Goal: Transaction & Acquisition: Purchase product/service

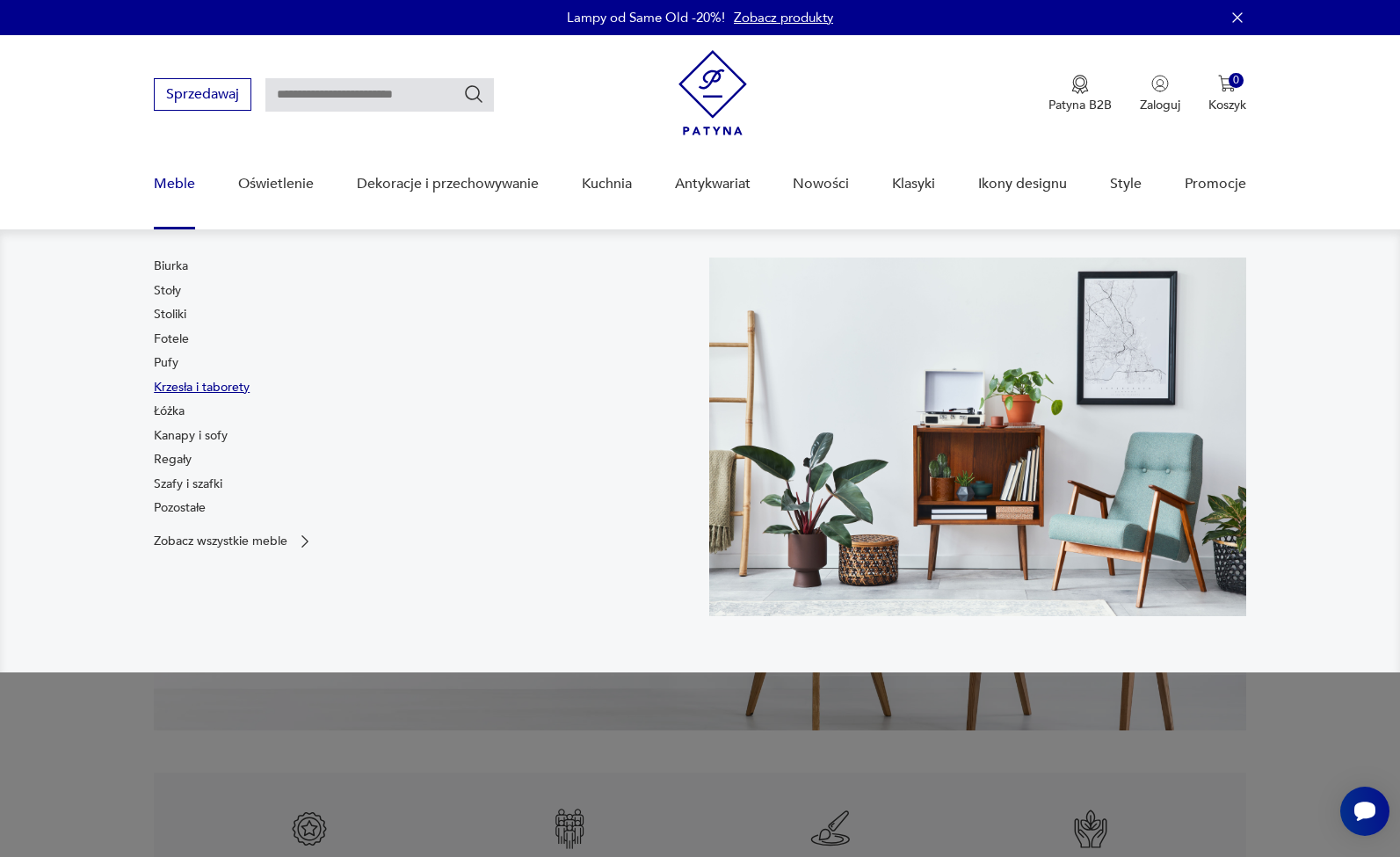
click at [181, 387] on link "Krzesła i taborety" at bounding box center [201, 388] width 96 height 18
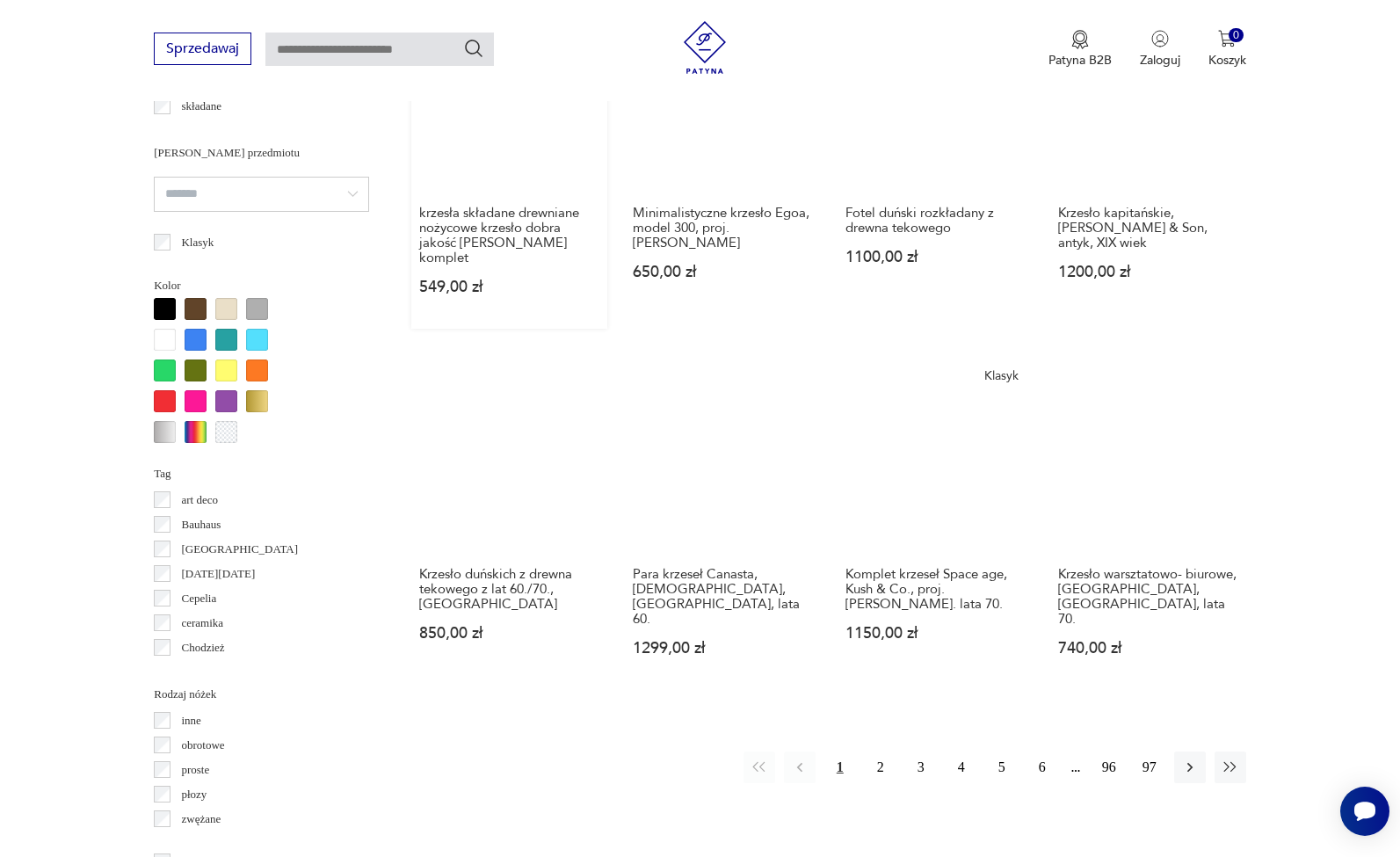
scroll to position [1532, 0]
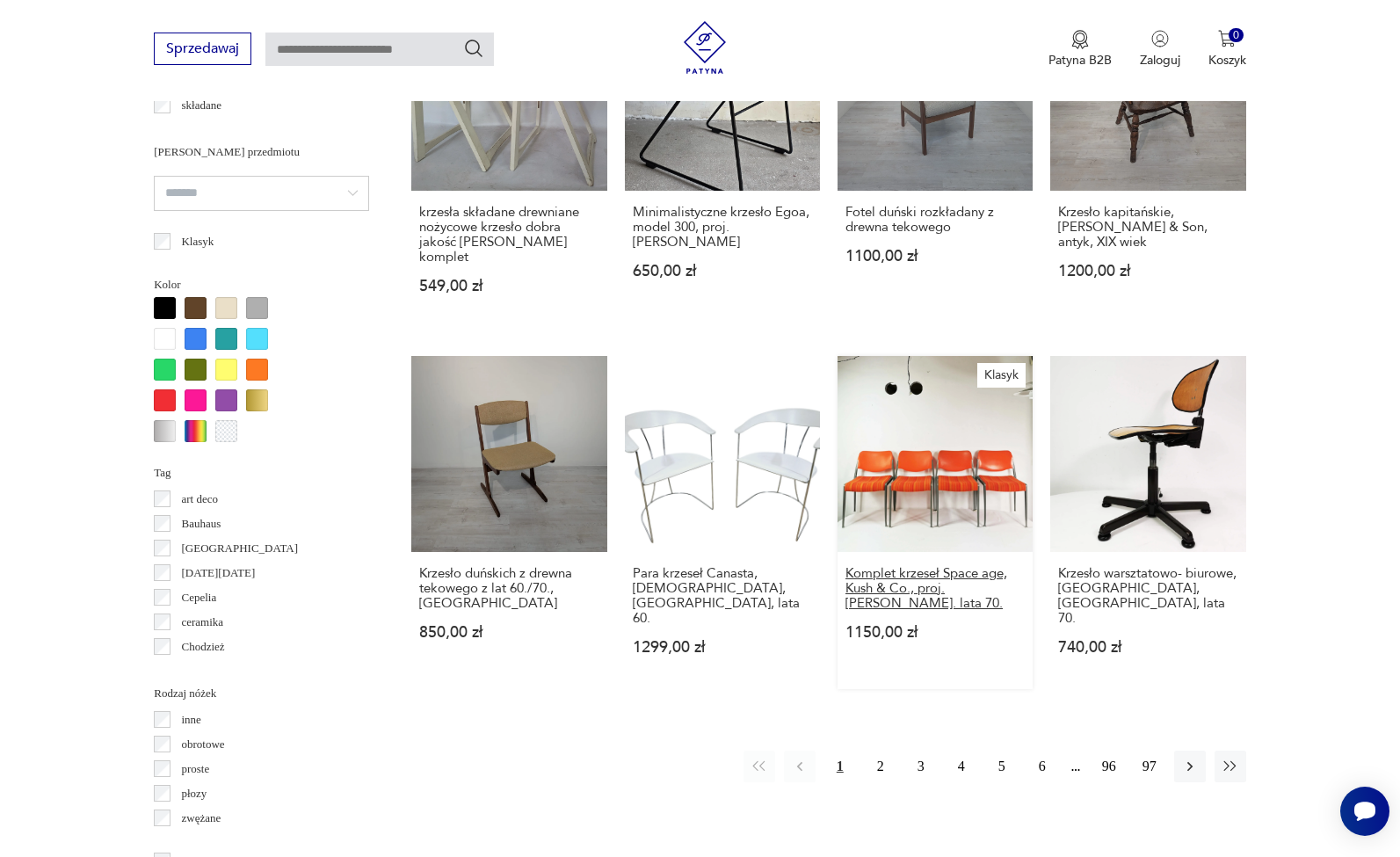
click at [845, 566] on h3 "Komplet krzeseł Space age, Kush & Co., proj. Prof. Hans Ell. lata 70." at bounding box center [935, 588] width 180 height 45
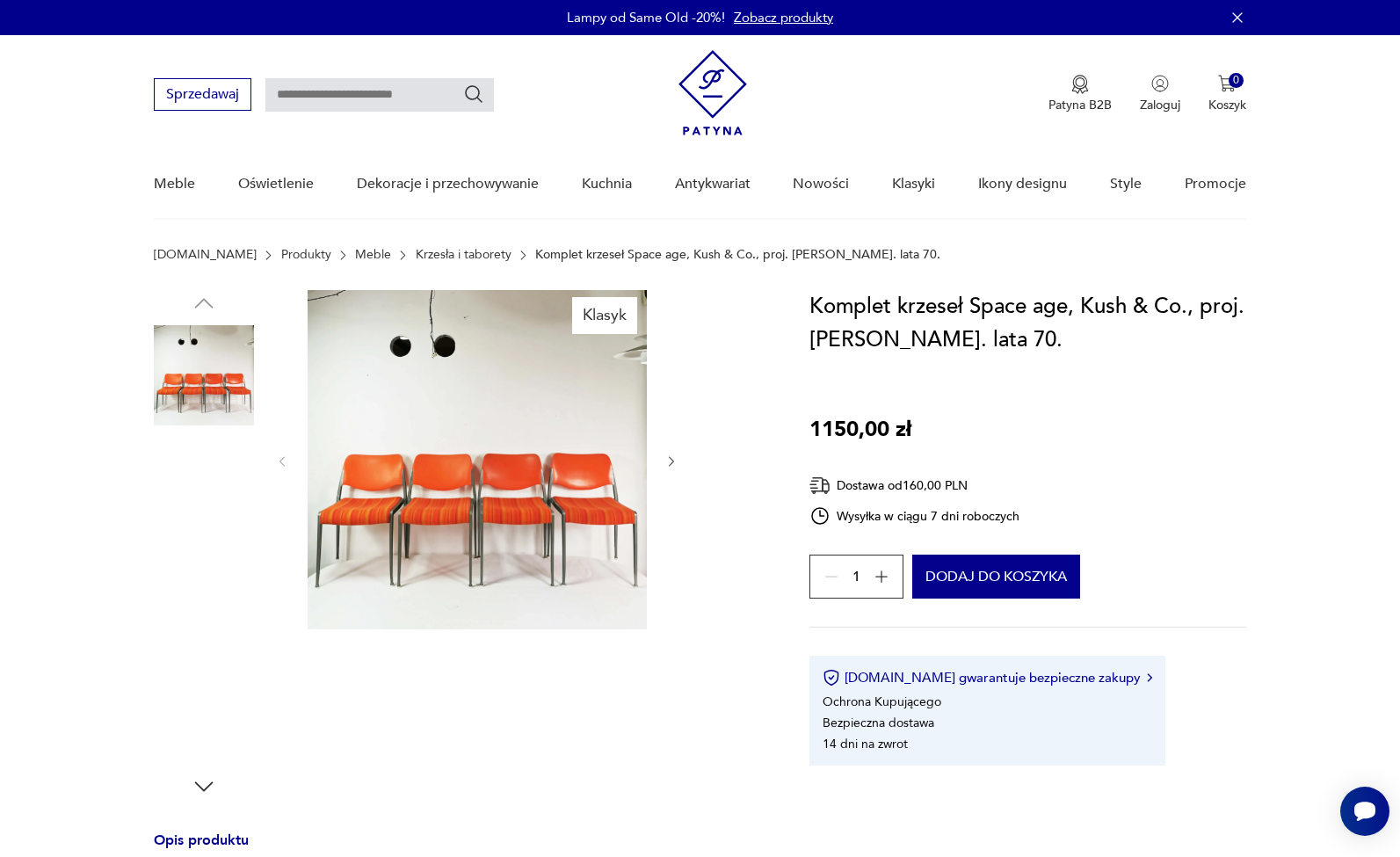
click at [226, 458] on img at bounding box center [204, 488] width 101 height 101
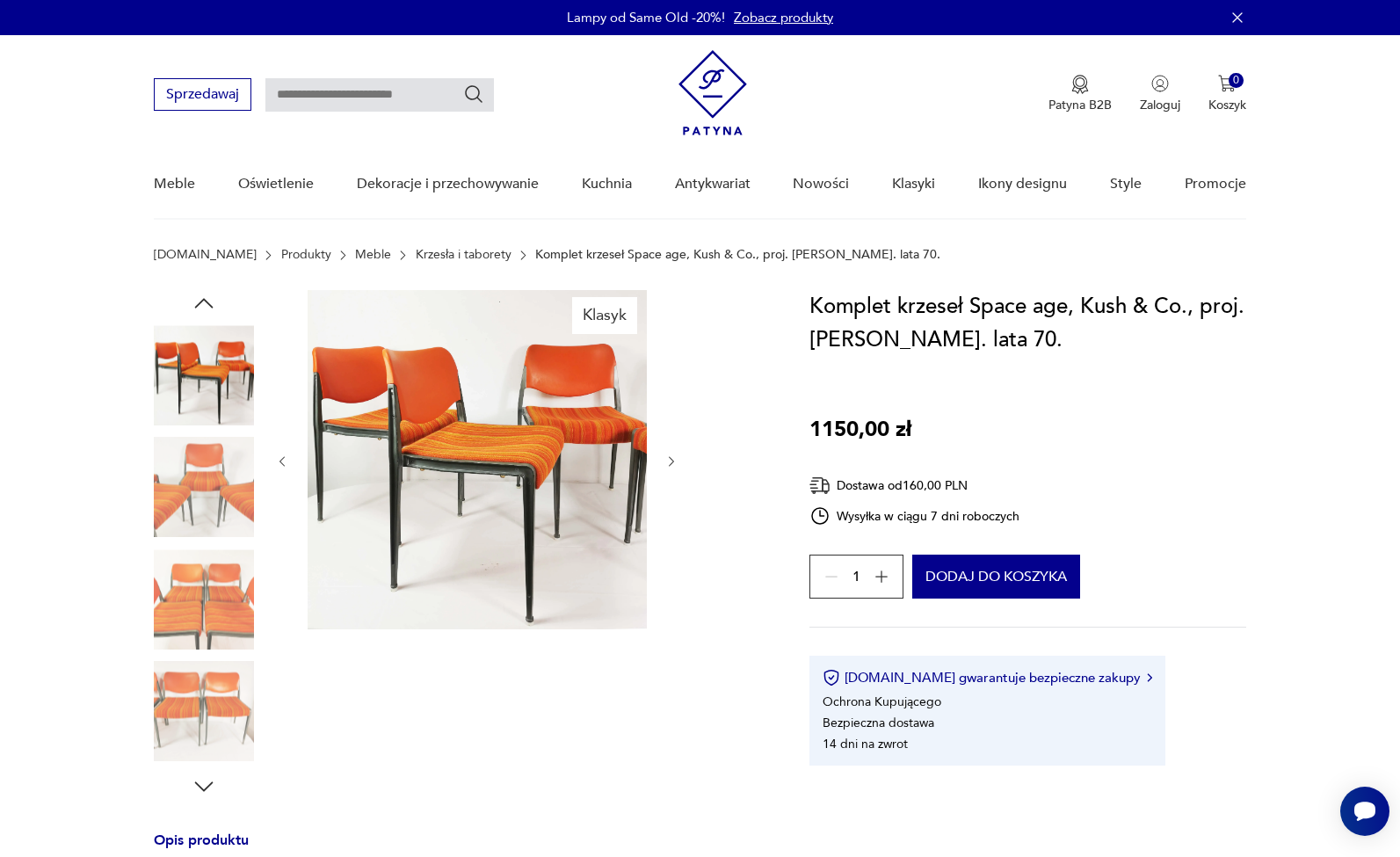
click at [199, 579] on img at bounding box center [204, 600] width 101 height 101
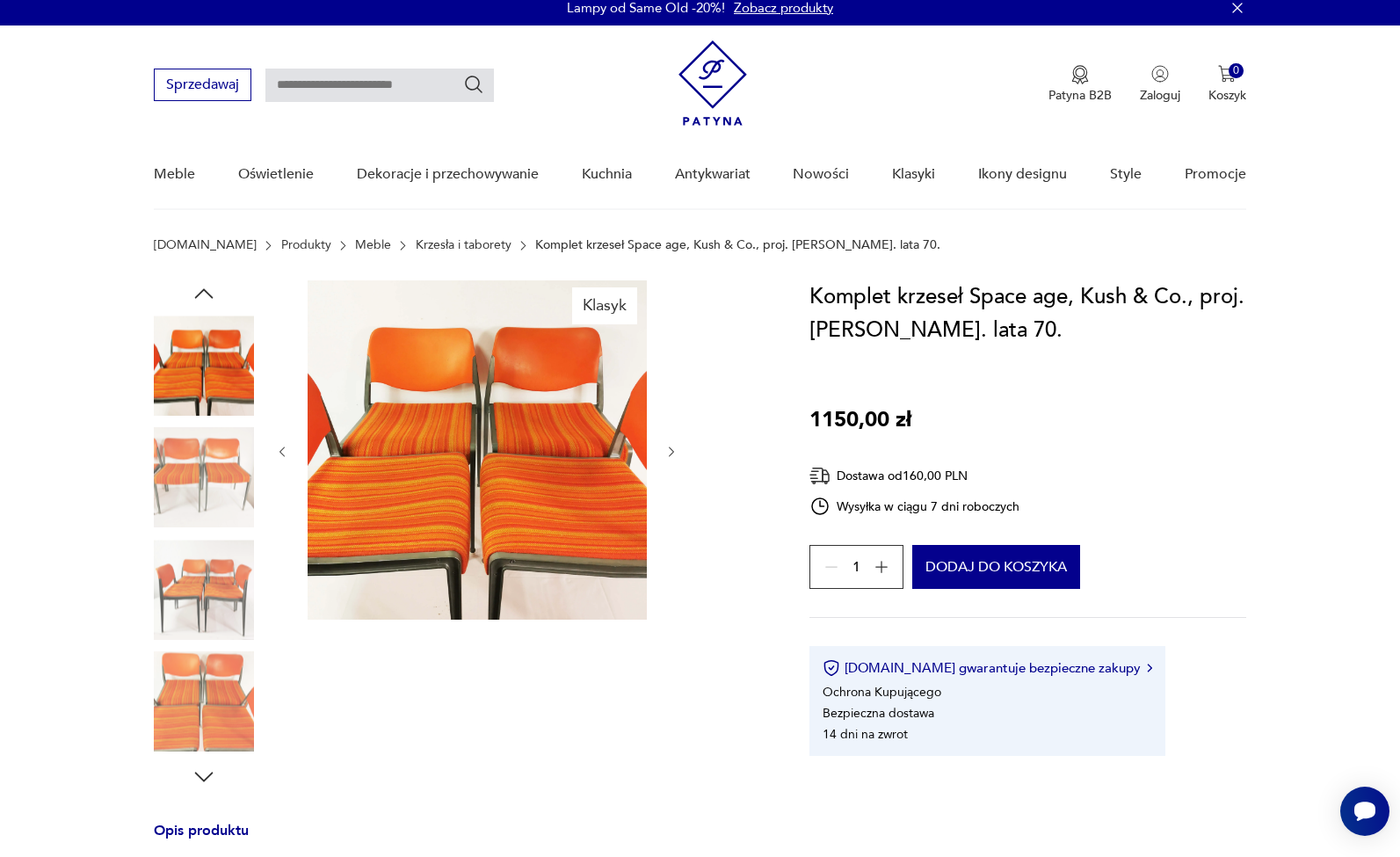
scroll to position [12, 0]
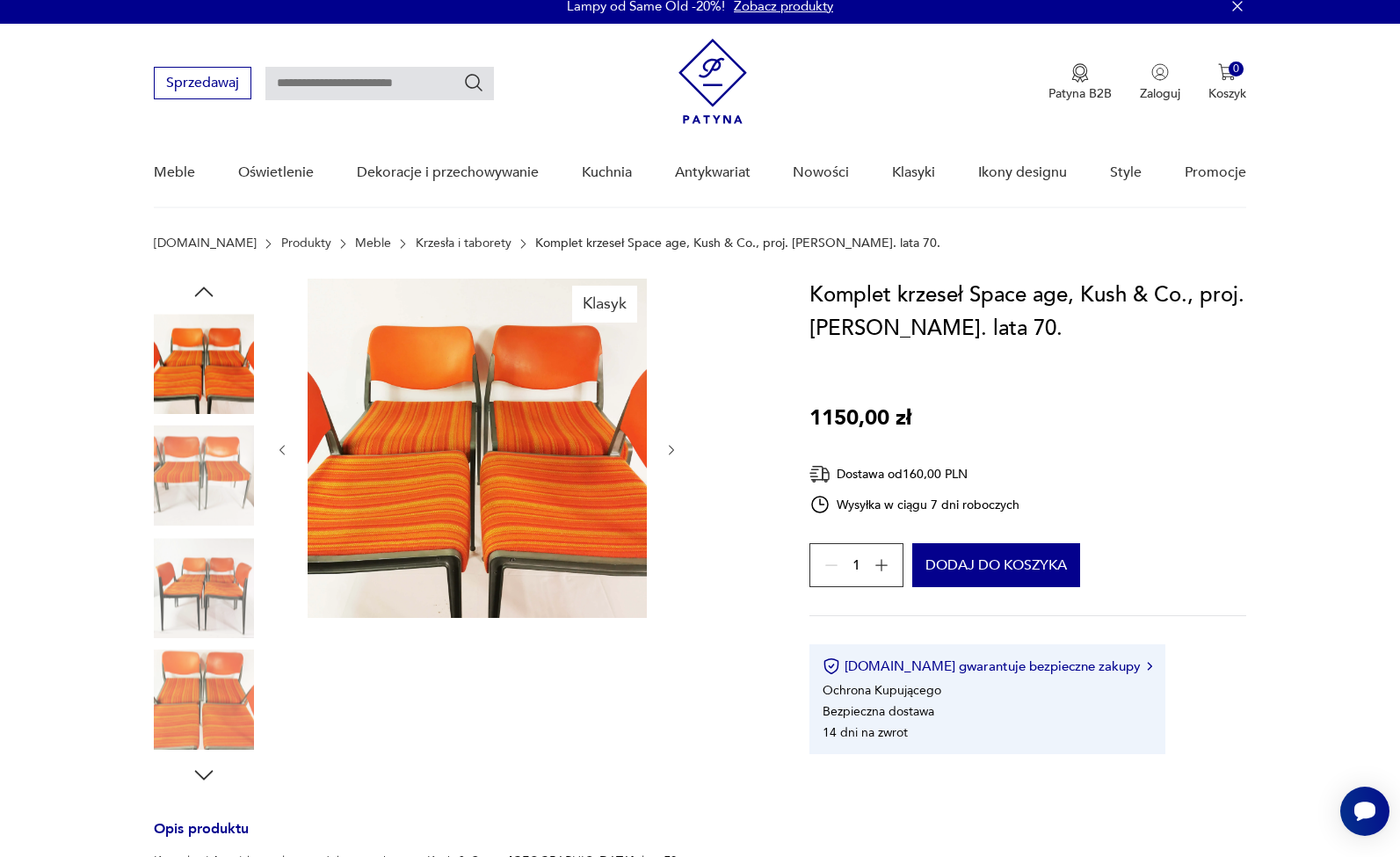
click at [192, 667] on img at bounding box center [204, 701] width 101 height 101
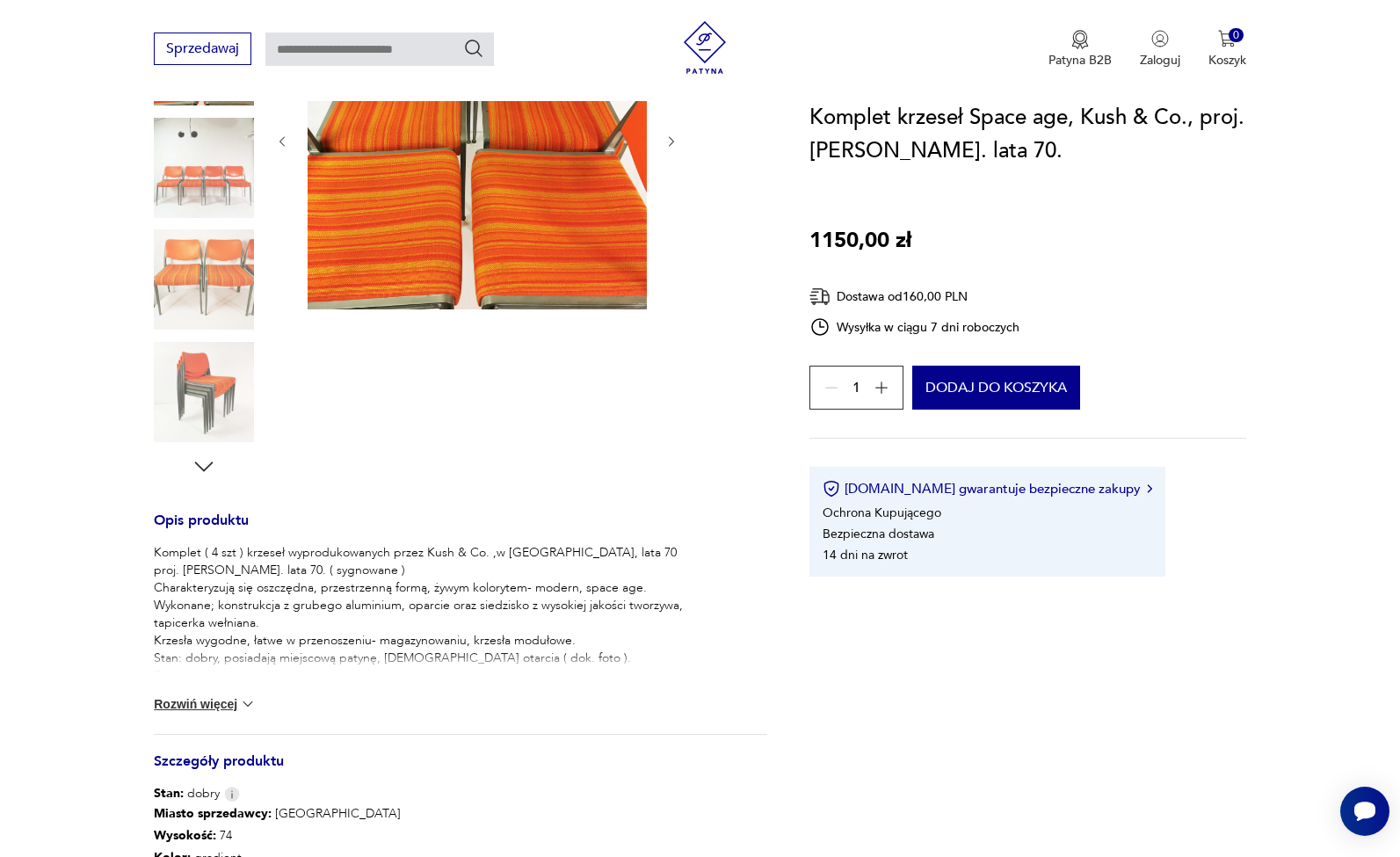
scroll to position [320, 0]
click at [198, 703] on button "Rozwiń więcej" at bounding box center [204, 704] width 101 height 18
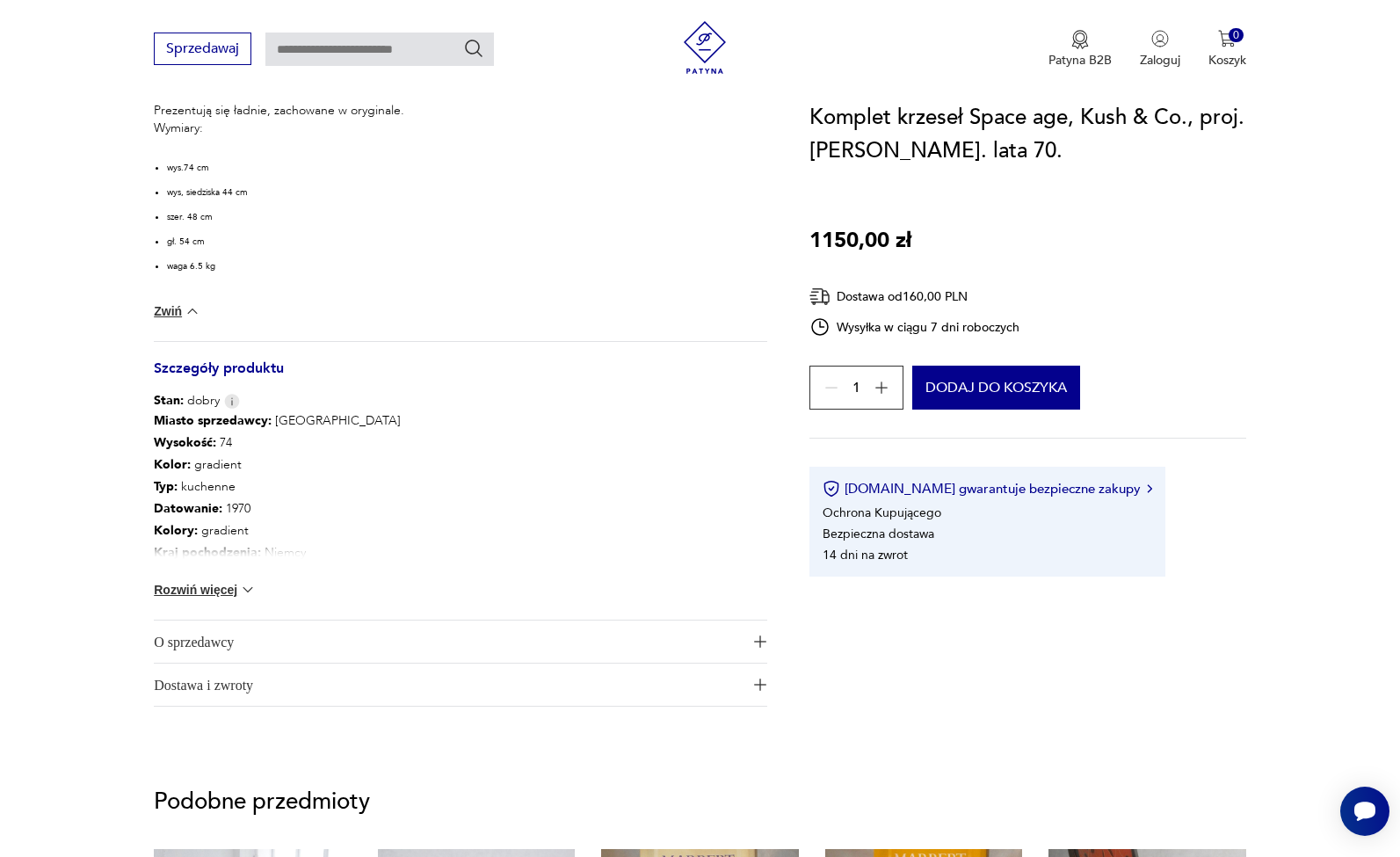
scroll to position [940, 0]
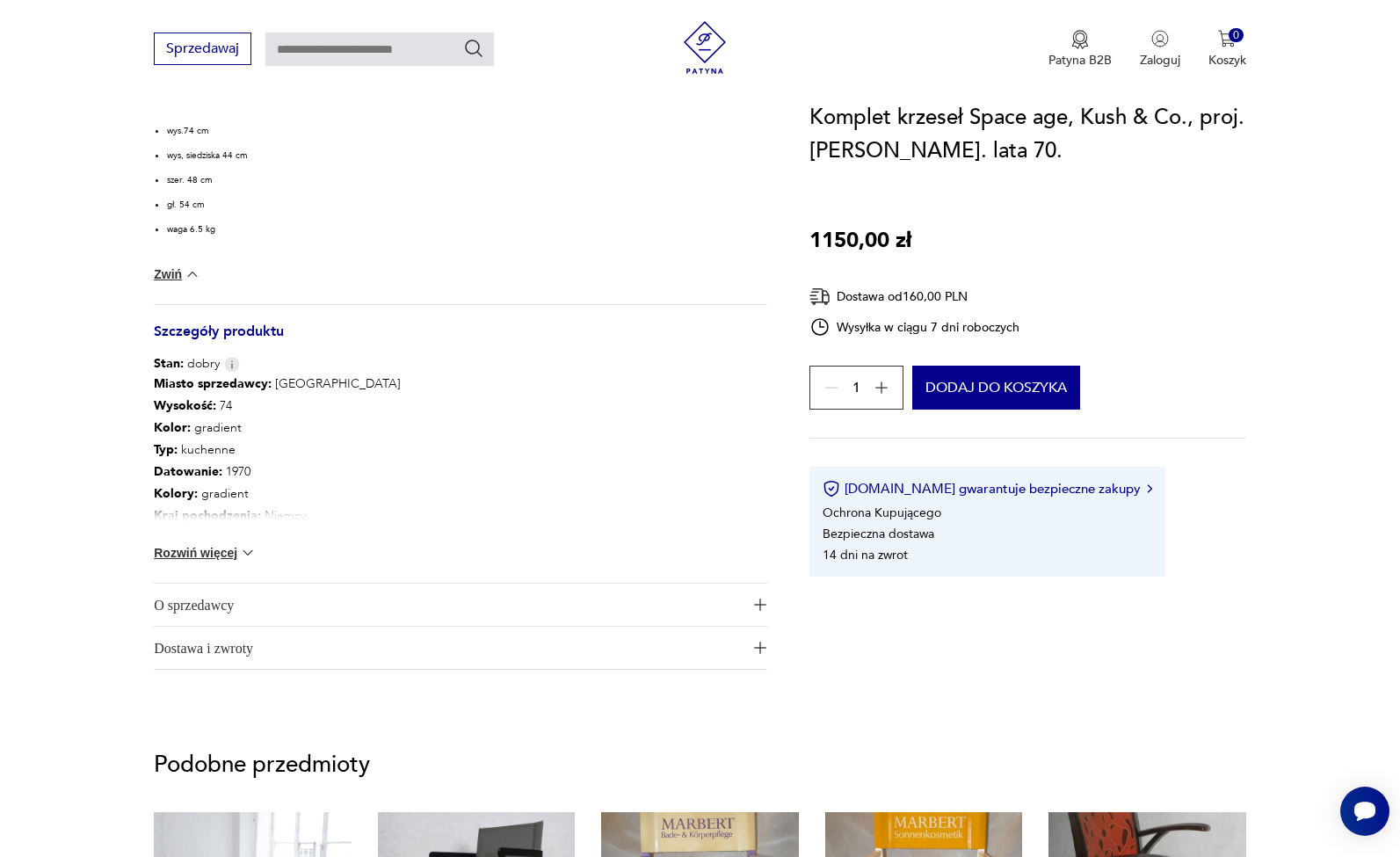
click at [184, 554] on button "Rozwiń więcej" at bounding box center [204, 553] width 101 height 18
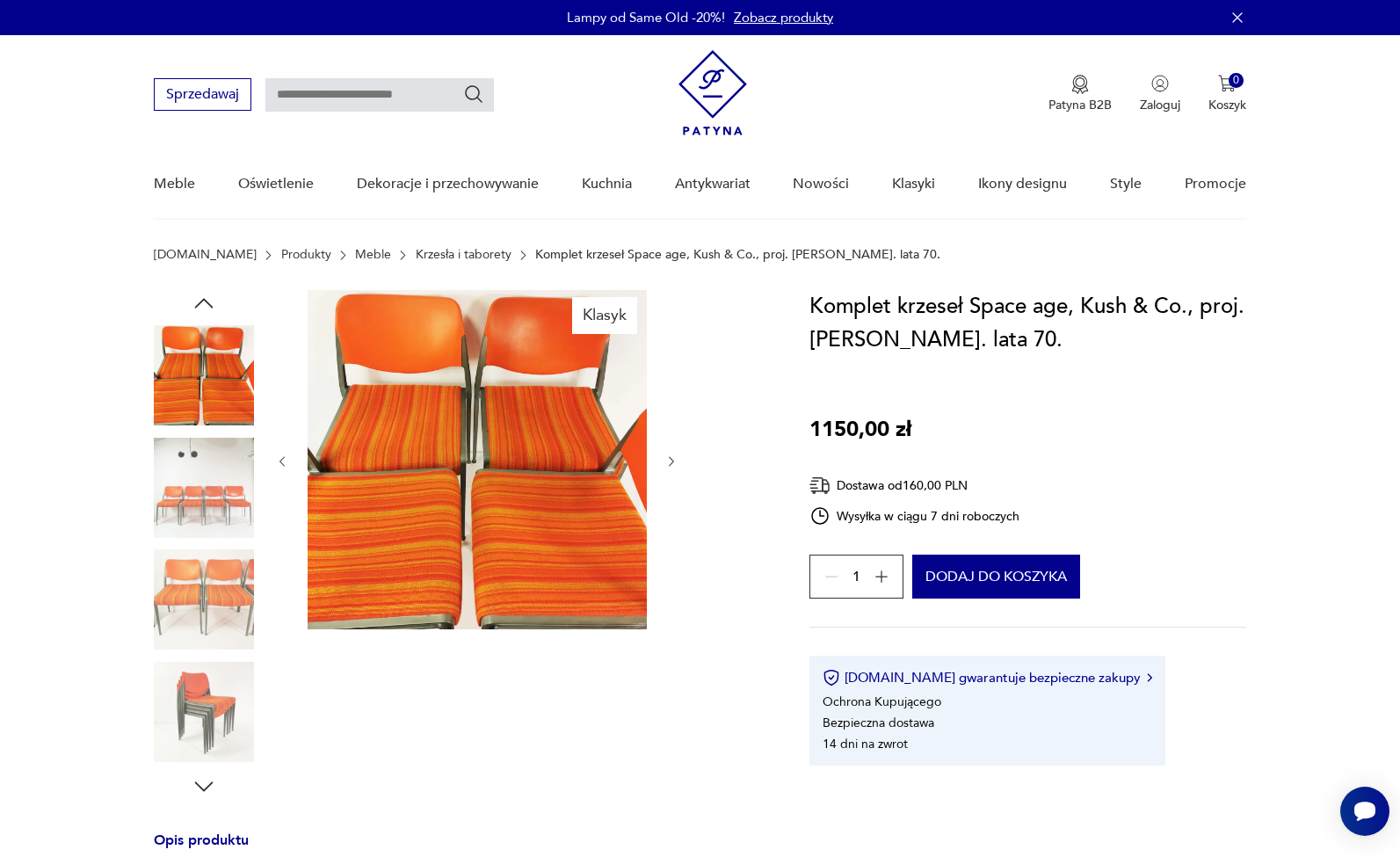
scroll to position [0, 0]
click at [207, 474] on img at bounding box center [204, 488] width 101 height 101
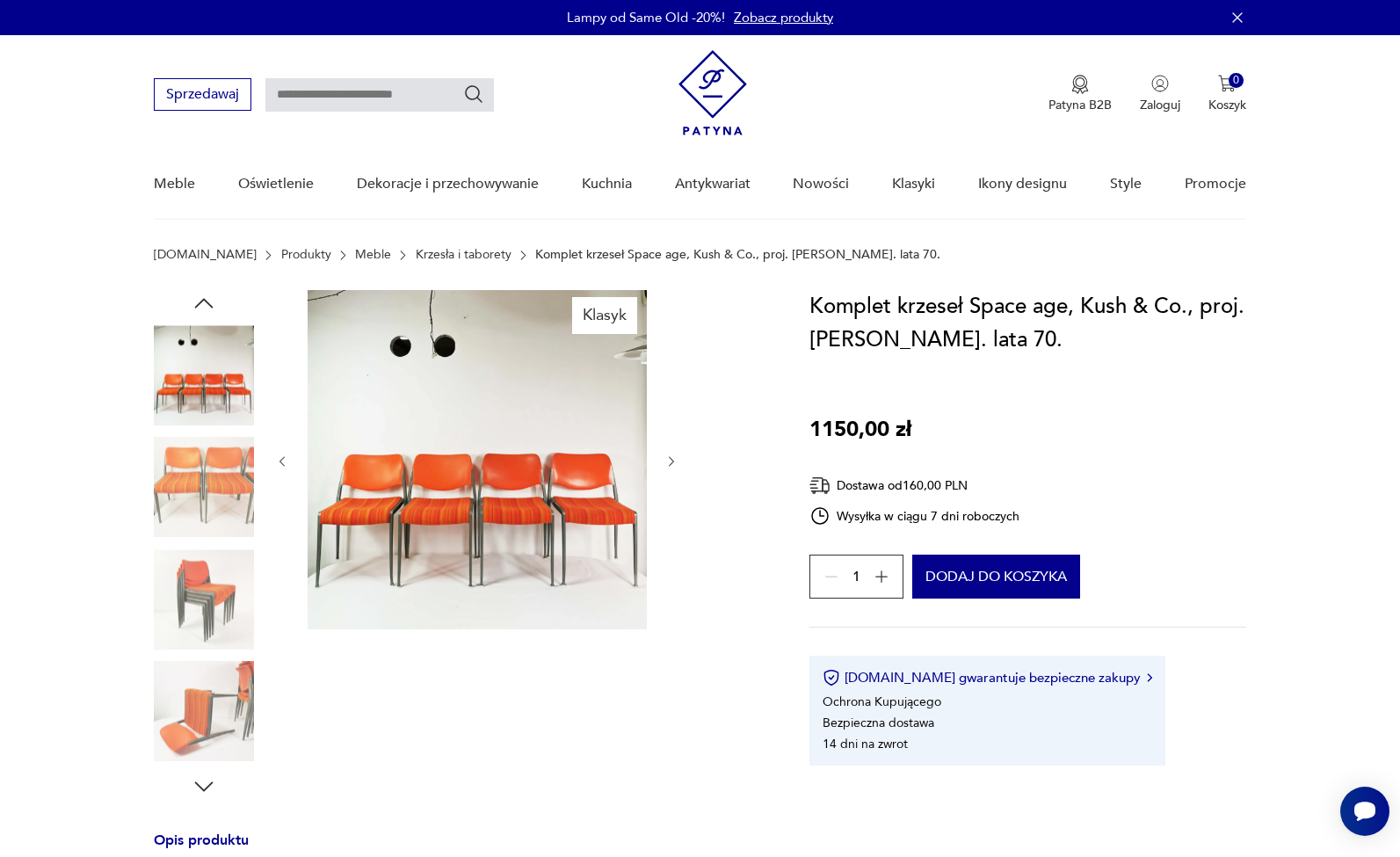
click at [215, 613] on img at bounding box center [204, 600] width 101 height 101
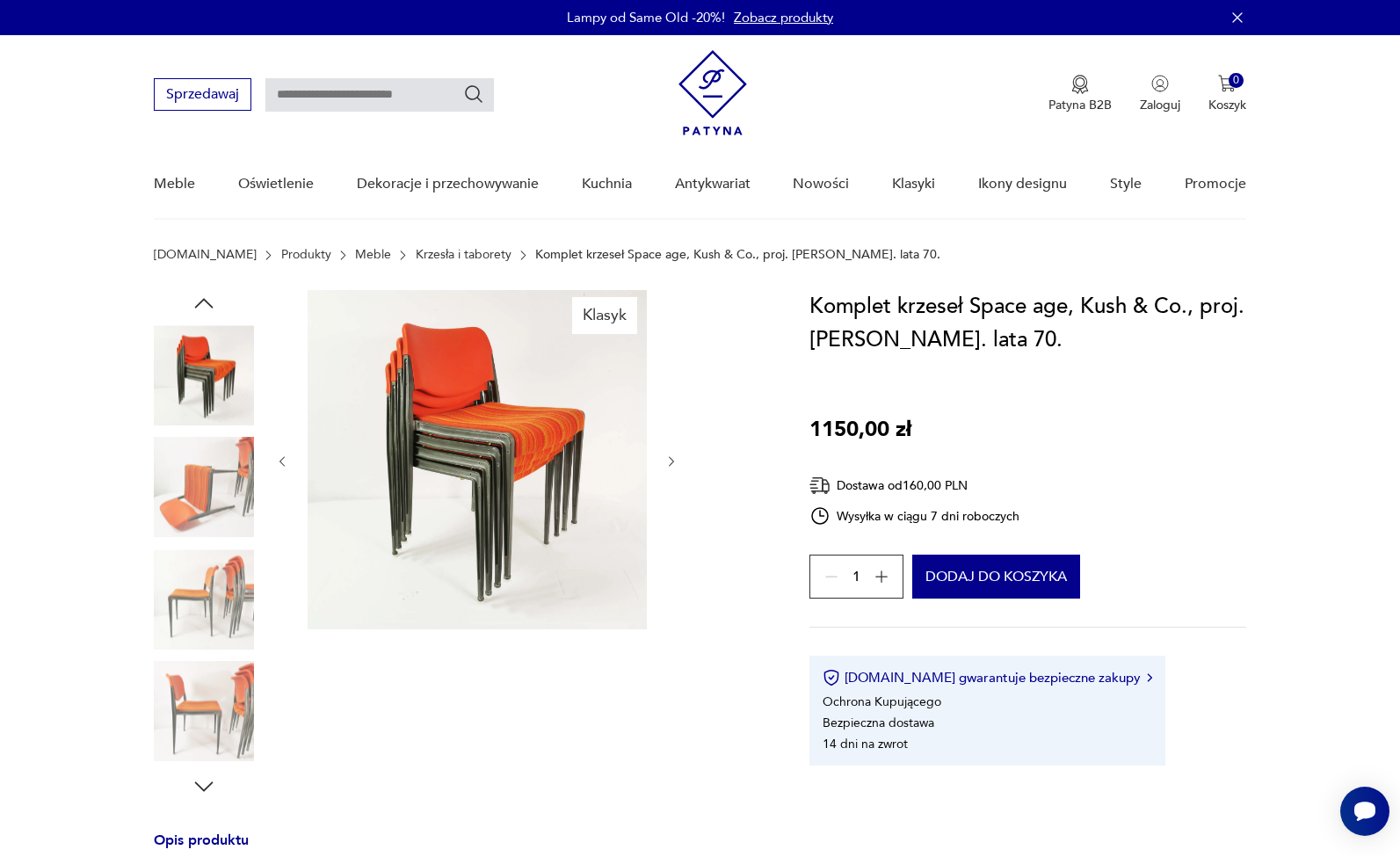
click at [425, 428] on img at bounding box center [477, 460] width 339 height 340
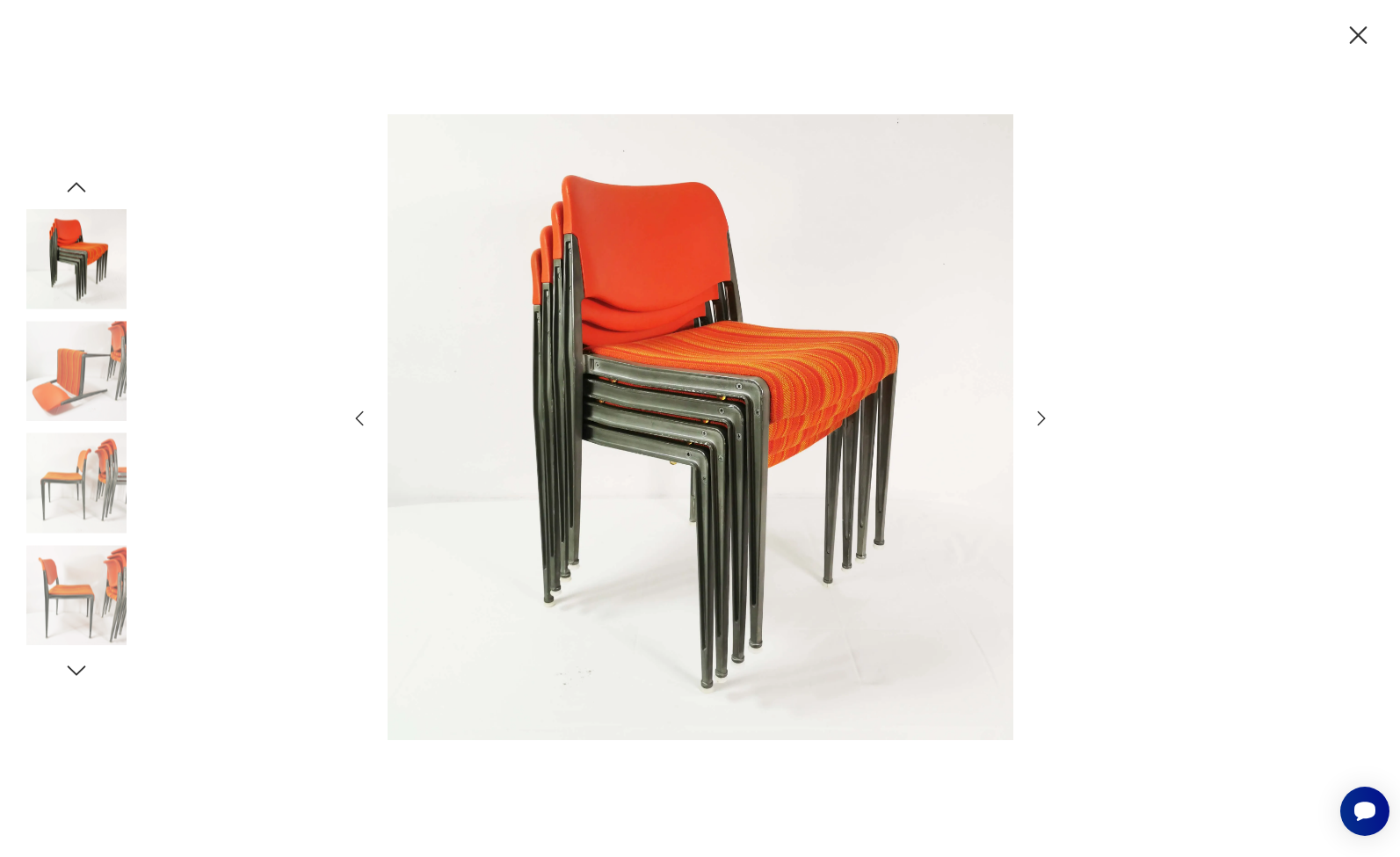
click at [622, 412] on img at bounding box center [700, 427] width 626 height 685
click at [1352, 40] on icon "button" at bounding box center [1359, 35] width 18 height 18
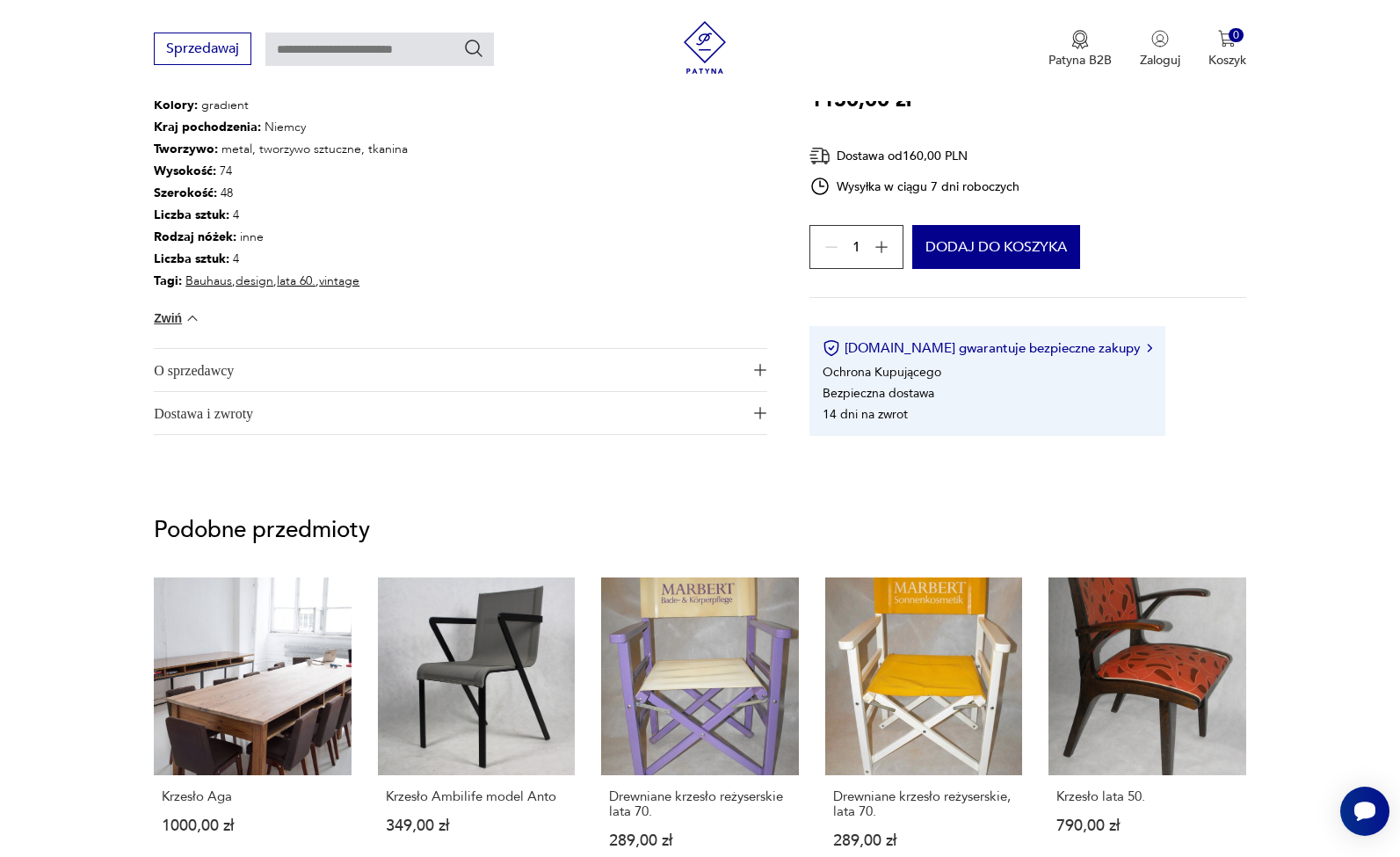
scroll to position [1357, 0]
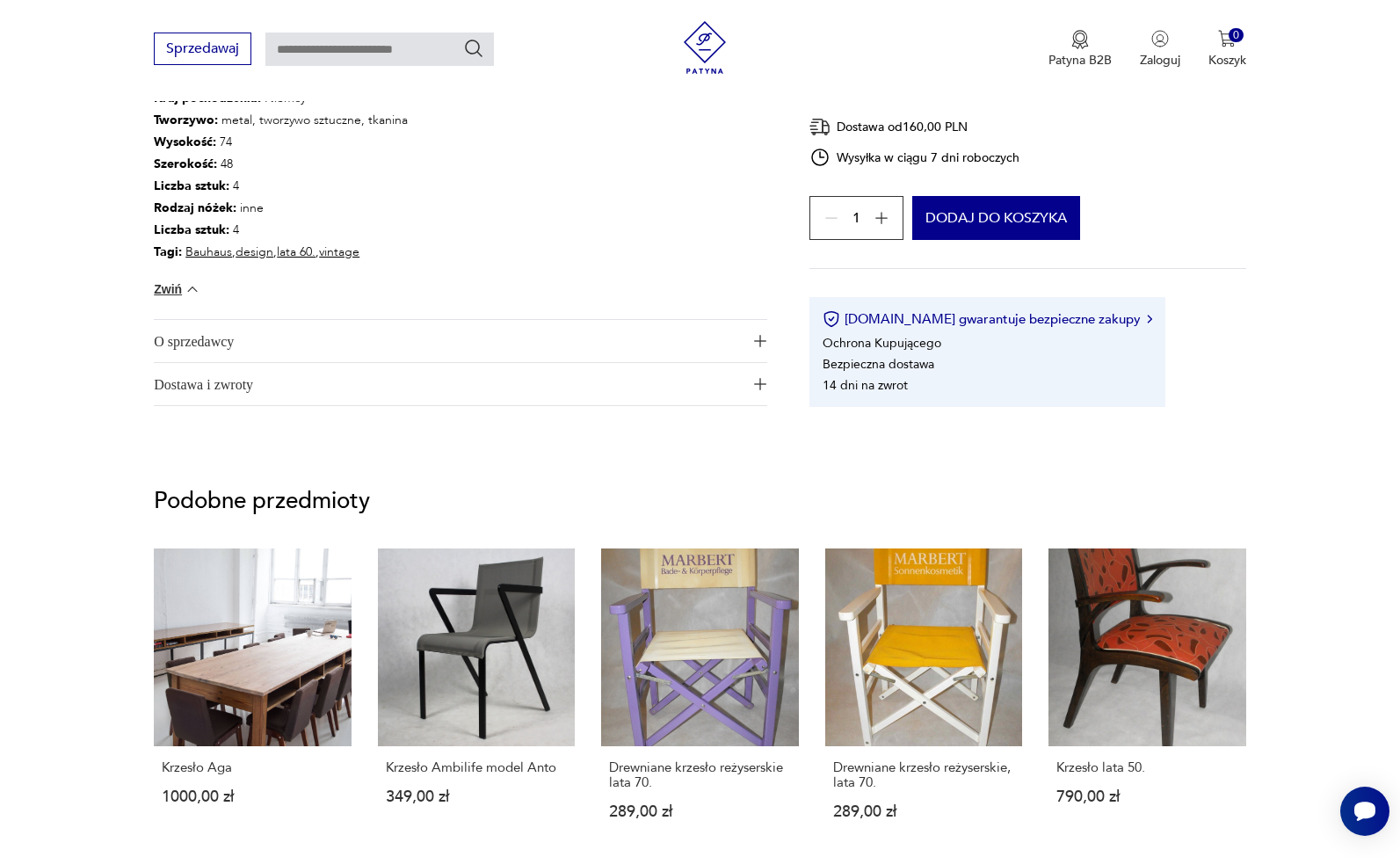
click at [346, 392] on span "Dostawa i zwroty" at bounding box center [448, 384] width 589 height 42
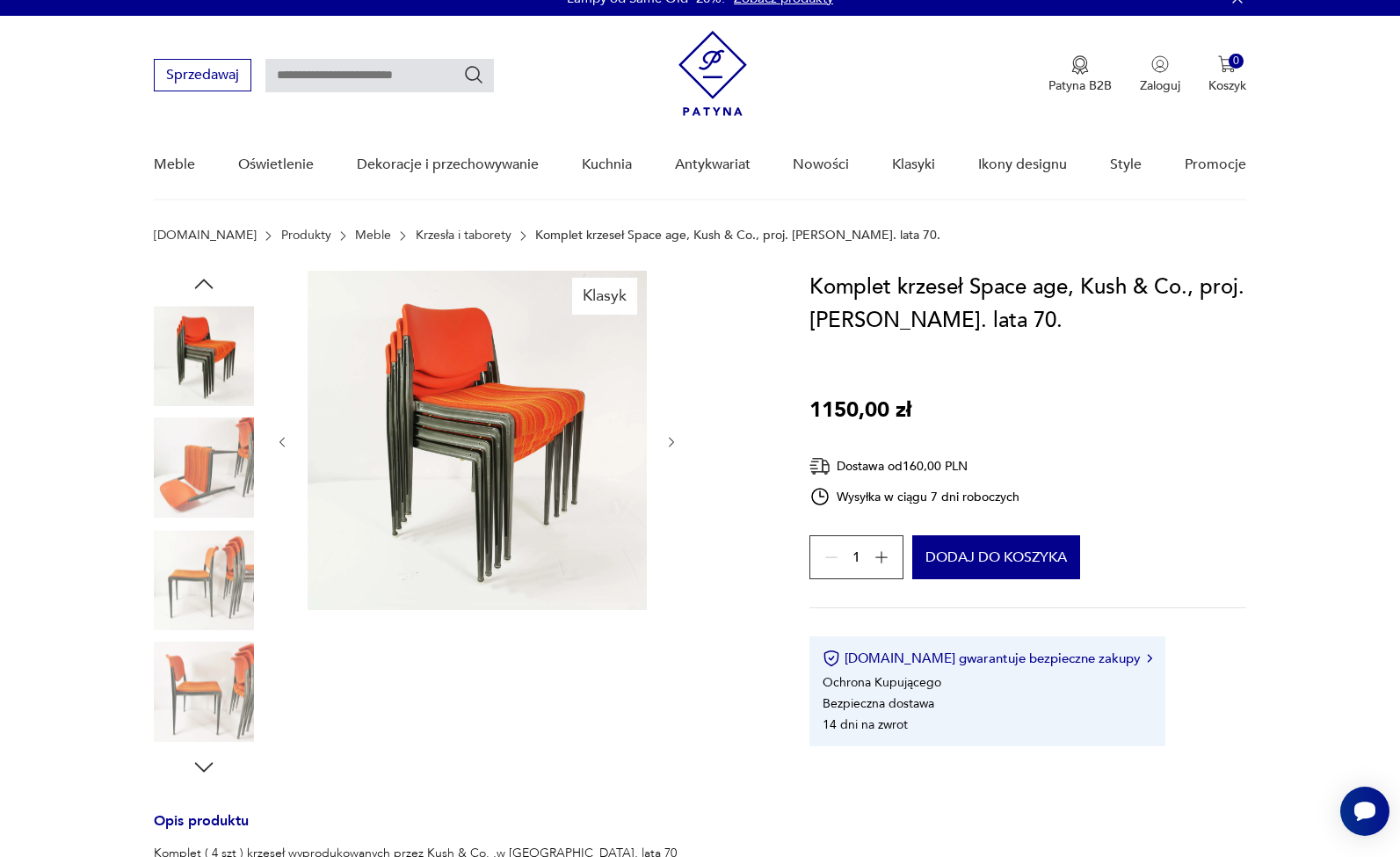
scroll to position [22, 0]
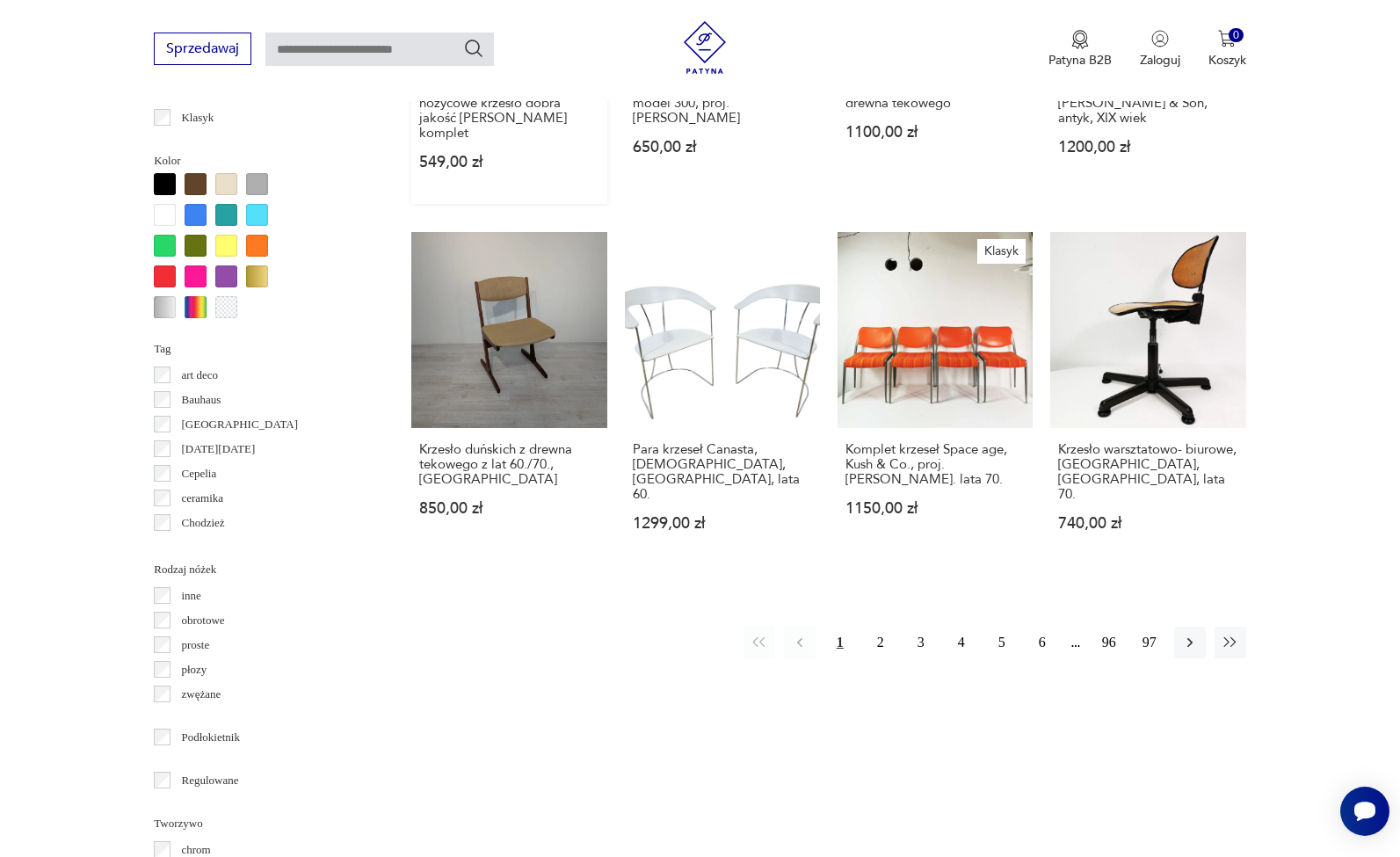
scroll to position [1659, 0]
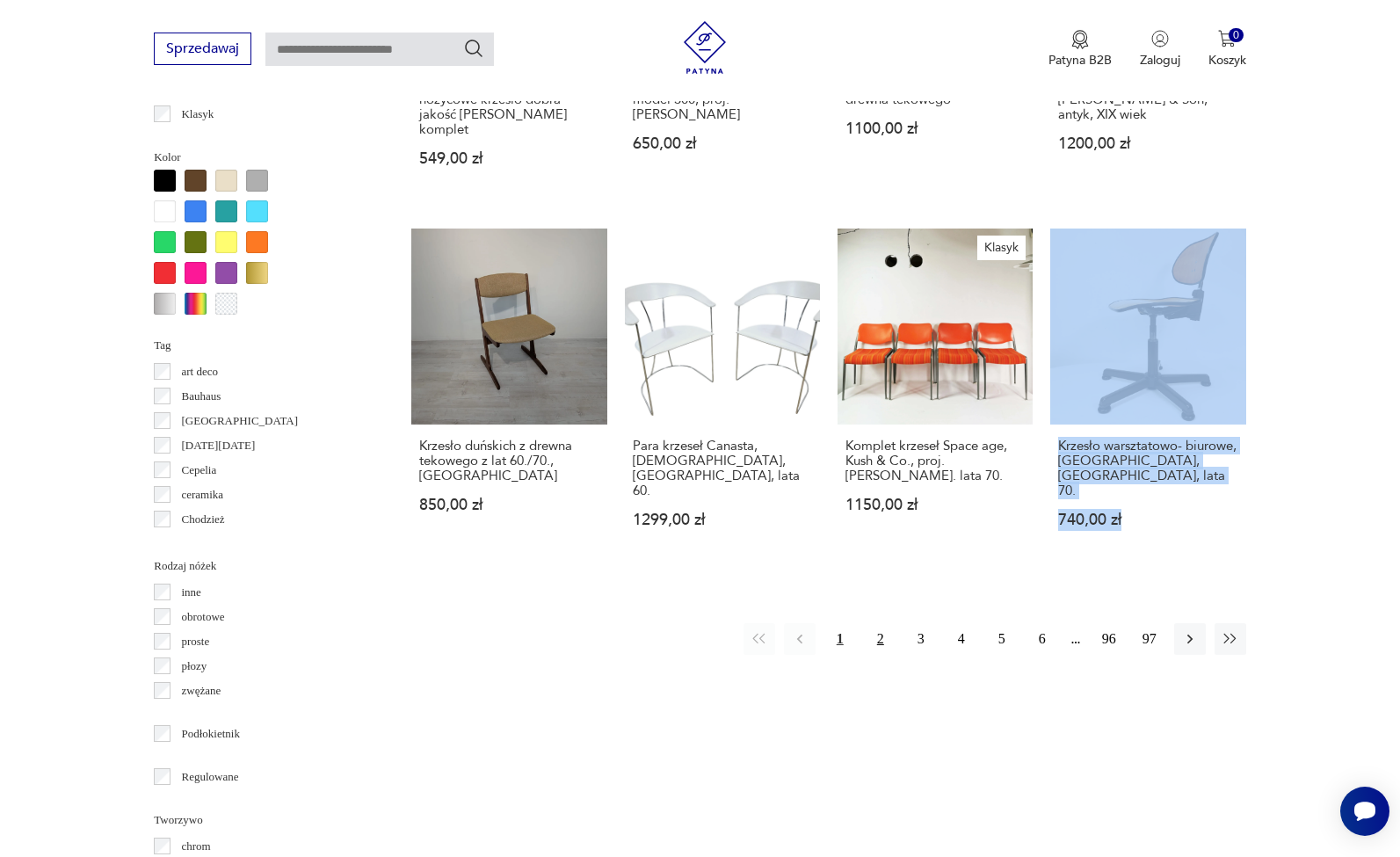
click at [891, 623] on button "2" at bounding box center [880, 639] width 31 height 31
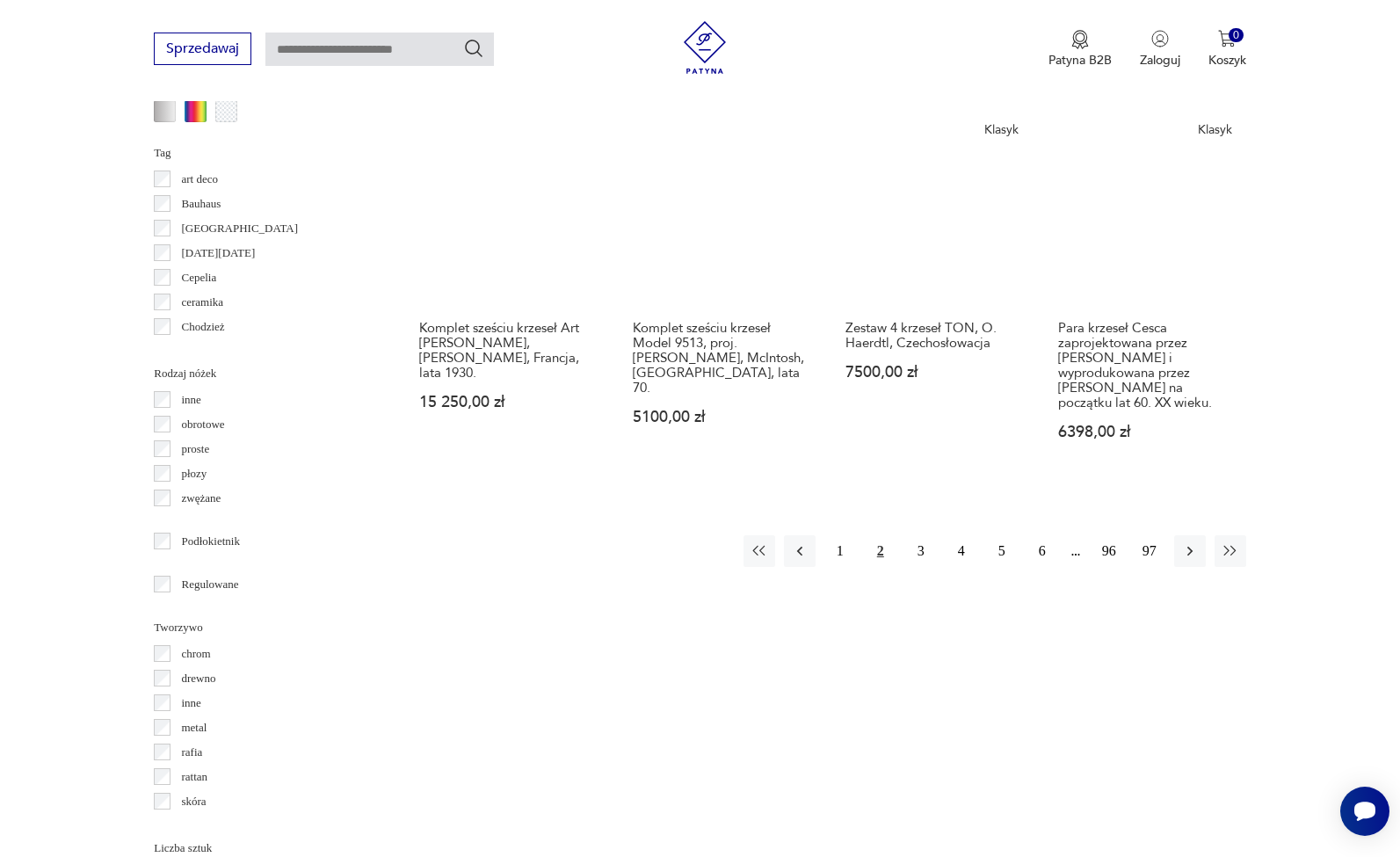
scroll to position [1860, 0]
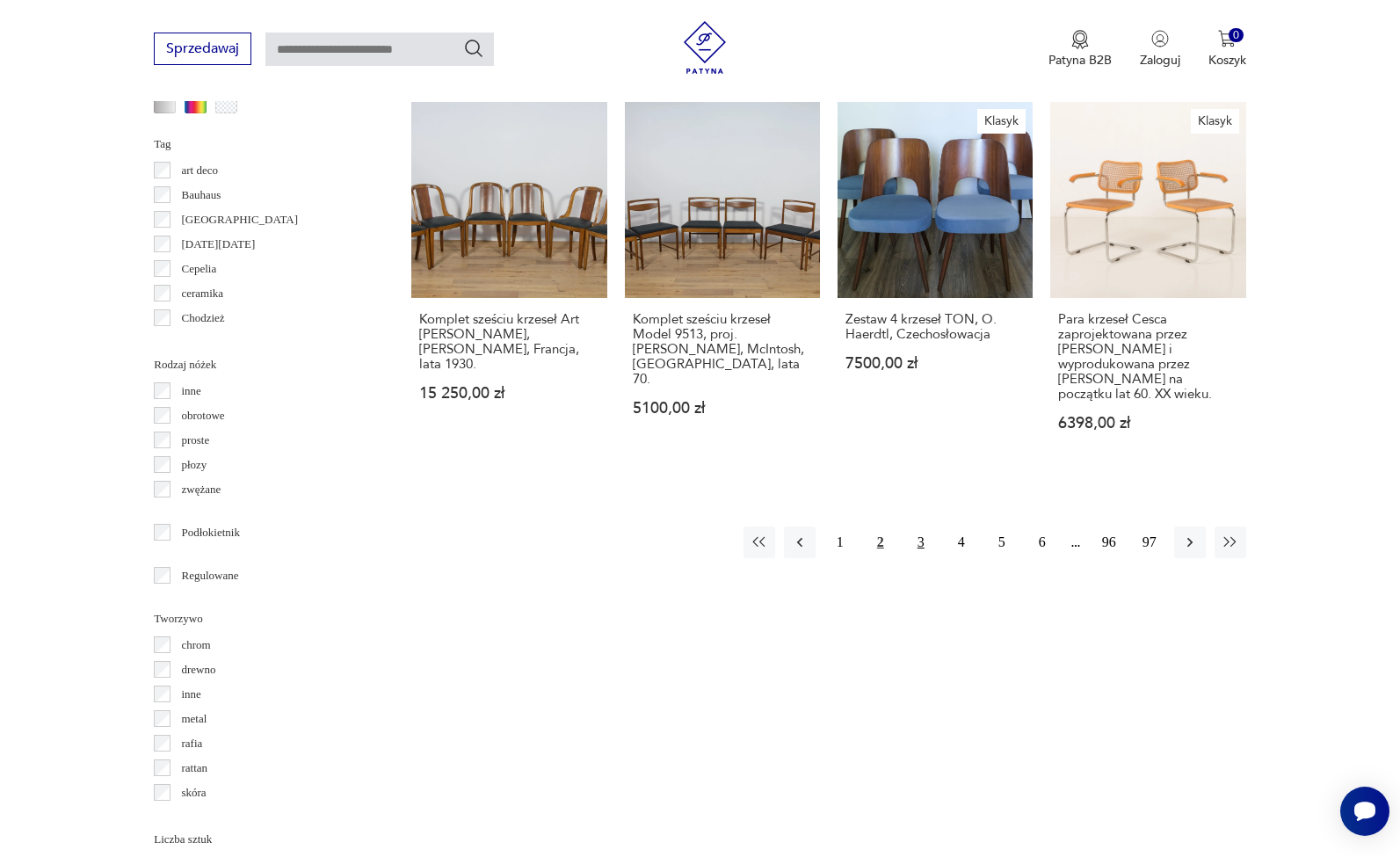
click at [913, 533] on button "3" at bounding box center [920, 542] width 31 height 31
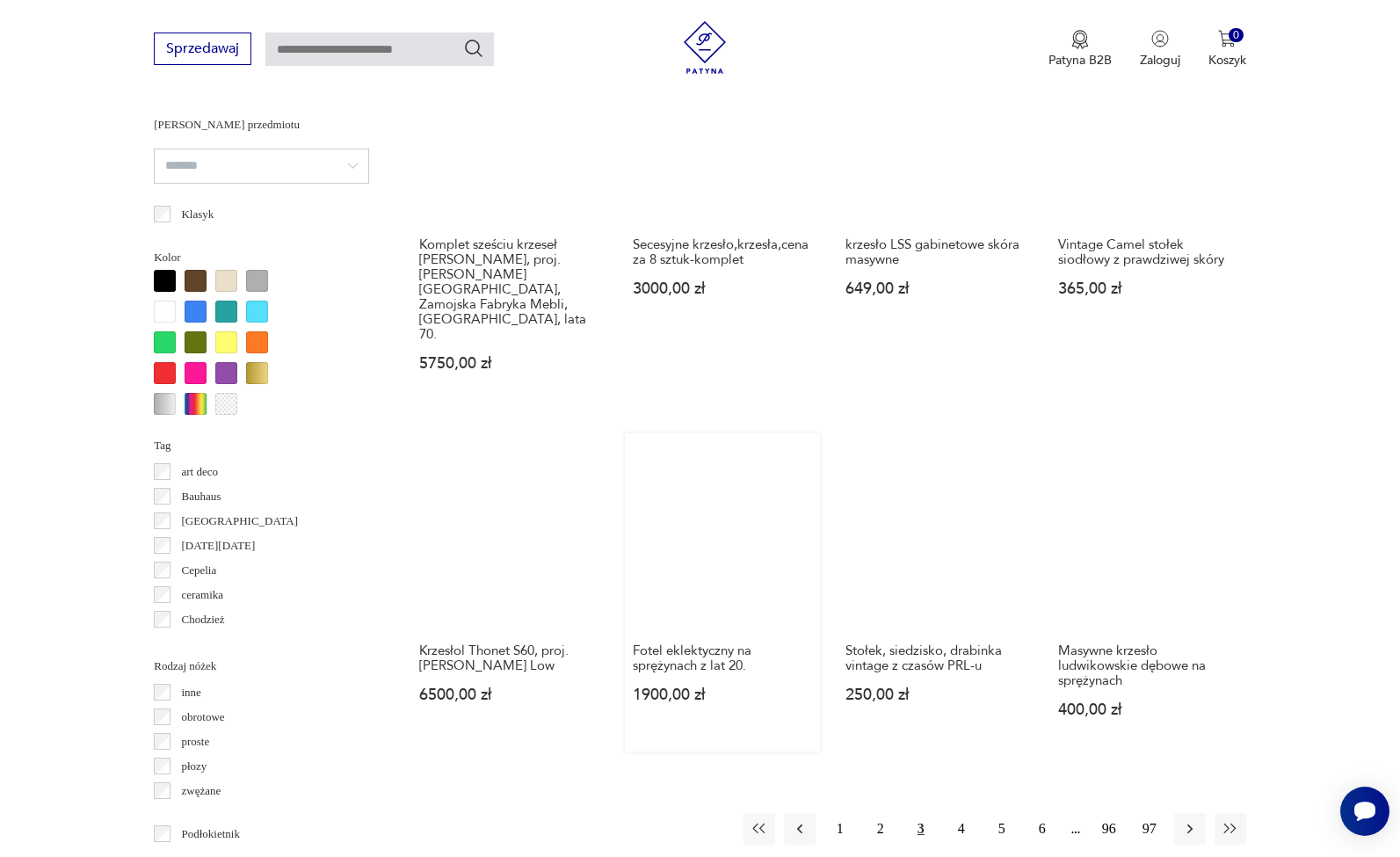
scroll to position [1560, 0]
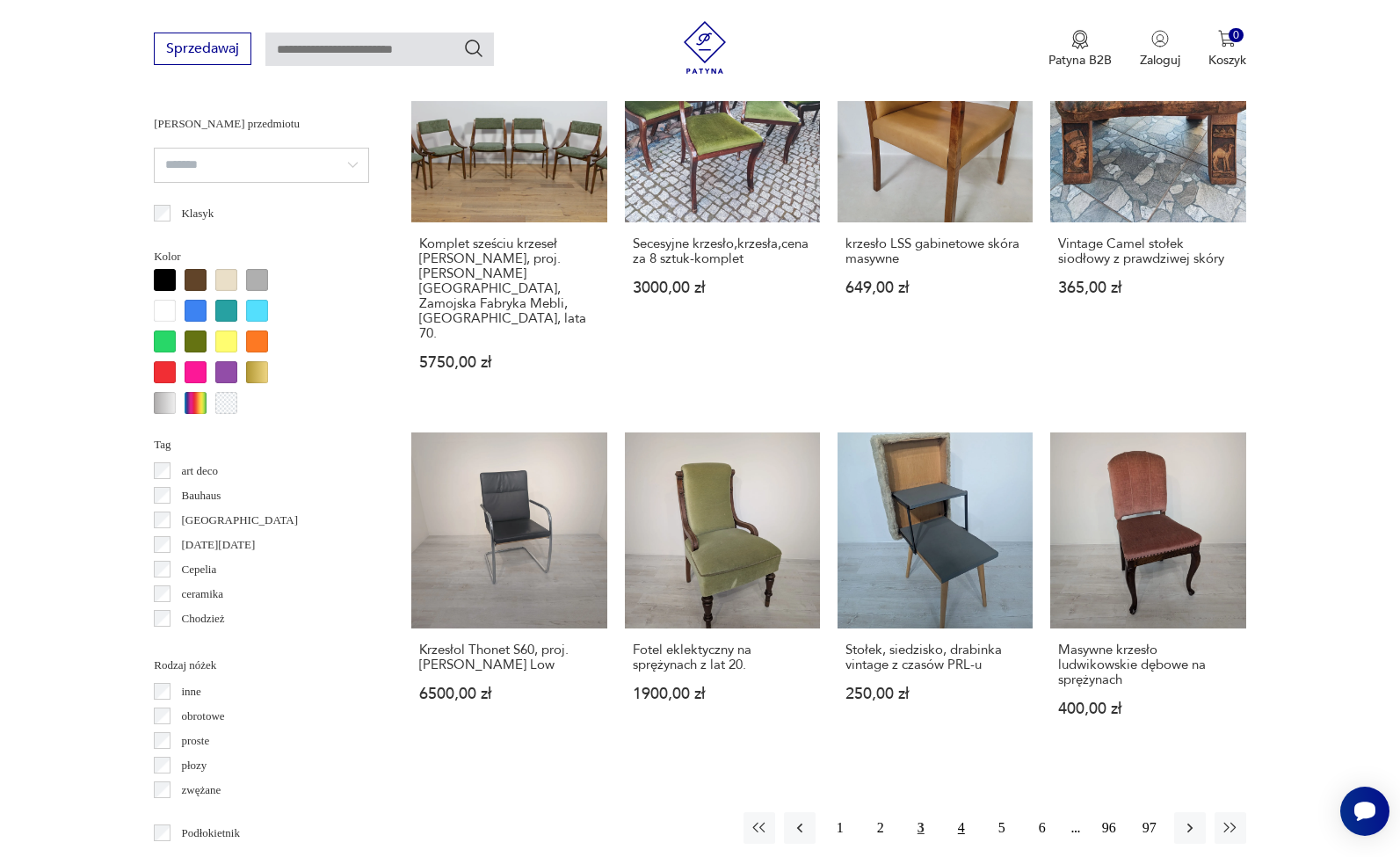
click at [960, 812] on button "4" at bounding box center [961, 827] width 31 height 31
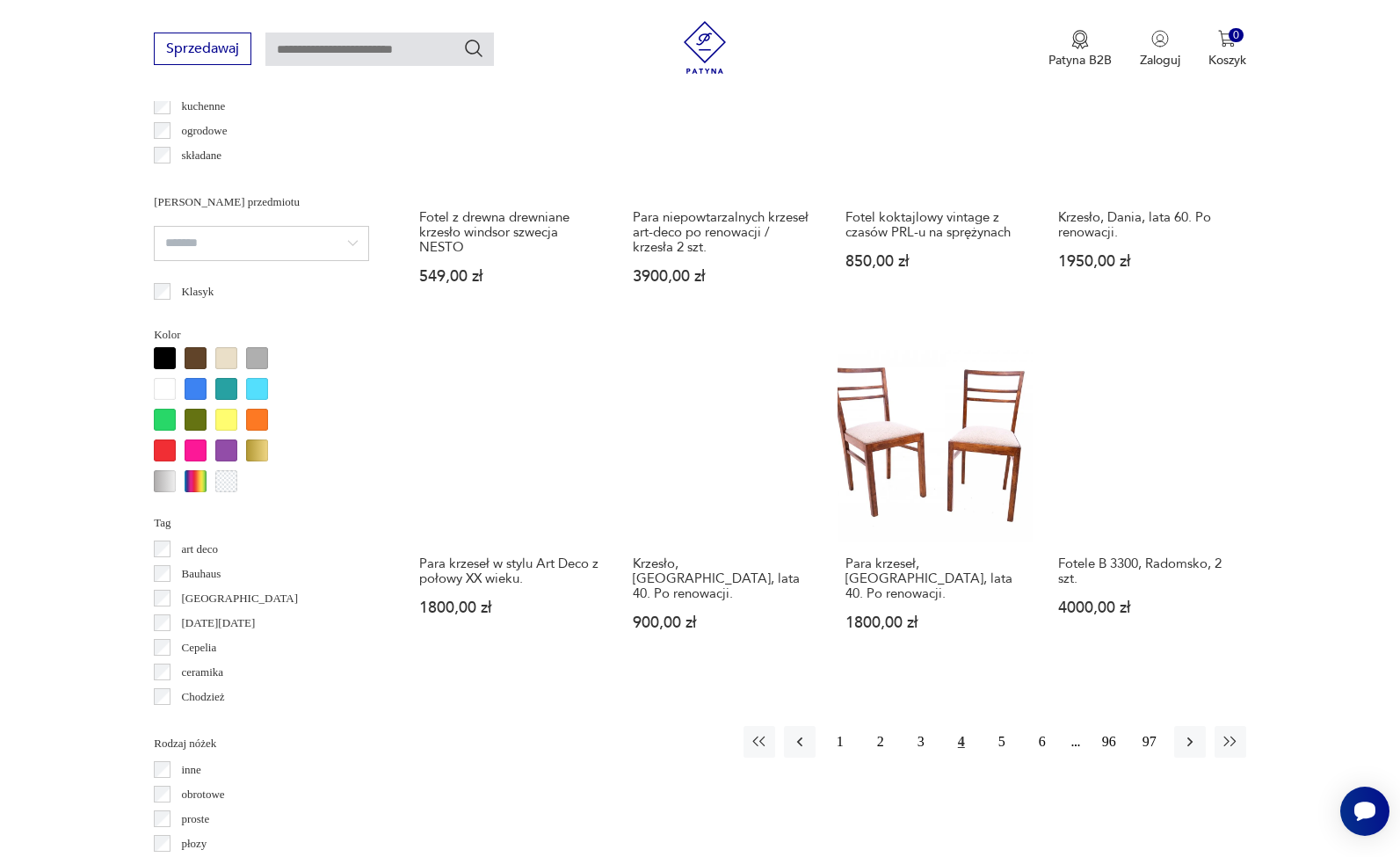
scroll to position [1483, 0]
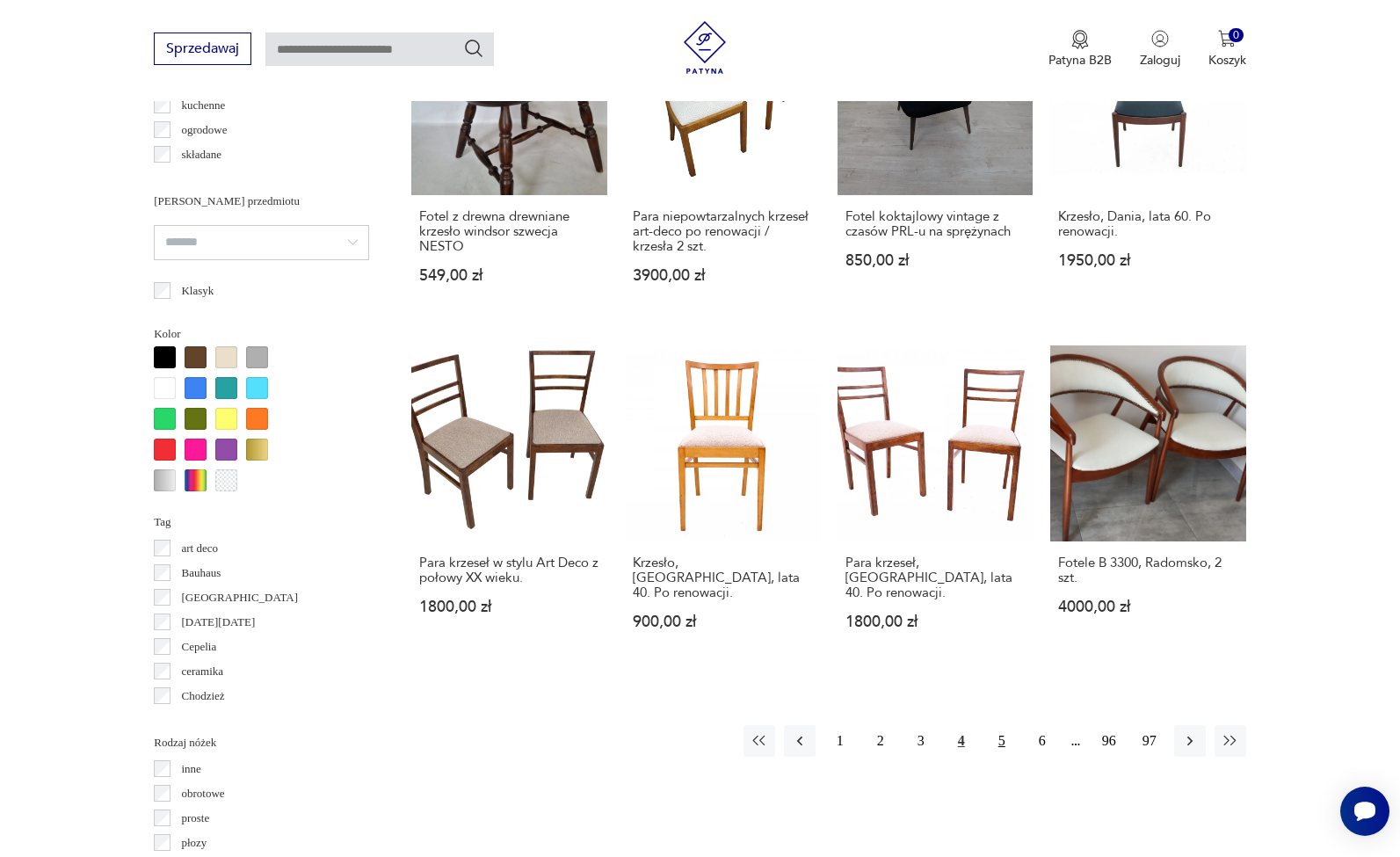
click at [998, 756] on button "5" at bounding box center [1001, 740] width 31 height 31
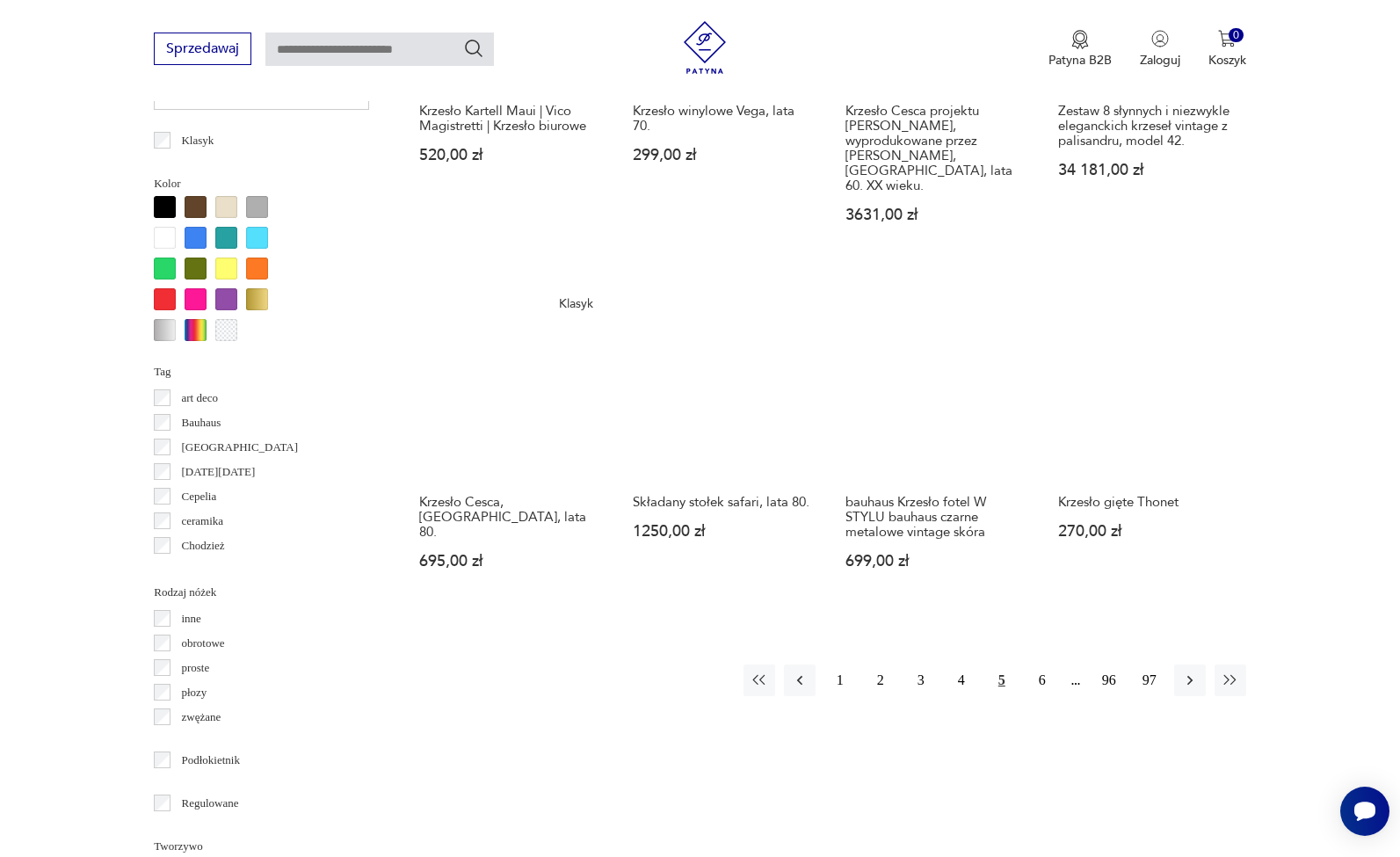
scroll to position [1640, 0]
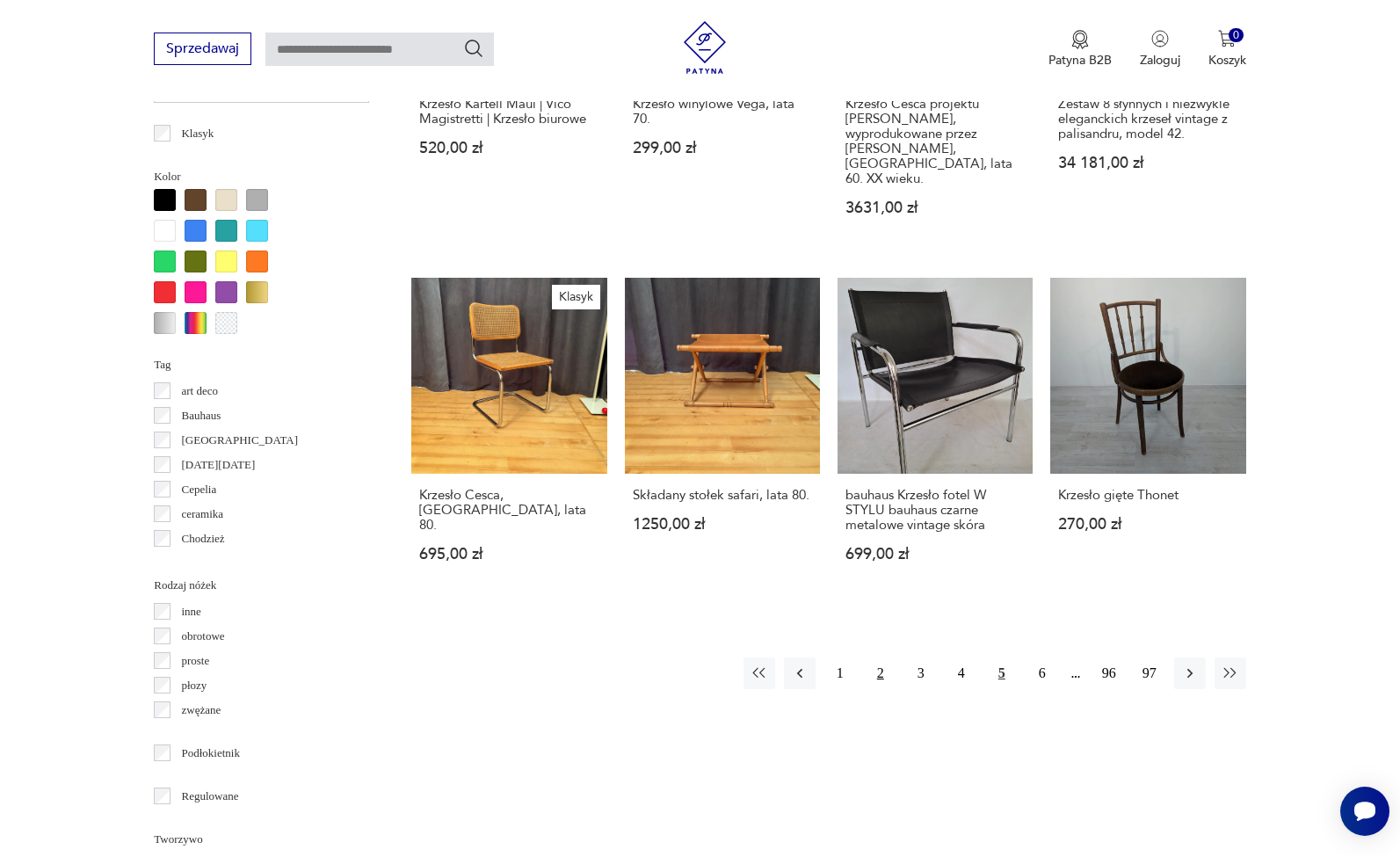
click at [882, 658] on button "2" at bounding box center [880, 673] width 31 height 31
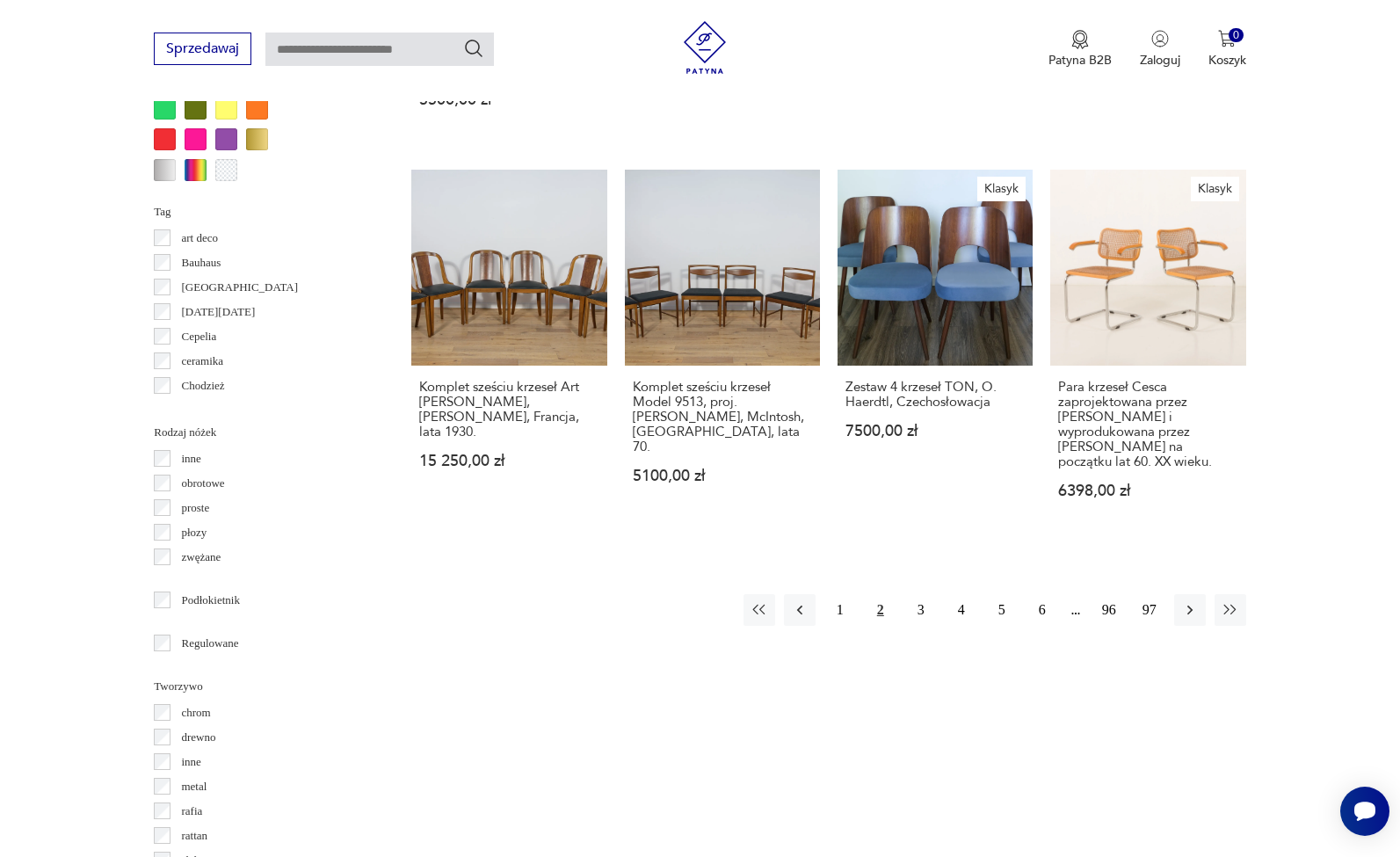
scroll to position [1784, 0]
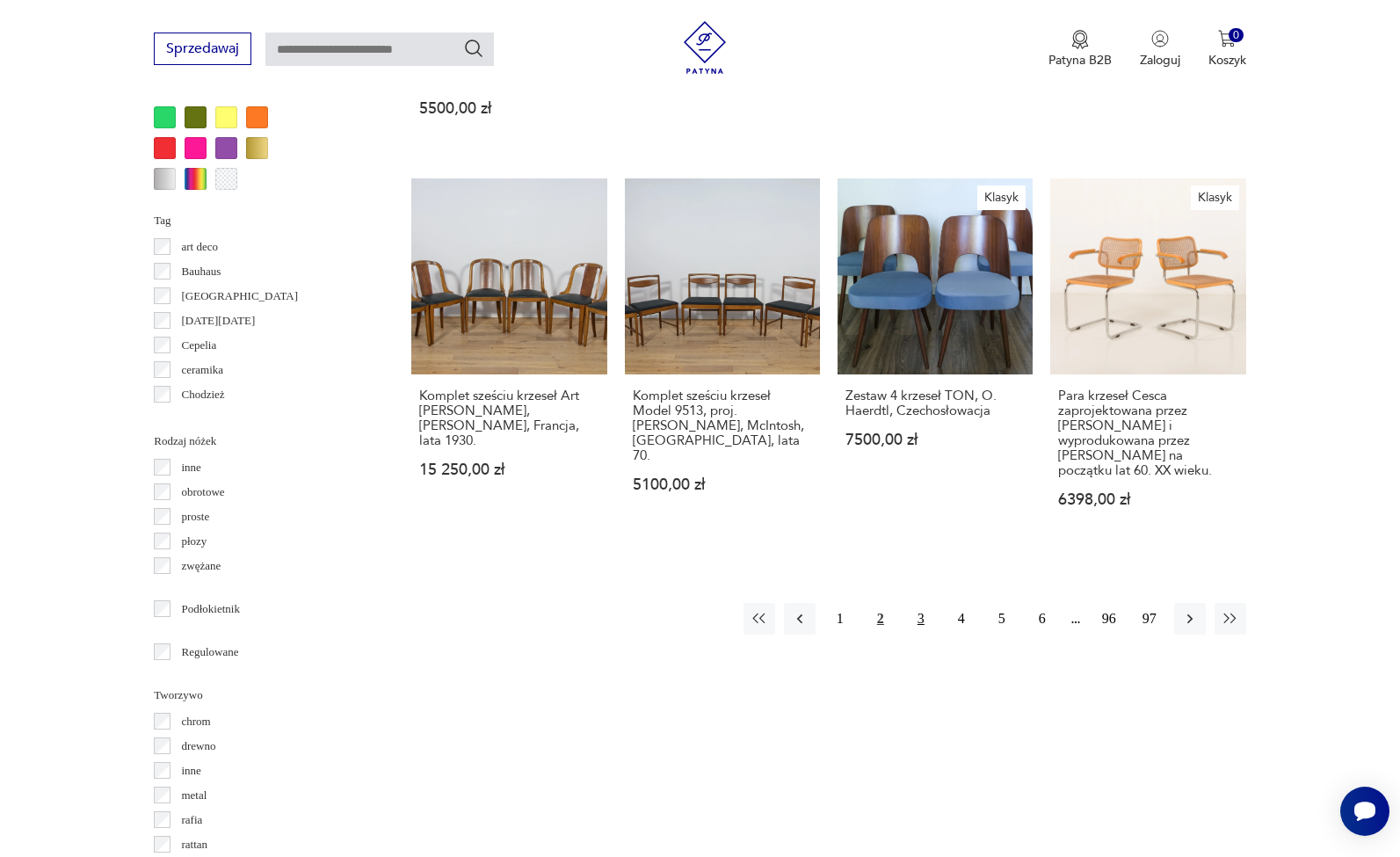
click at [927, 603] on button "3" at bounding box center [920, 618] width 31 height 31
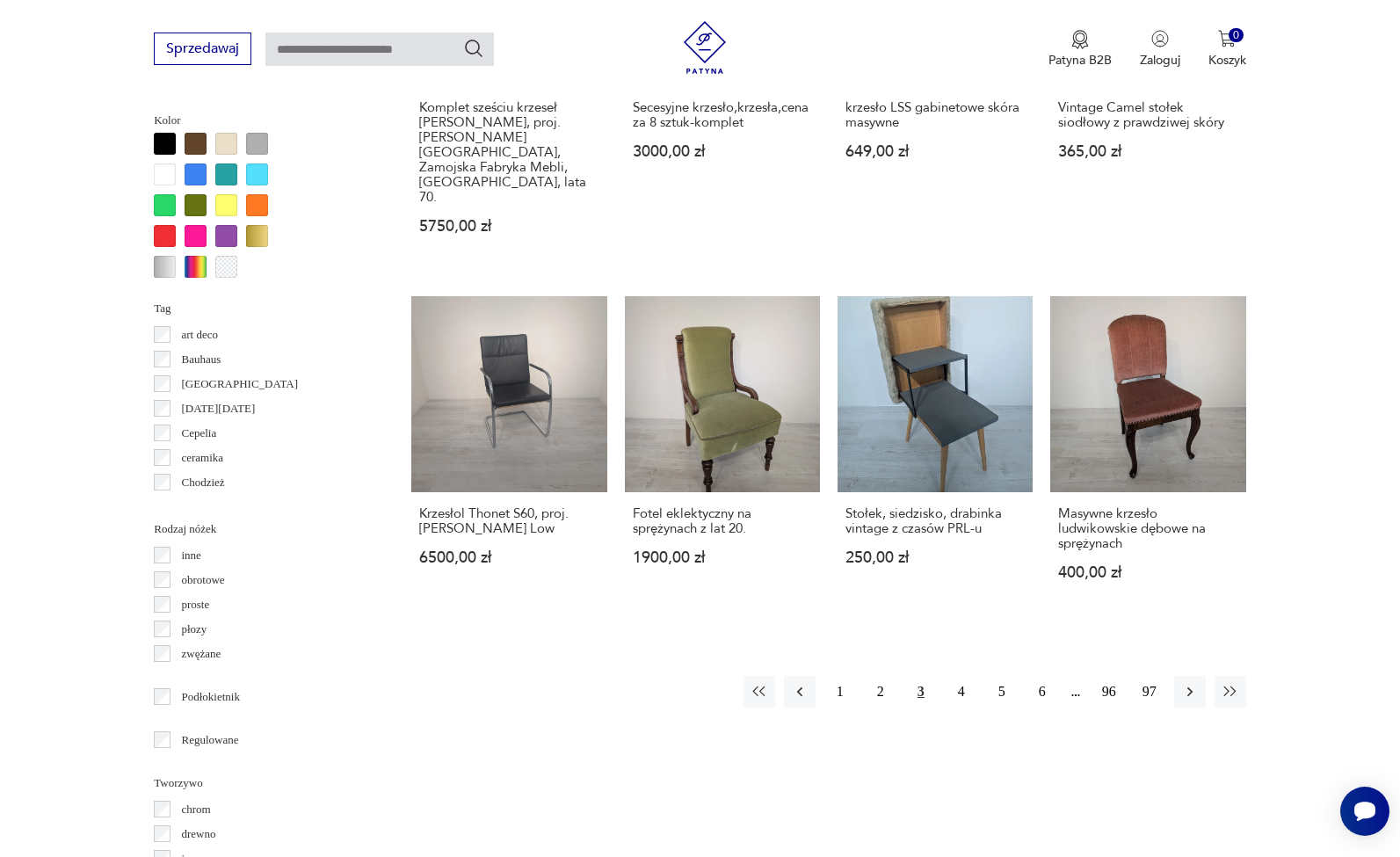
scroll to position [1806, 0]
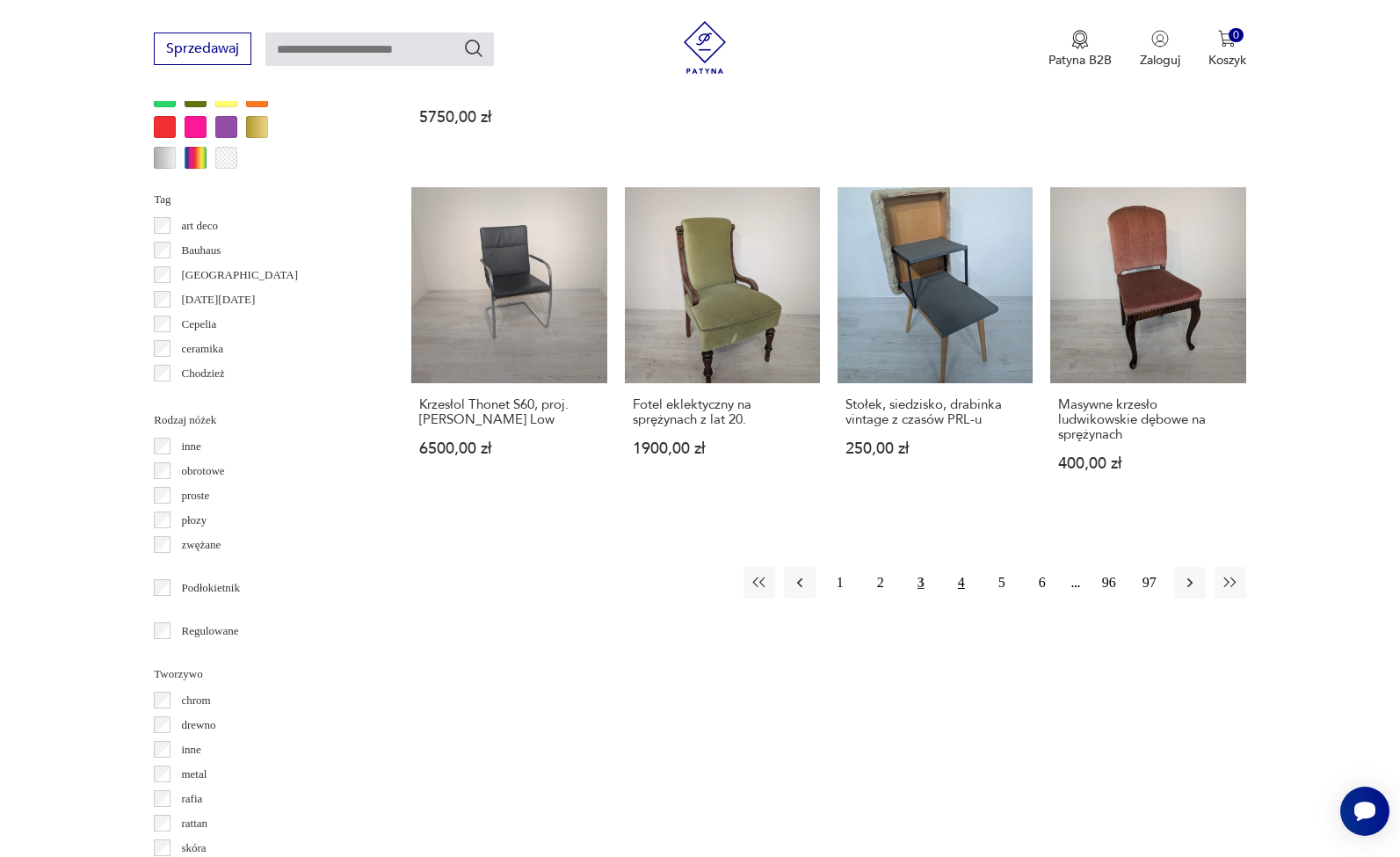
click at [965, 567] on button "4" at bounding box center [961, 582] width 31 height 31
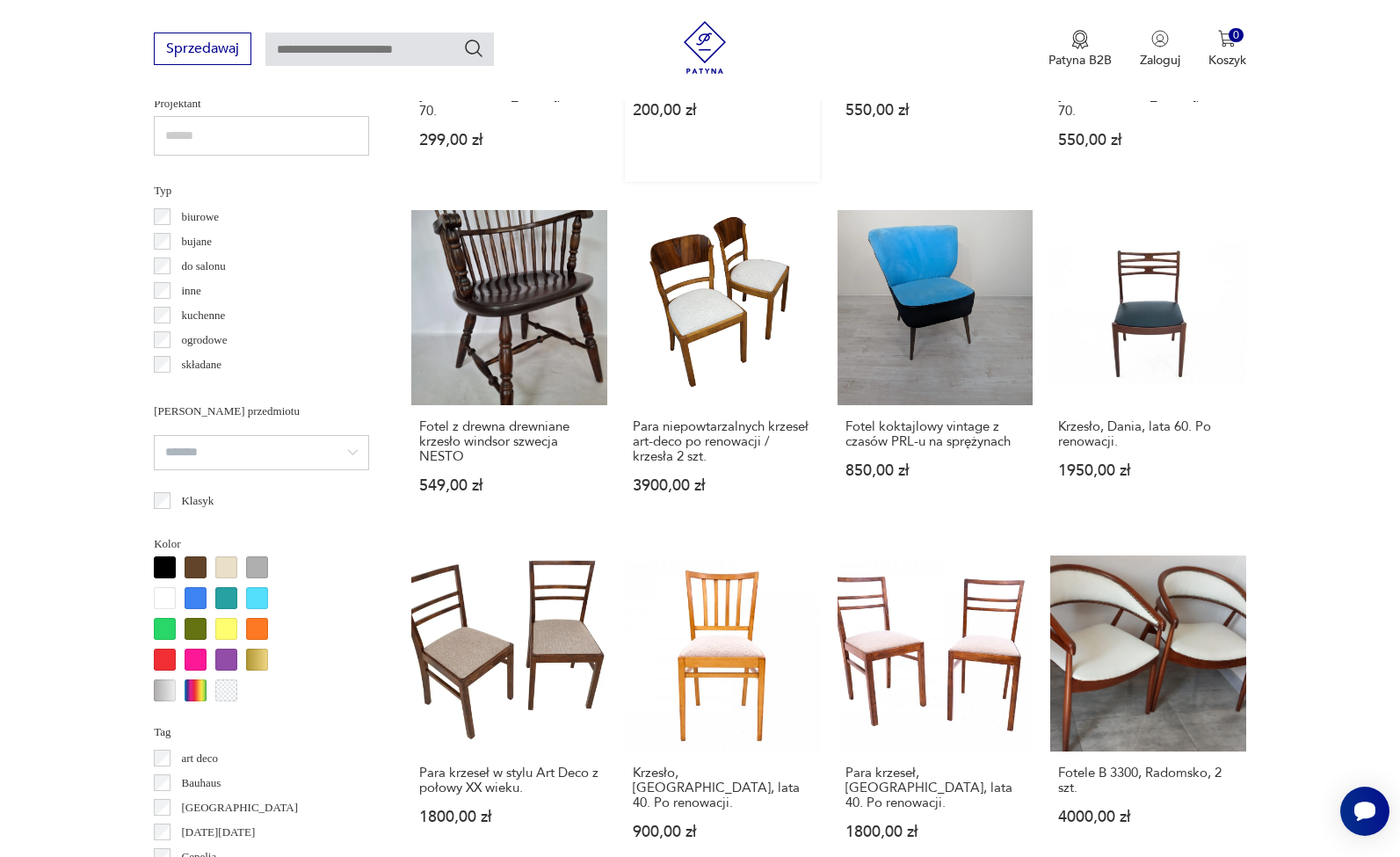
scroll to position [1463, 0]
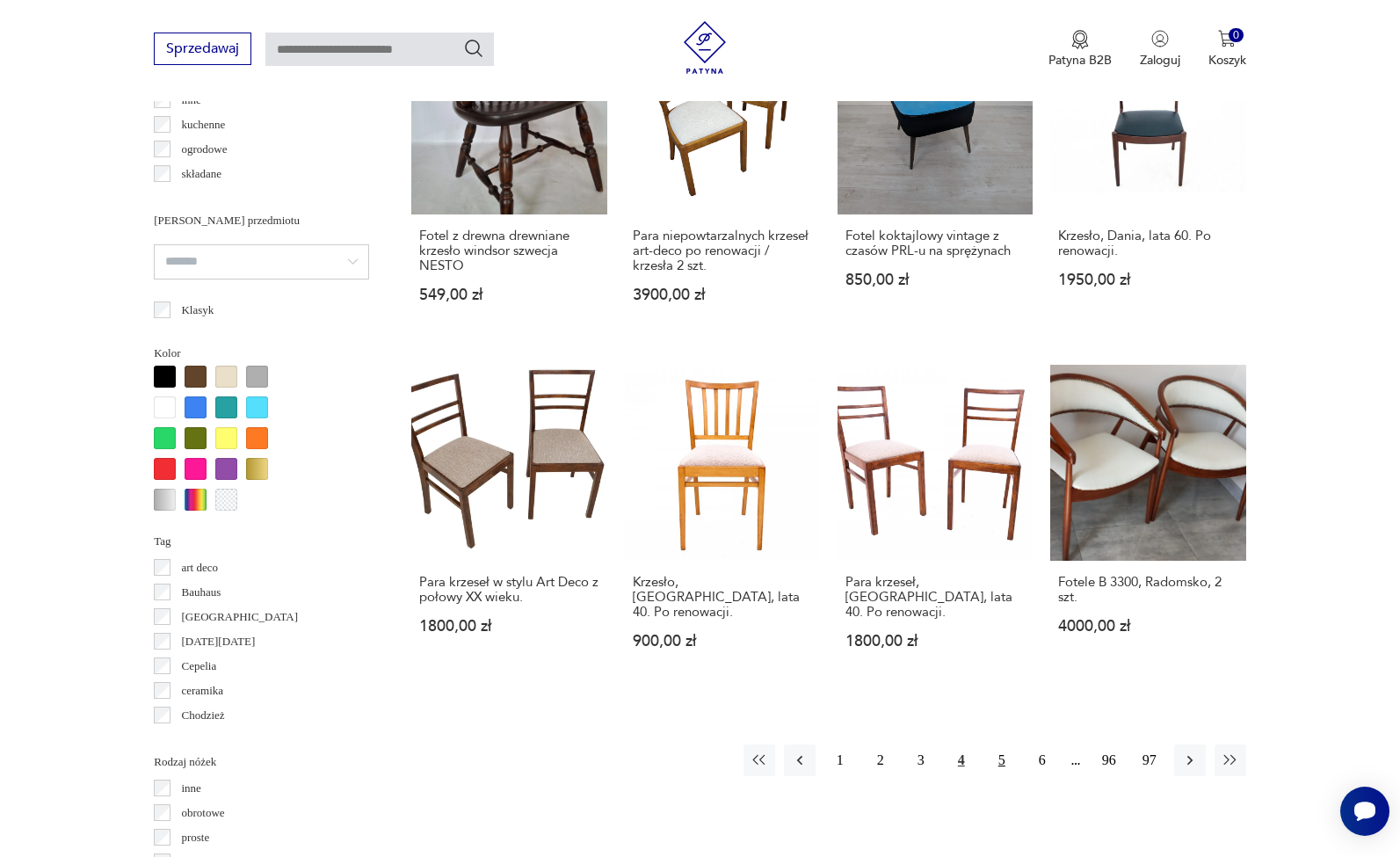
click at [1000, 773] on button "5" at bounding box center [1001, 760] width 31 height 31
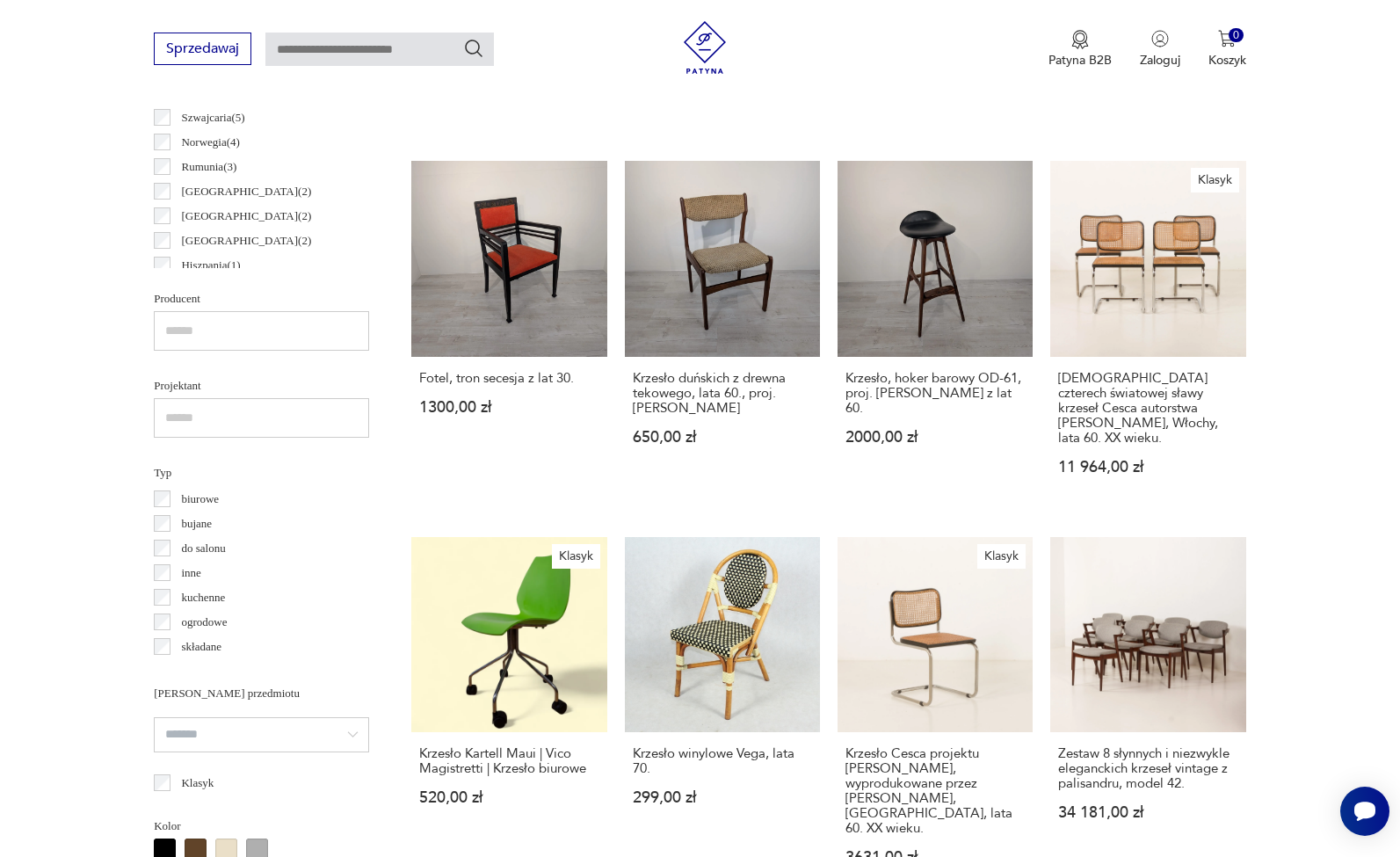
scroll to position [998, 0]
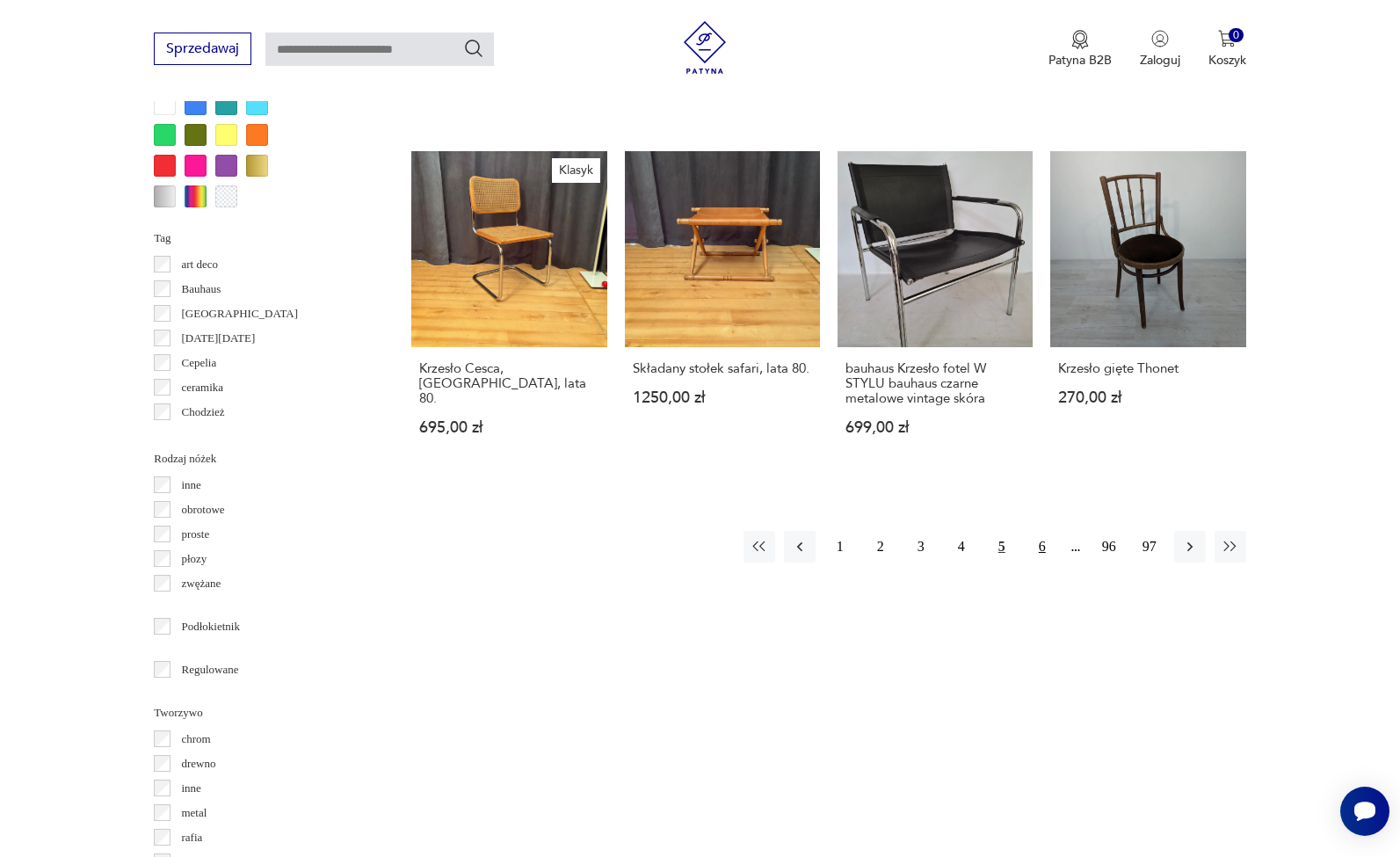
click at [1038, 543] on button "6" at bounding box center [1042, 546] width 31 height 31
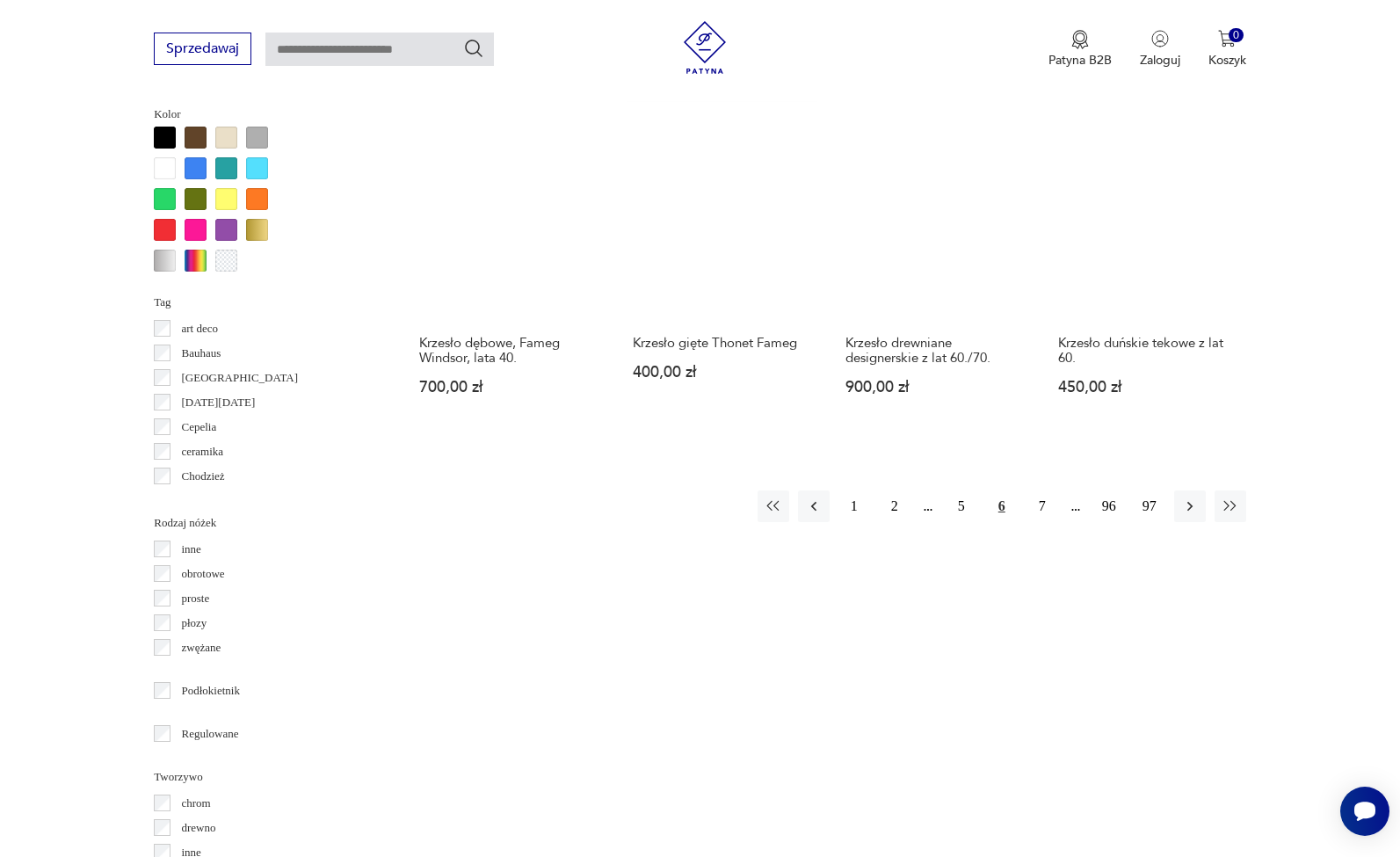
scroll to position [1710, 0]
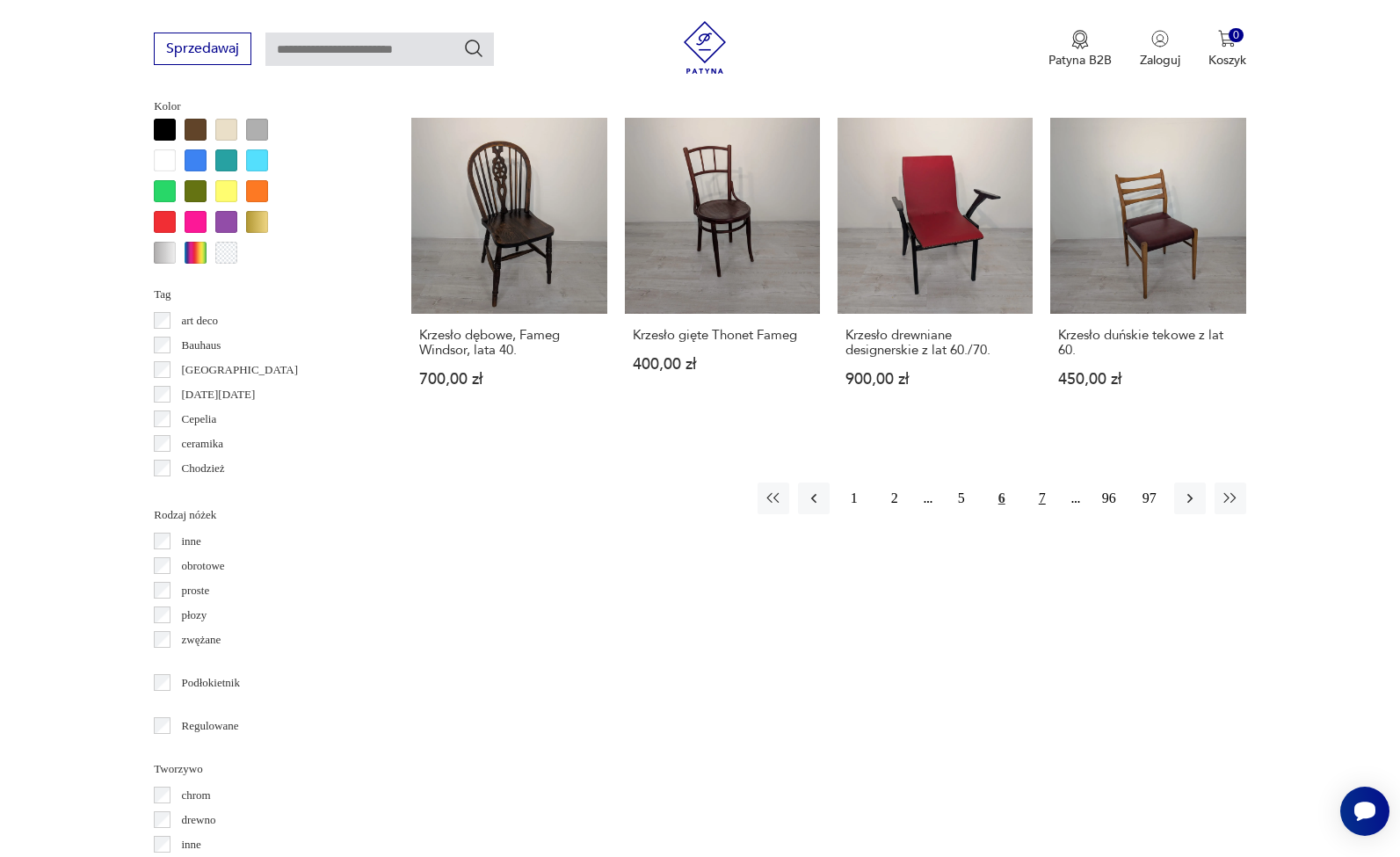
click at [1028, 505] on button "7" at bounding box center [1042, 498] width 31 height 31
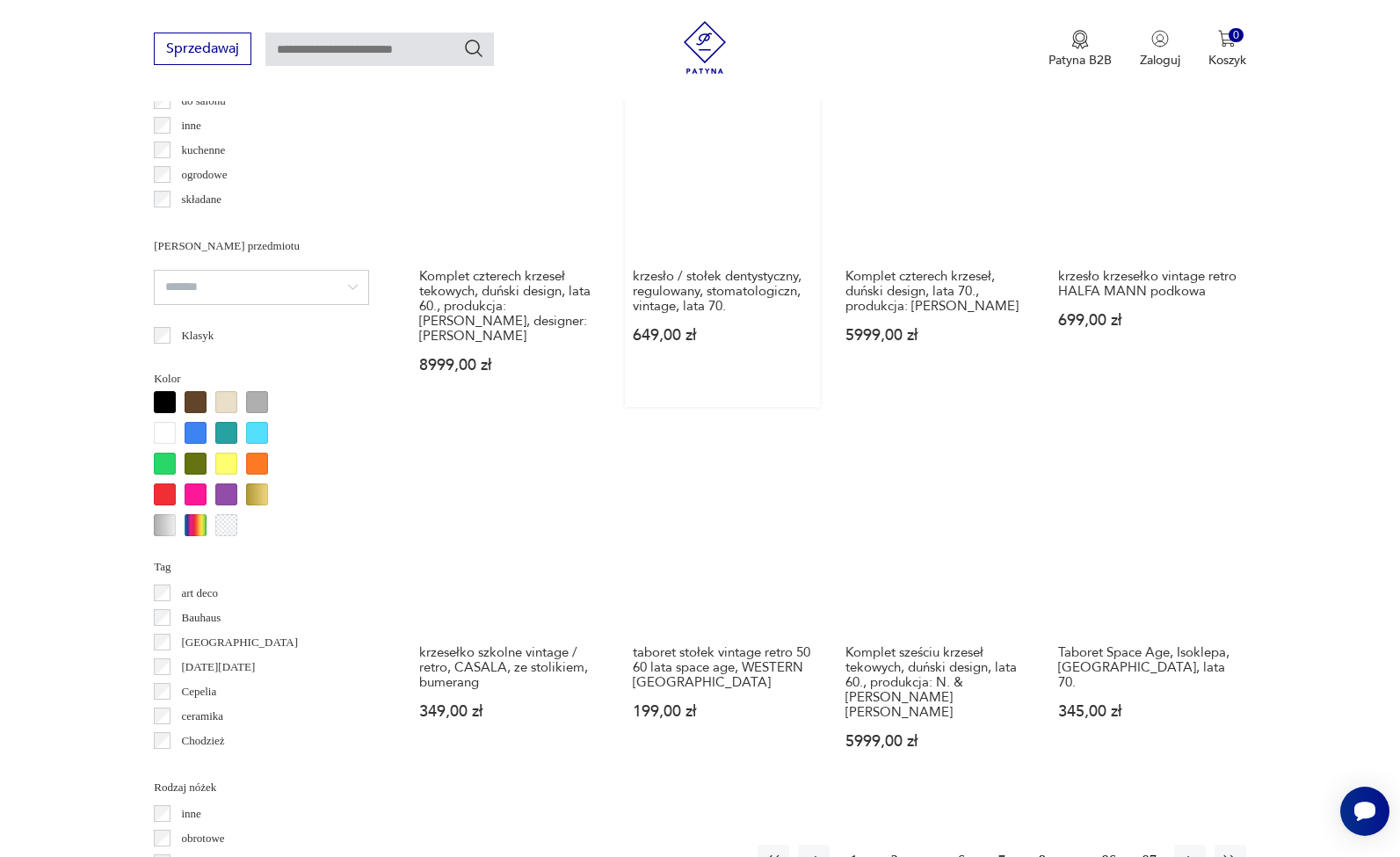
scroll to position [1493, 0]
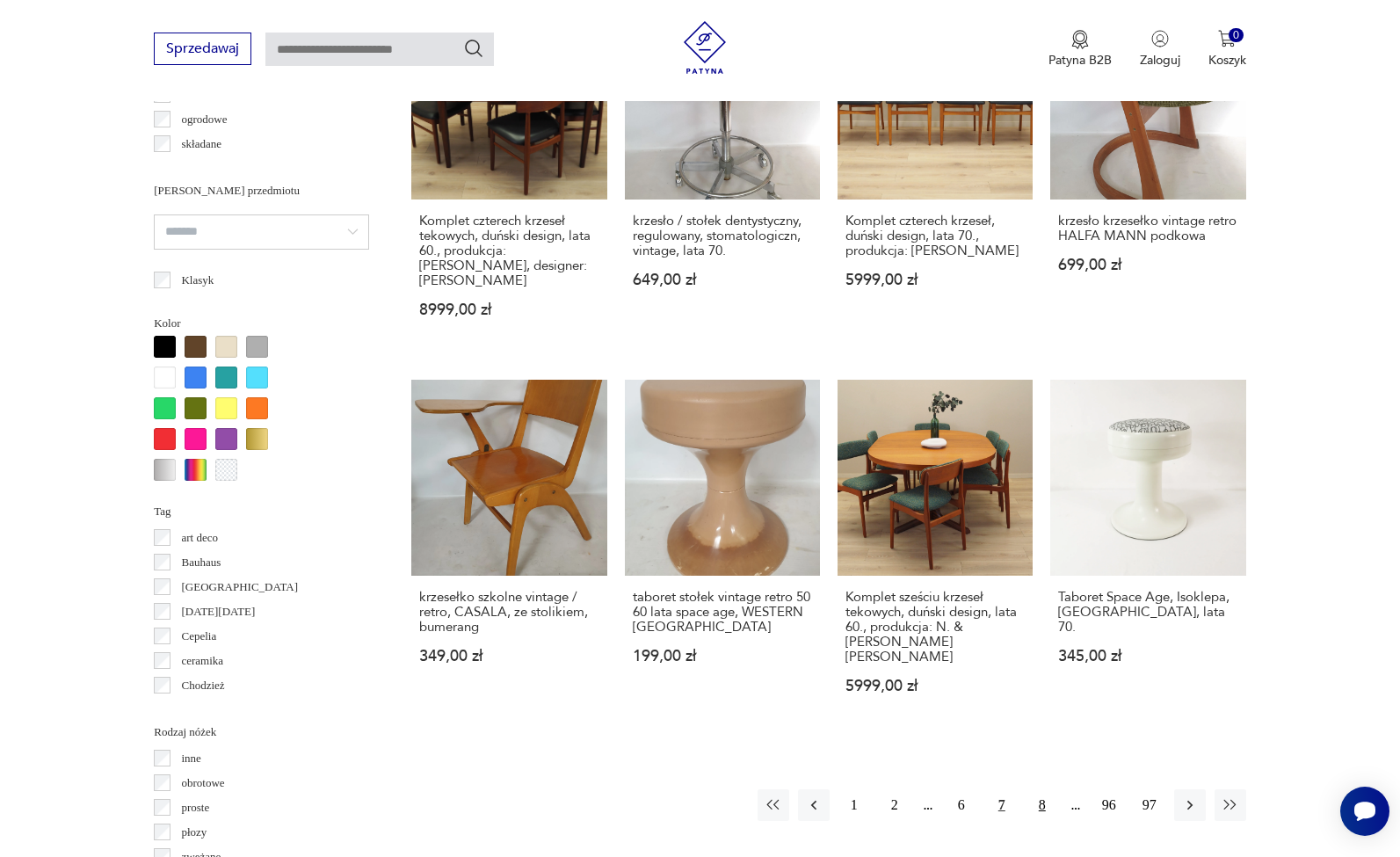
click at [1042, 790] on button "8" at bounding box center [1042, 805] width 31 height 31
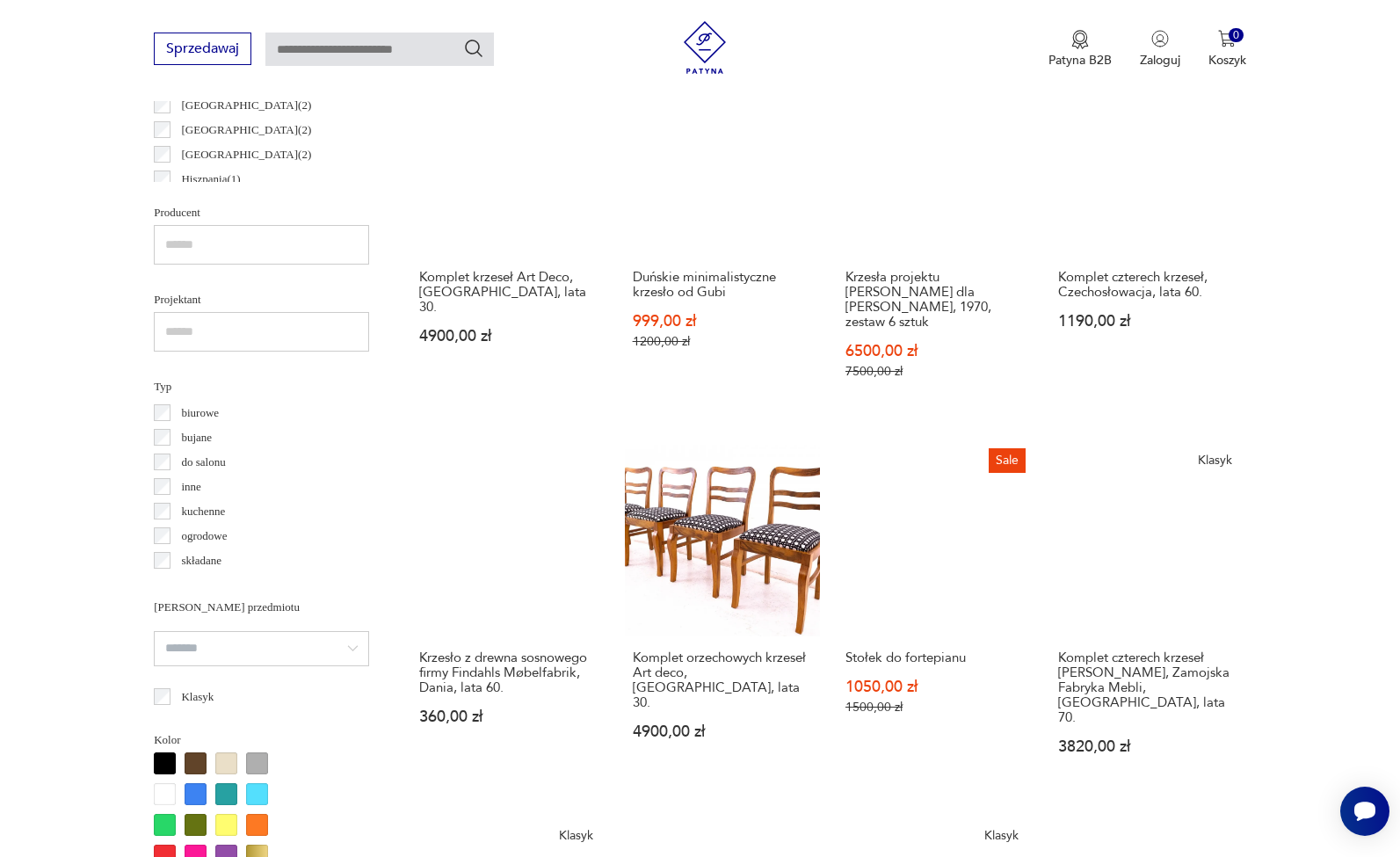
scroll to position [1078, 0]
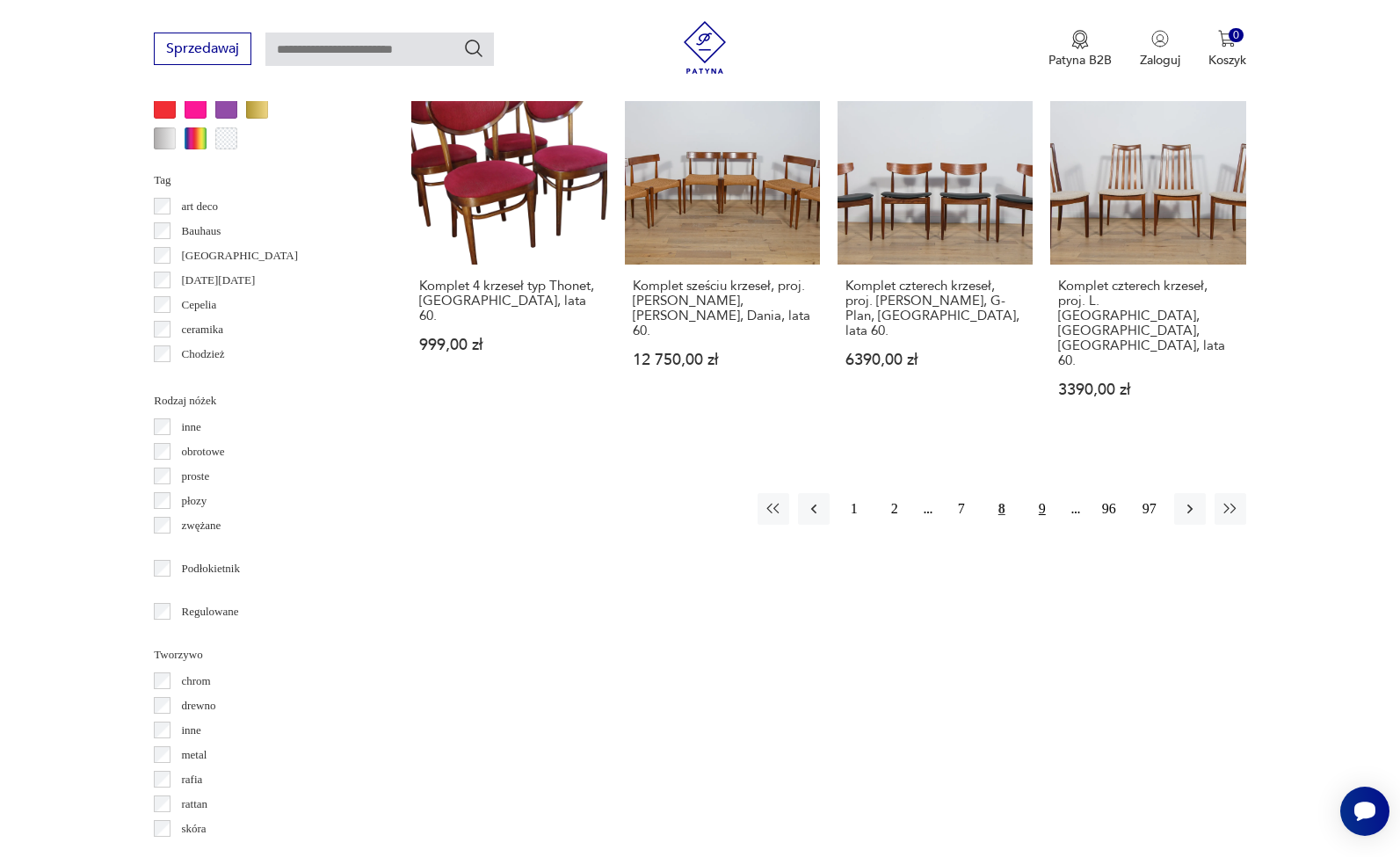
click at [1048, 493] on button "9" at bounding box center [1042, 508] width 31 height 31
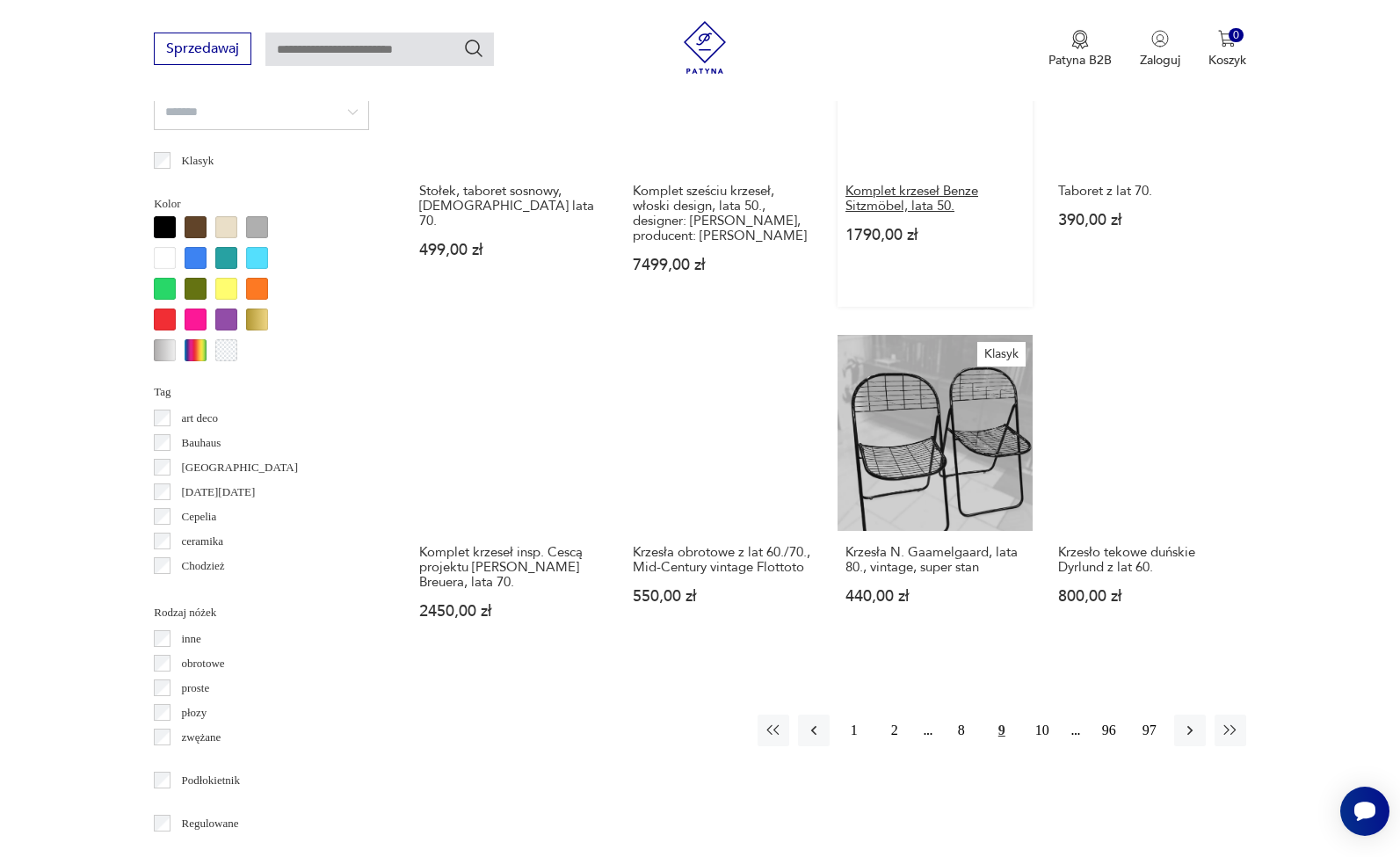
scroll to position [1614, 0]
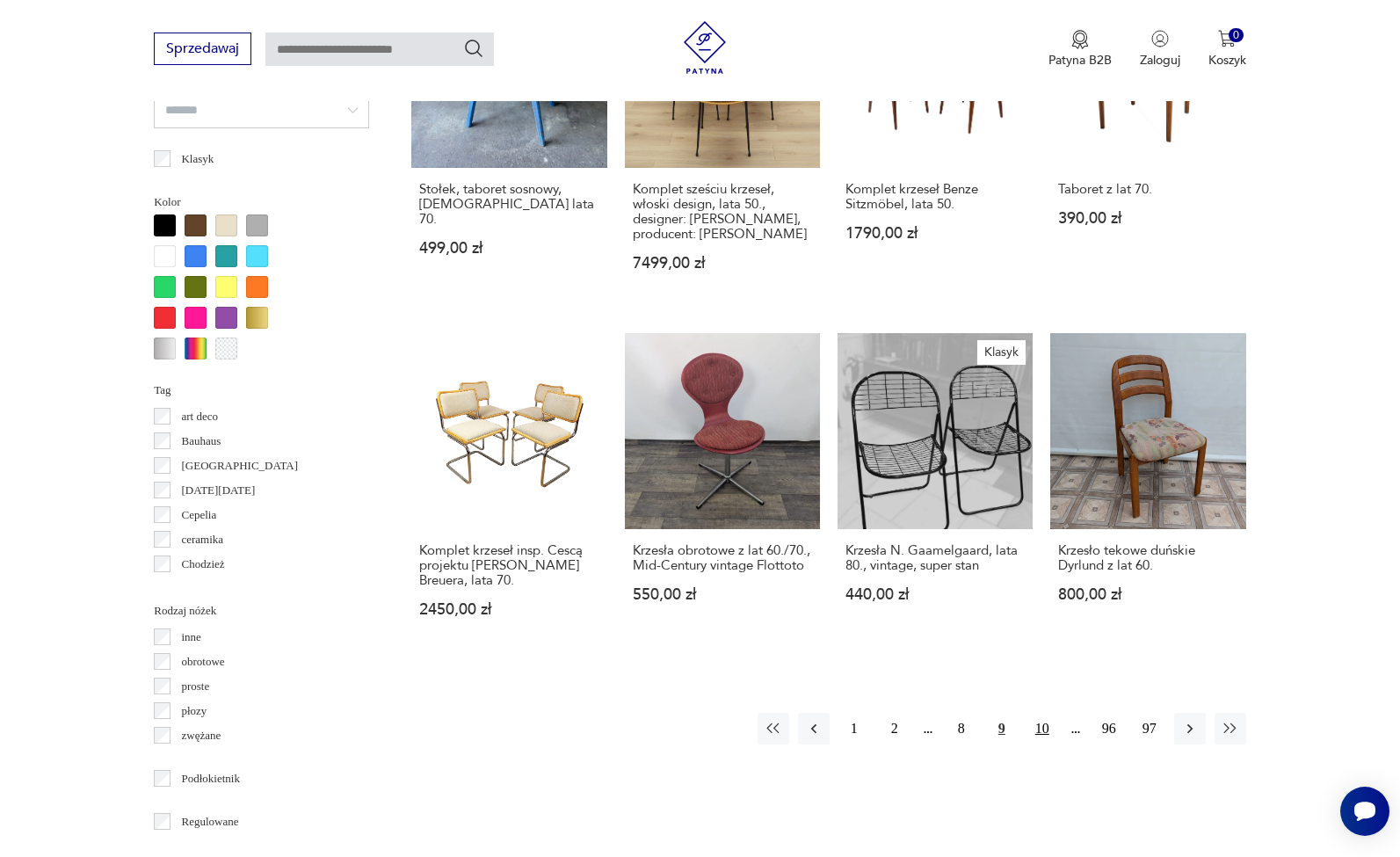
click at [1041, 713] on button "10" at bounding box center [1042, 729] width 31 height 31
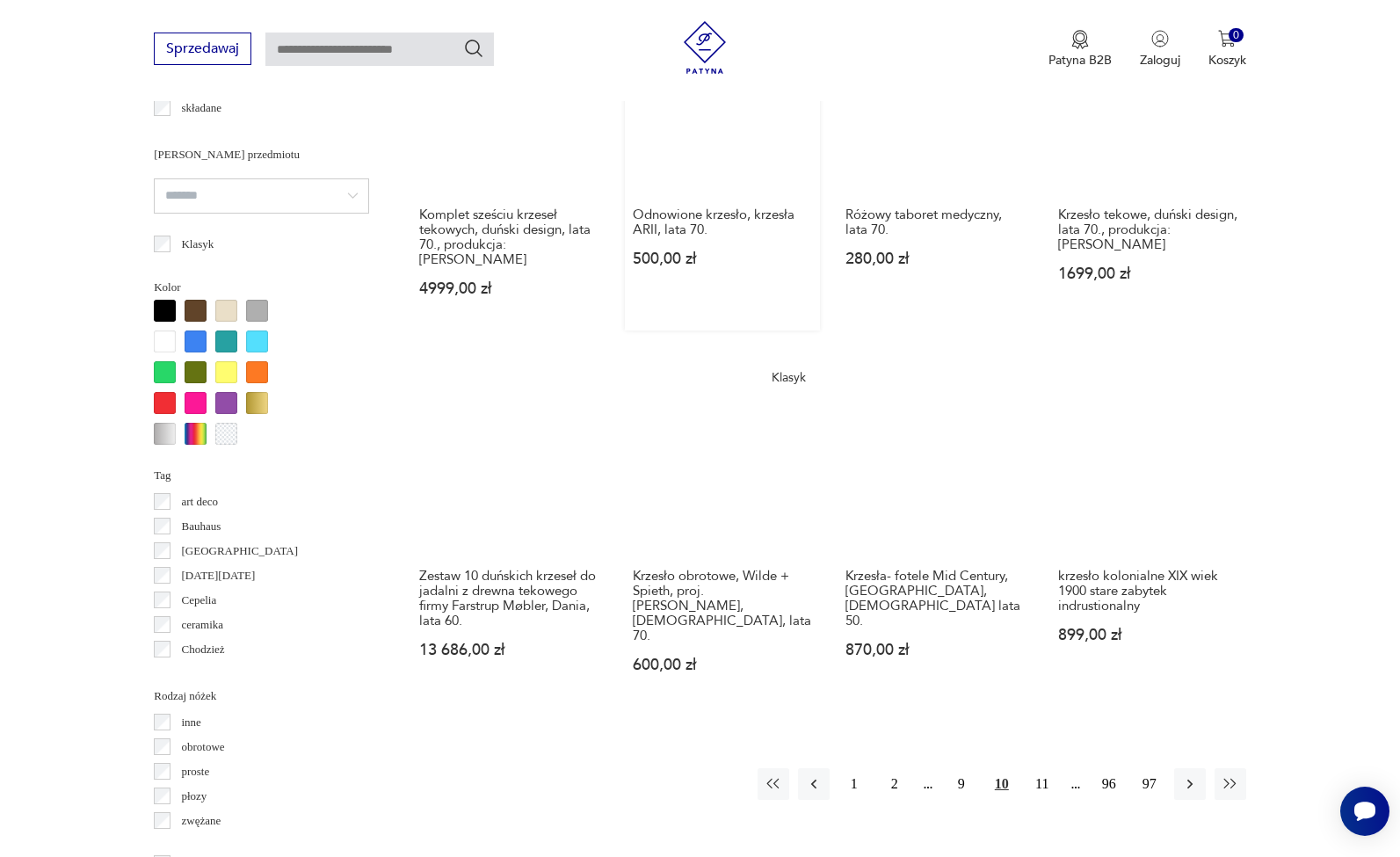
scroll to position [1536, 0]
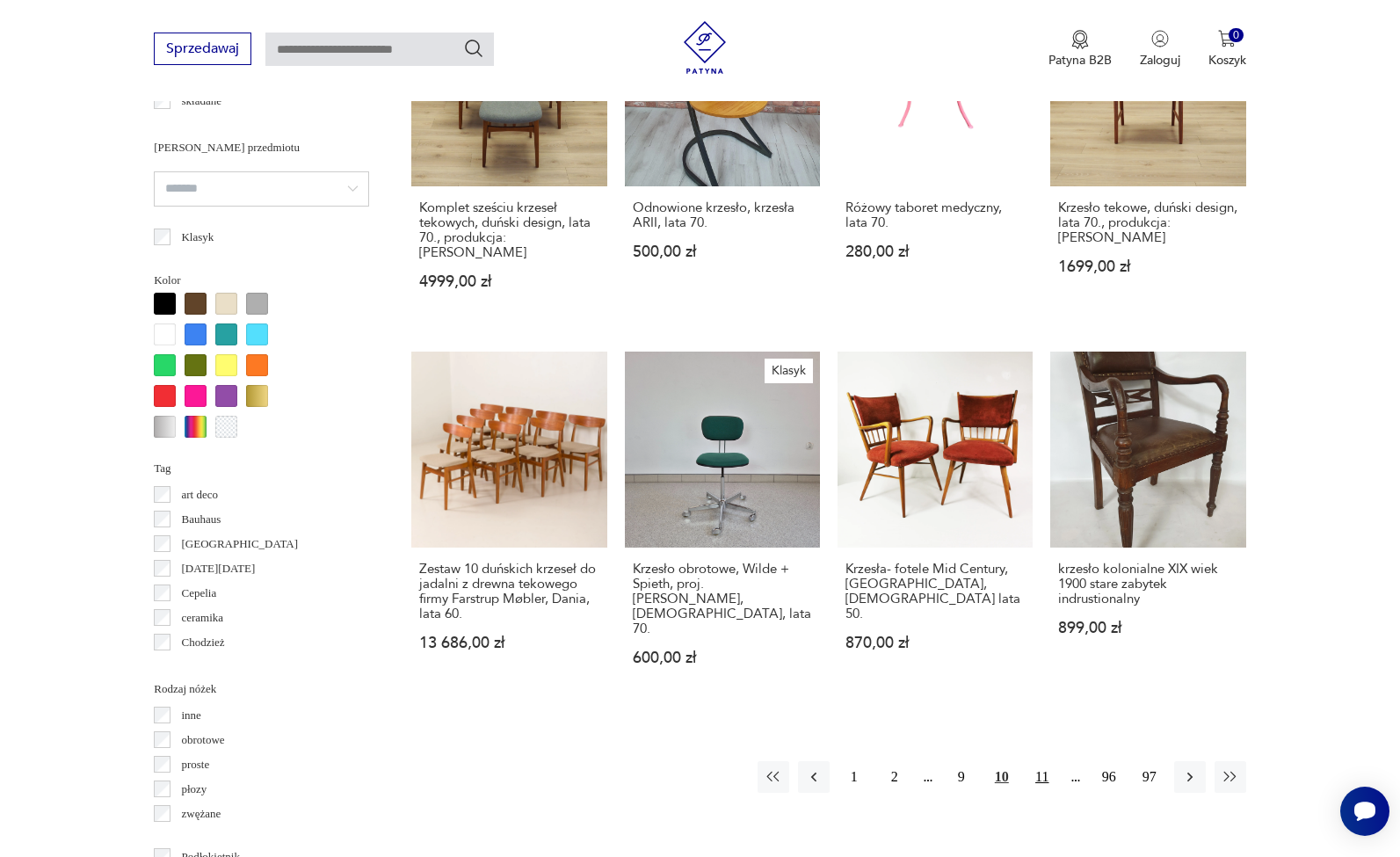
click at [1035, 770] on button "11" at bounding box center [1042, 776] width 31 height 31
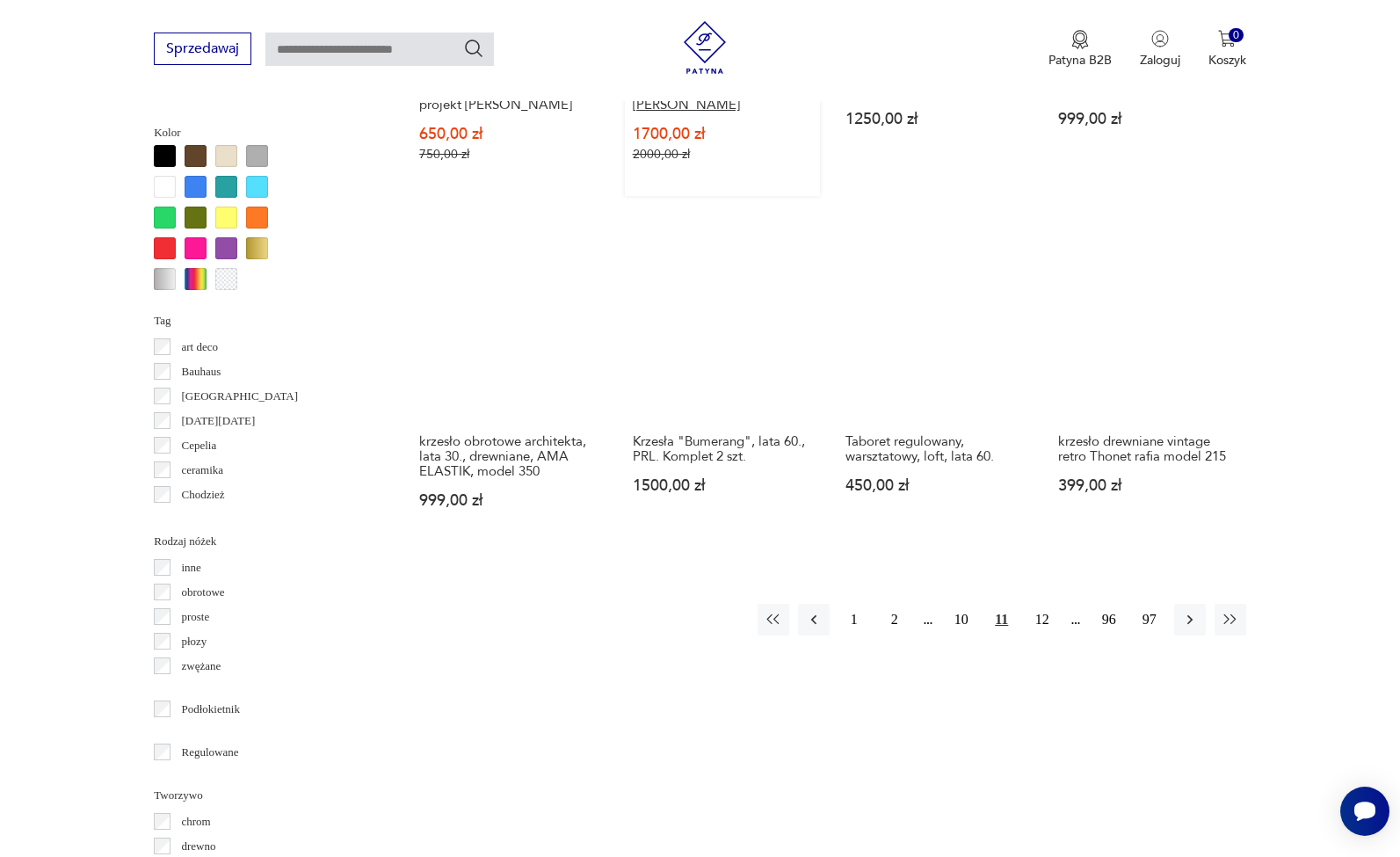
scroll to position [1685, 0]
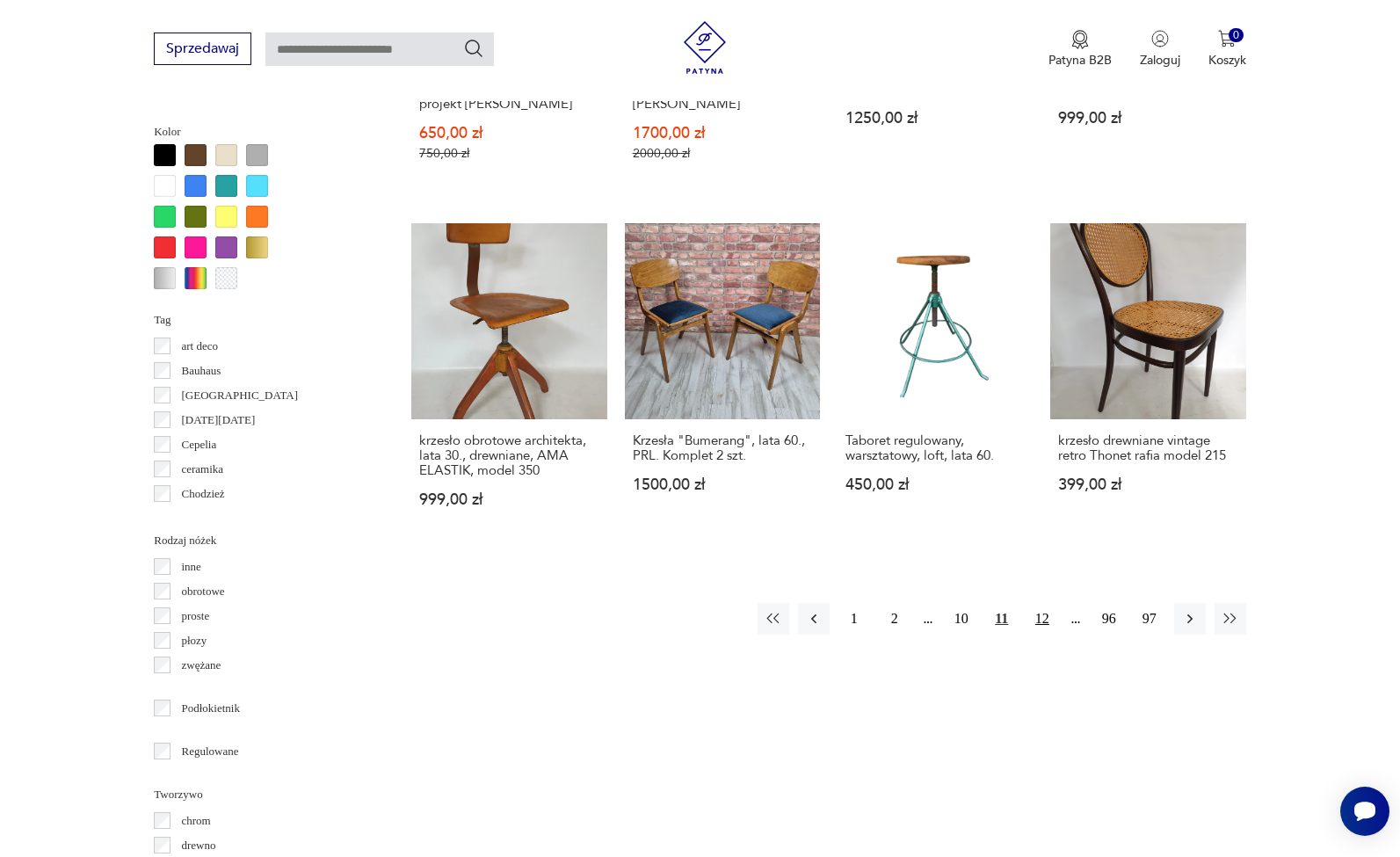
click at [1042, 603] on button "12" at bounding box center [1042, 618] width 31 height 31
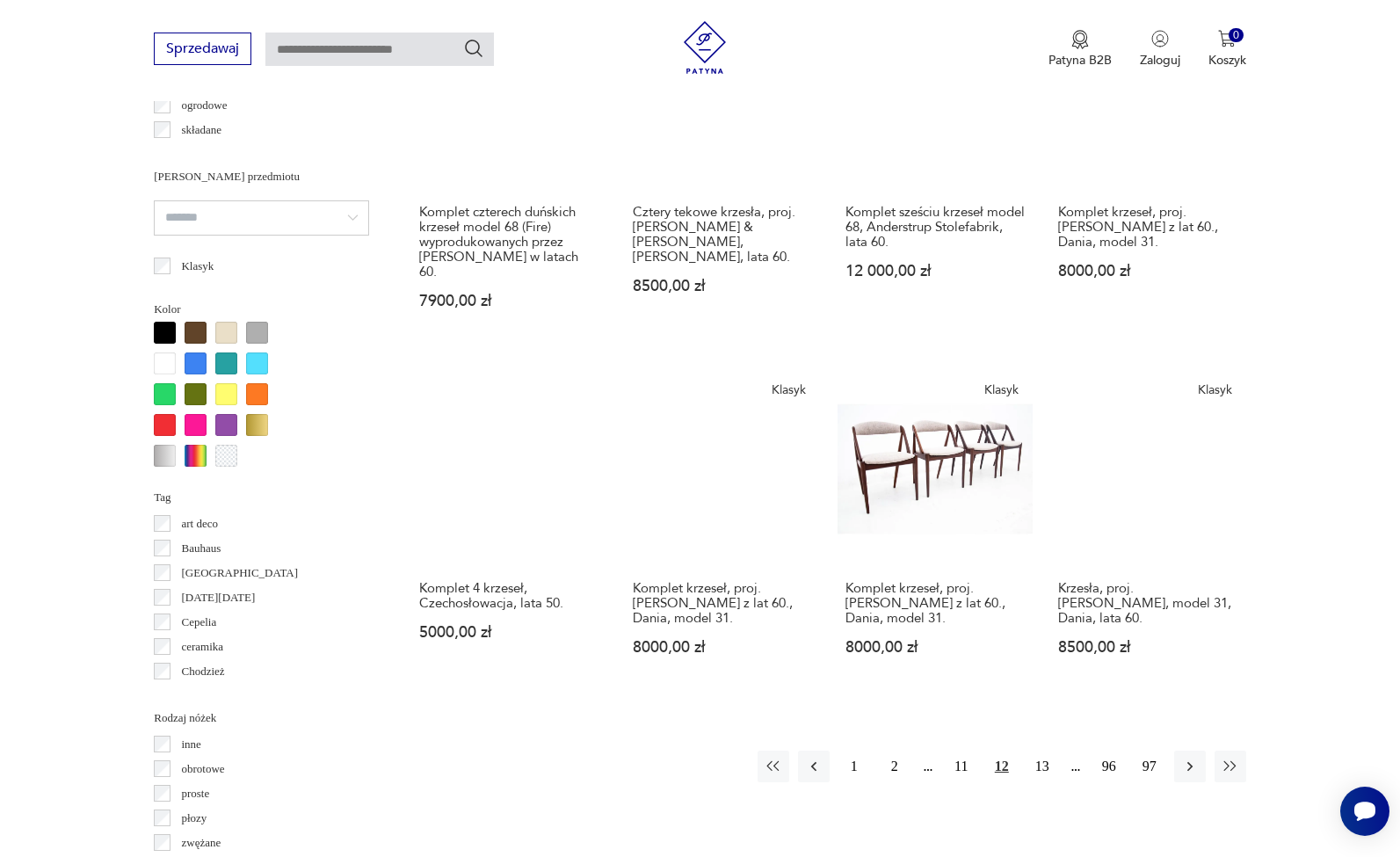
scroll to position [1698, 0]
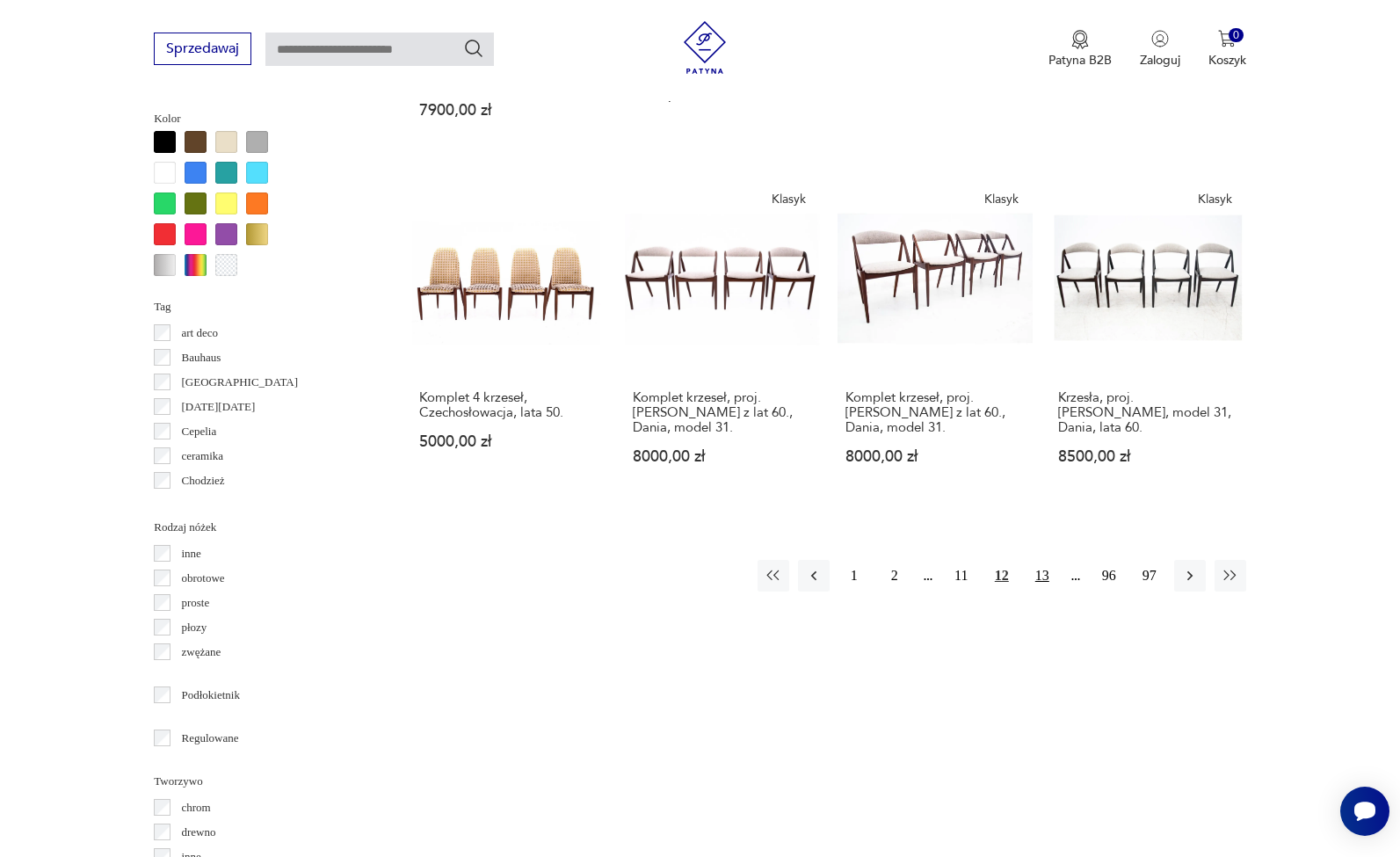
click at [1044, 591] on button "13" at bounding box center [1042, 575] width 31 height 31
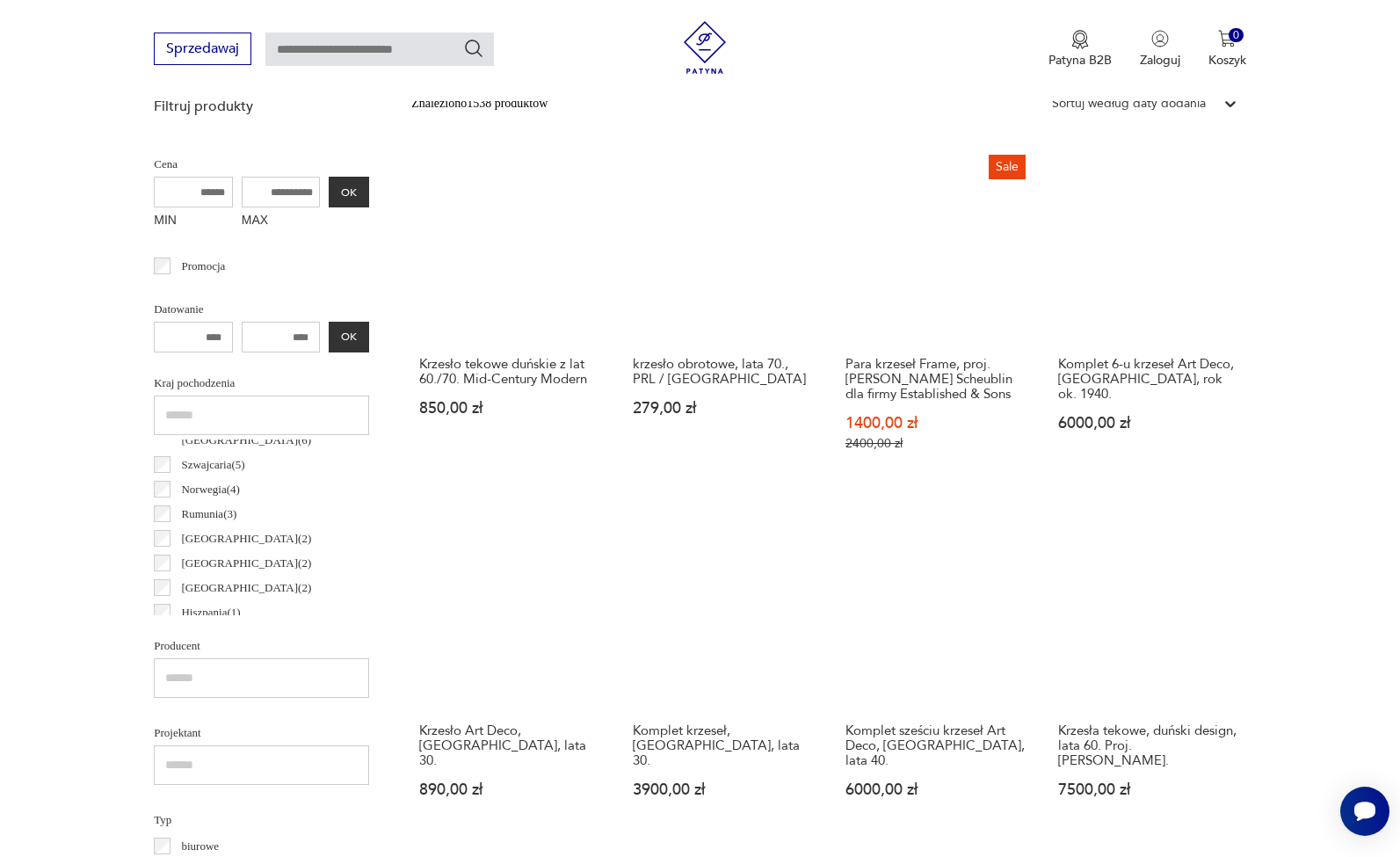
scroll to position [468, 0]
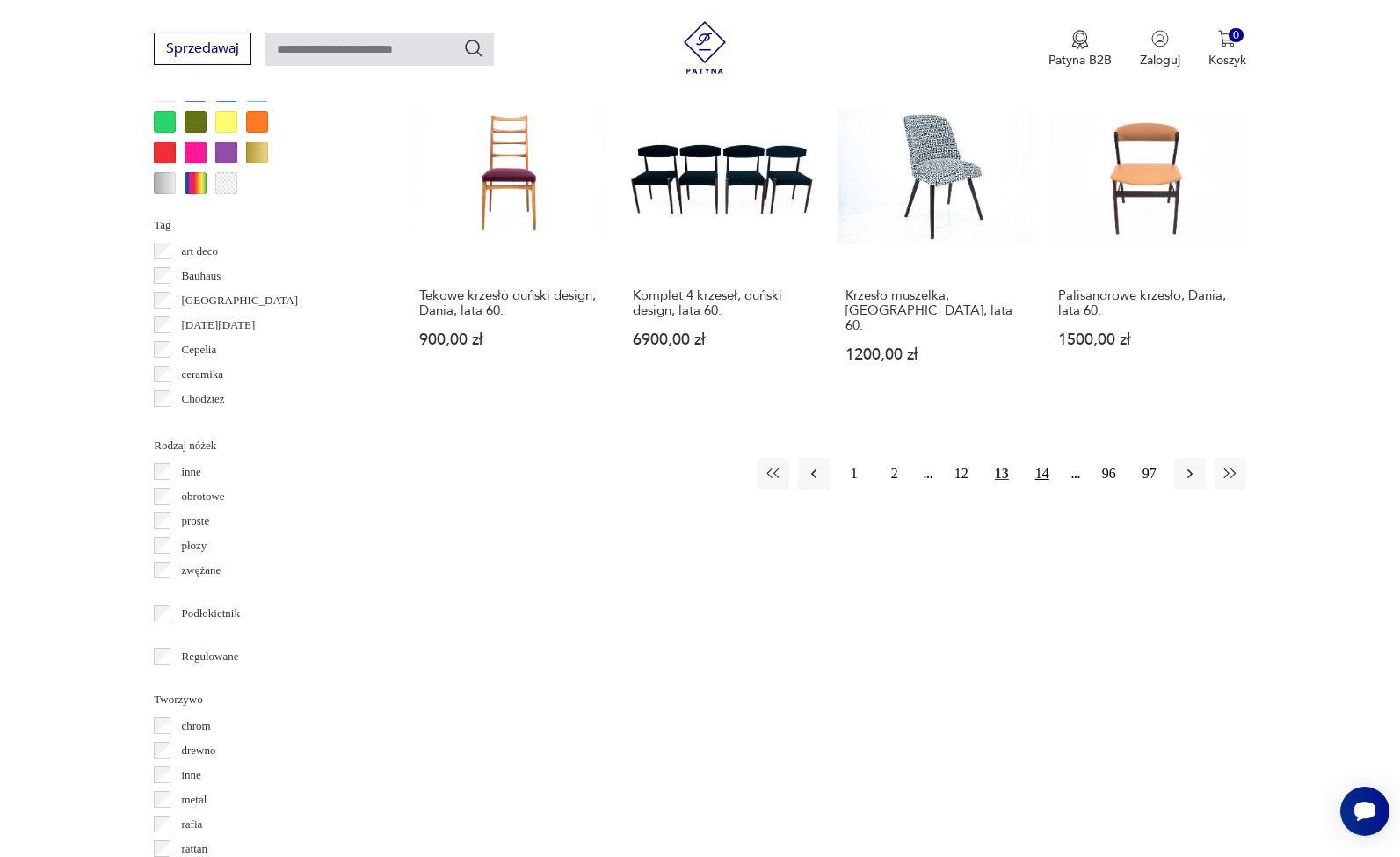
click at [1043, 458] on button "14" at bounding box center [1042, 473] width 31 height 31
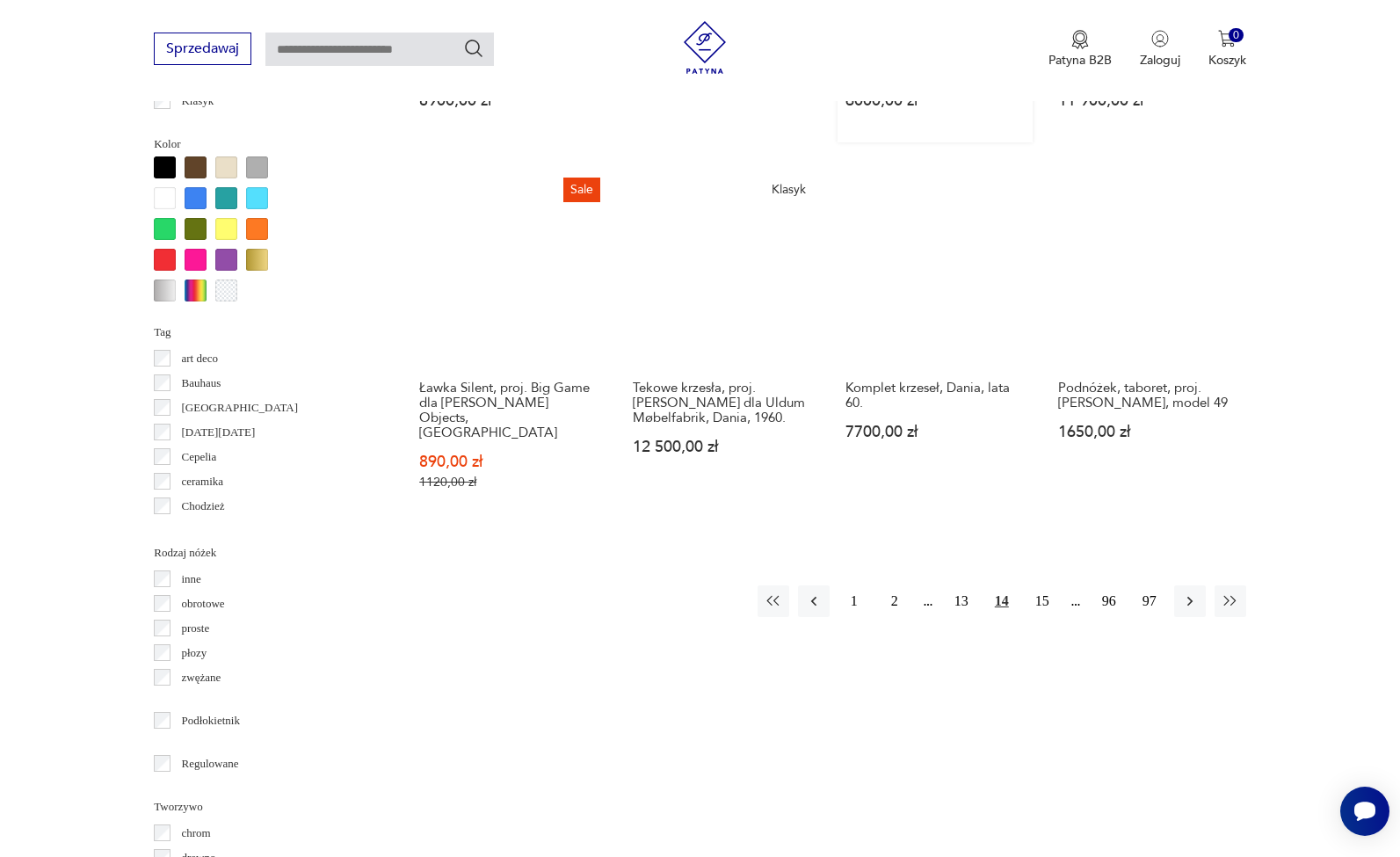
scroll to position [1695, 0]
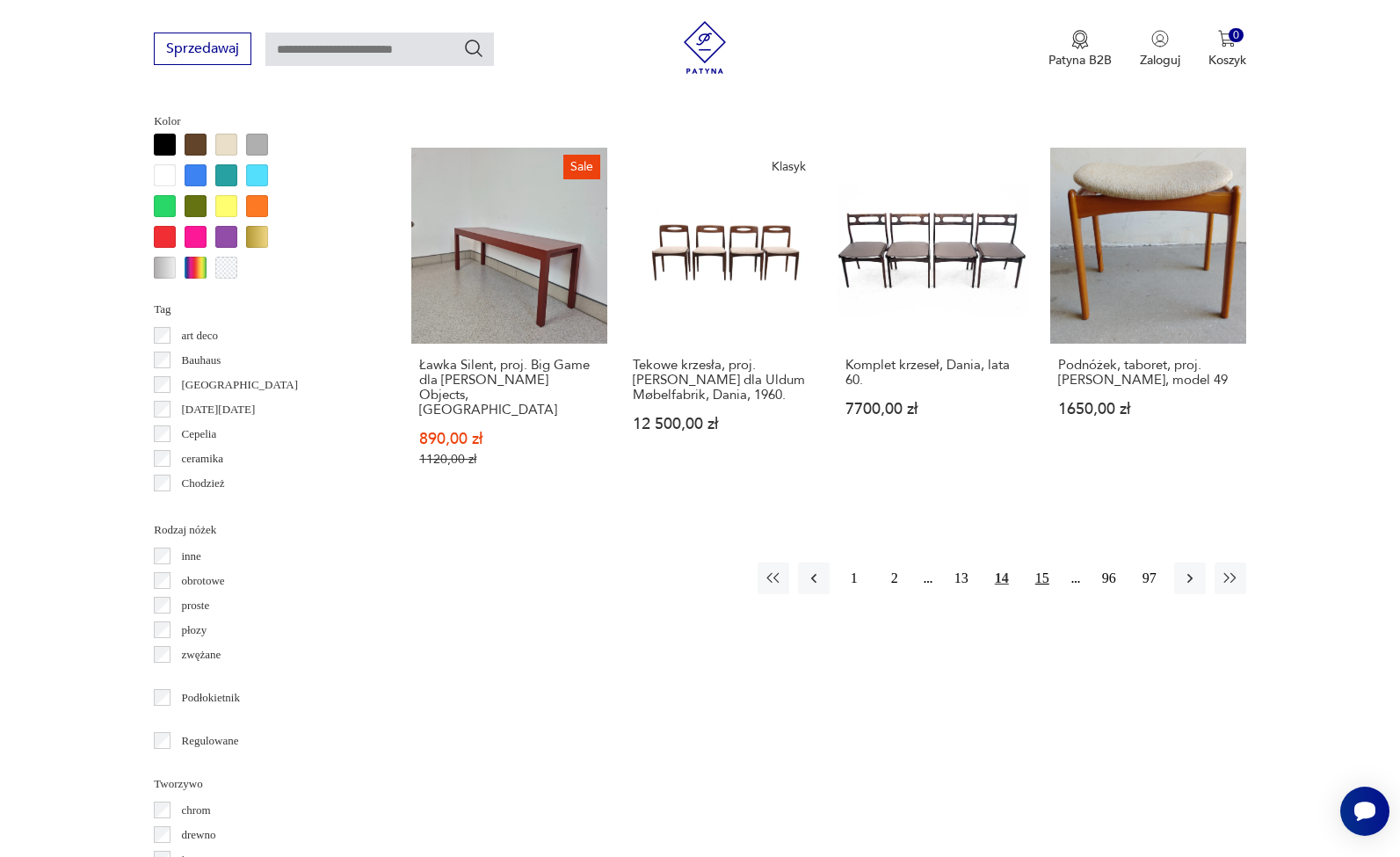
click at [1042, 578] on button "15" at bounding box center [1042, 578] width 31 height 31
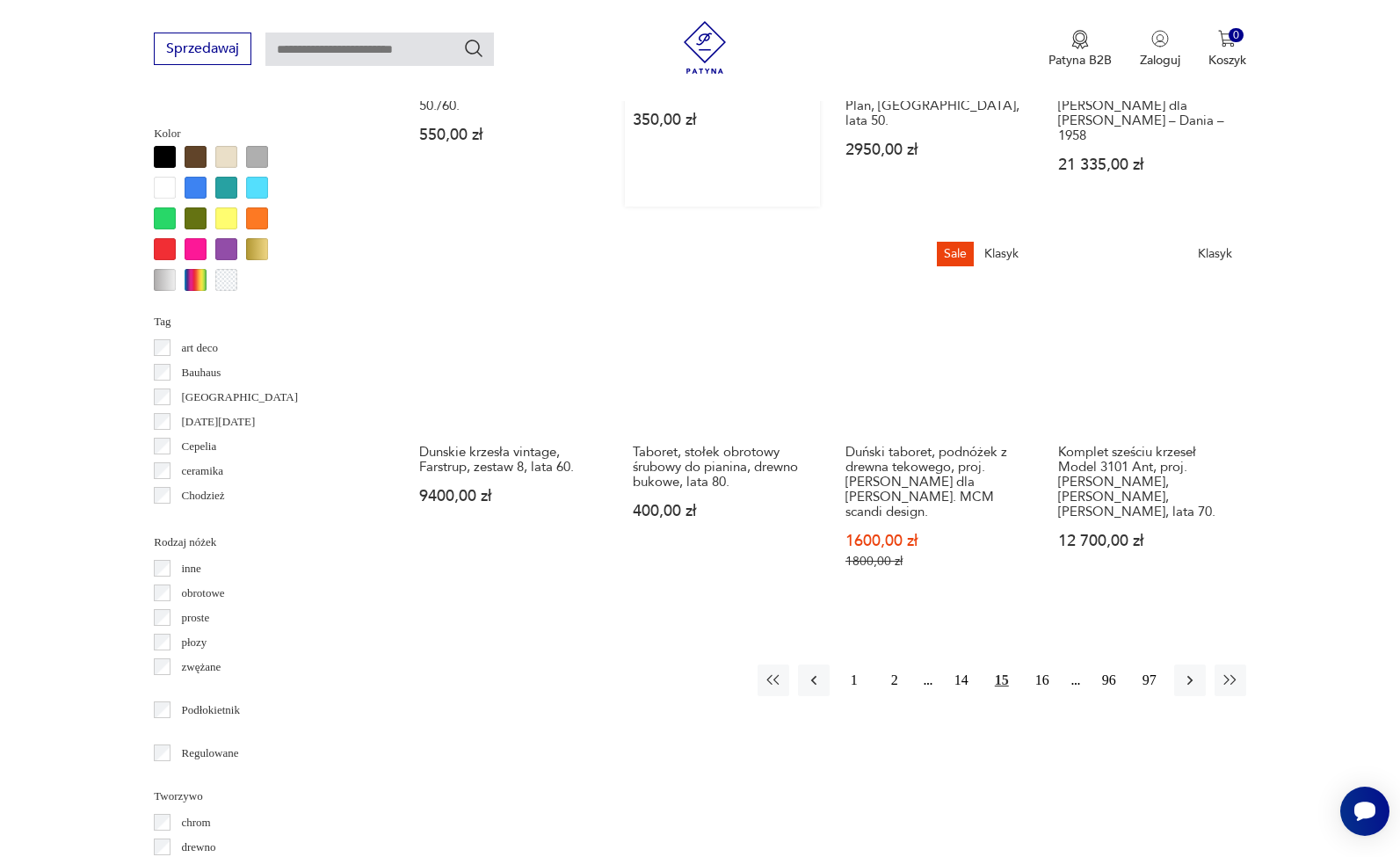
scroll to position [1686, 0]
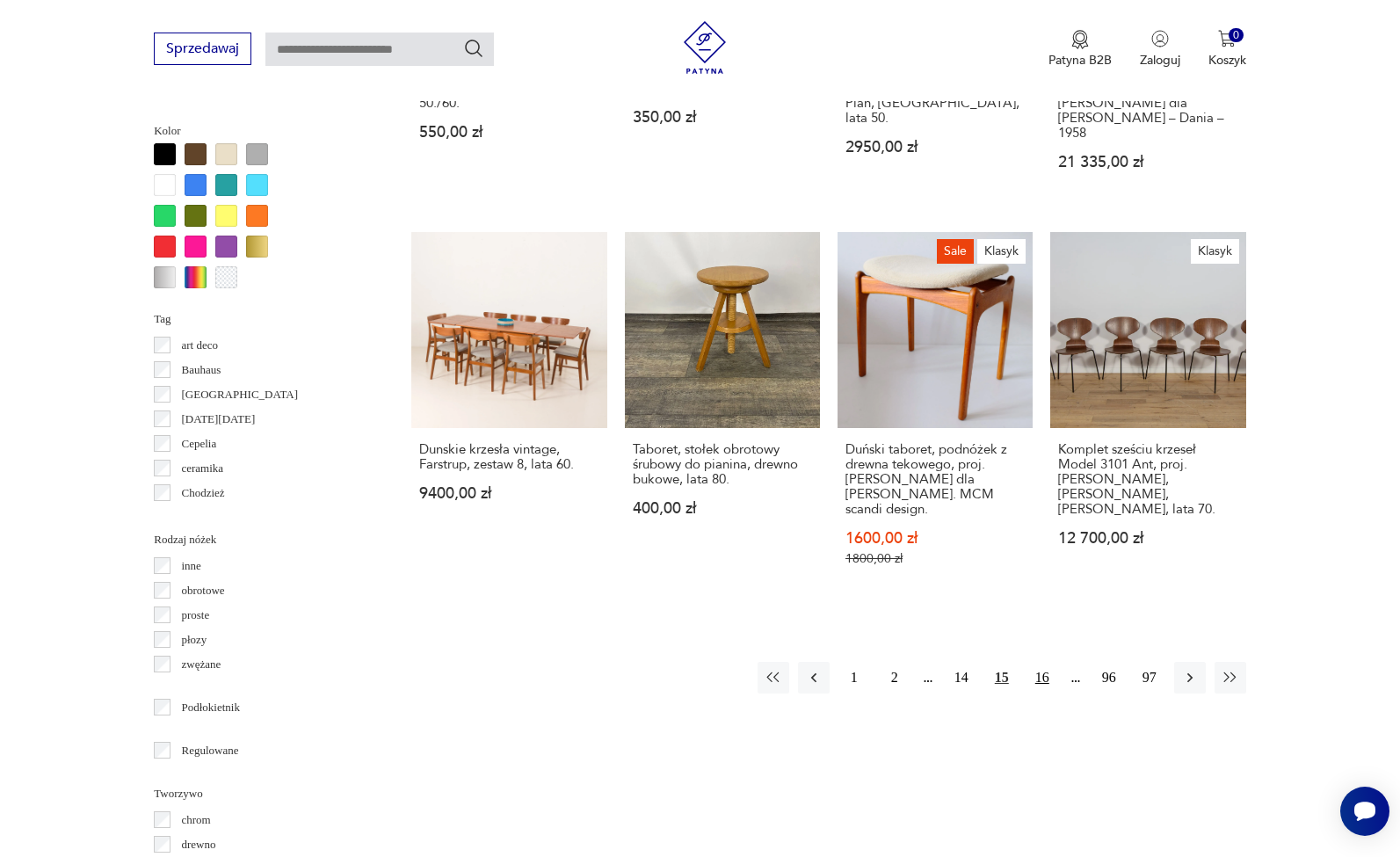
click at [1044, 662] on button "16" at bounding box center [1042, 677] width 31 height 31
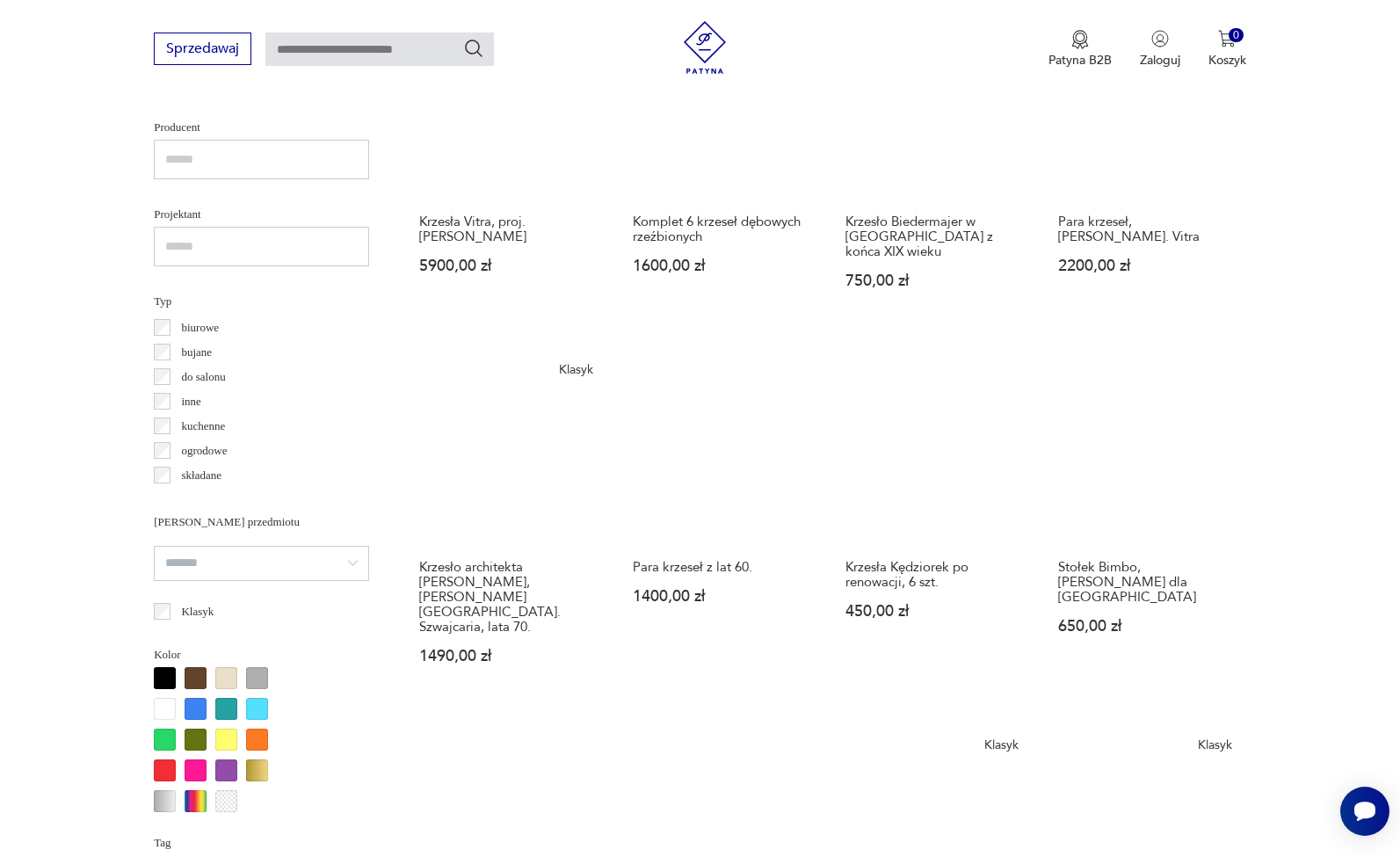
scroll to position [1166, 0]
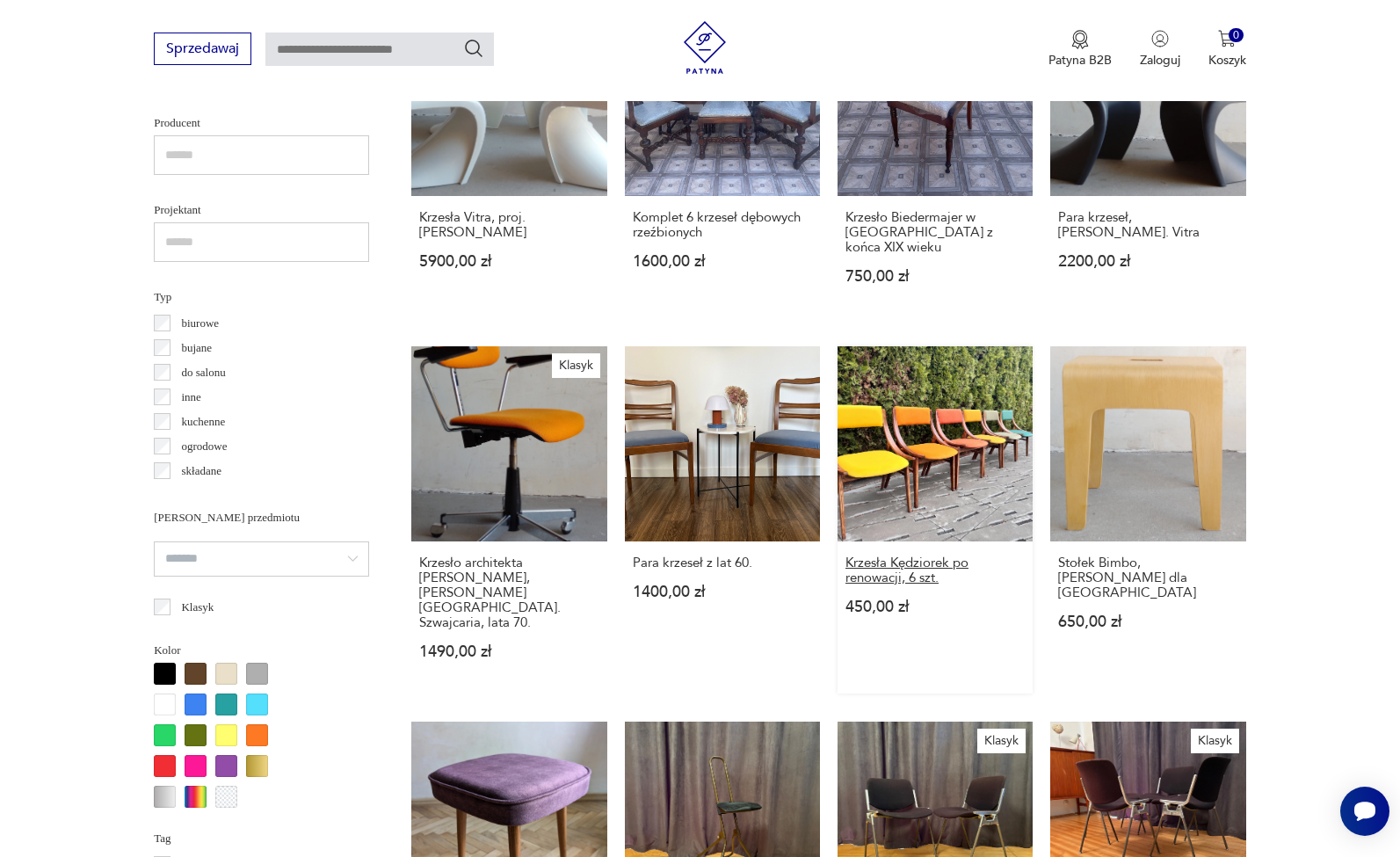
click at [884, 555] on h3 "Krzesła Kędziorek po renowacji, 6 szt." at bounding box center [935, 570] width 180 height 30
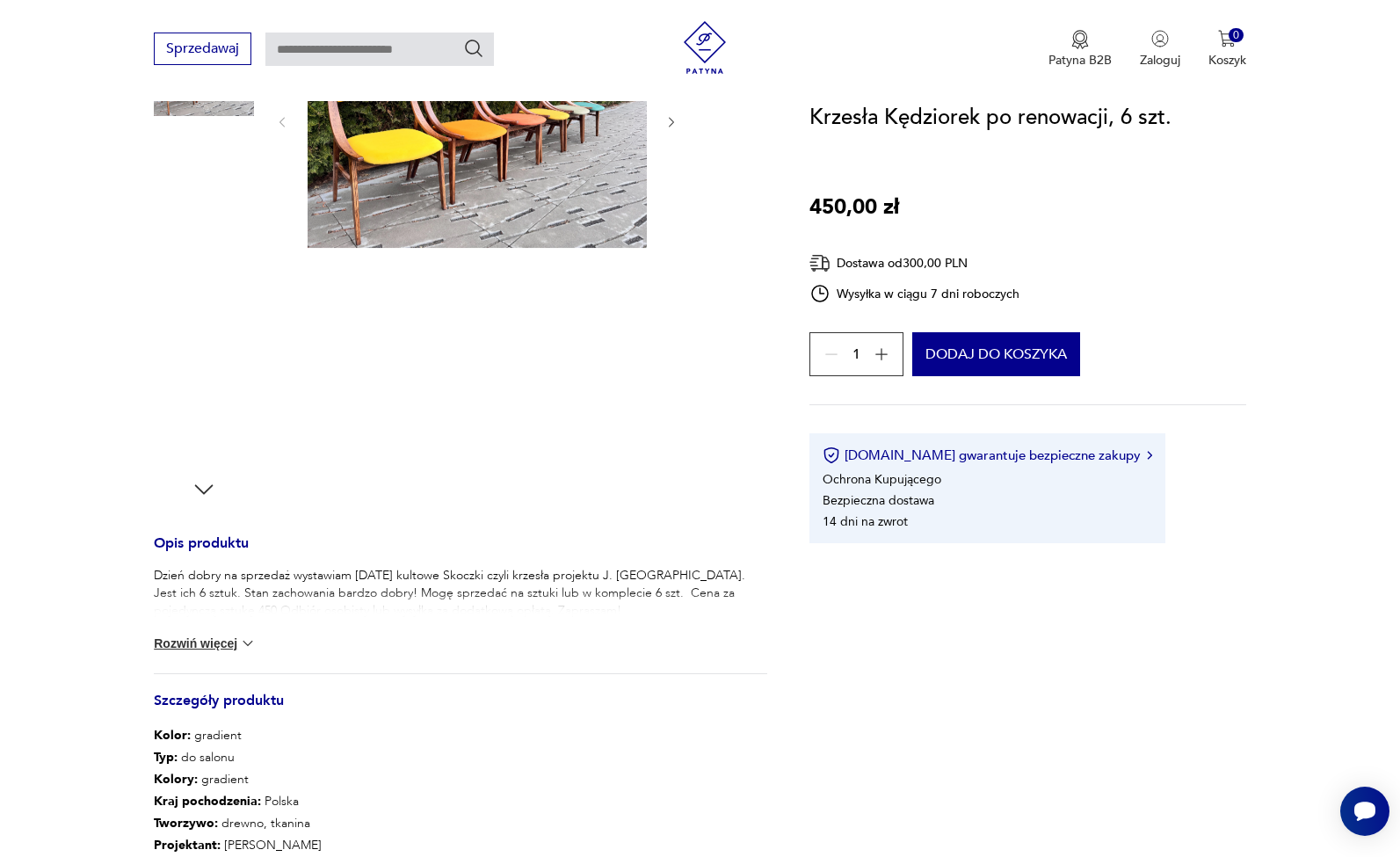
scroll to position [304, 0]
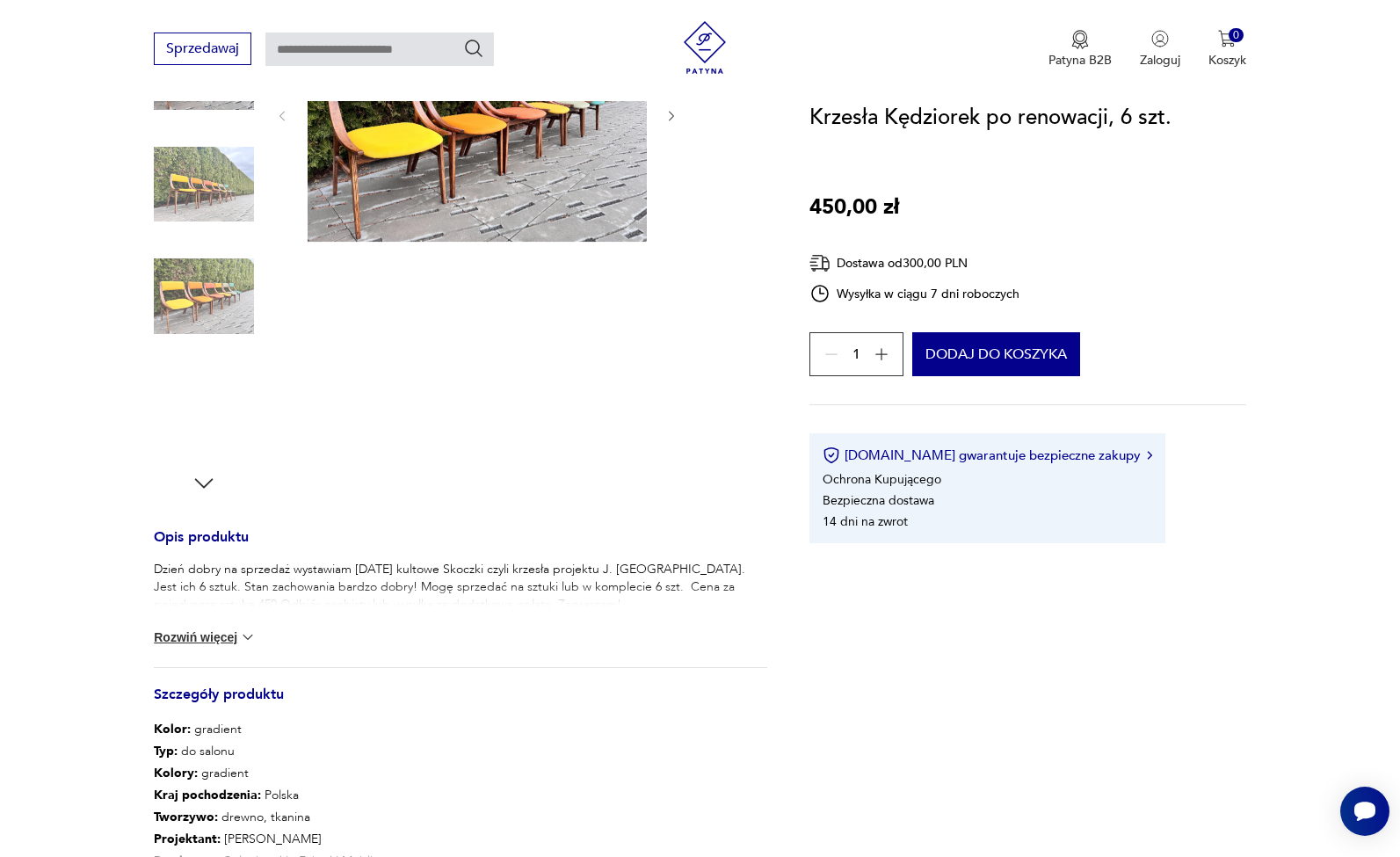
click at [244, 636] on img at bounding box center [248, 638] width 18 height 18
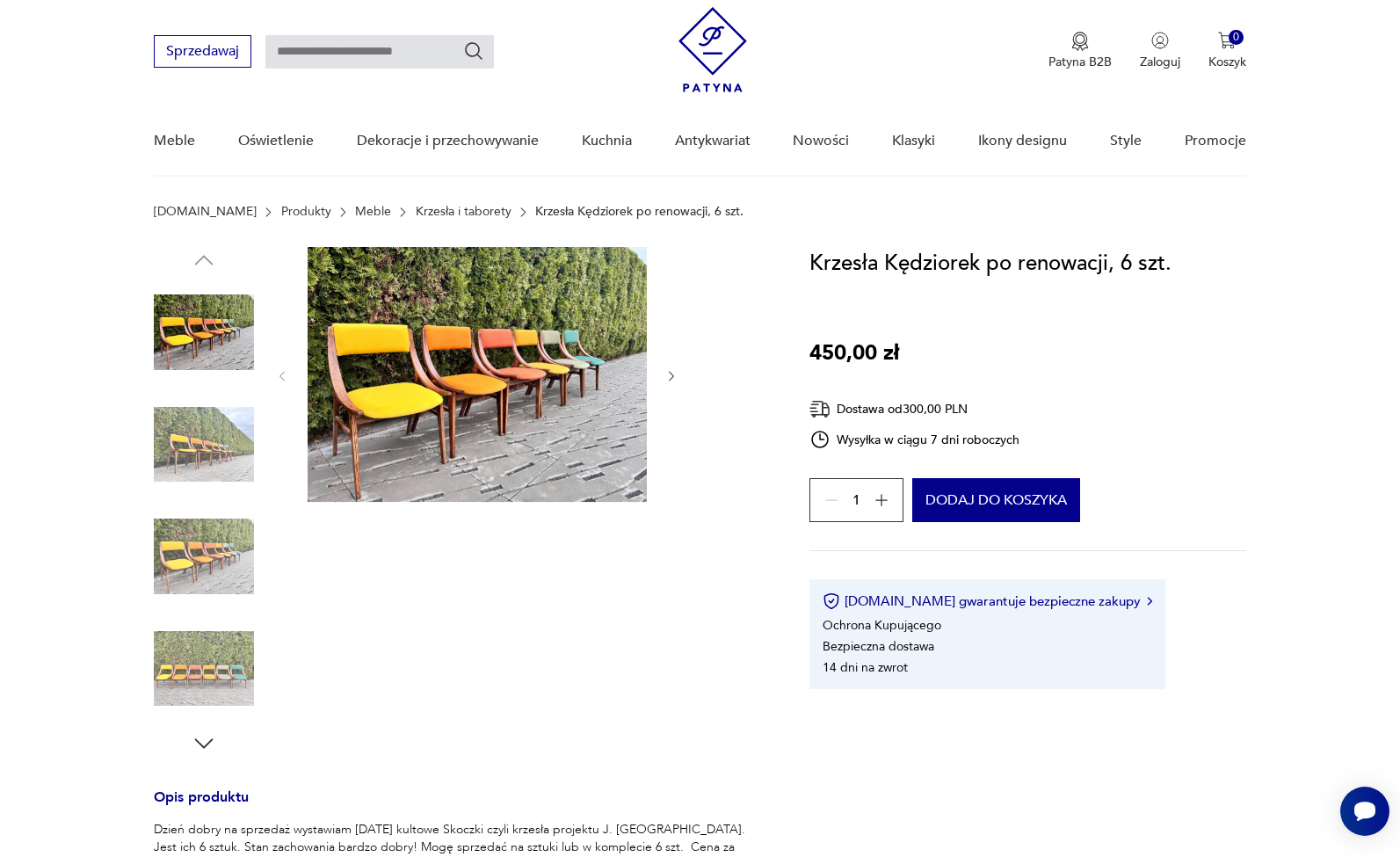
scroll to position [41, 0]
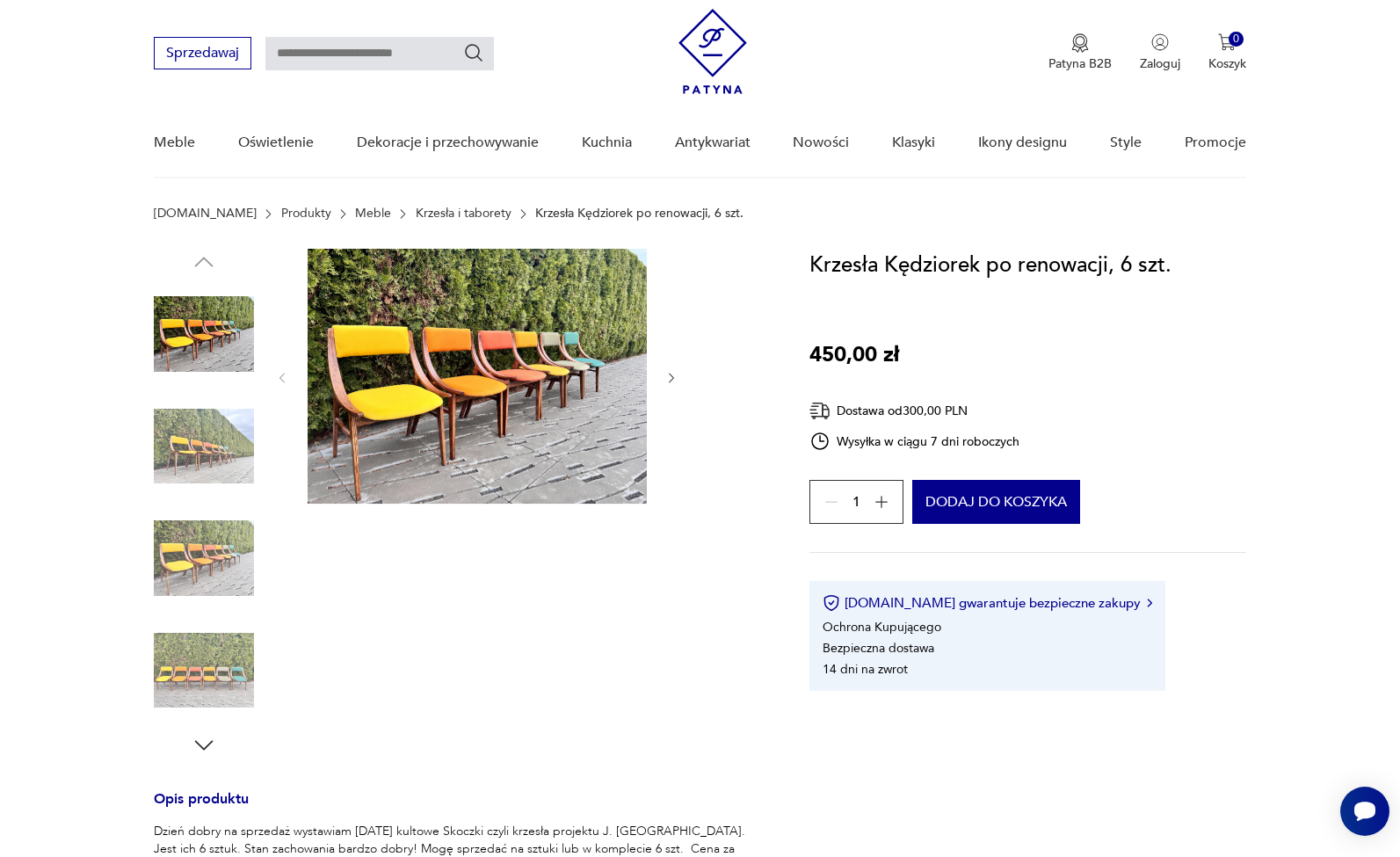
click at [205, 441] on img at bounding box center [204, 446] width 101 height 101
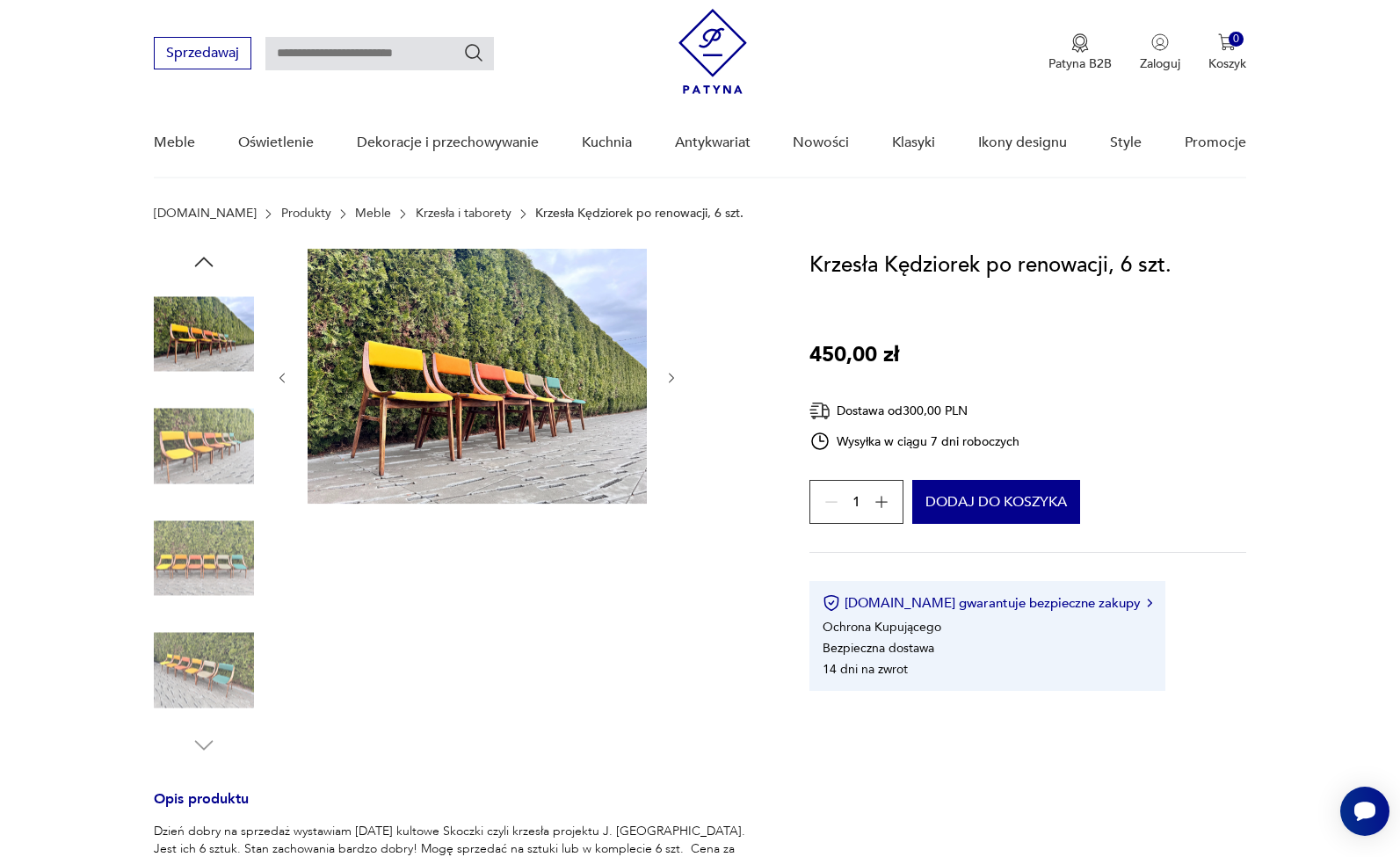
click at [193, 510] on img at bounding box center [204, 559] width 101 height 101
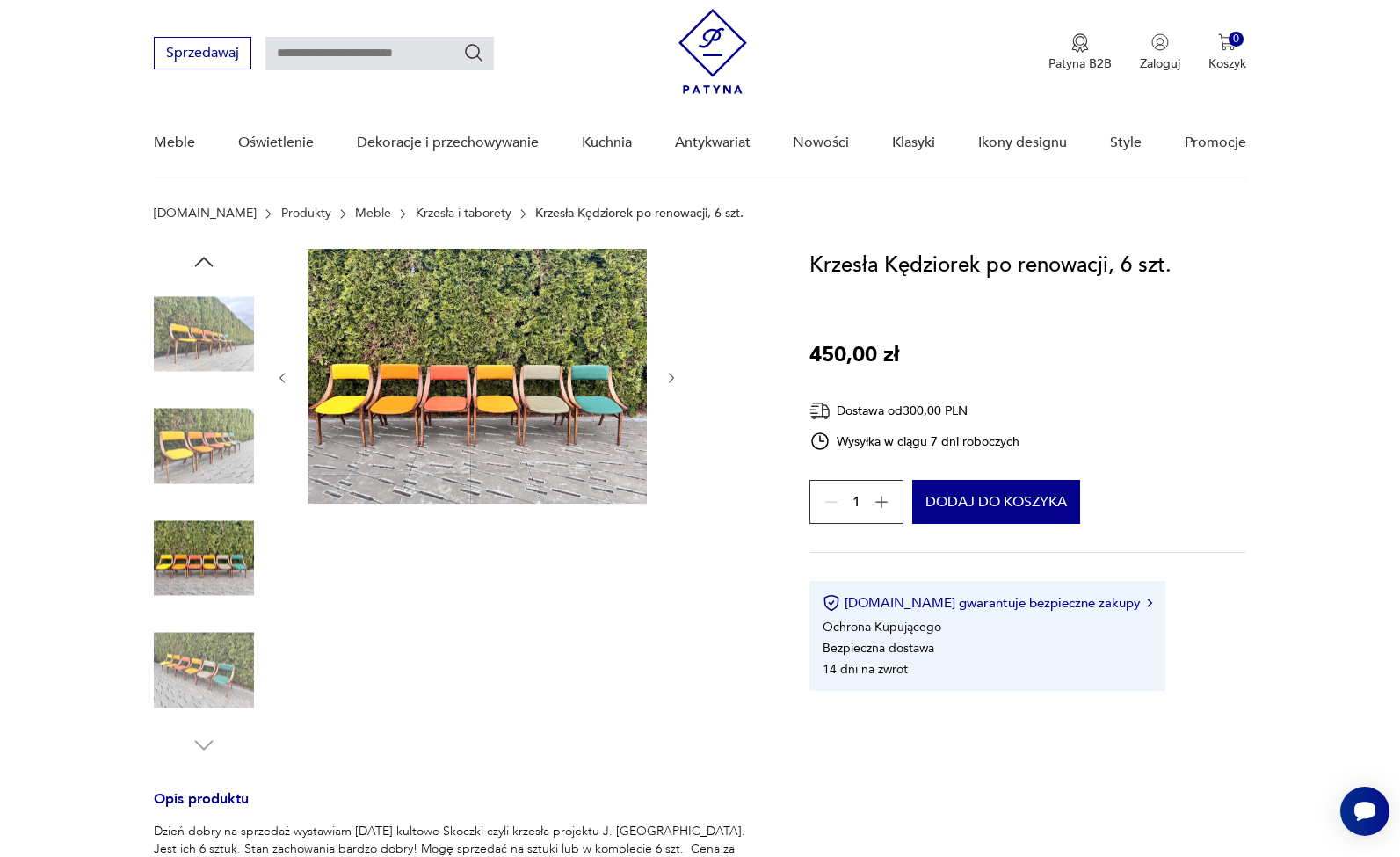
click at [195, 638] on img at bounding box center [204, 671] width 101 height 101
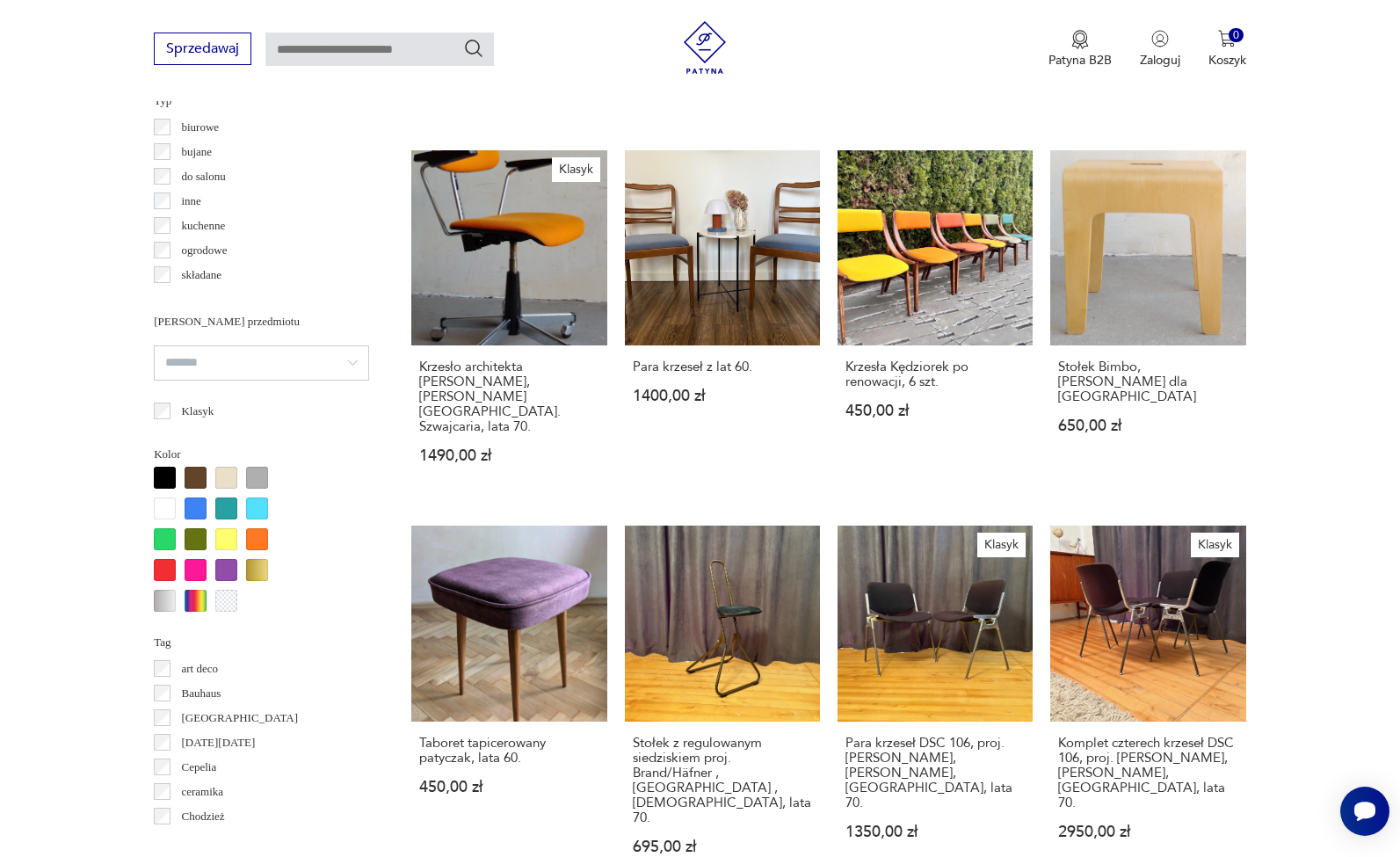
scroll to position [1607, 0]
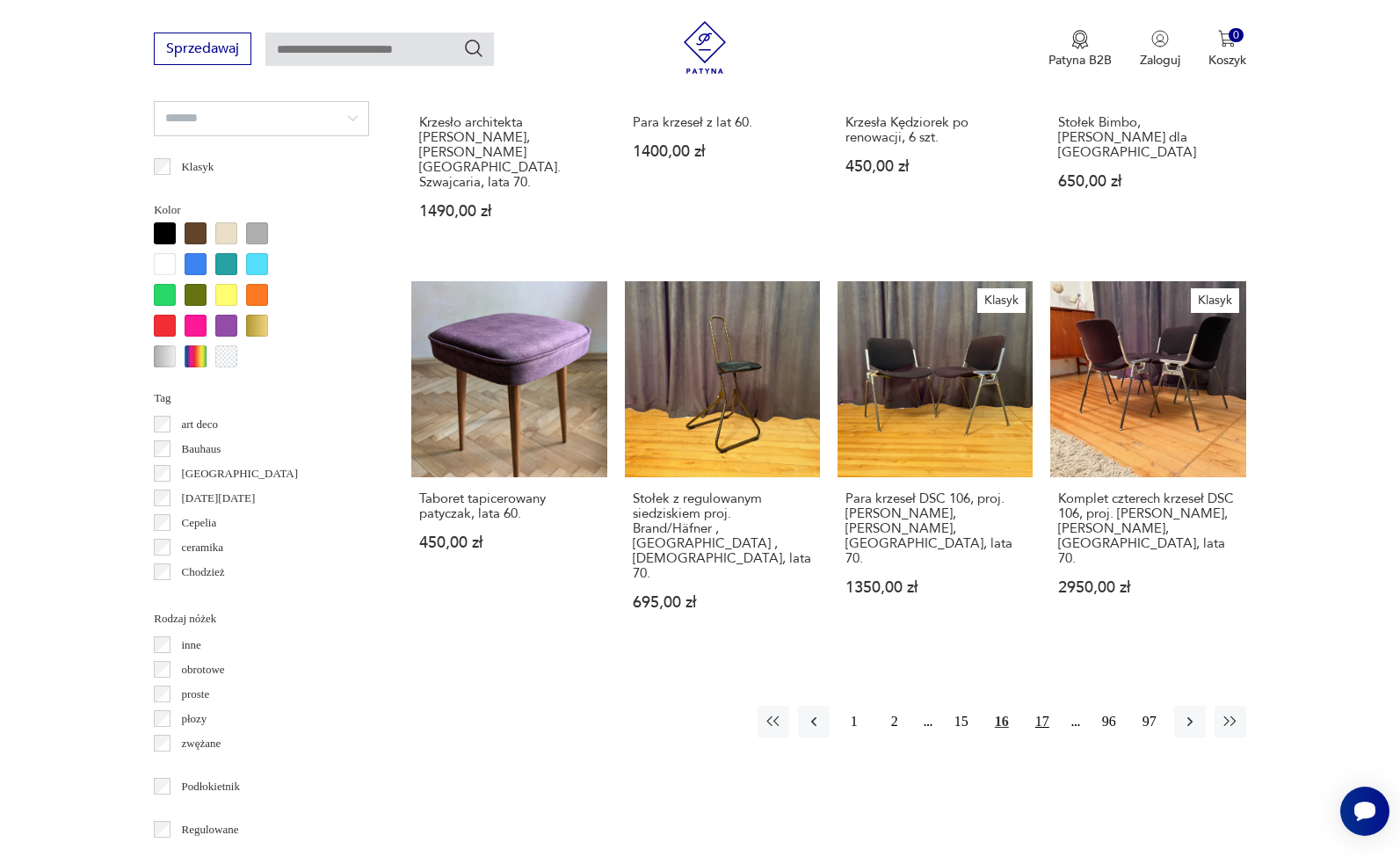
click at [1039, 706] on button "17" at bounding box center [1042, 721] width 31 height 31
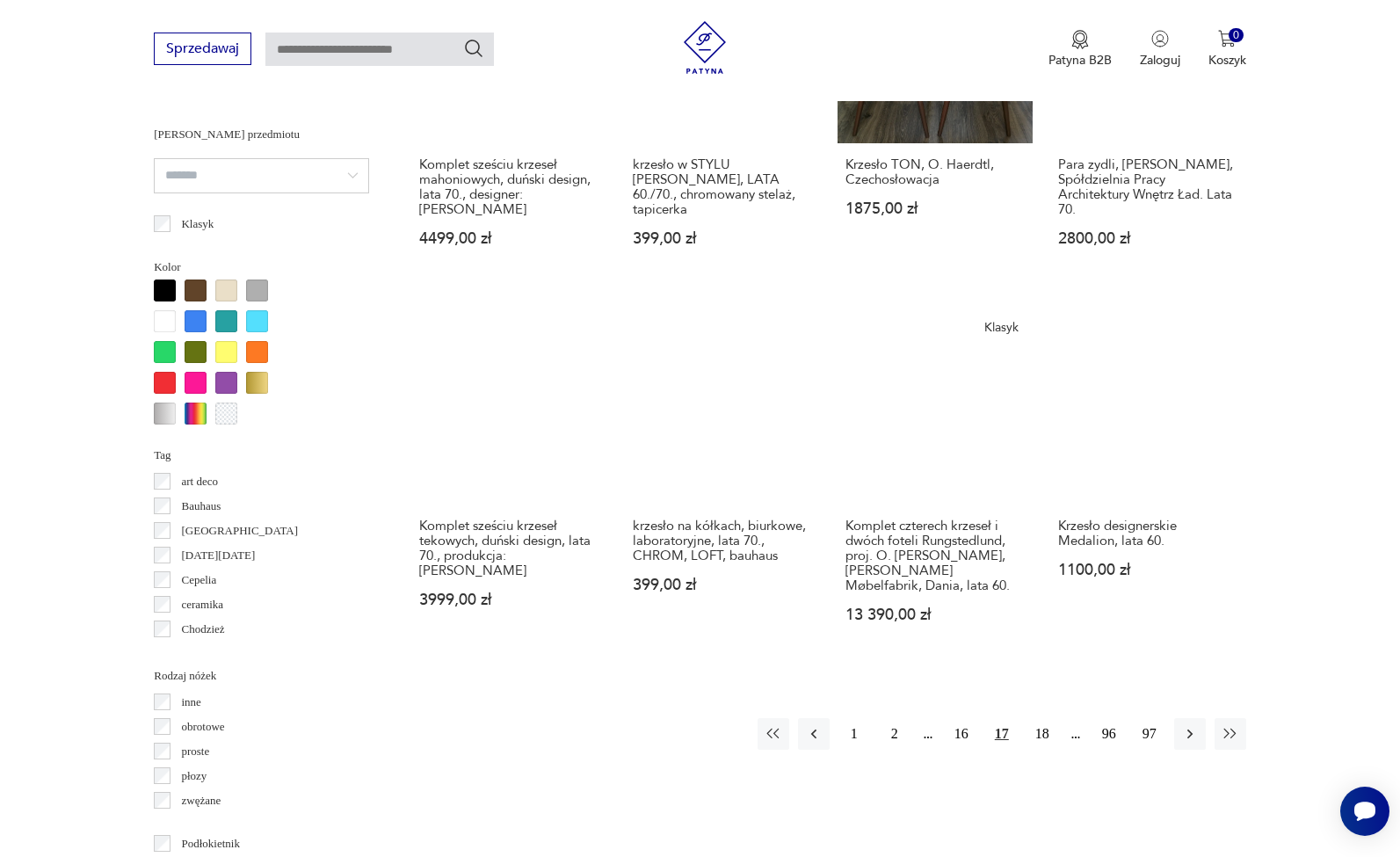
scroll to position [1551, 0]
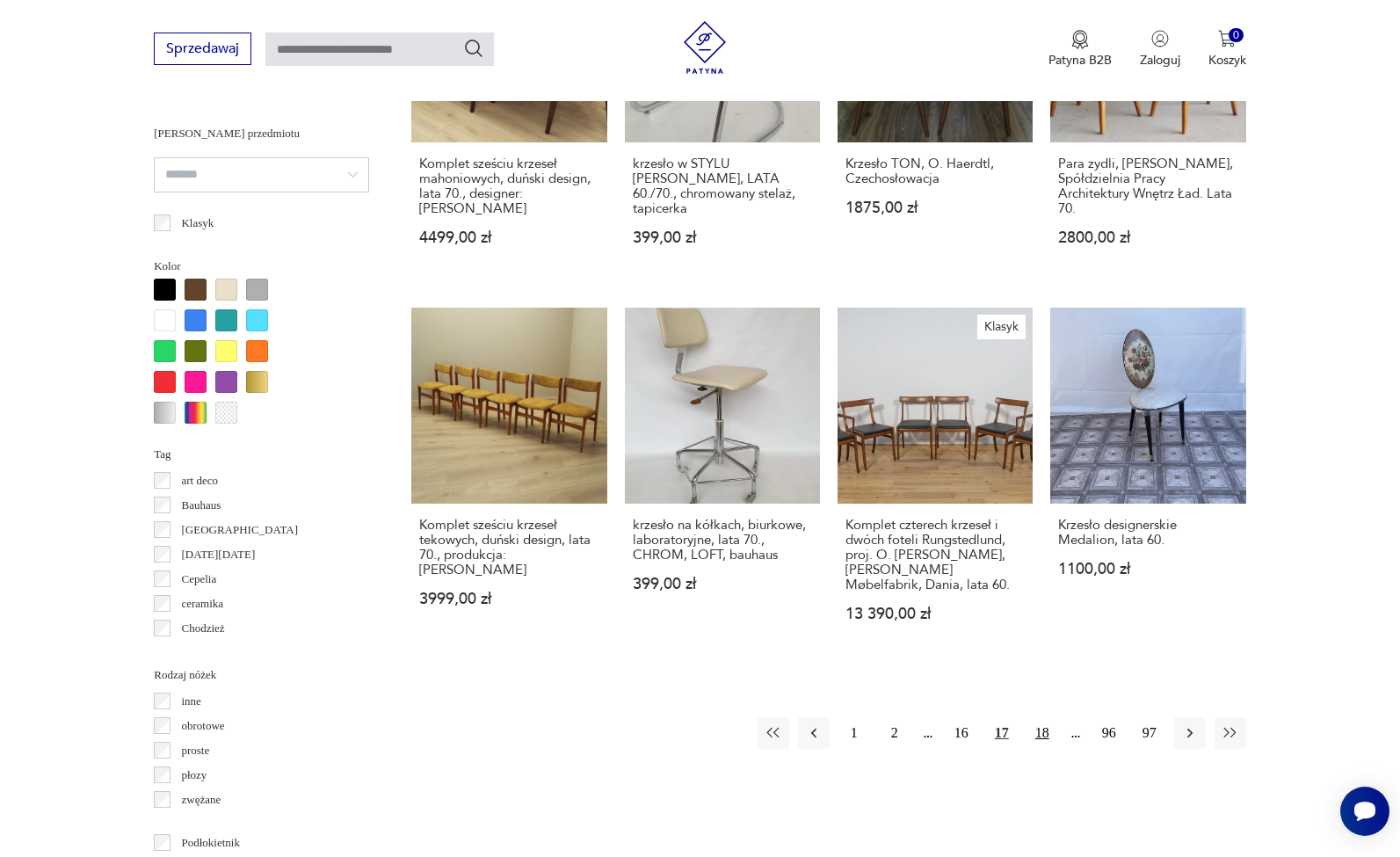
click at [1038, 749] on button "18" at bounding box center [1042, 732] width 31 height 31
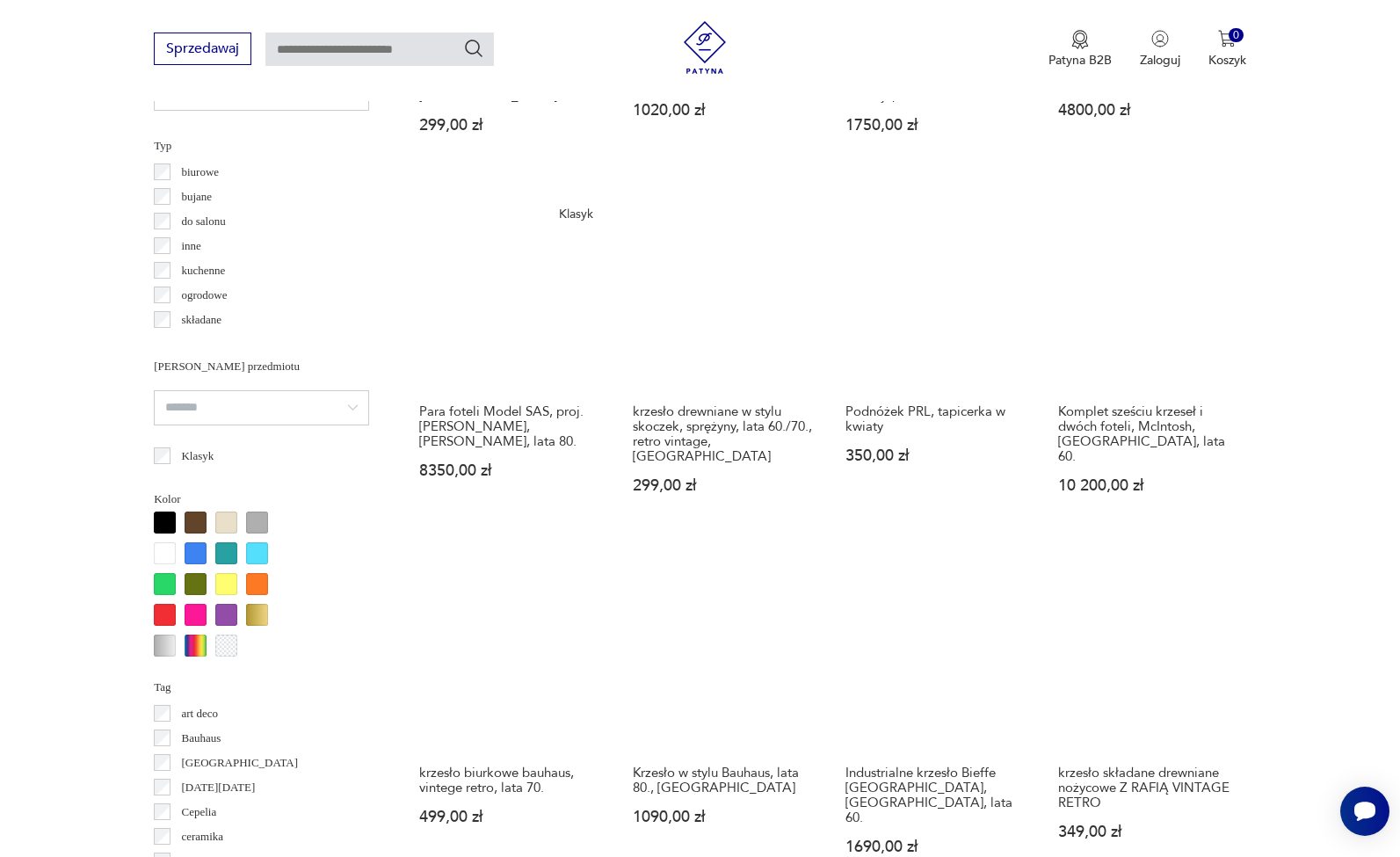
scroll to position [1500, 0]
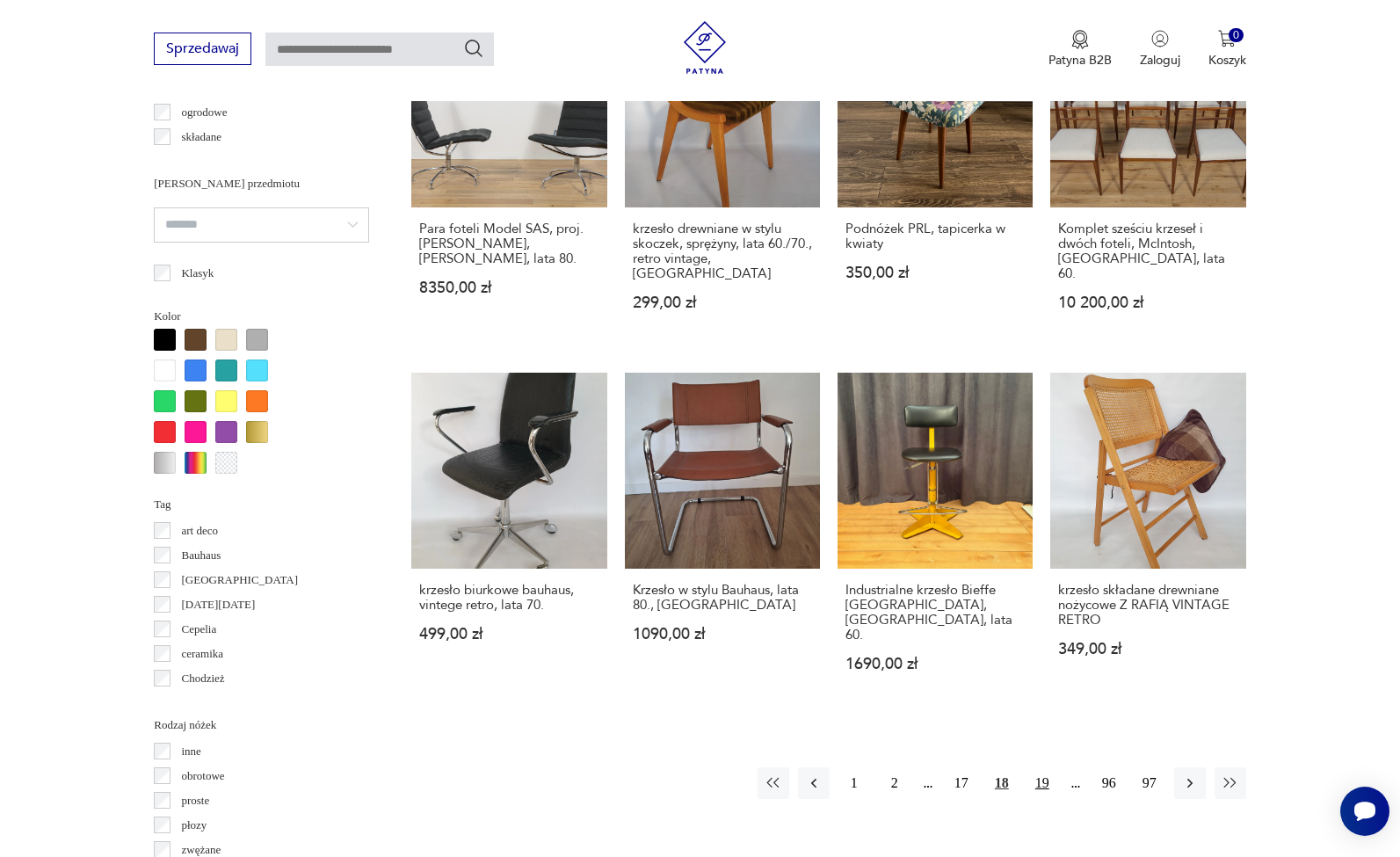
click at [1040, 774] on button "19" at bounding box center [1042, 782] width 31 height 31
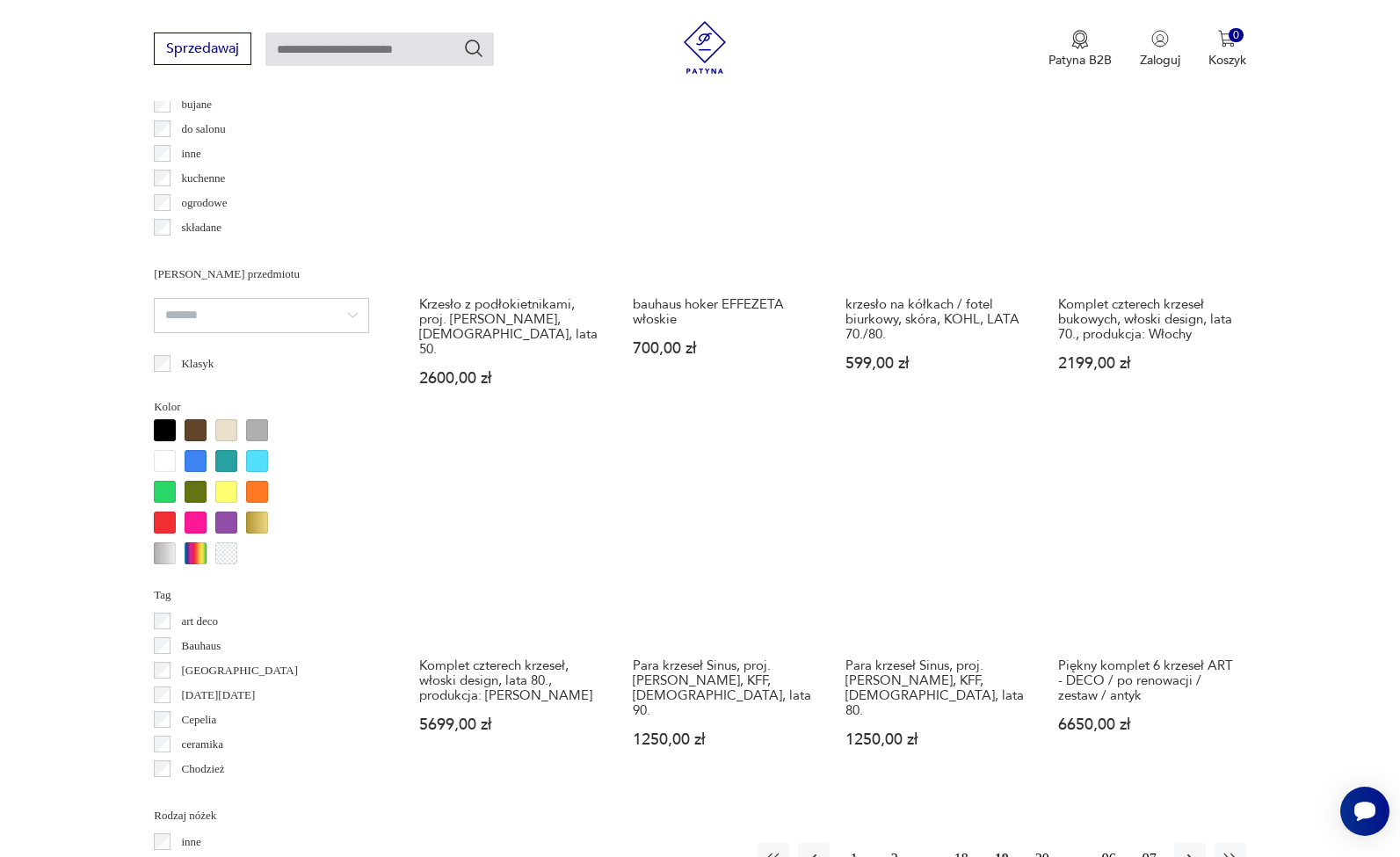
scroll to position [1601, 0]
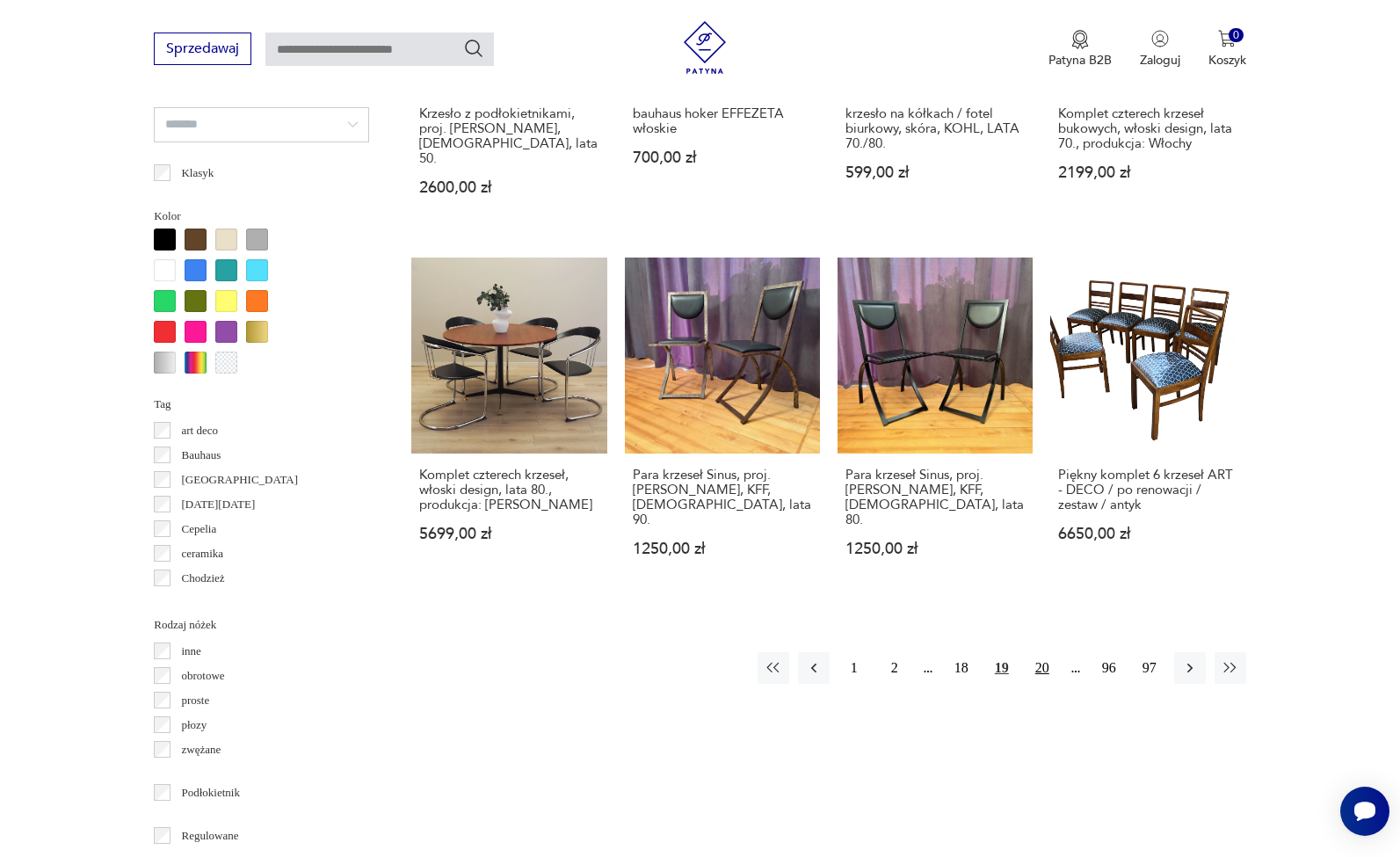
click at [1039, 667] on button "20" at bounding box center [1042, 667] width 31 height 31
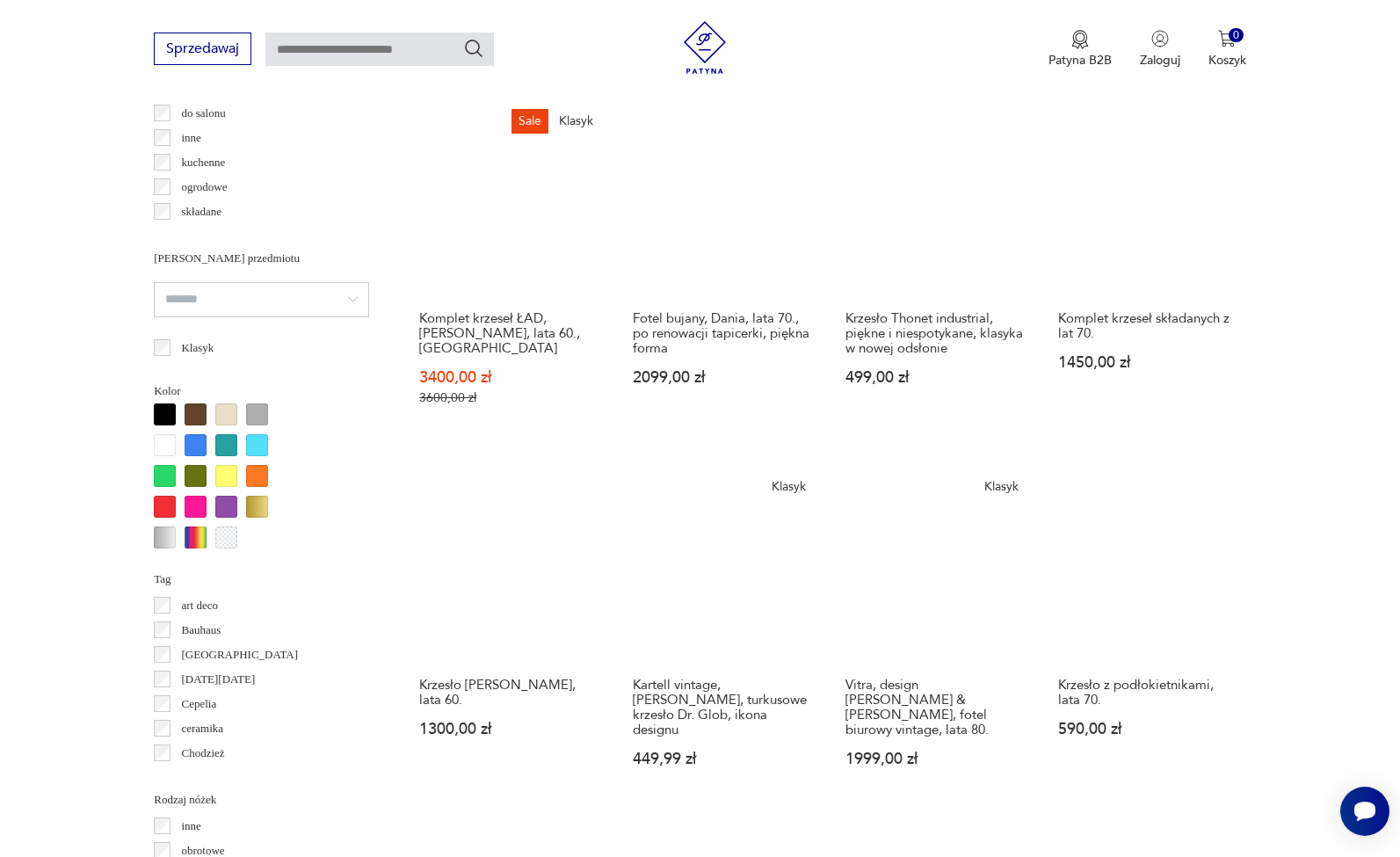
scroll to position [1542, 0]
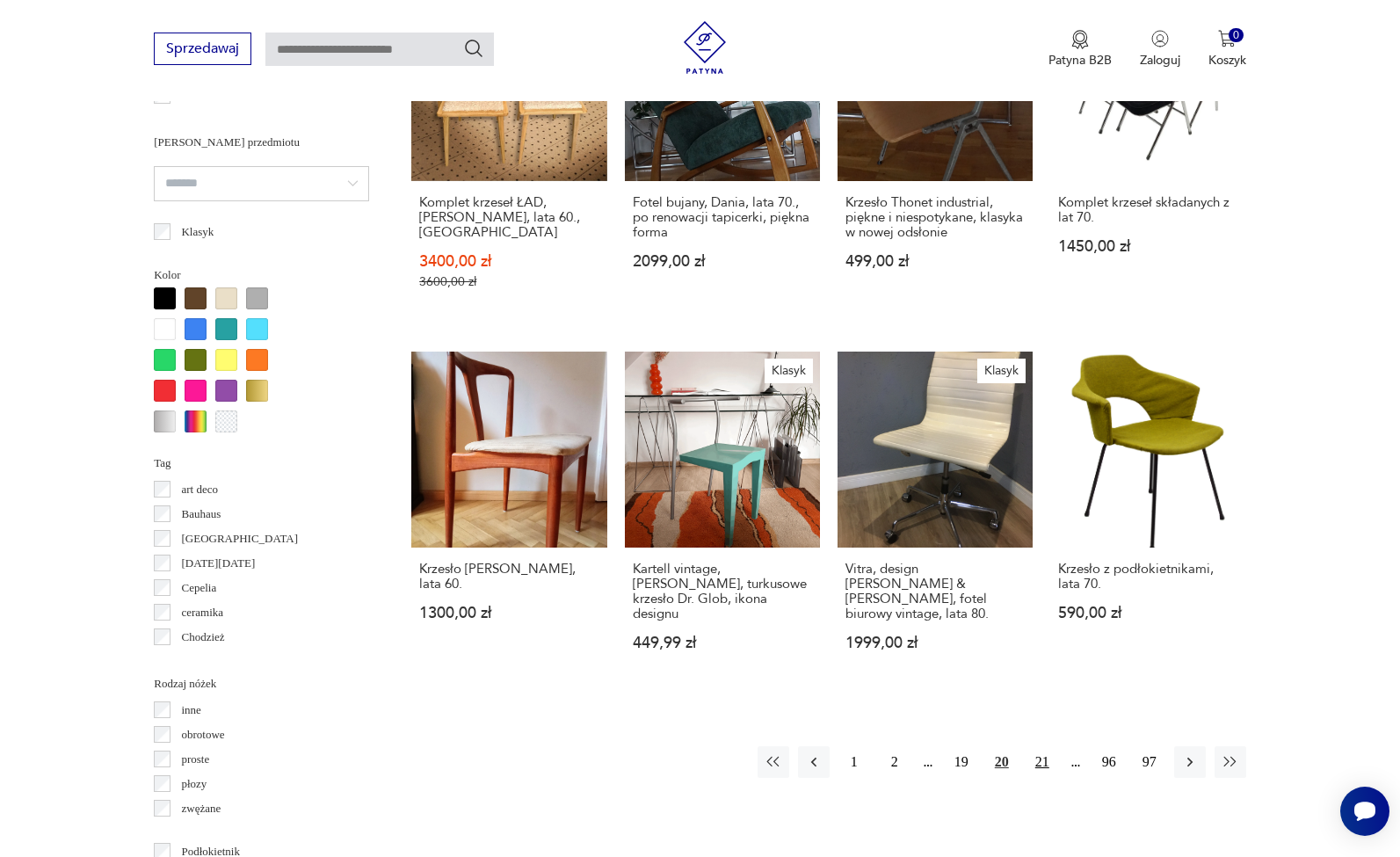
click at [1039, 747] on button "21" at bounding box center [1042, 762] width 31 height 31
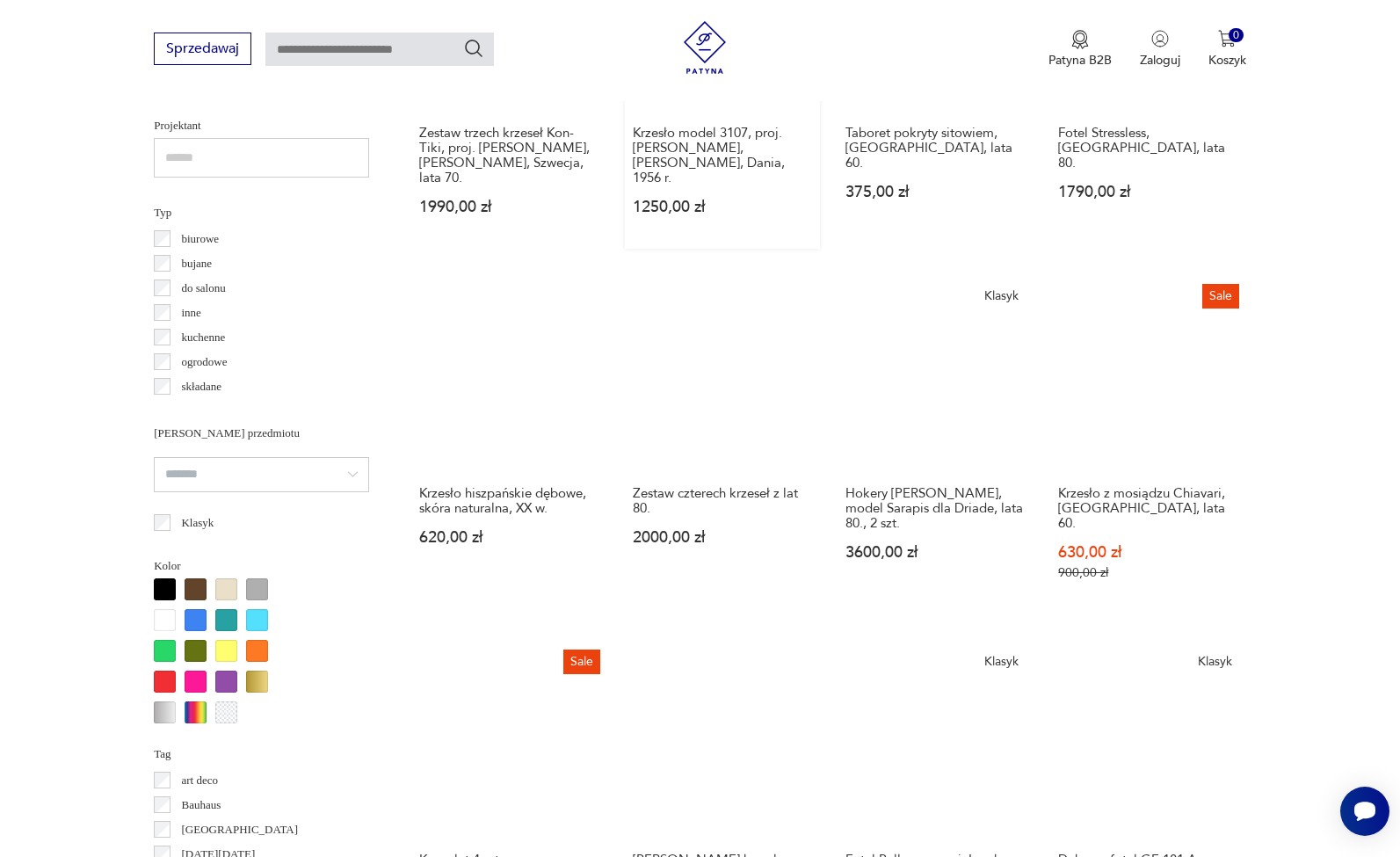
scroll to position [1561, 0]
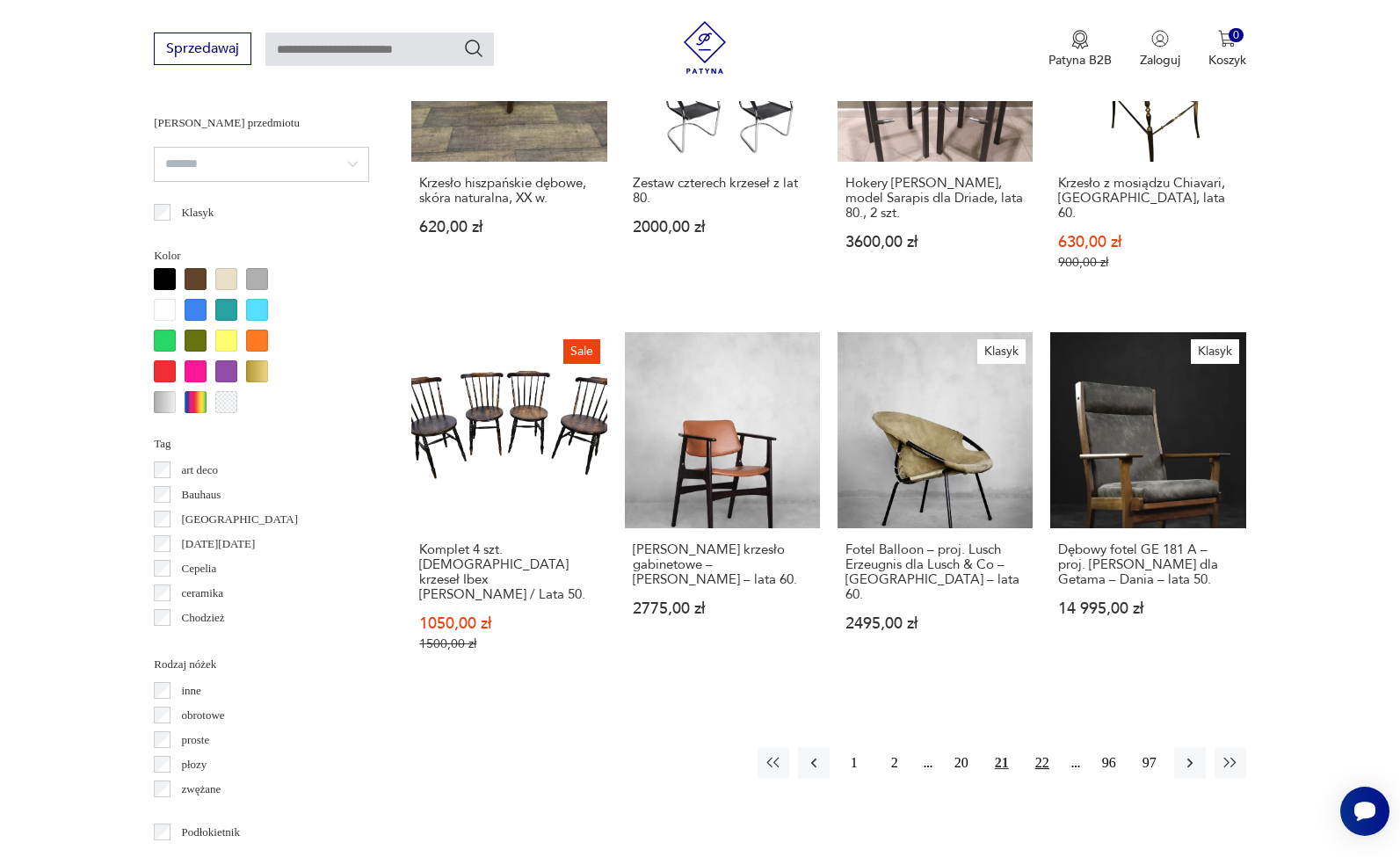
click at [1042, 747] on button "22" at bounding box center [1042, 763] width 31 height 31
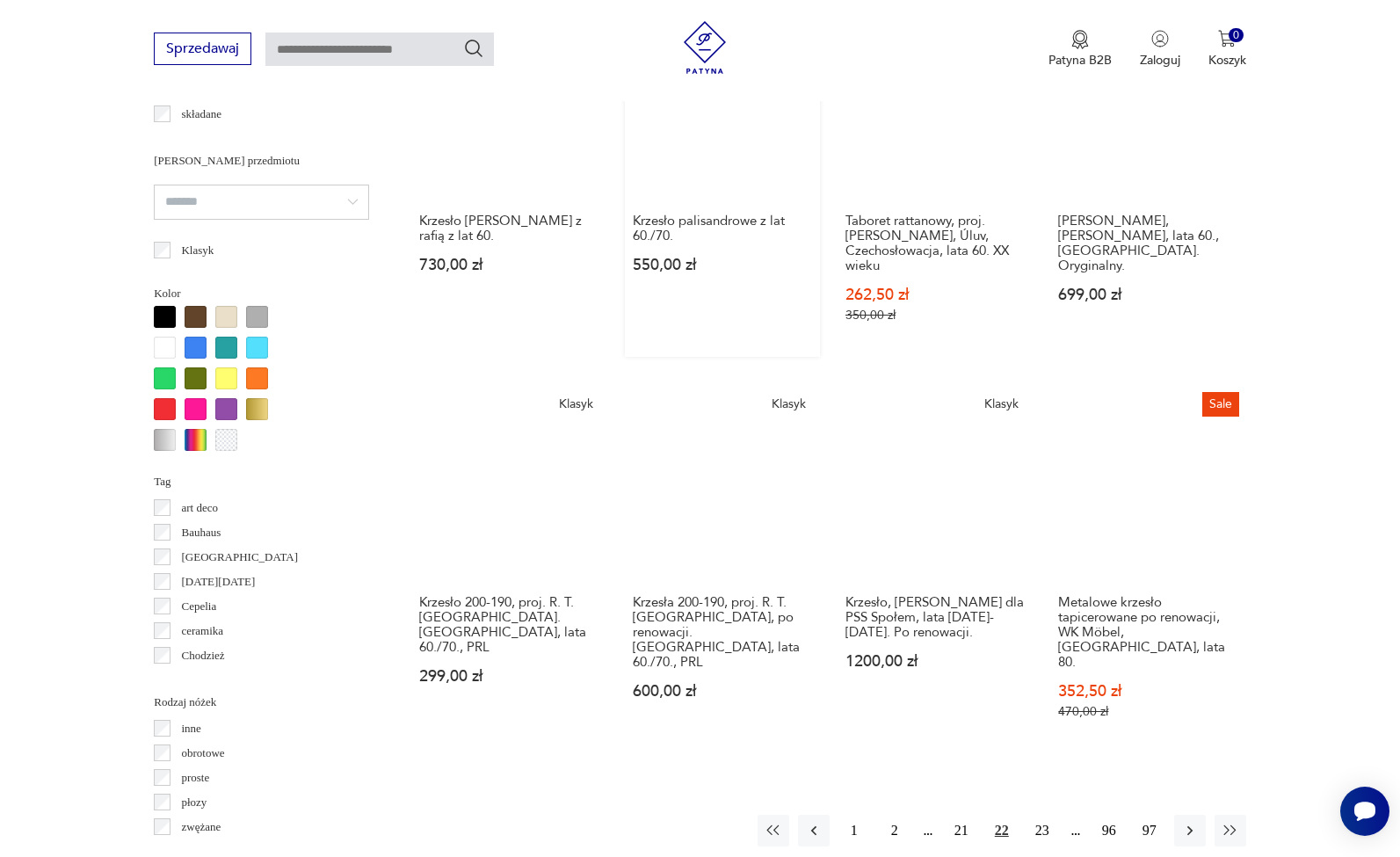
scroll to position [1533, 0]
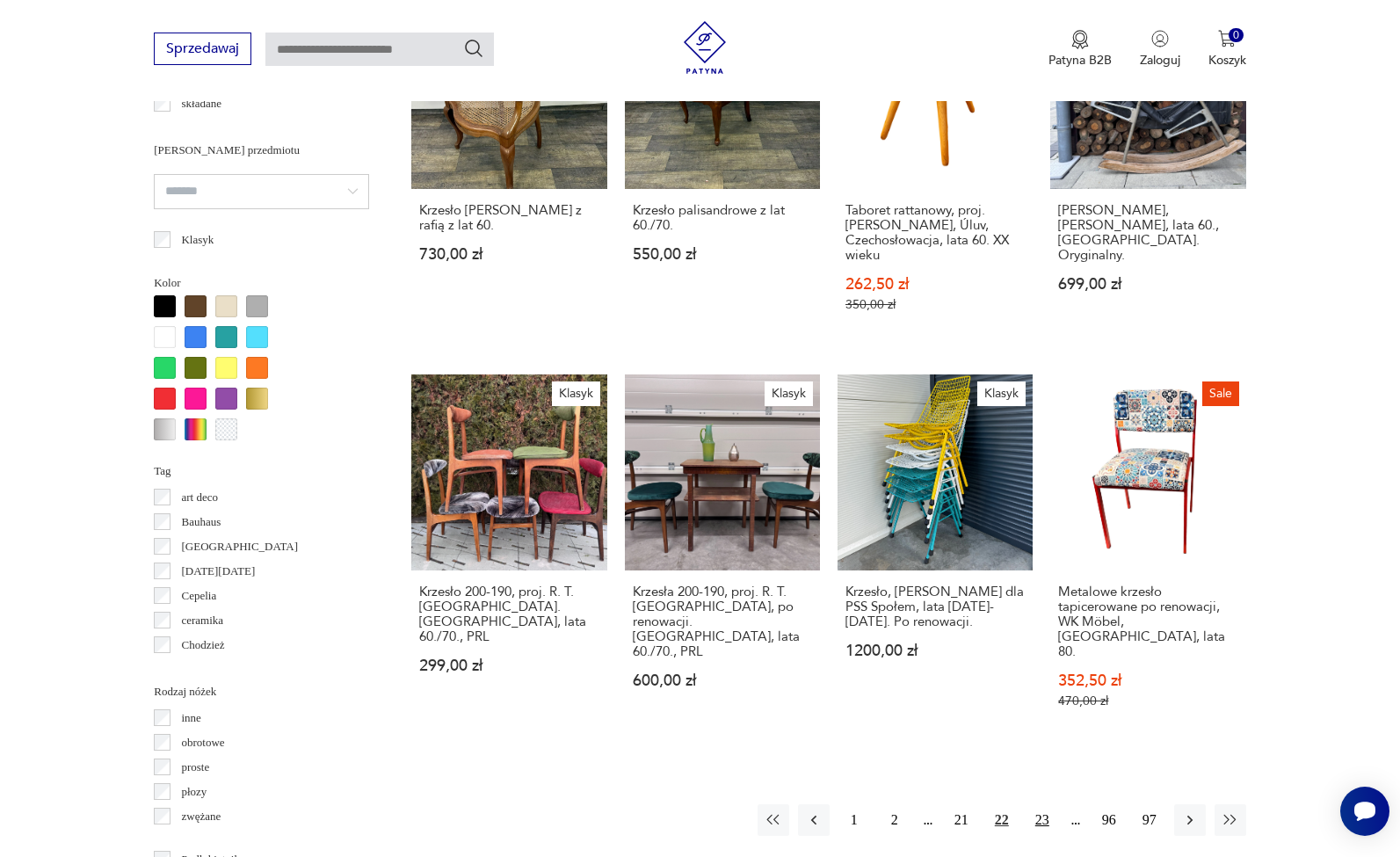
click at [1036, 804] on button "23" at bounding box center [1042, 819] width 31 height 31
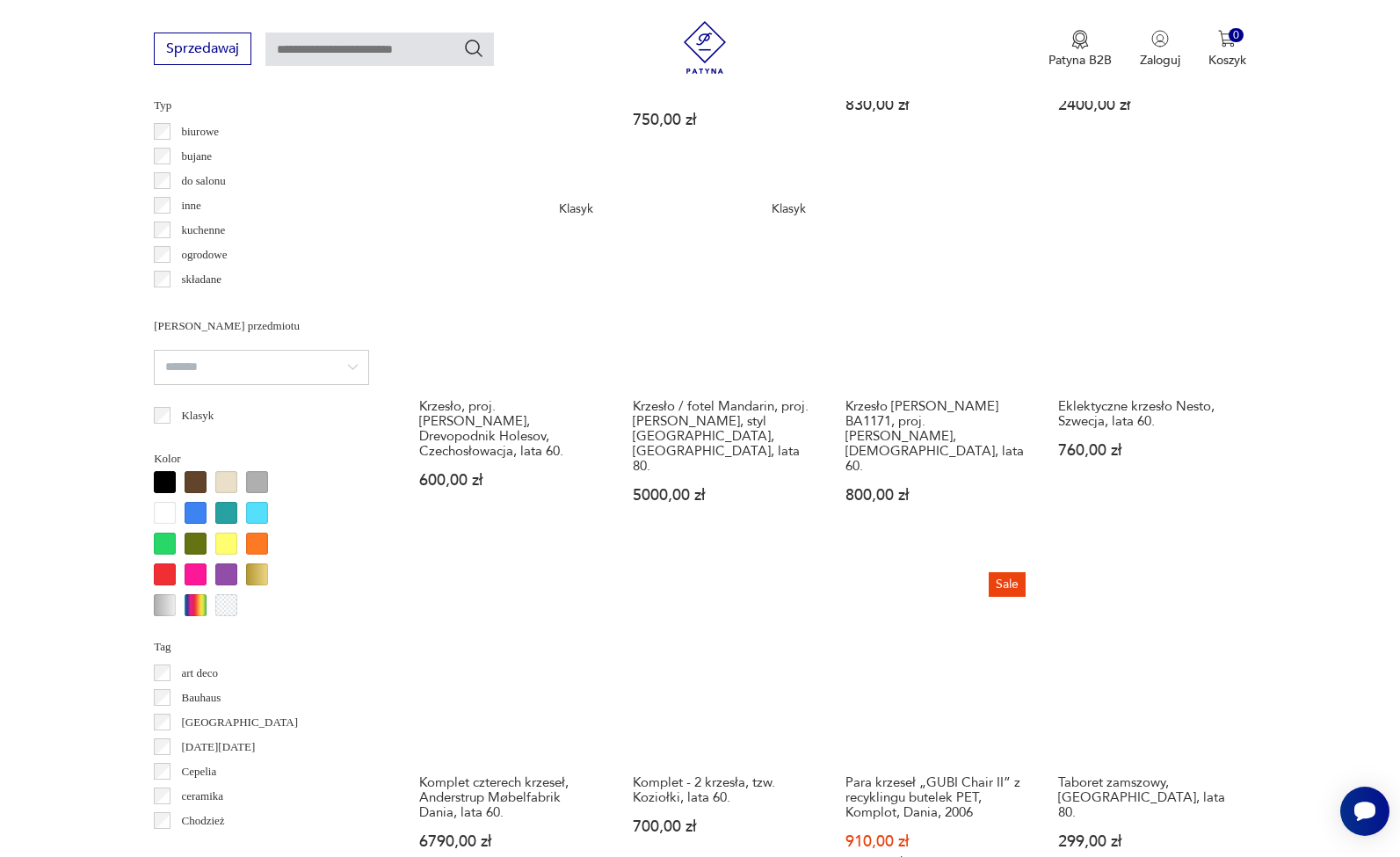
scroll to position [1771, 0]
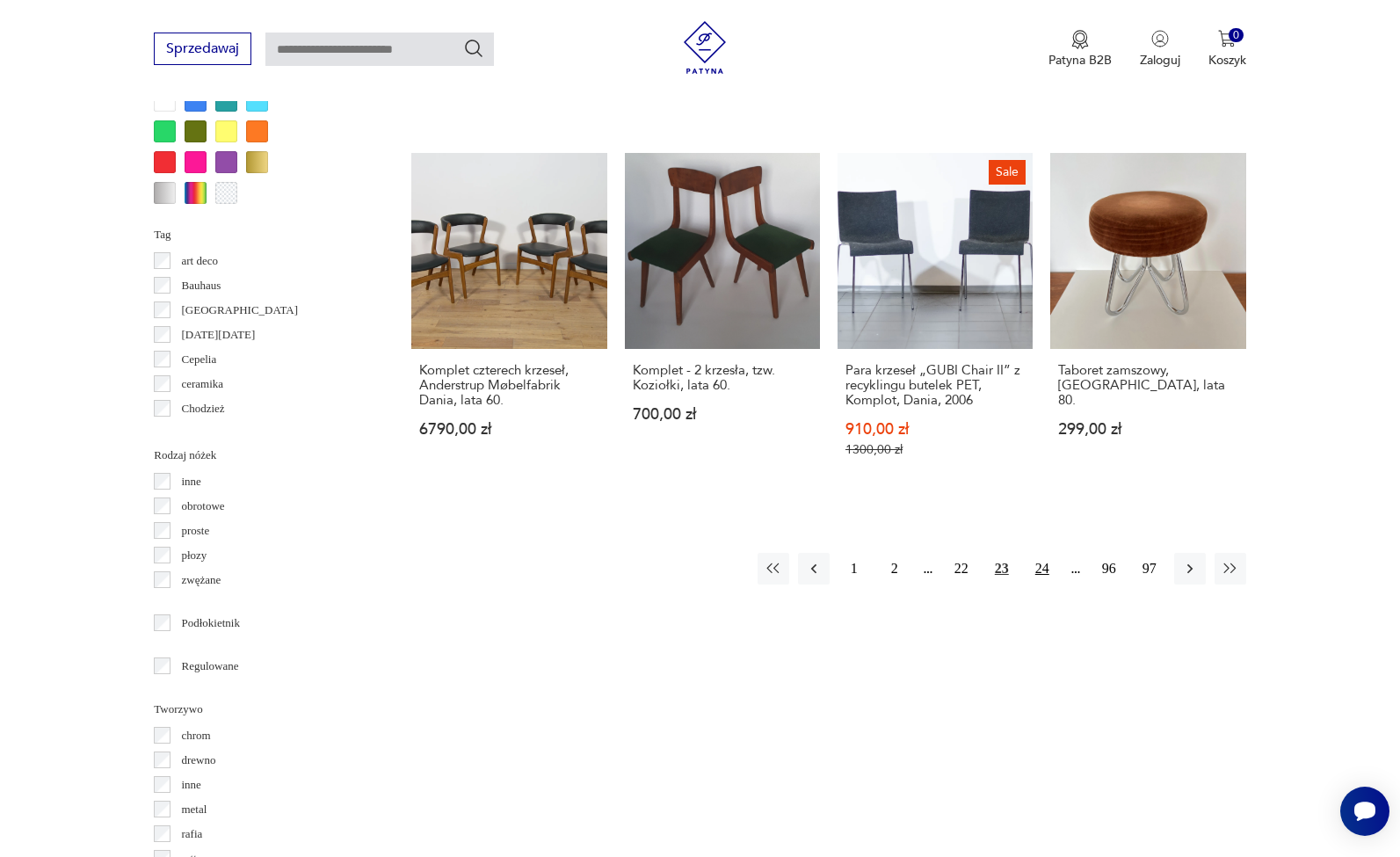
click at [1042, 552] on button "24" at bounding box center [1042, 568] width 31 height 31
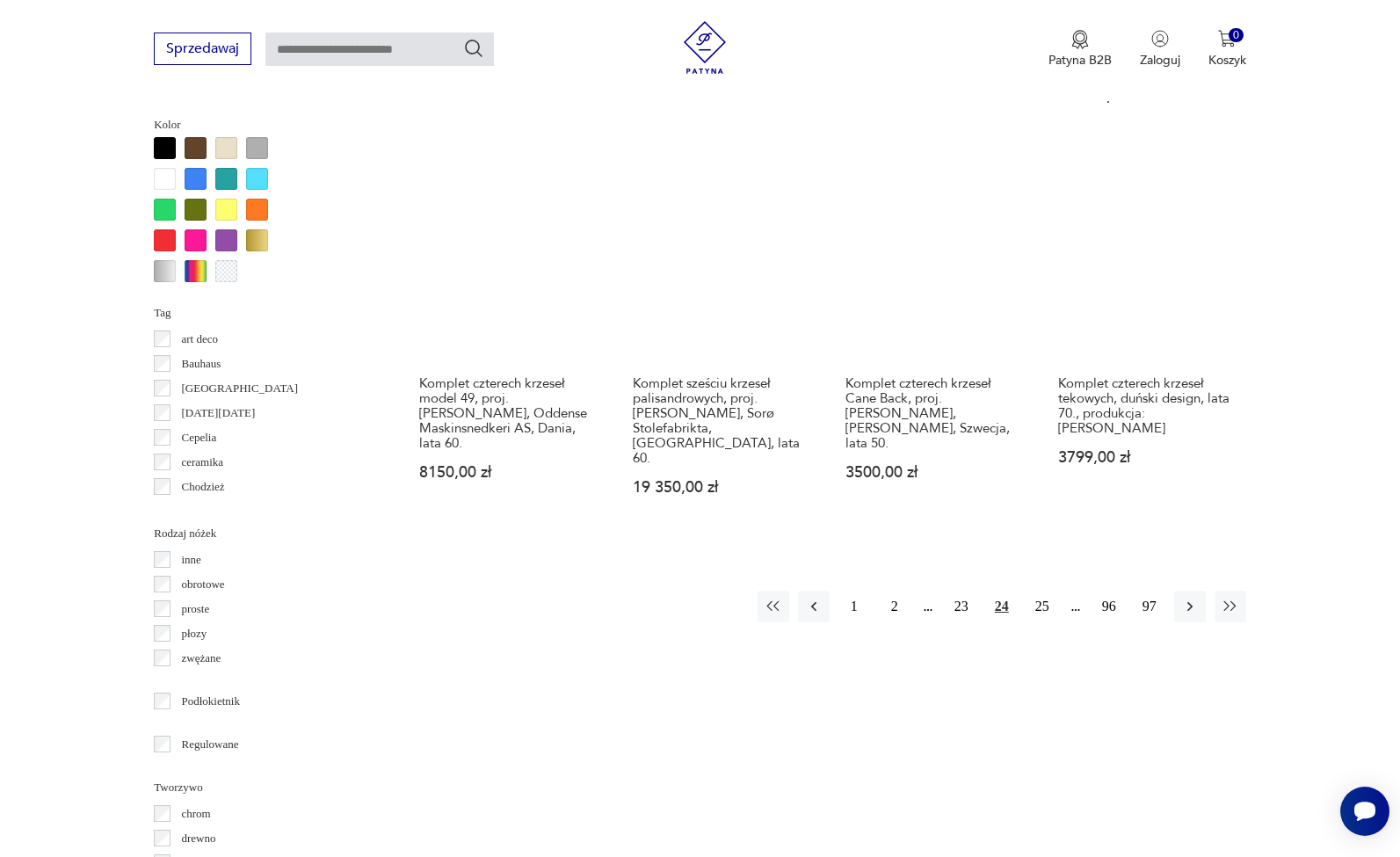
scroll to position [1701, 0]
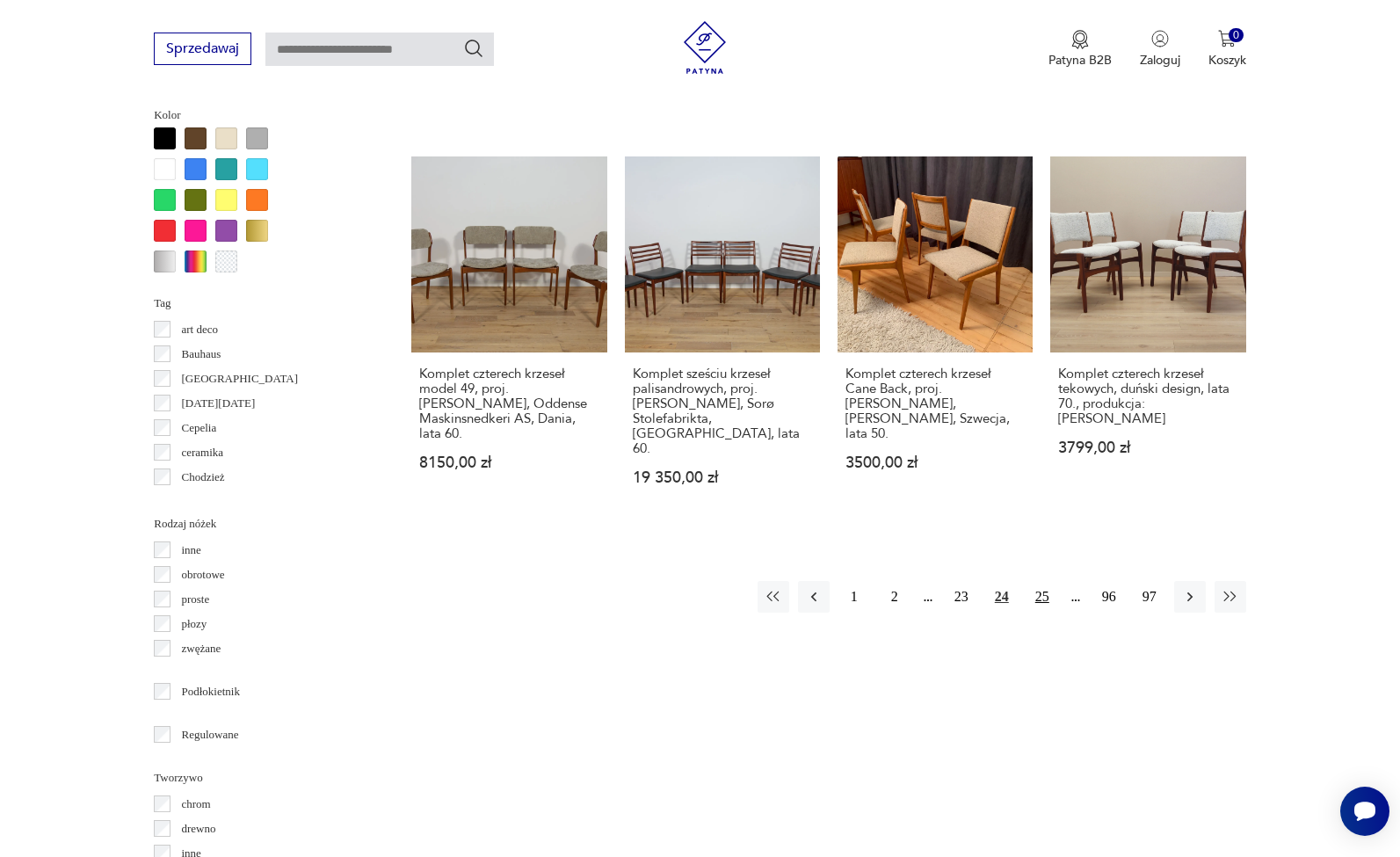
click at [1049, 596] on button "25" at bounding box center [1042, 596] width 31 height 31
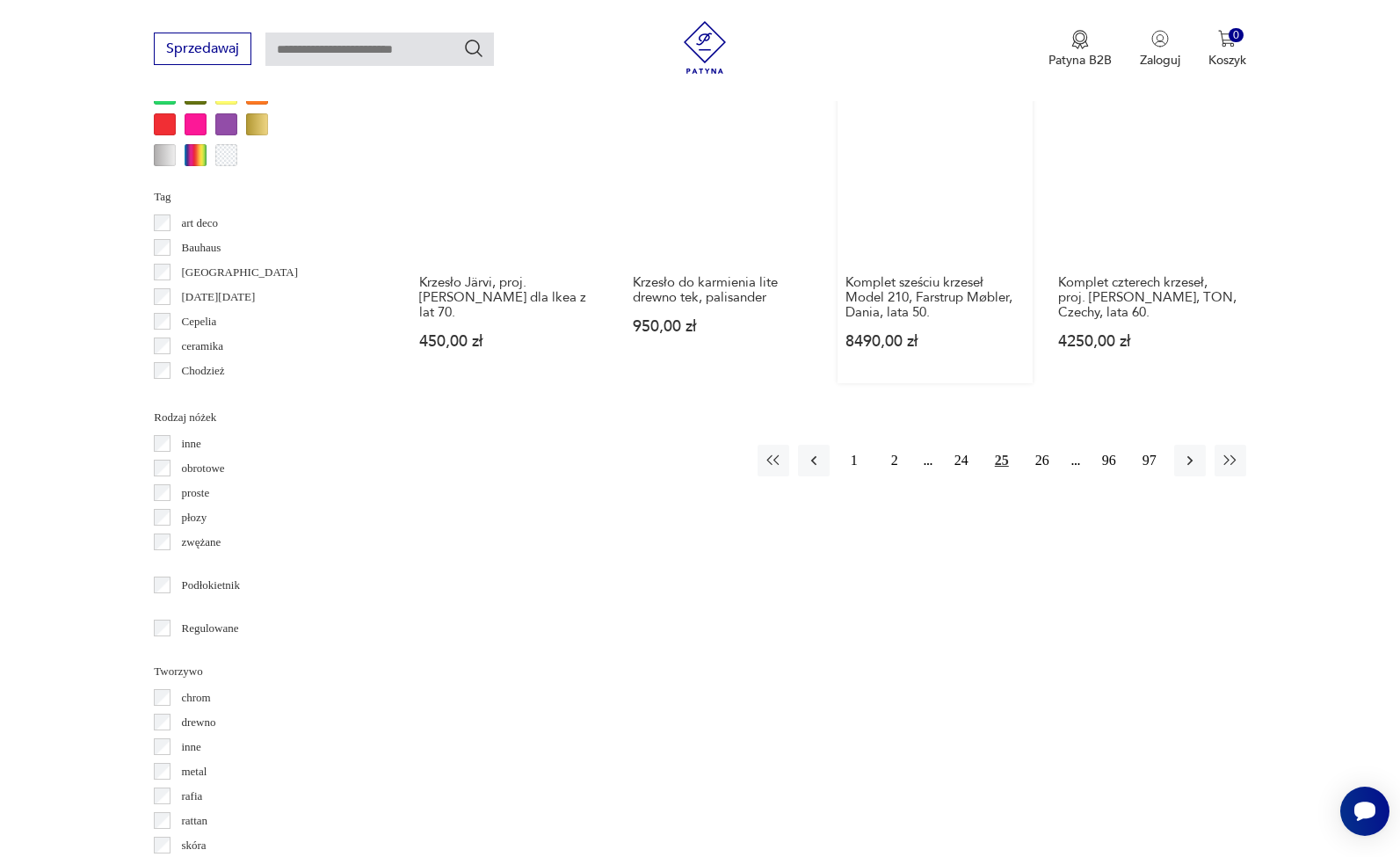
scroll to position [2013, 0]
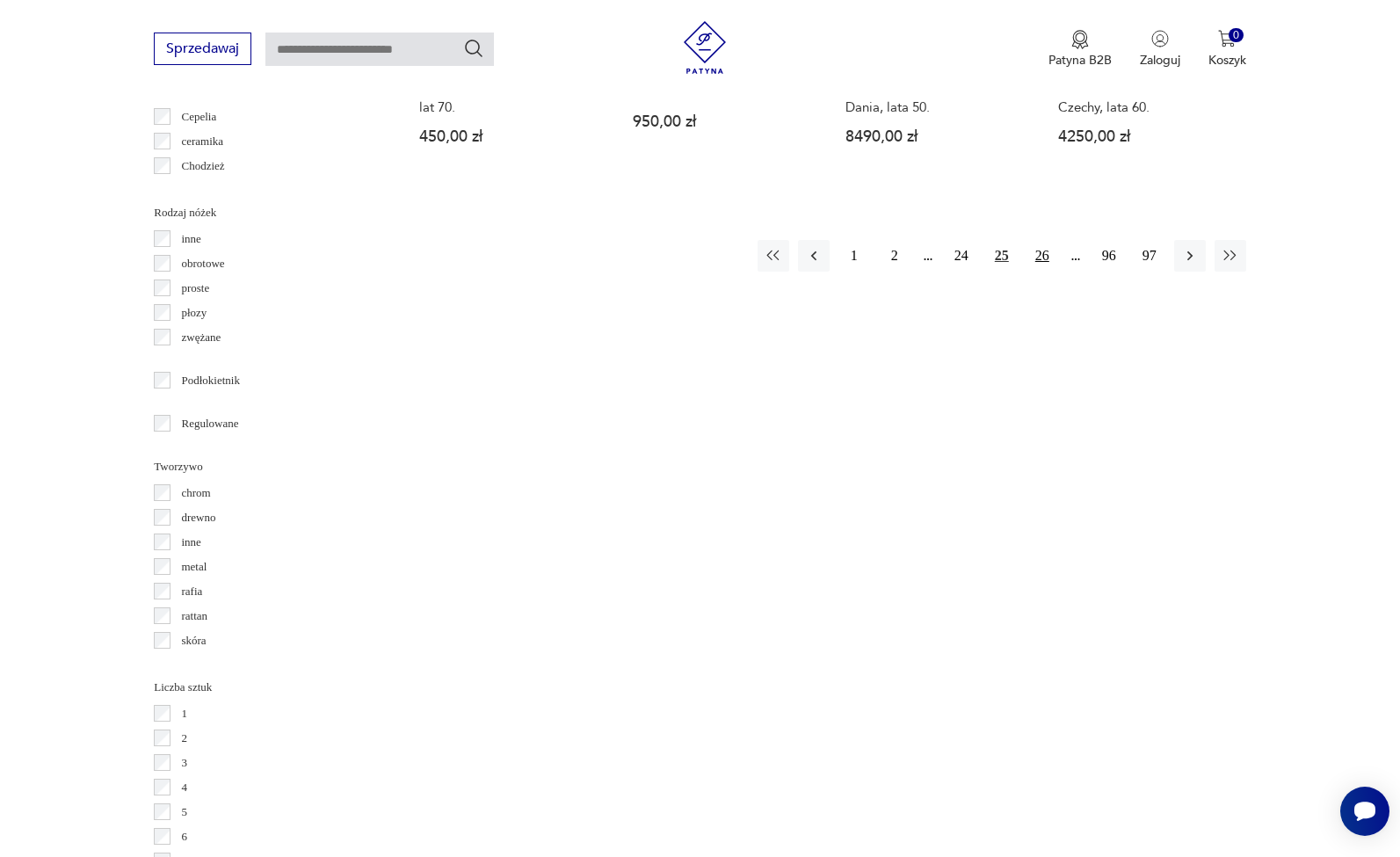
click at [1042, 258] on button "26" at bounding box center [1042, 255] width 31 height 31
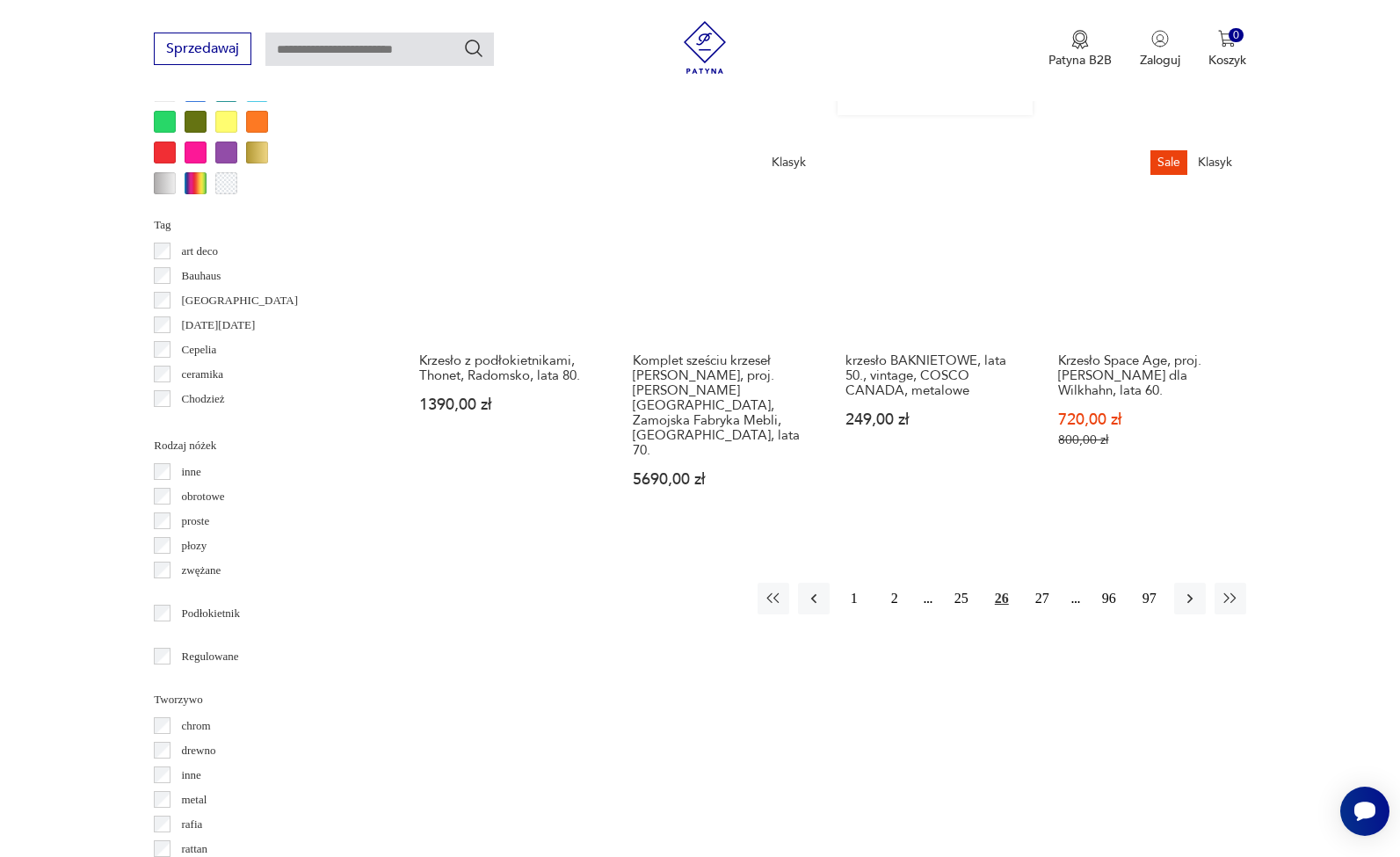
scroll to position [1782, 0]
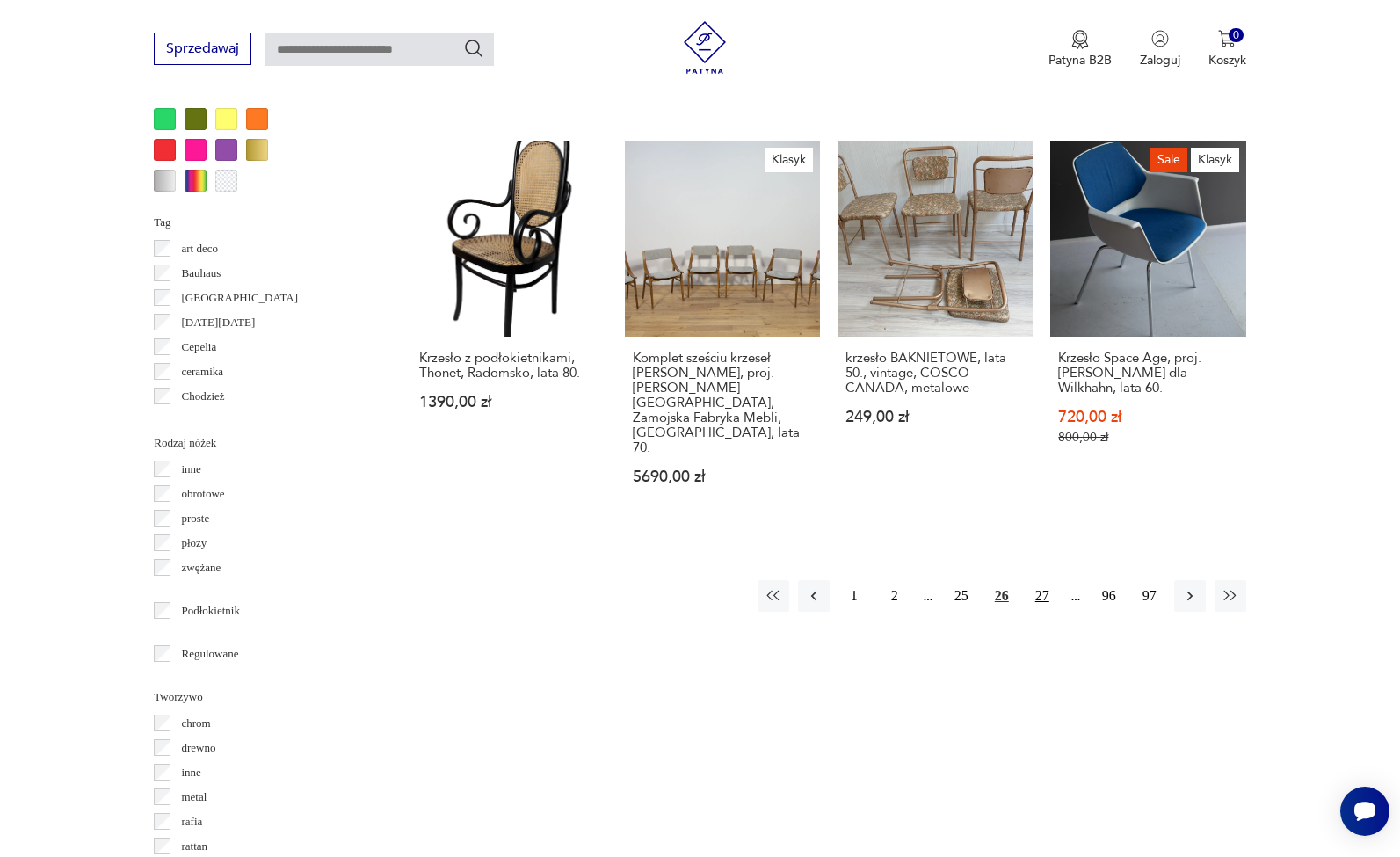
click at [1035, 580] on button "27" at bounding box center [1042, 596] width 31 height 31
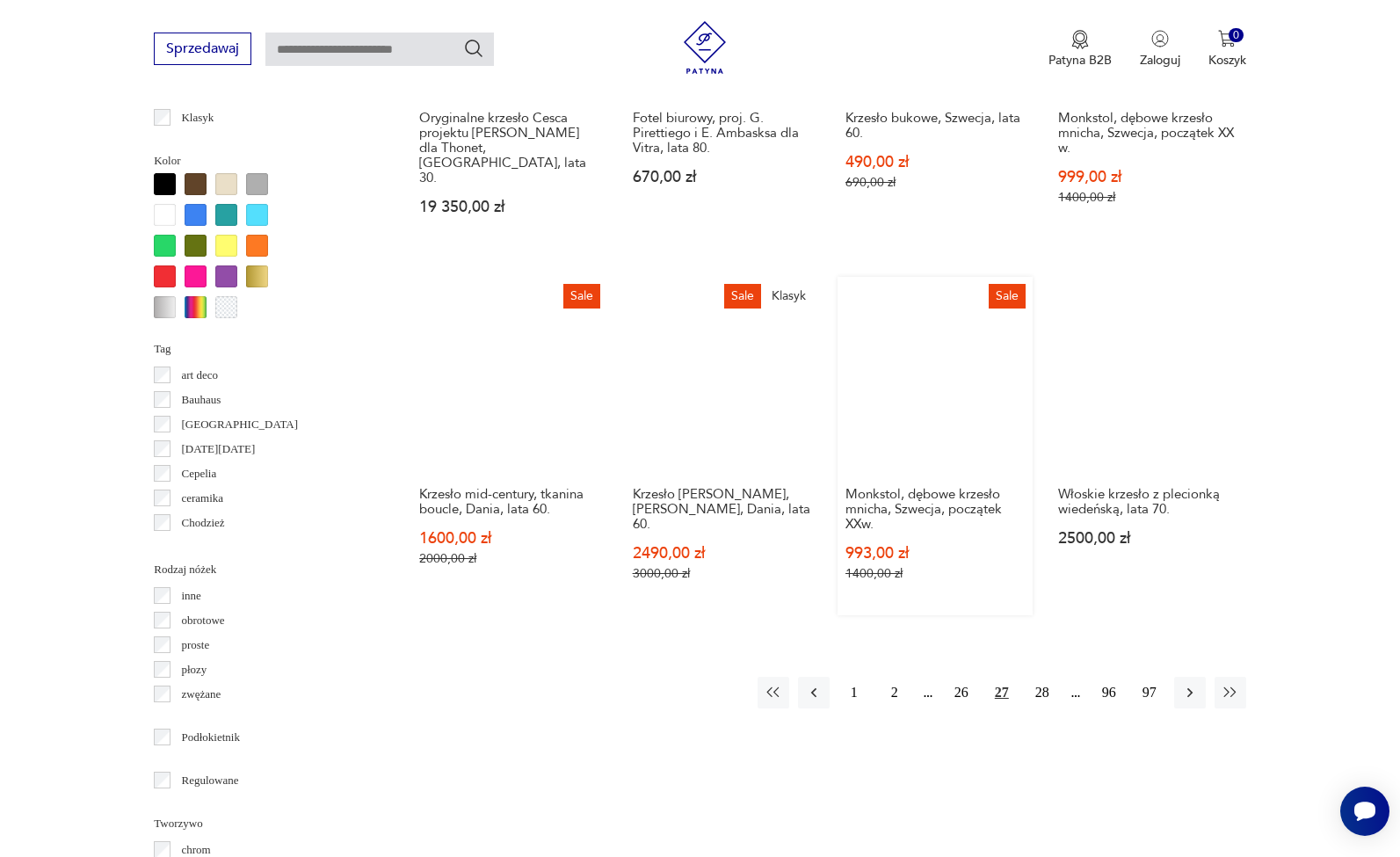
scroll to position [1752, 0]
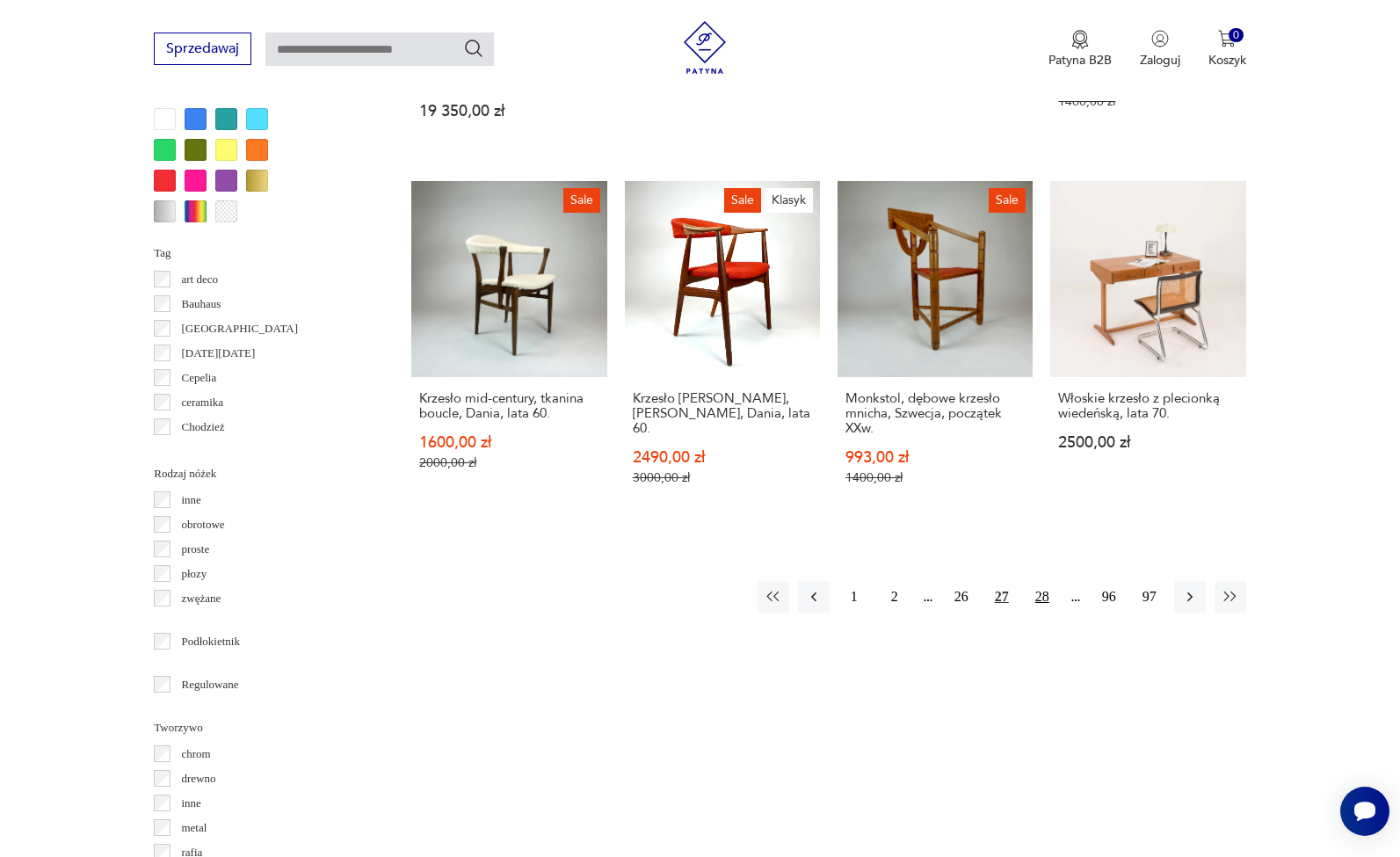
click at [1043, 581] on button "28" at bounding box center [1042, 596] width 31 height 31
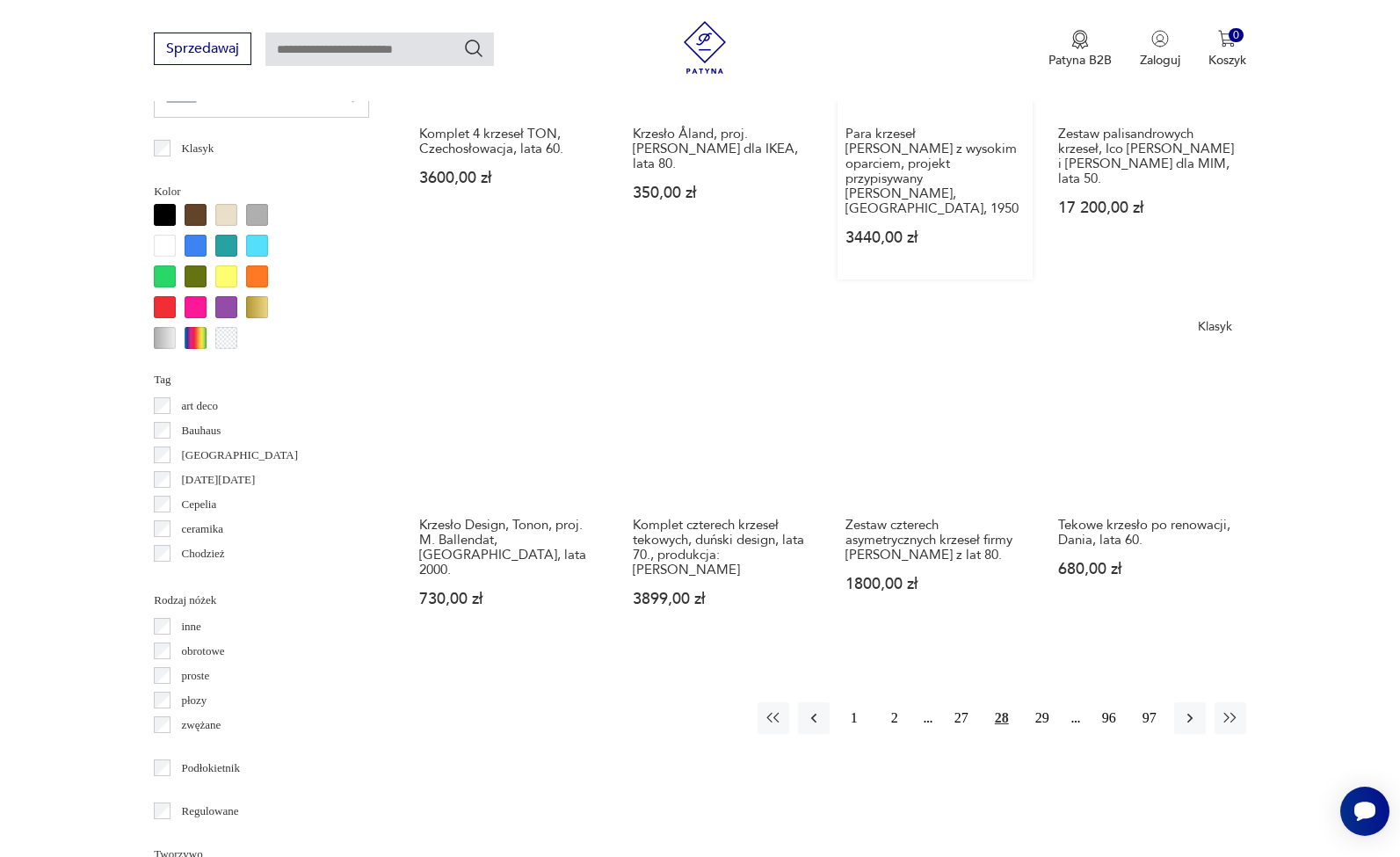
scroll to position [1641, 0]
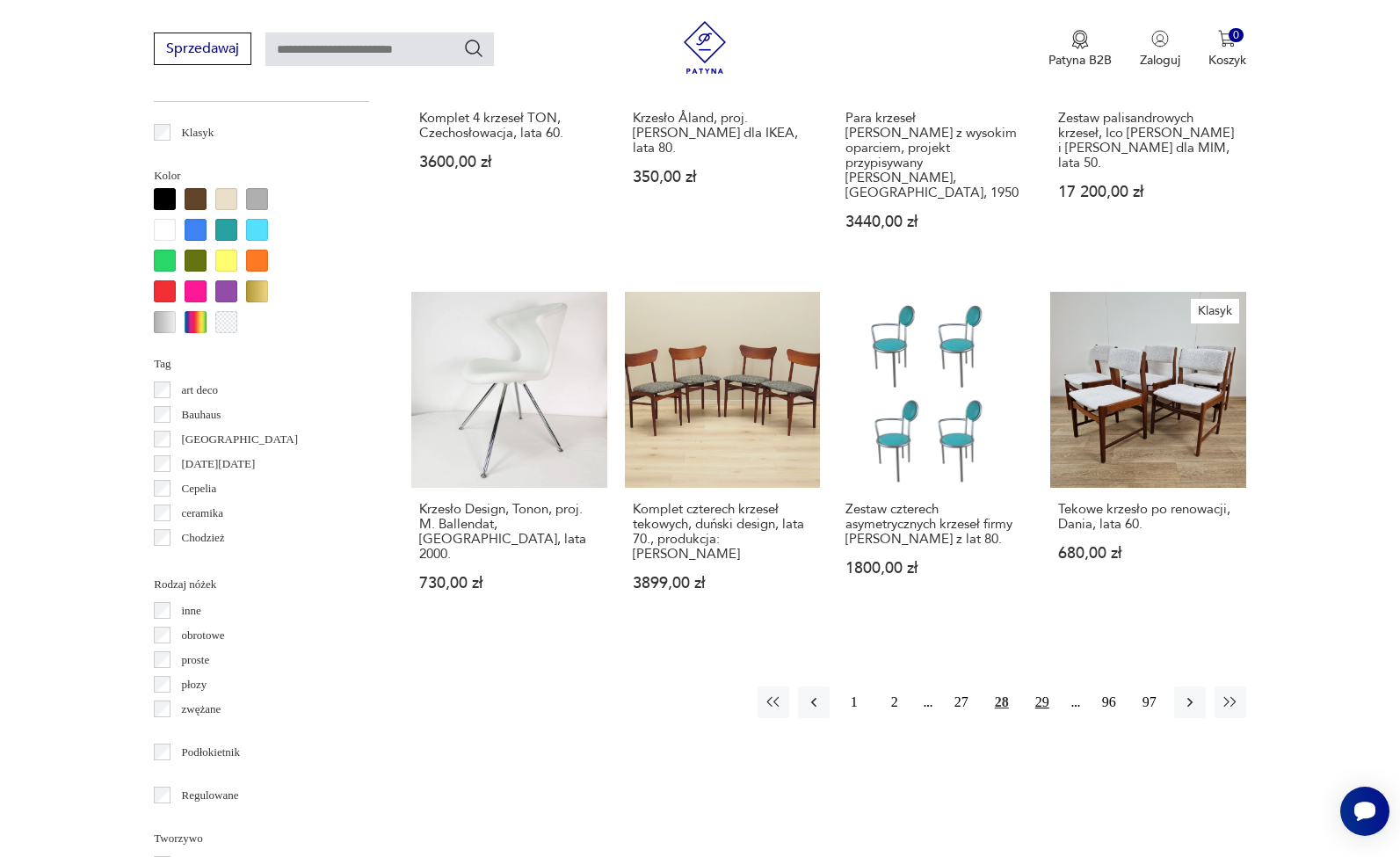
click at [1050, 686] on button "29" at bounding box center [1042, 702] width 31 height 31
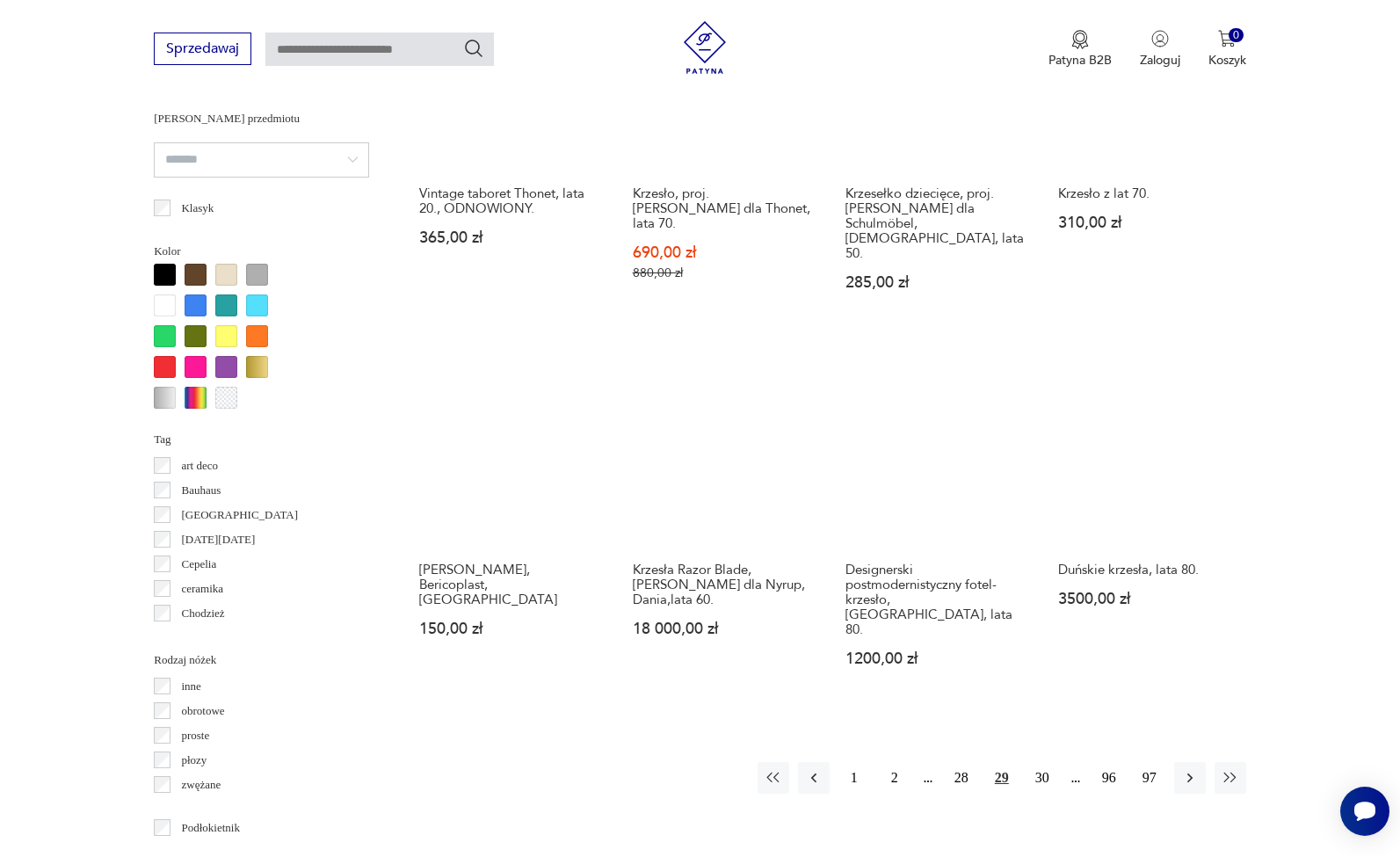
scroll to position [1568, 0]
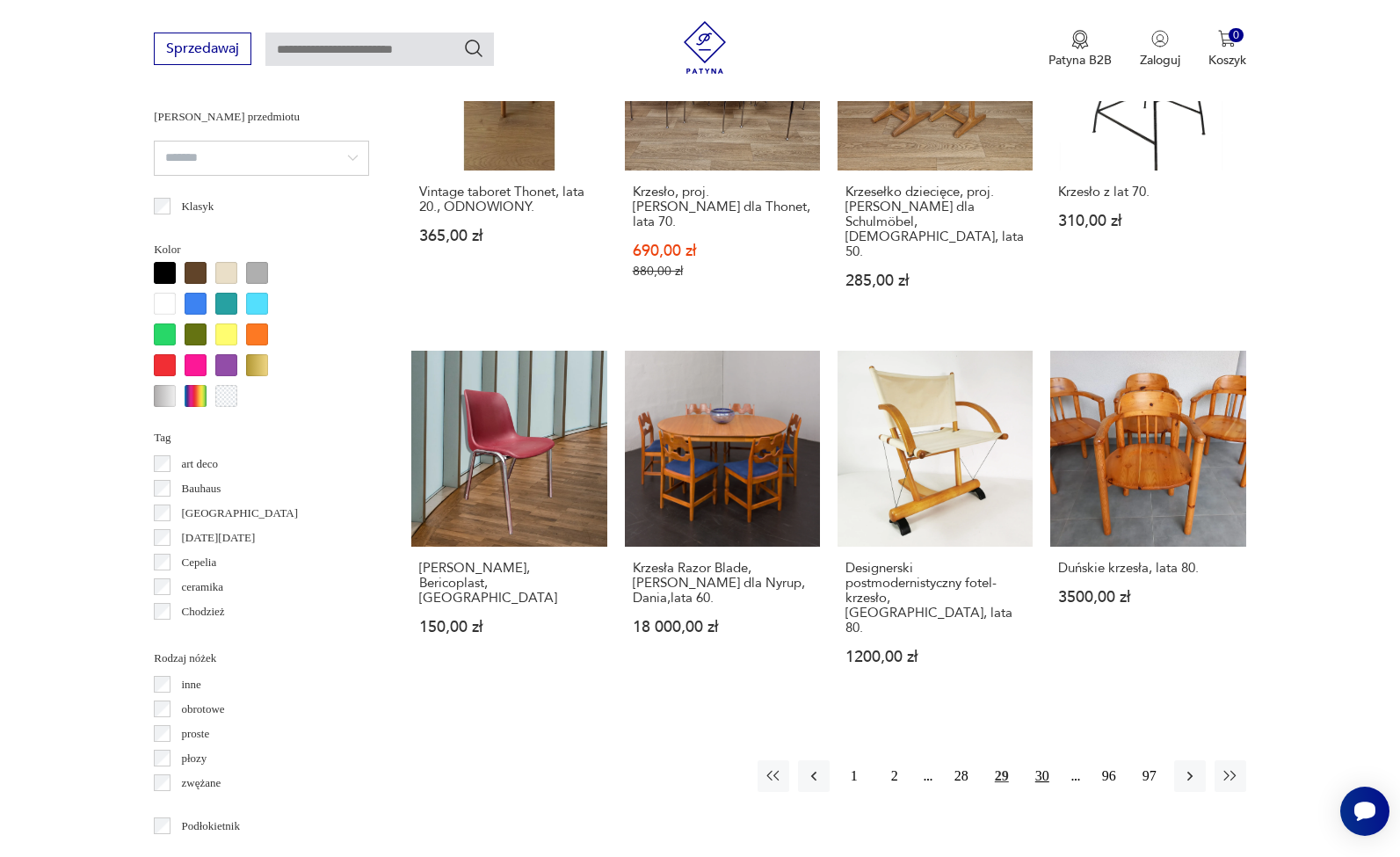
click at [1043, 760] on button "30" at bounding box center [1042, 775] width 31 height 31
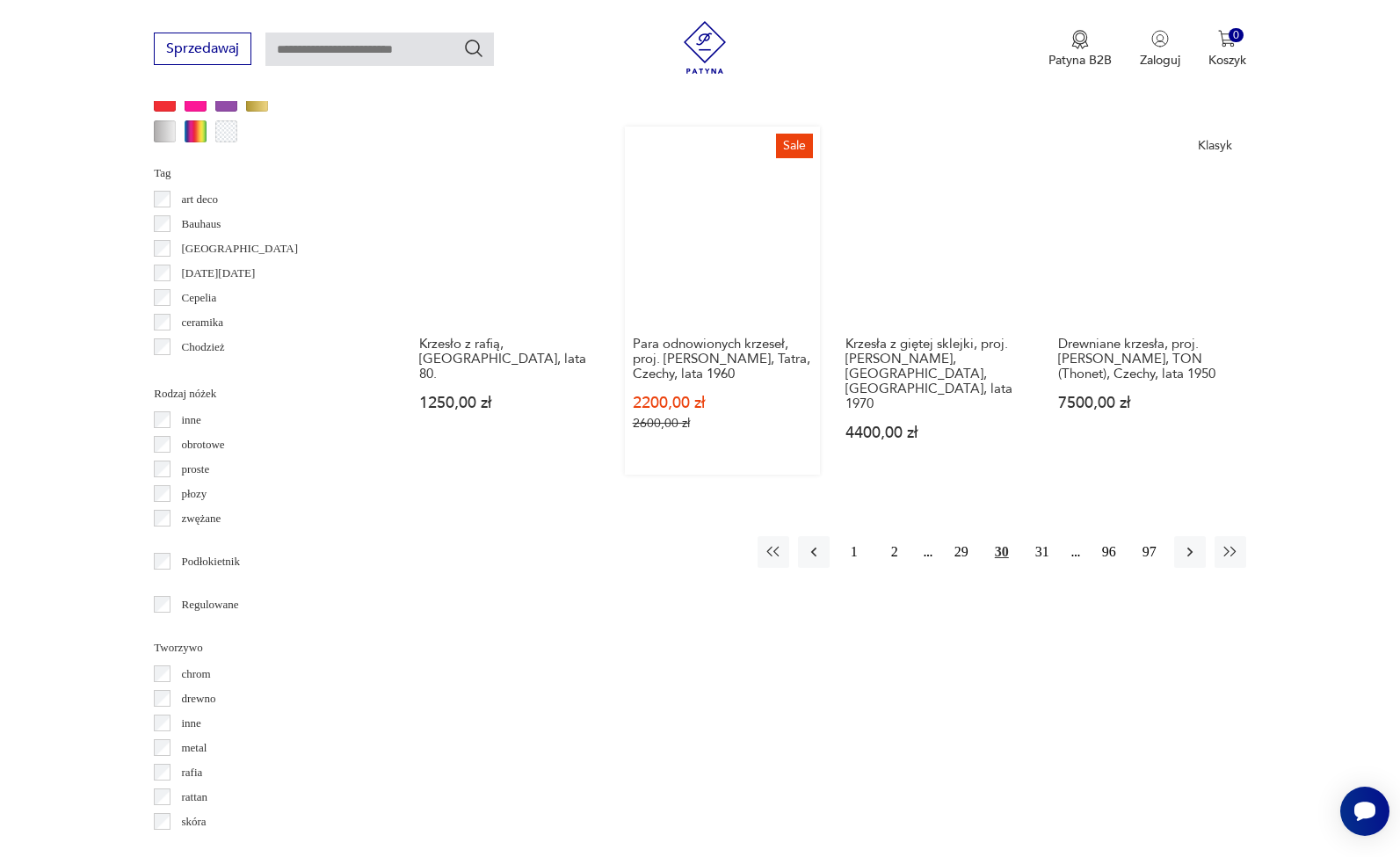
scroll to position [1833, 0]
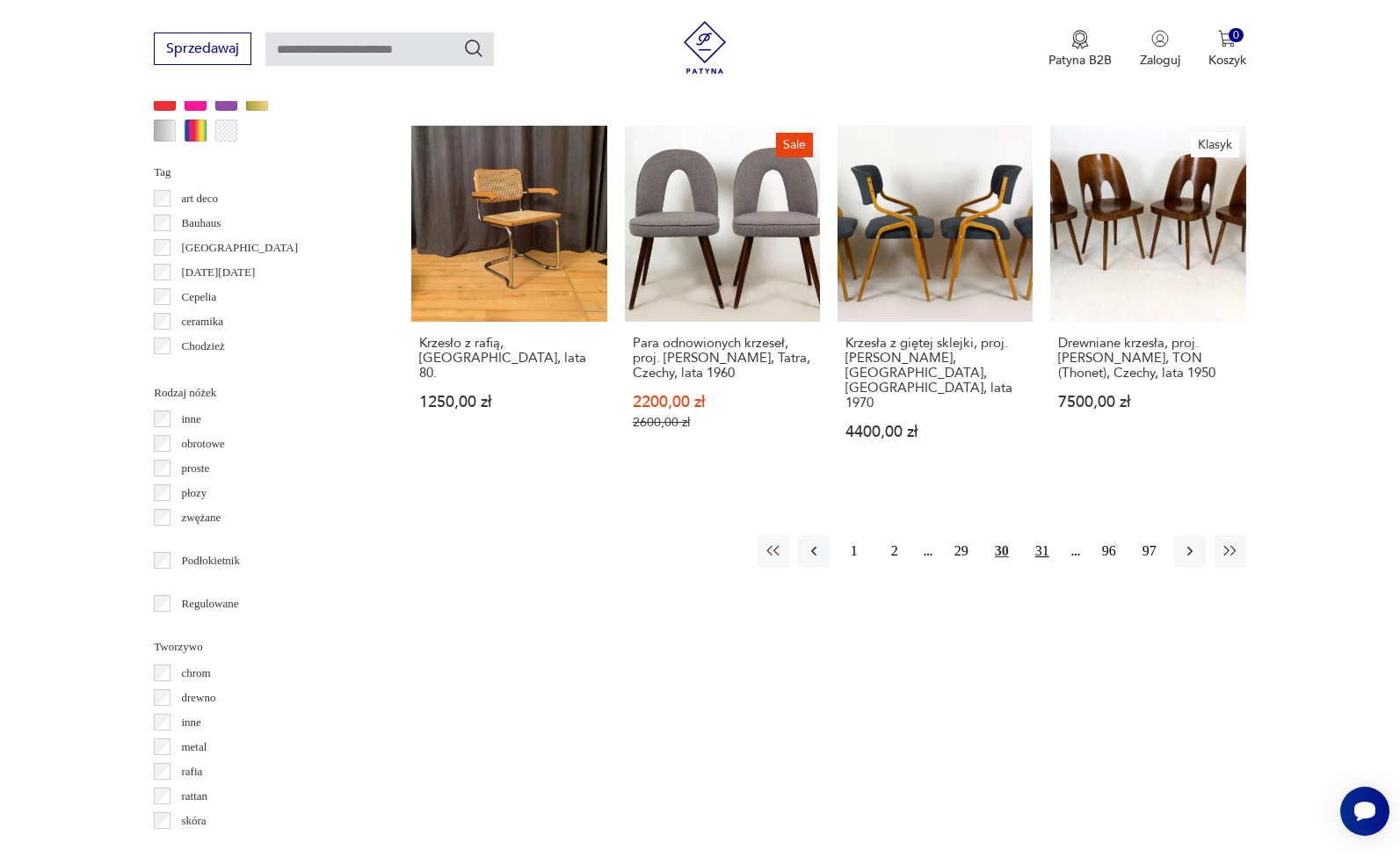
click at [1045, 535] on button "31" at bounding box center [1042, 551] width 31 height 31
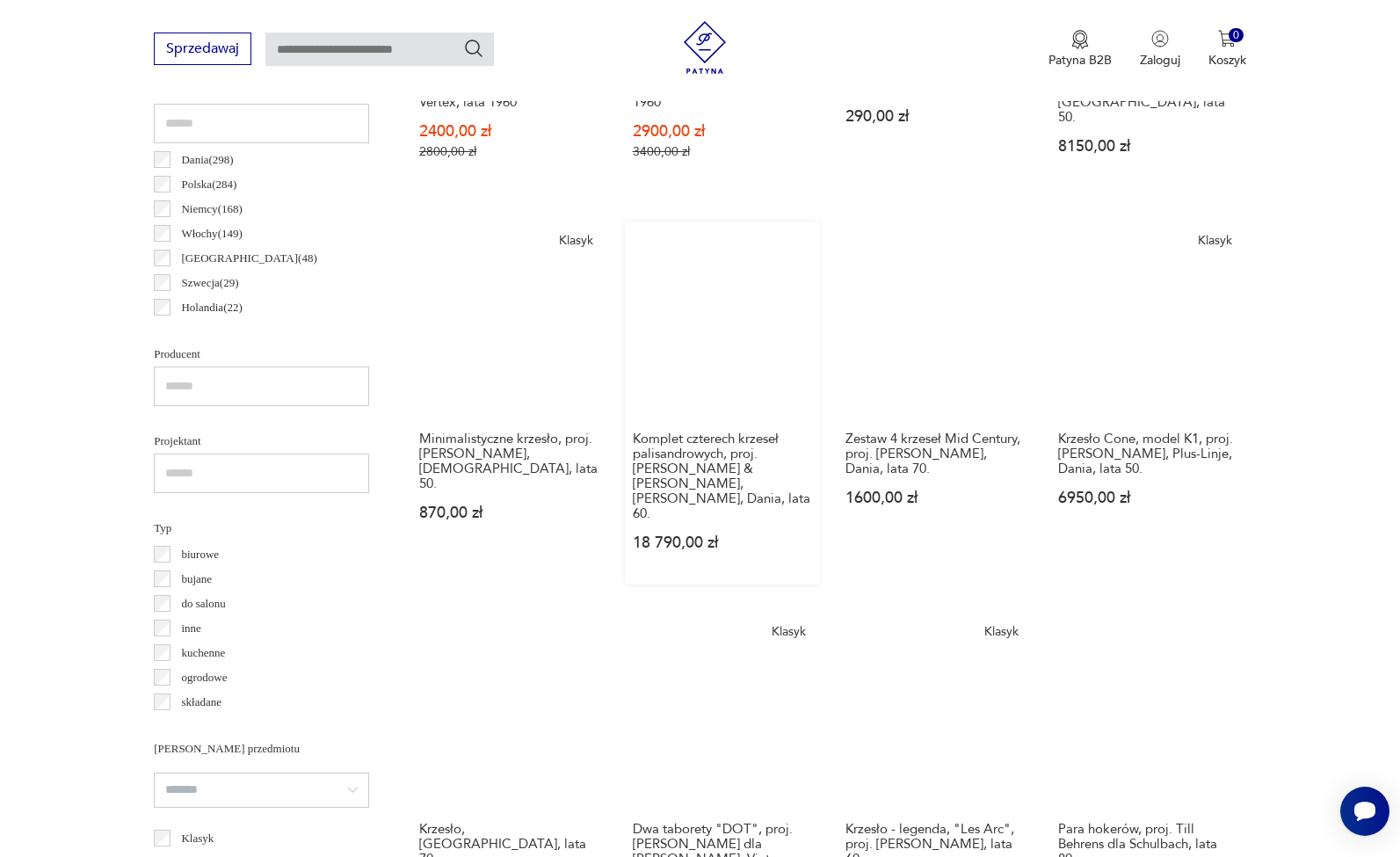
scroll to position [936, 0]
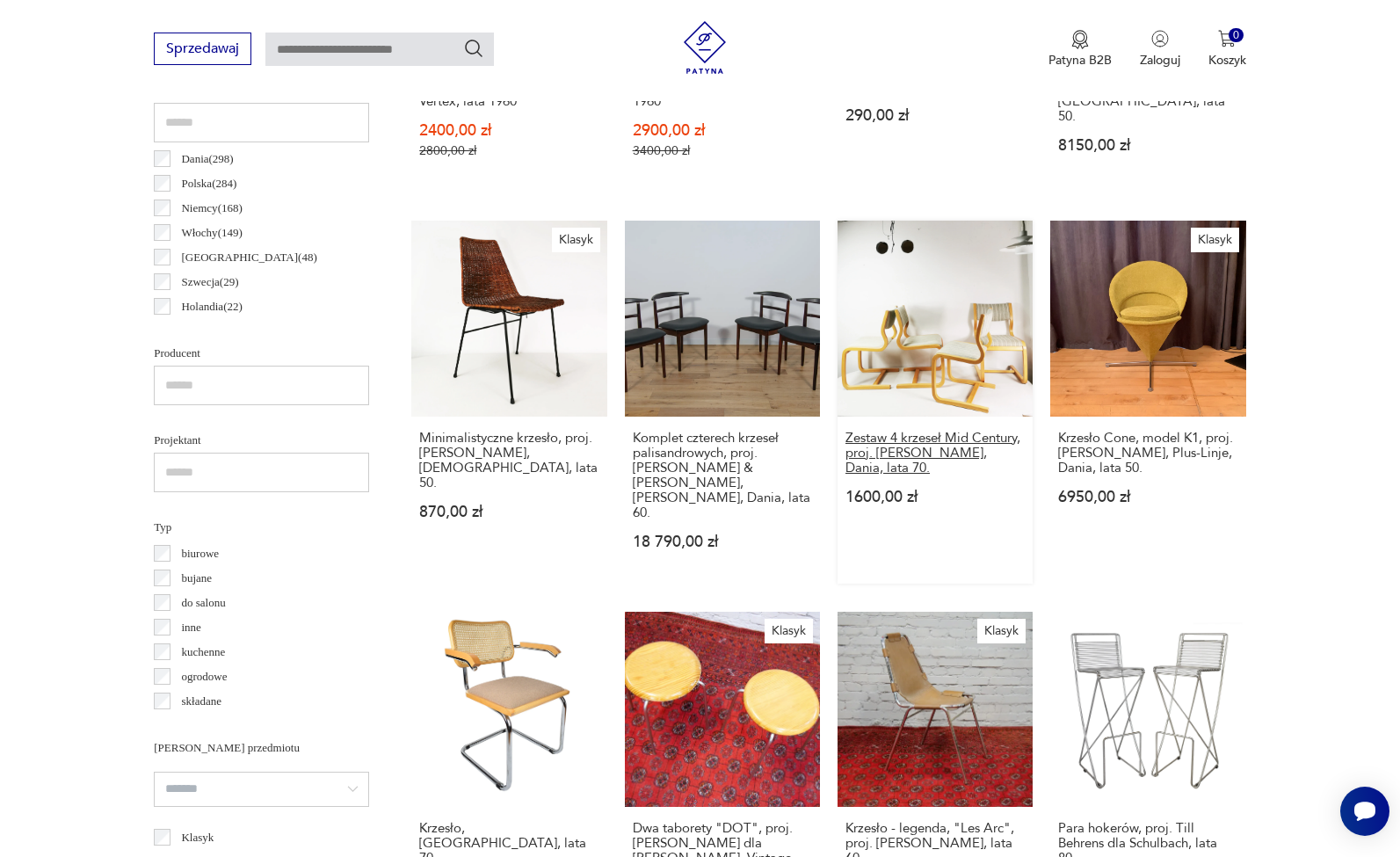
click at [911, 455] on h3 "Zestaw 4 krzeseł Mid Century, proj. Magnus Olesen, Dania, lata 70." at bounding box center [935, 453] width 180 height 45
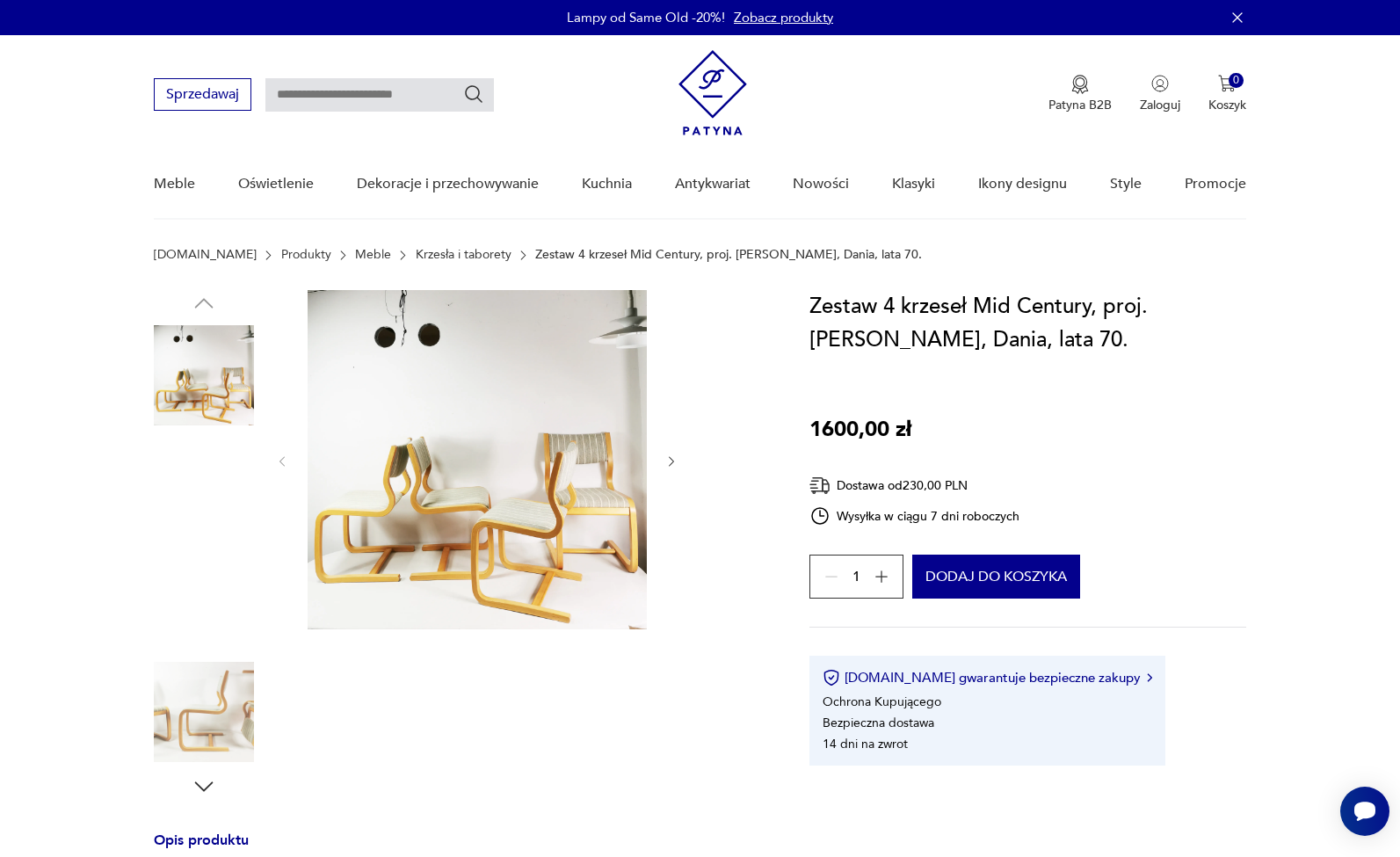
click at [239, 485] on img at bounding box center [204, 488] width 101 height 101
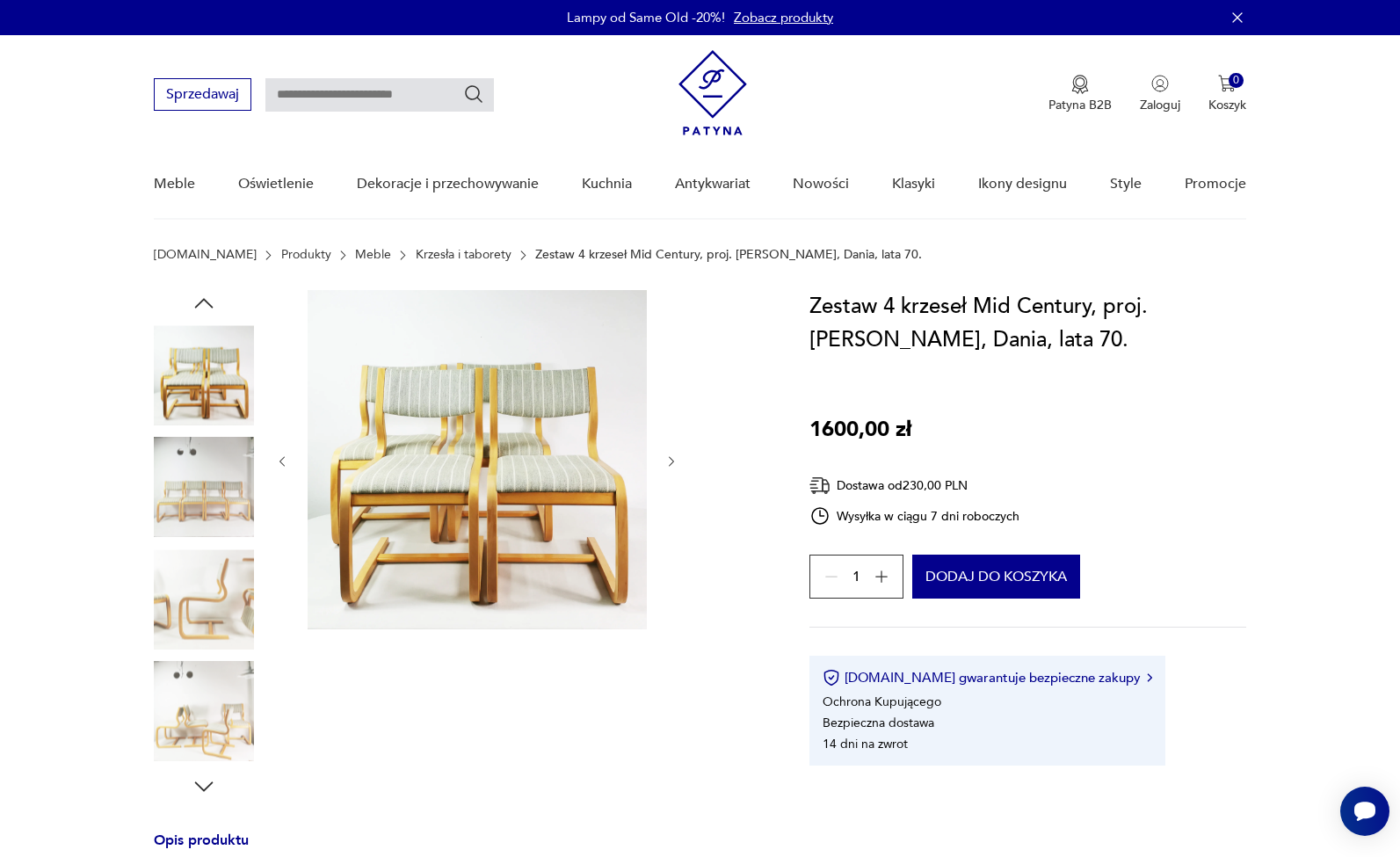
click at [207, 587] on img at bounding box center [204, 600] width 101 height 101
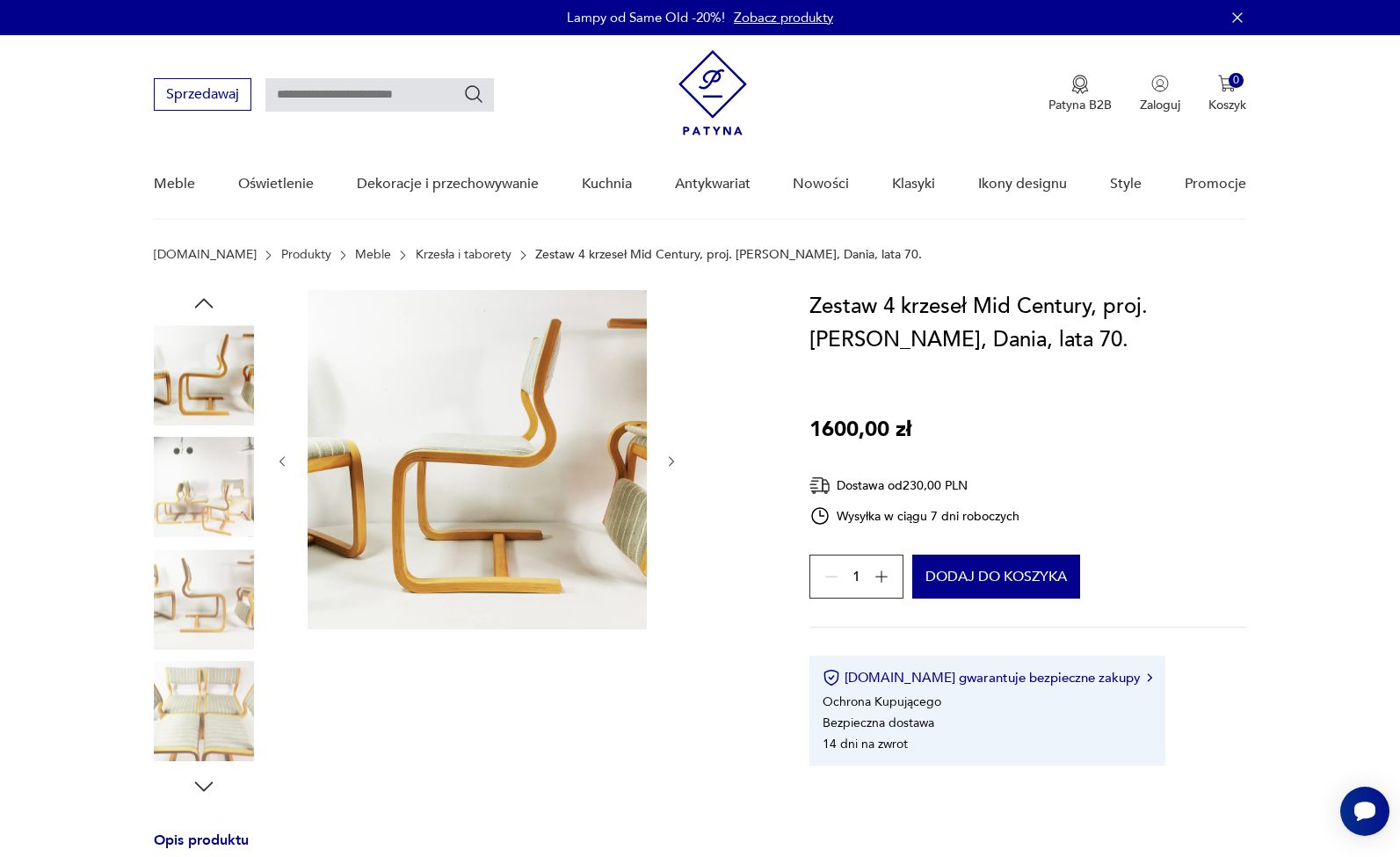
click at [196, 642] on img at bounding box center [204, 600] width 101 height 101
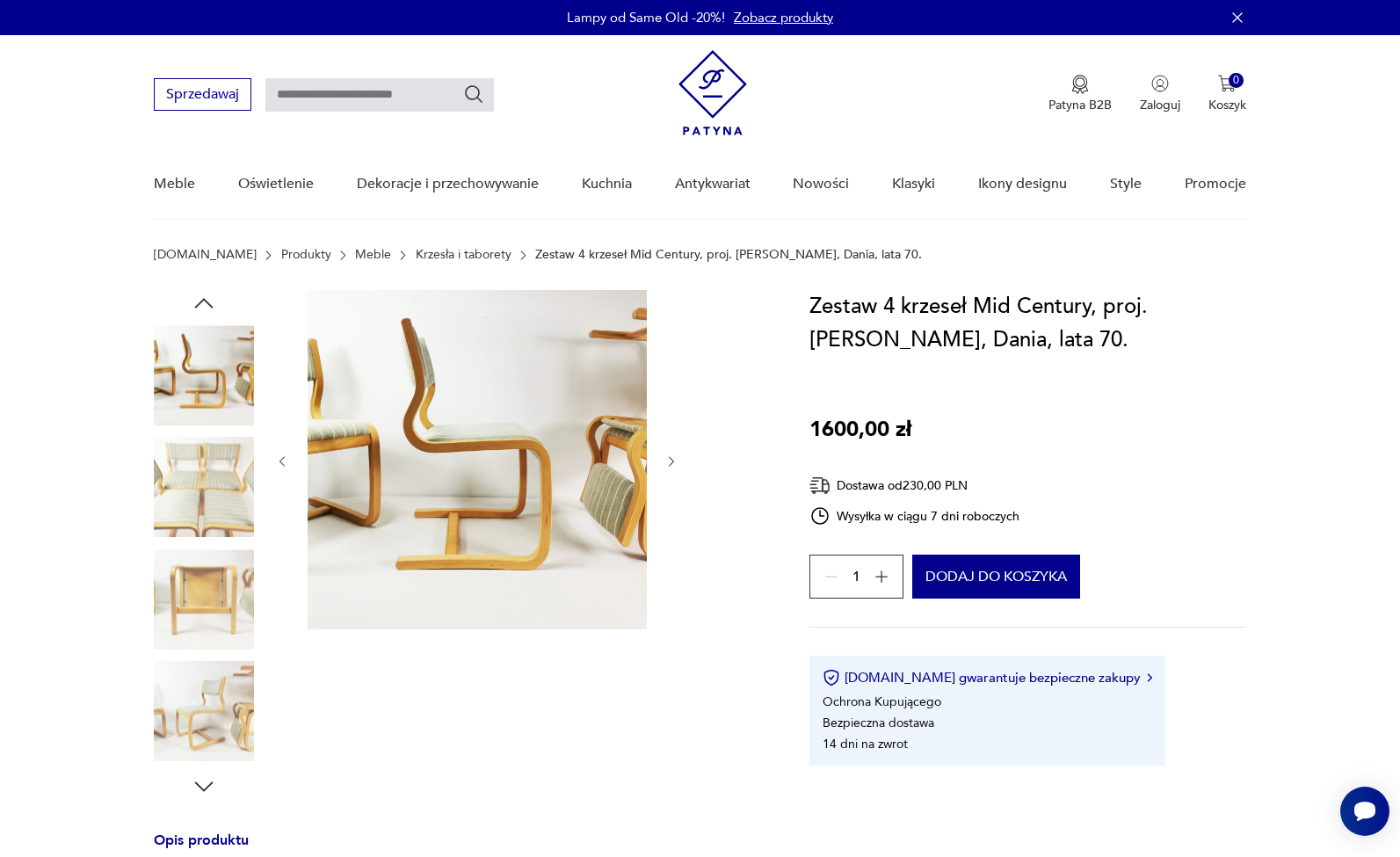
click at [202, 670] on img at bounding box center [204, 712] width 101 height 101
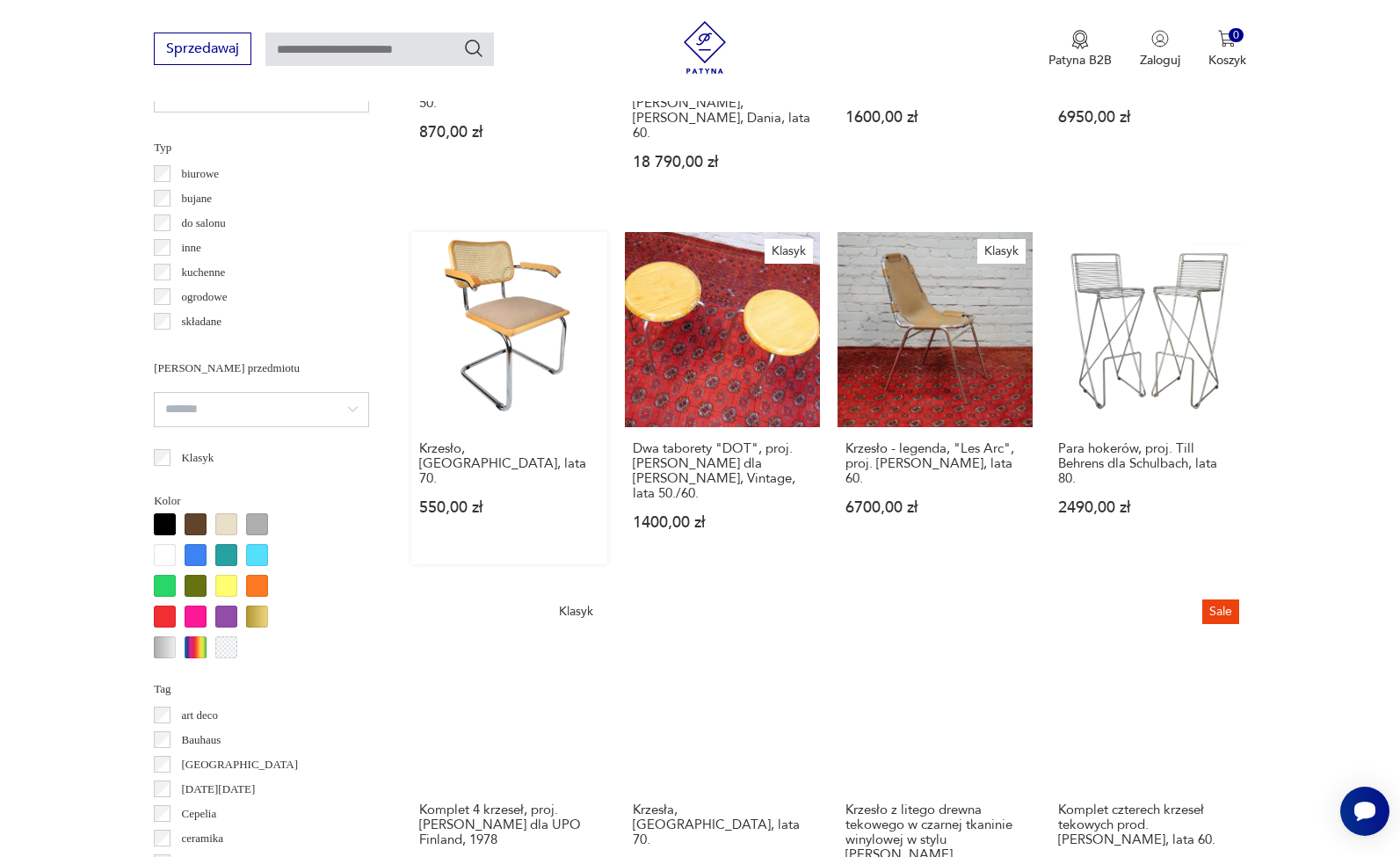
scroll to position [1467, 0]
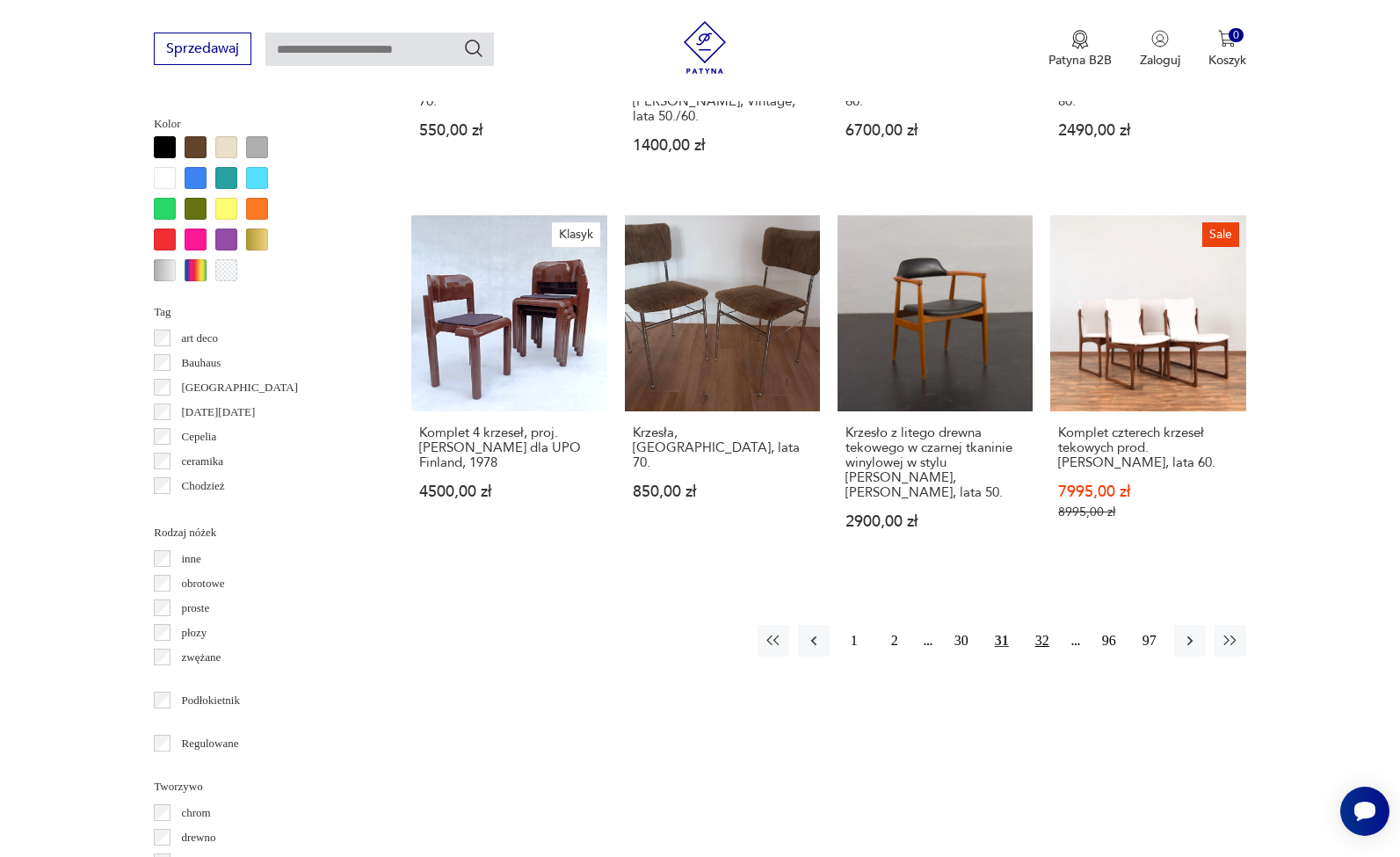
click at [1049, 629] on button "32" at bounding box center [1042, 641] width 31 height 31
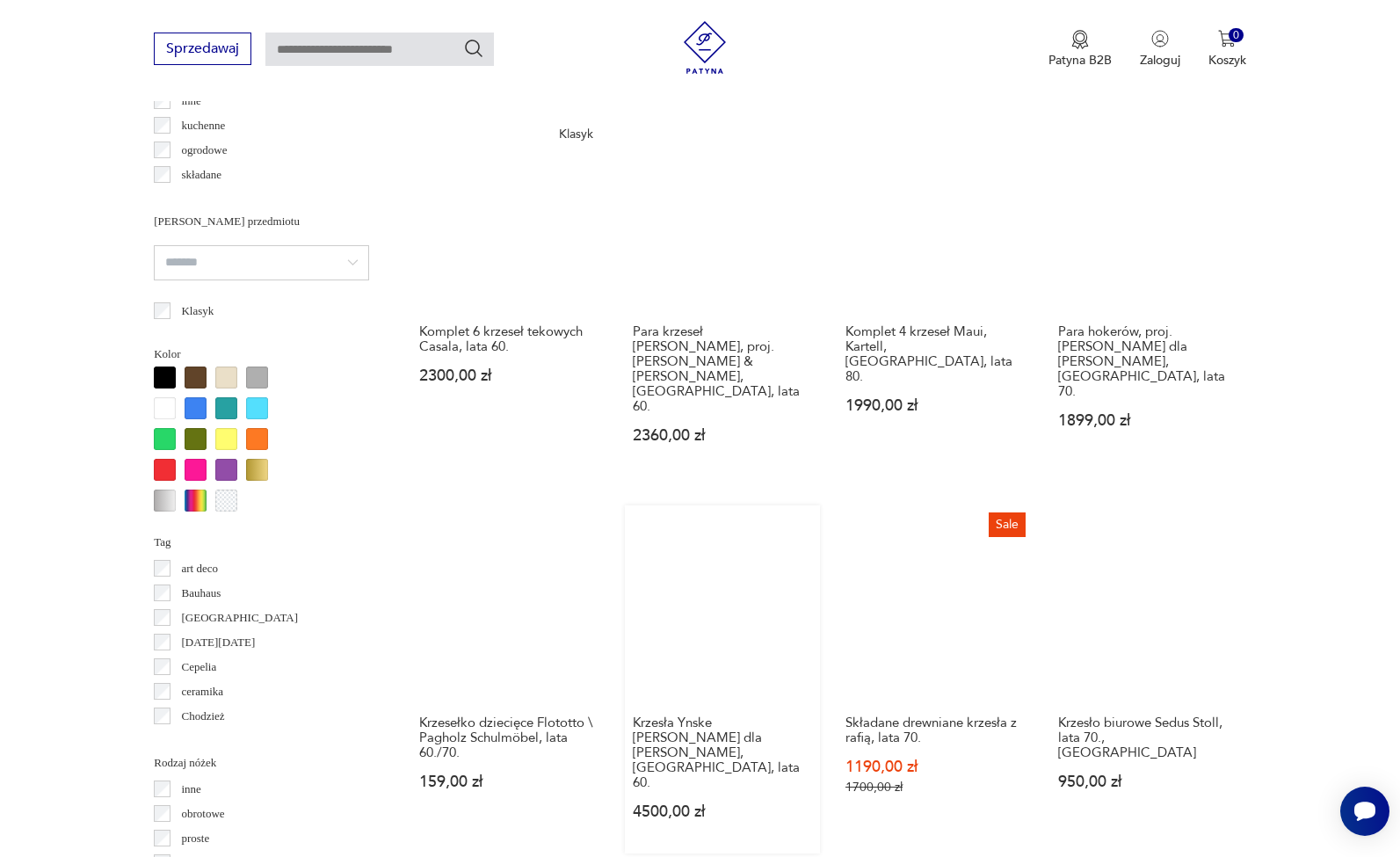
scroll to position [1516, 0]
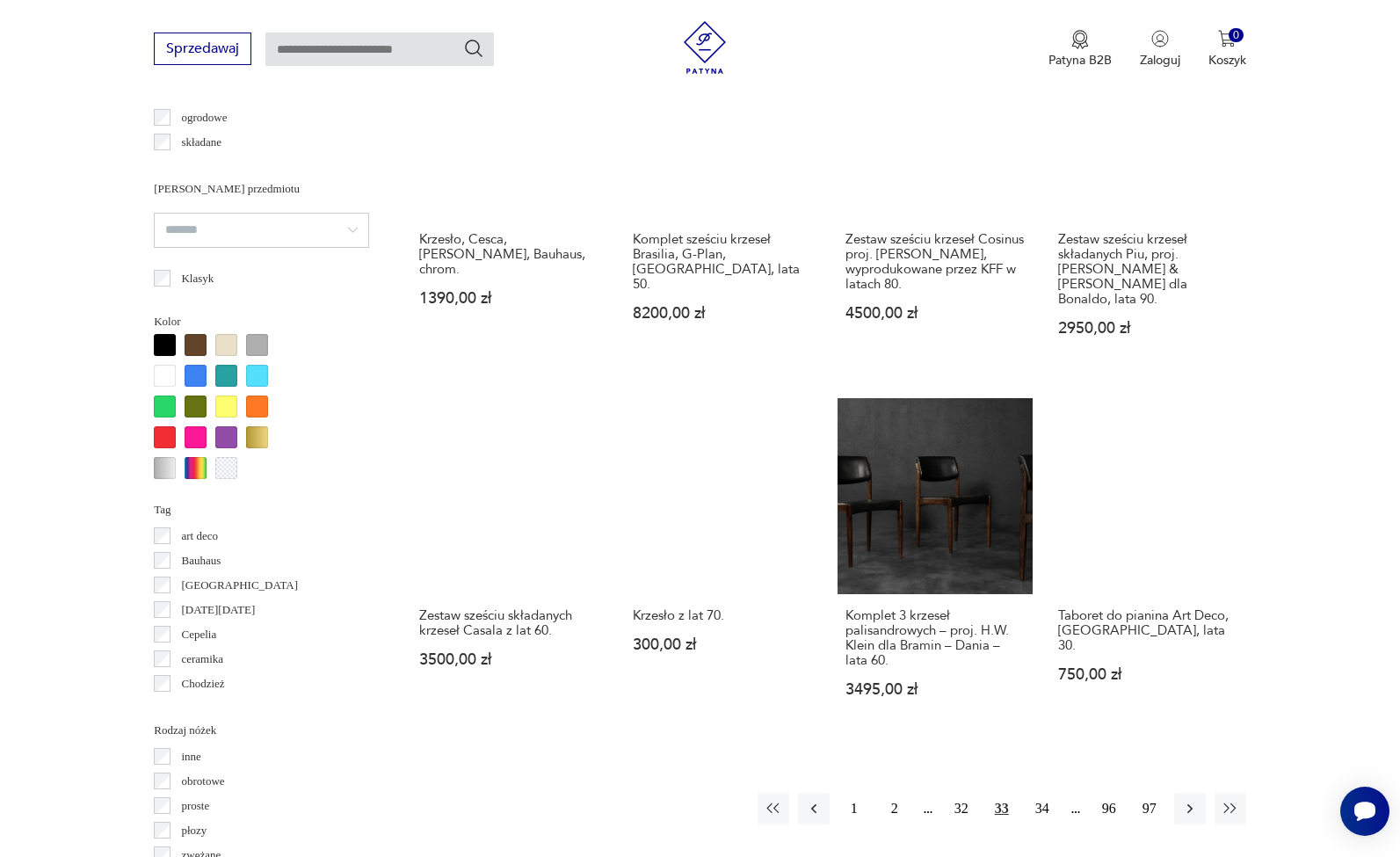
scroll to position [1702, 0]
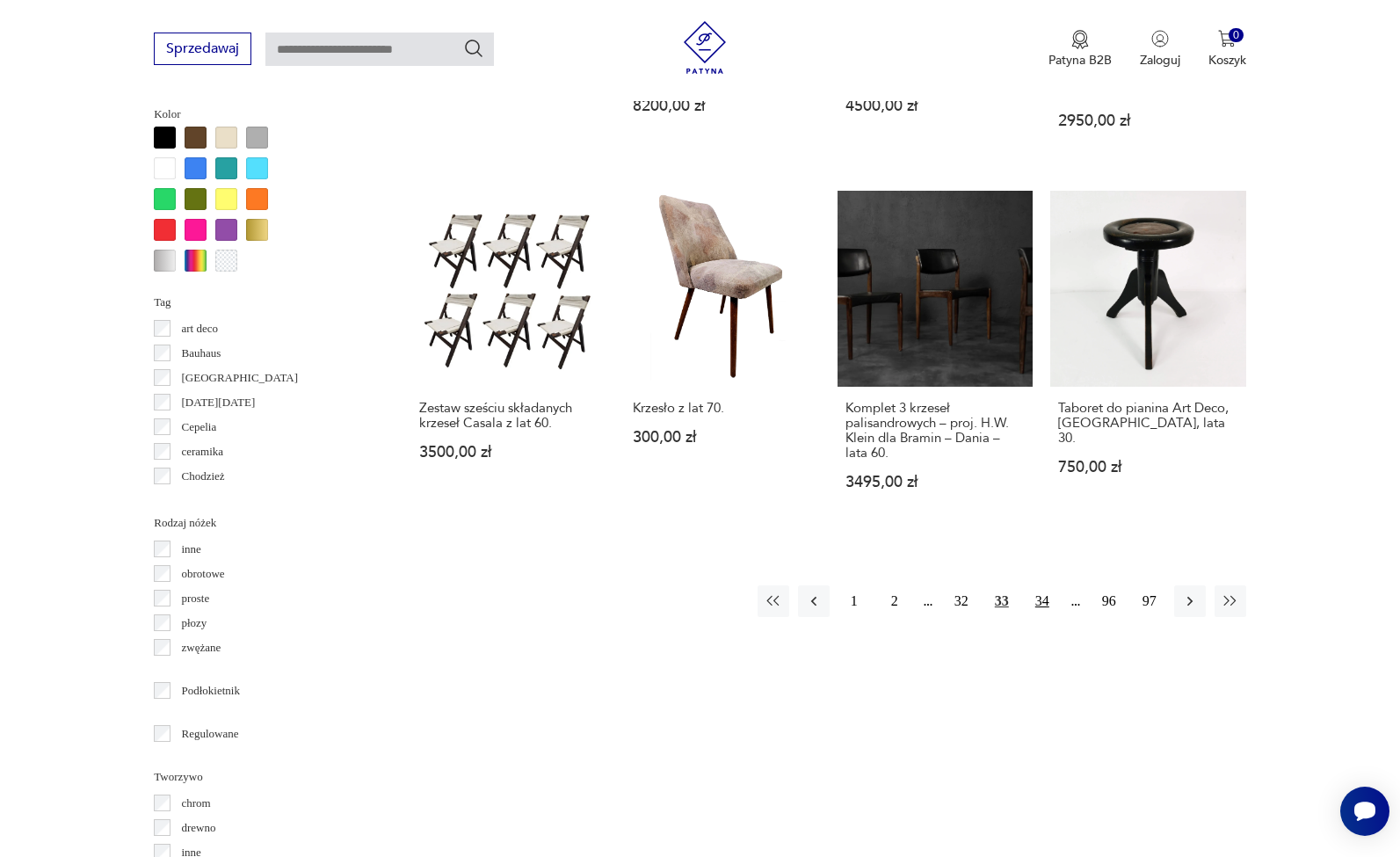
click at [1049, 617] on button "34" at bounding box center [1042, 601] width 31 height 31
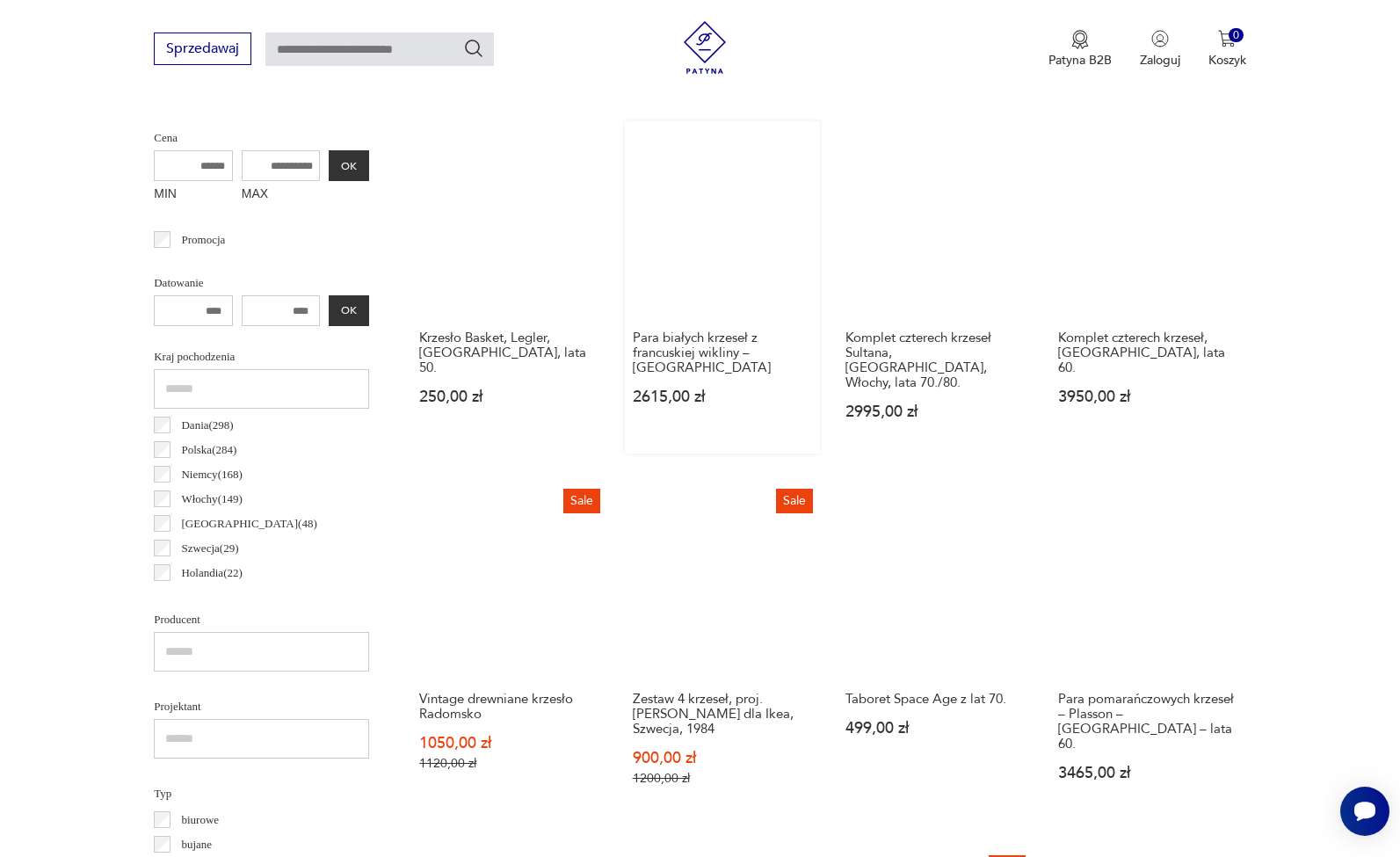
scroll to position [672, 0]
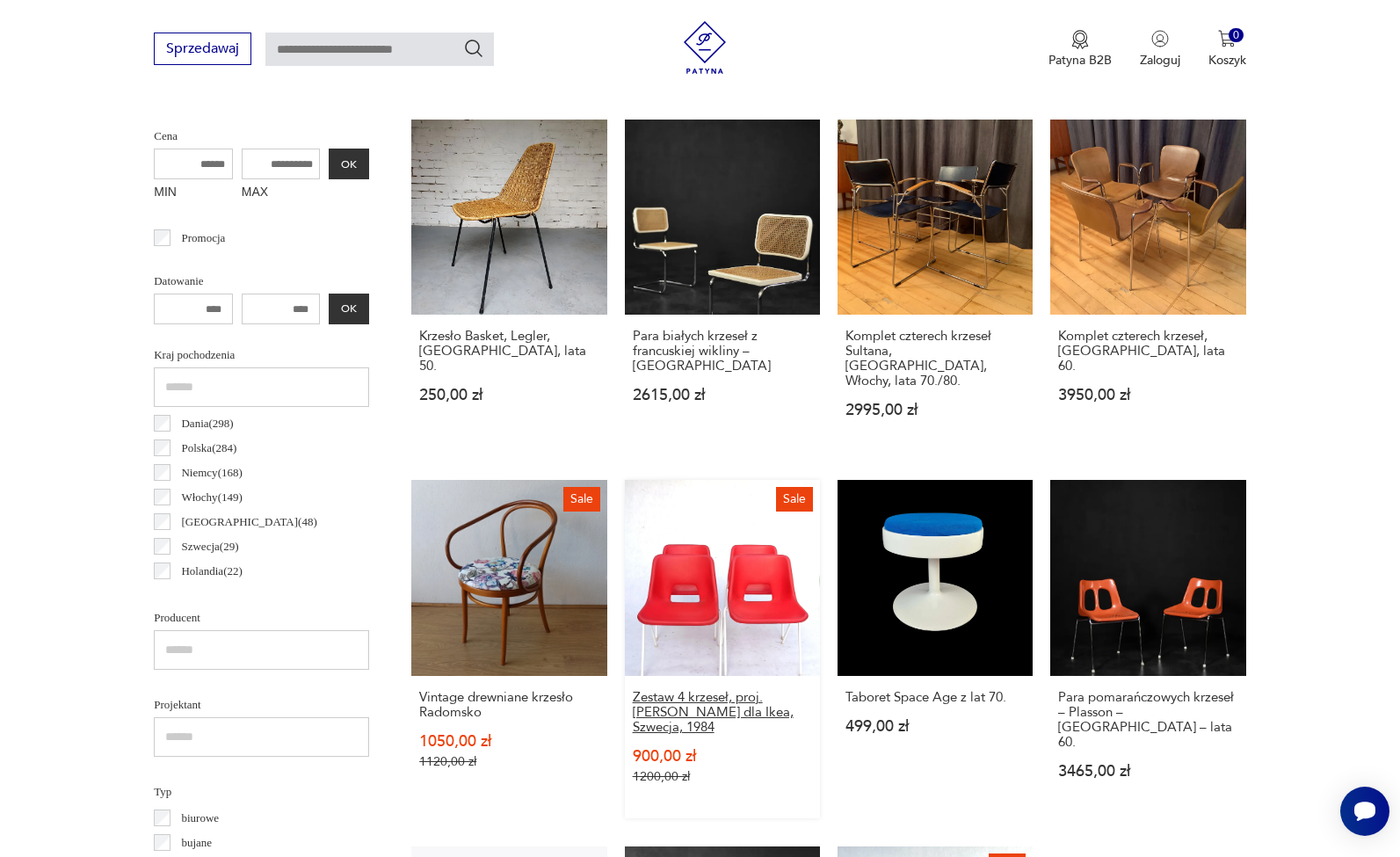
click at [658, 700] on h3 "Zestaw 4 krzeseł, proj. Niels Gammelgaard dla Ikea, Szwecja, 1984" at bounding box center [722, 712] width 180 height 45
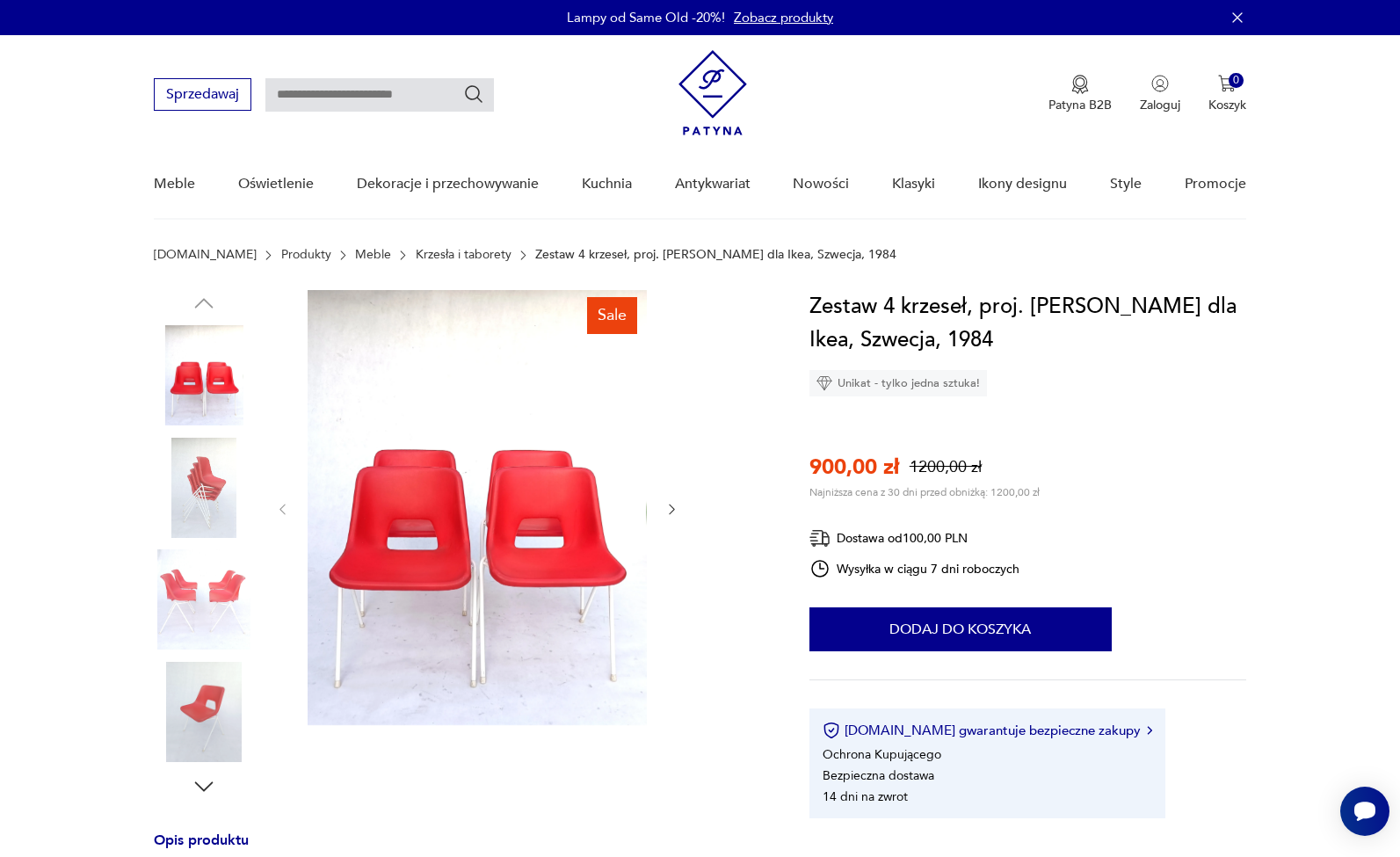
click at [233, 487] on img at bounding box center [204, 488] width 101 height 101
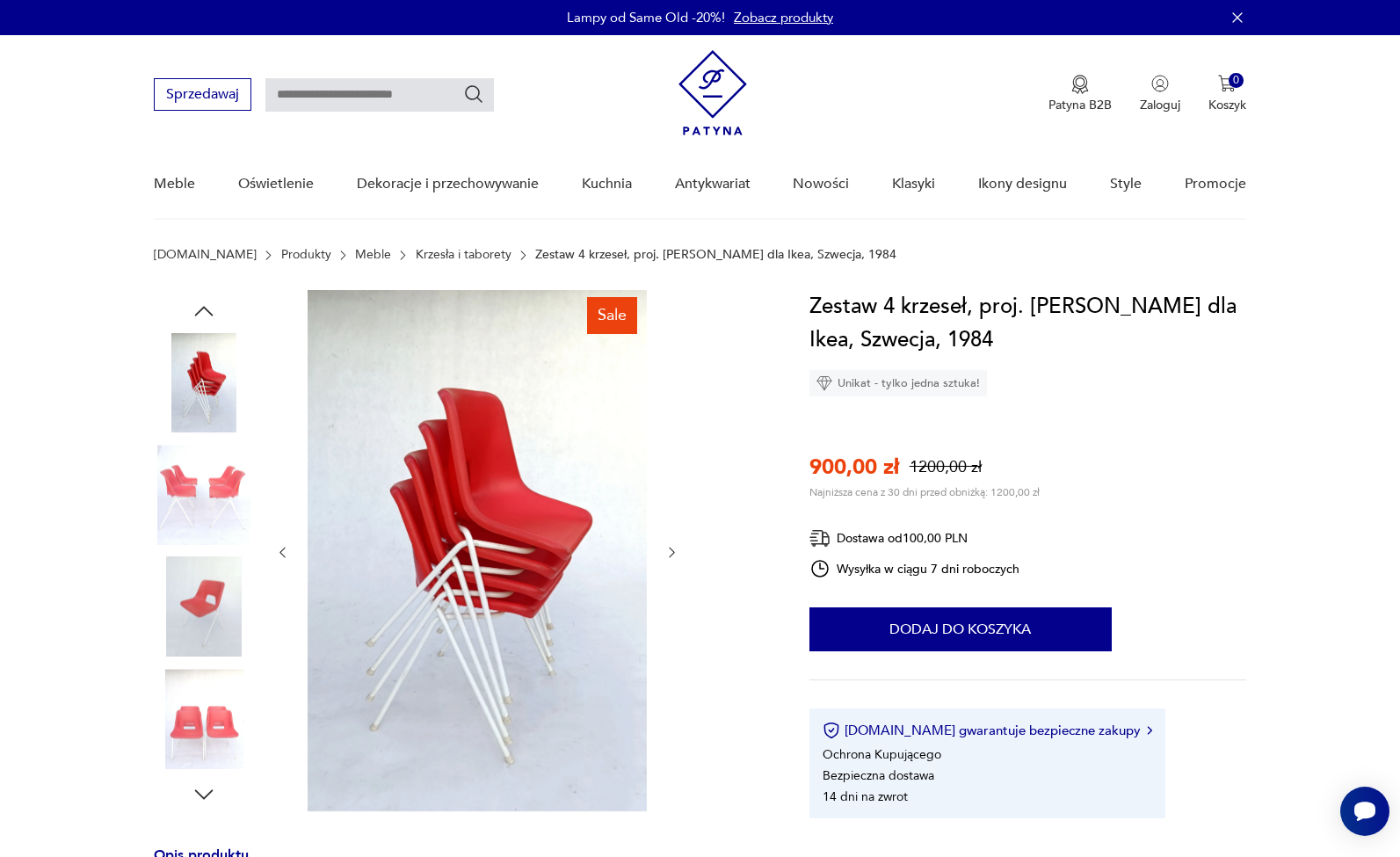
click at [204, 610] on img at bounding box center [204, 607] width 101 height 101
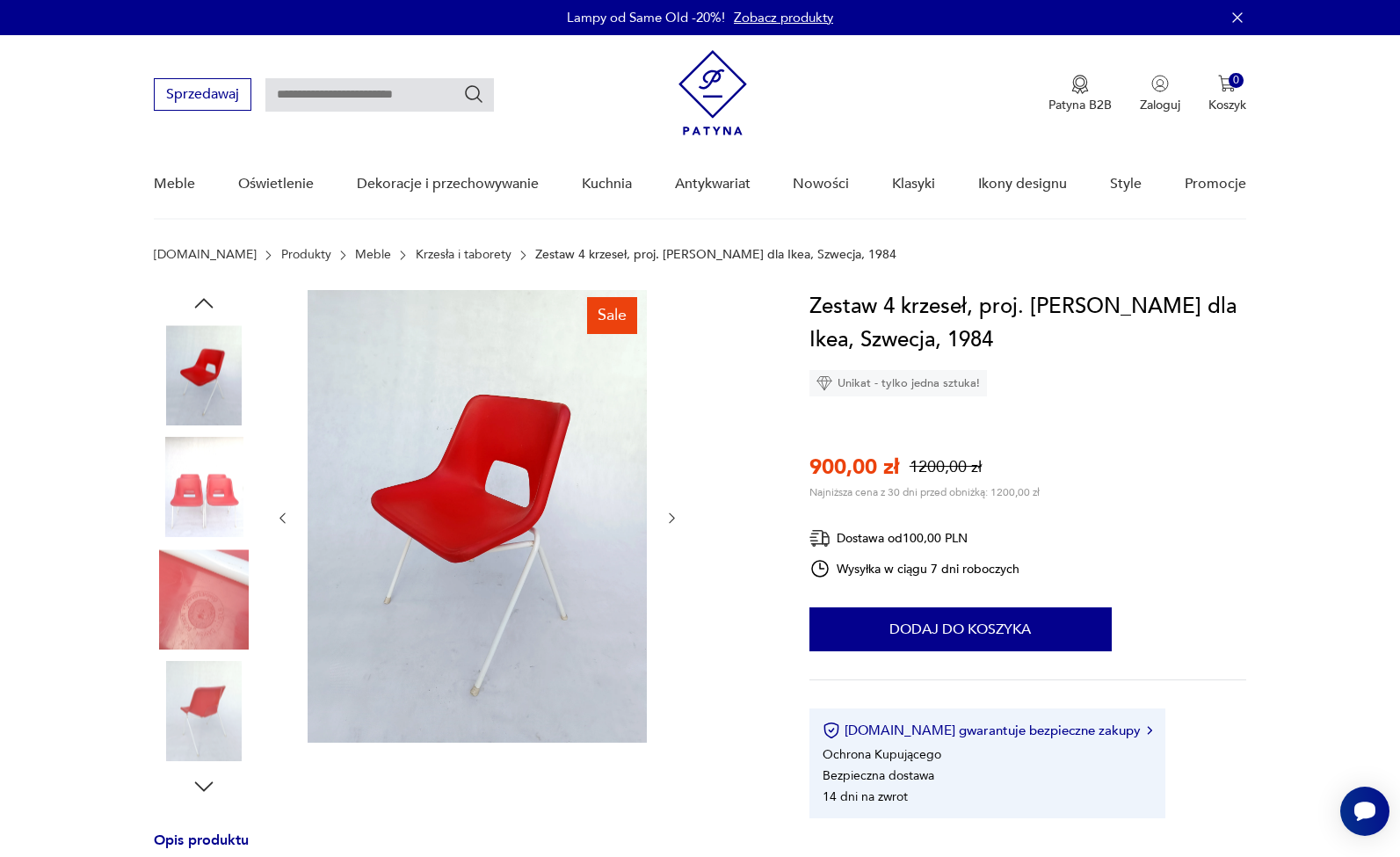
click at [197, 718] on img at bounding box center [204, 712] width 101 height 101
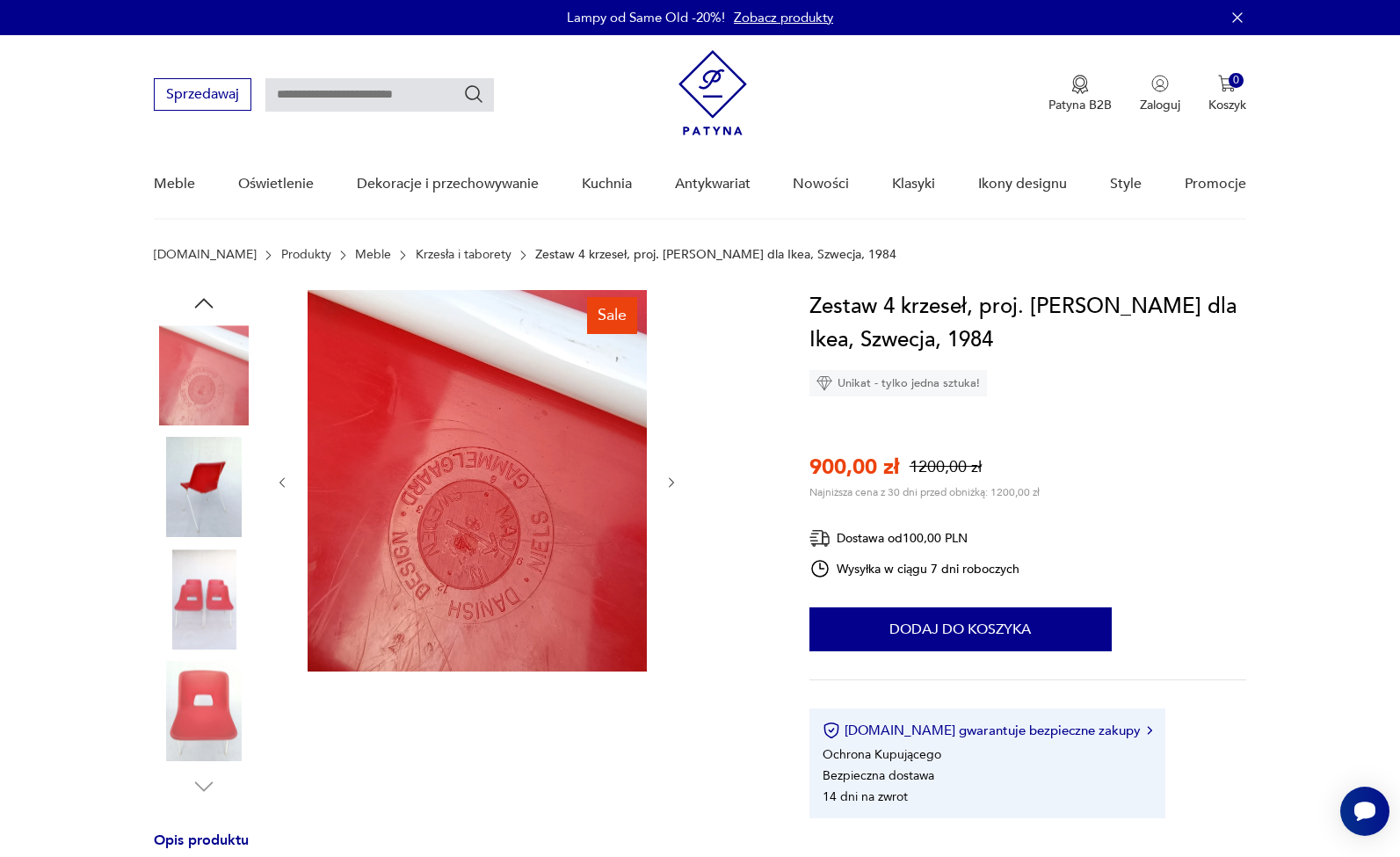
click at [211, 608] on img at bounding box center [204, 600] width 101 height 101
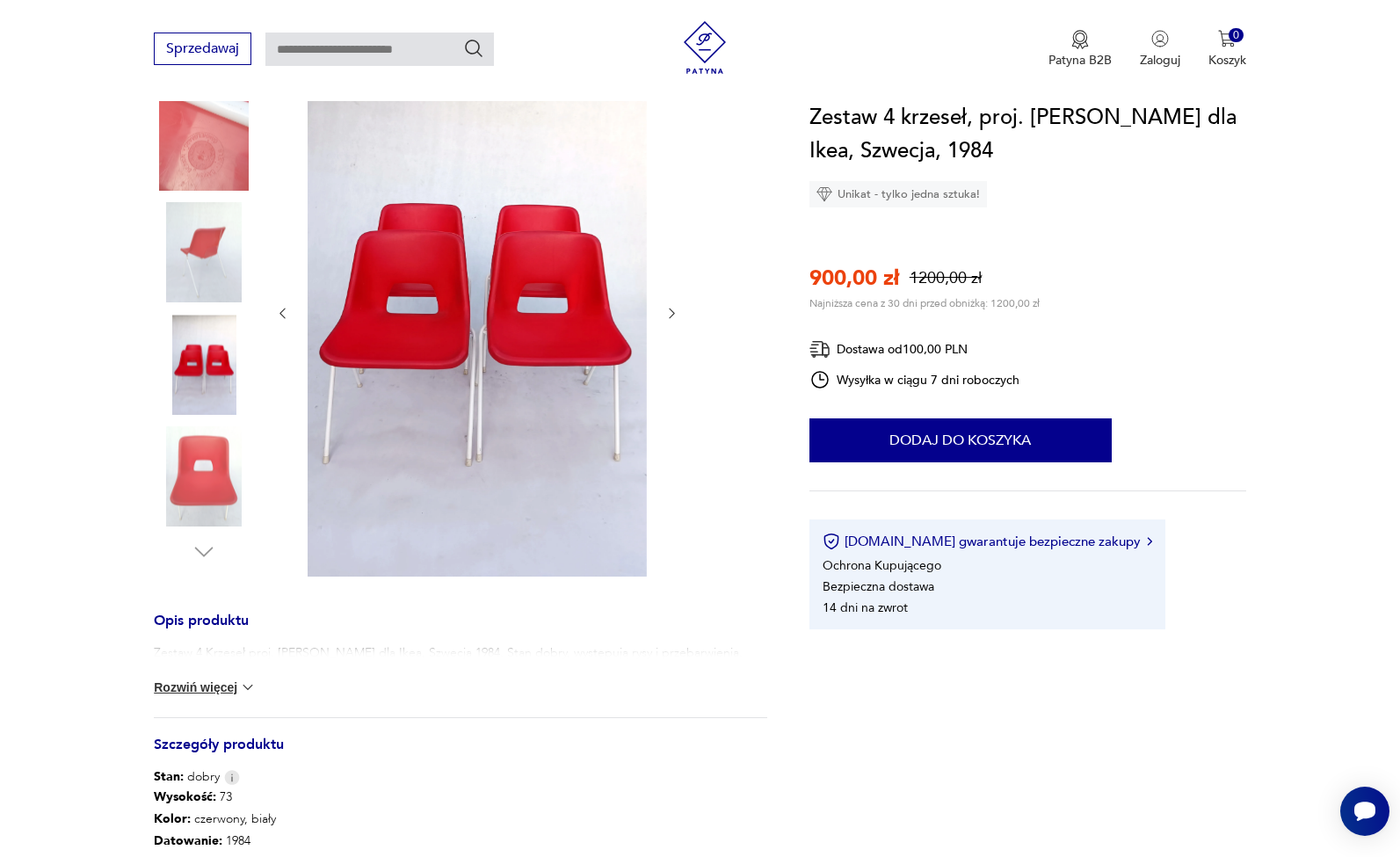
scroll to position [250, 0]
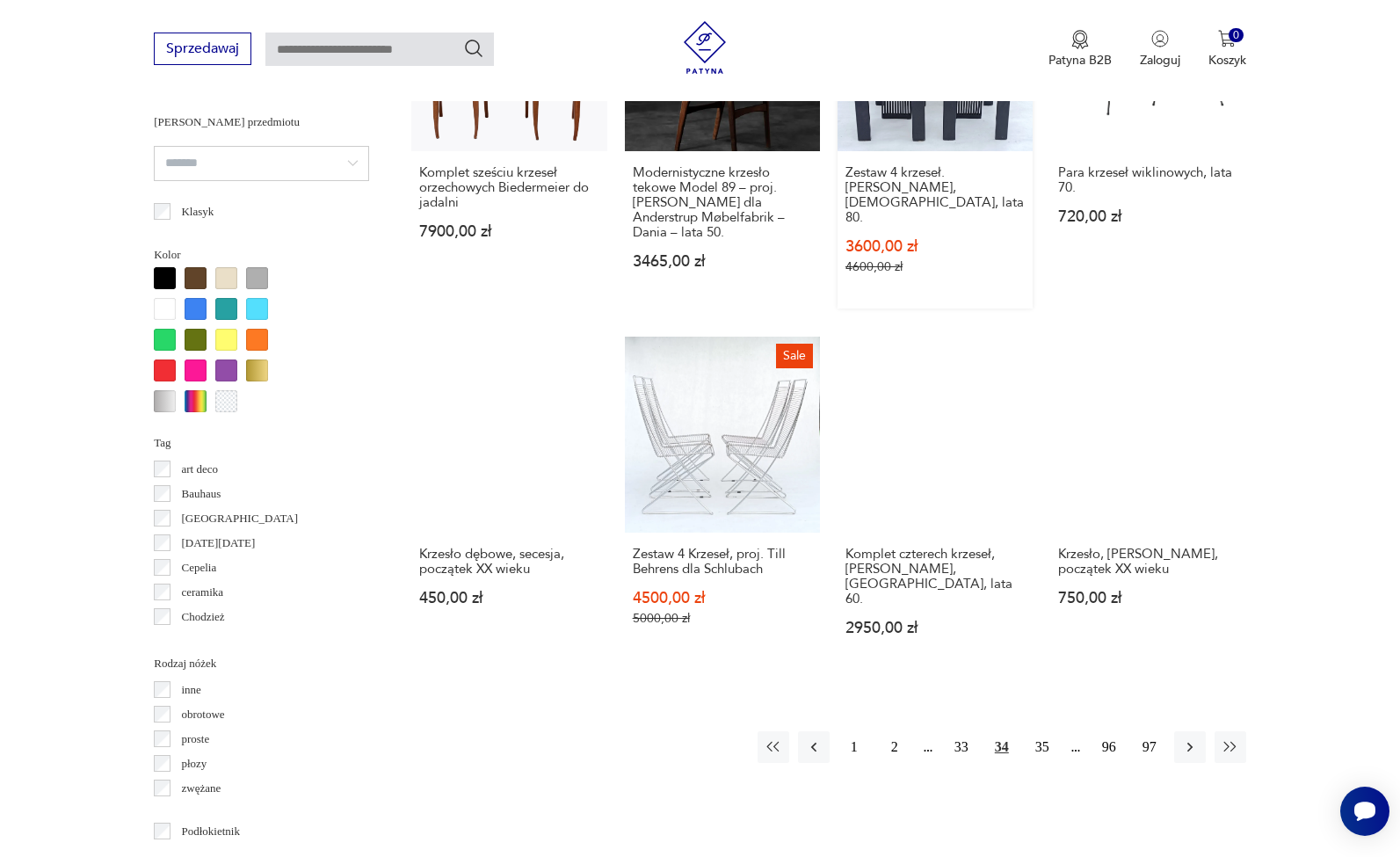
scroll to position [1565, 0]
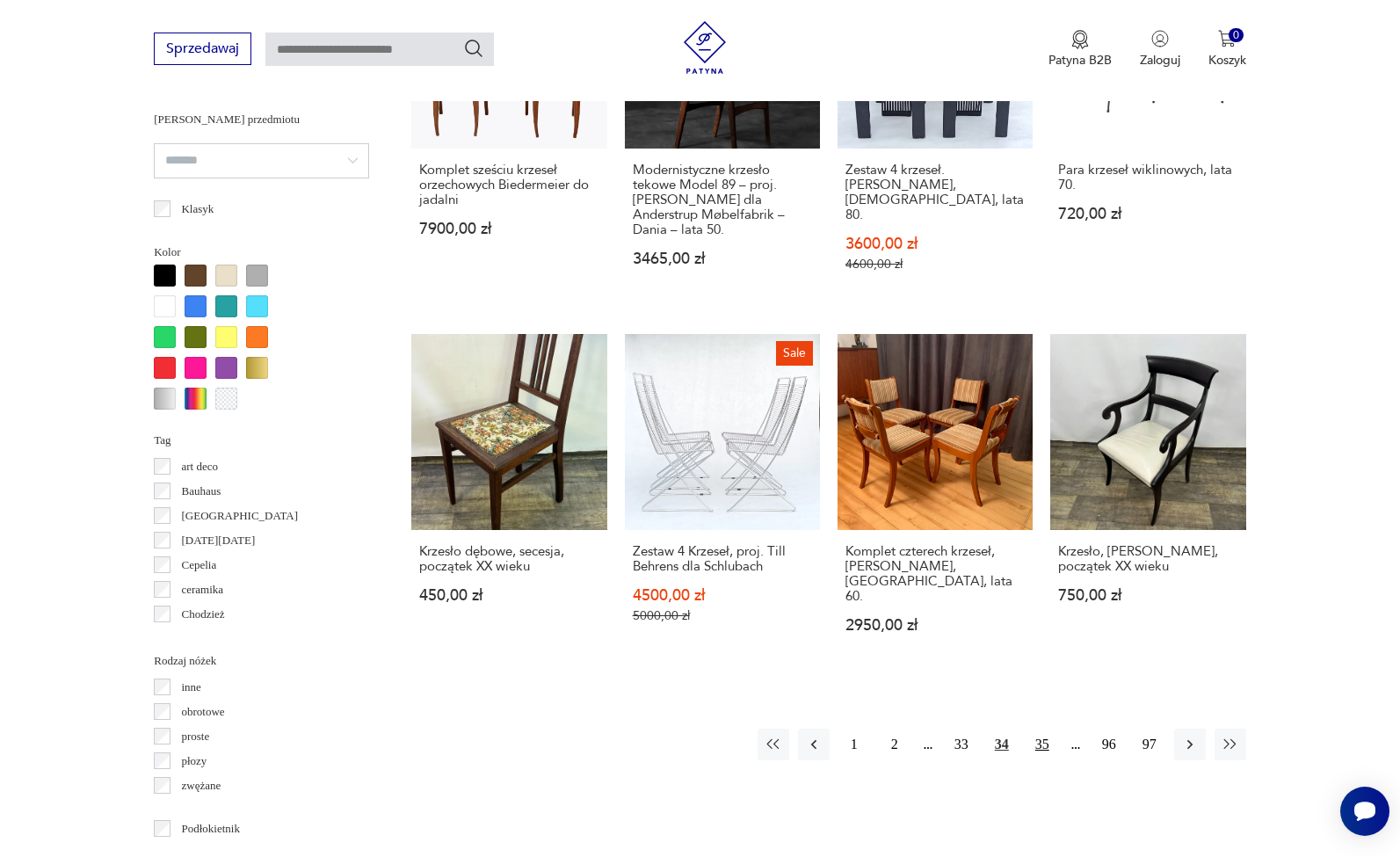
click at [1030, 746] on button "35" at bounding box center [1042, 744] width 31 height 31
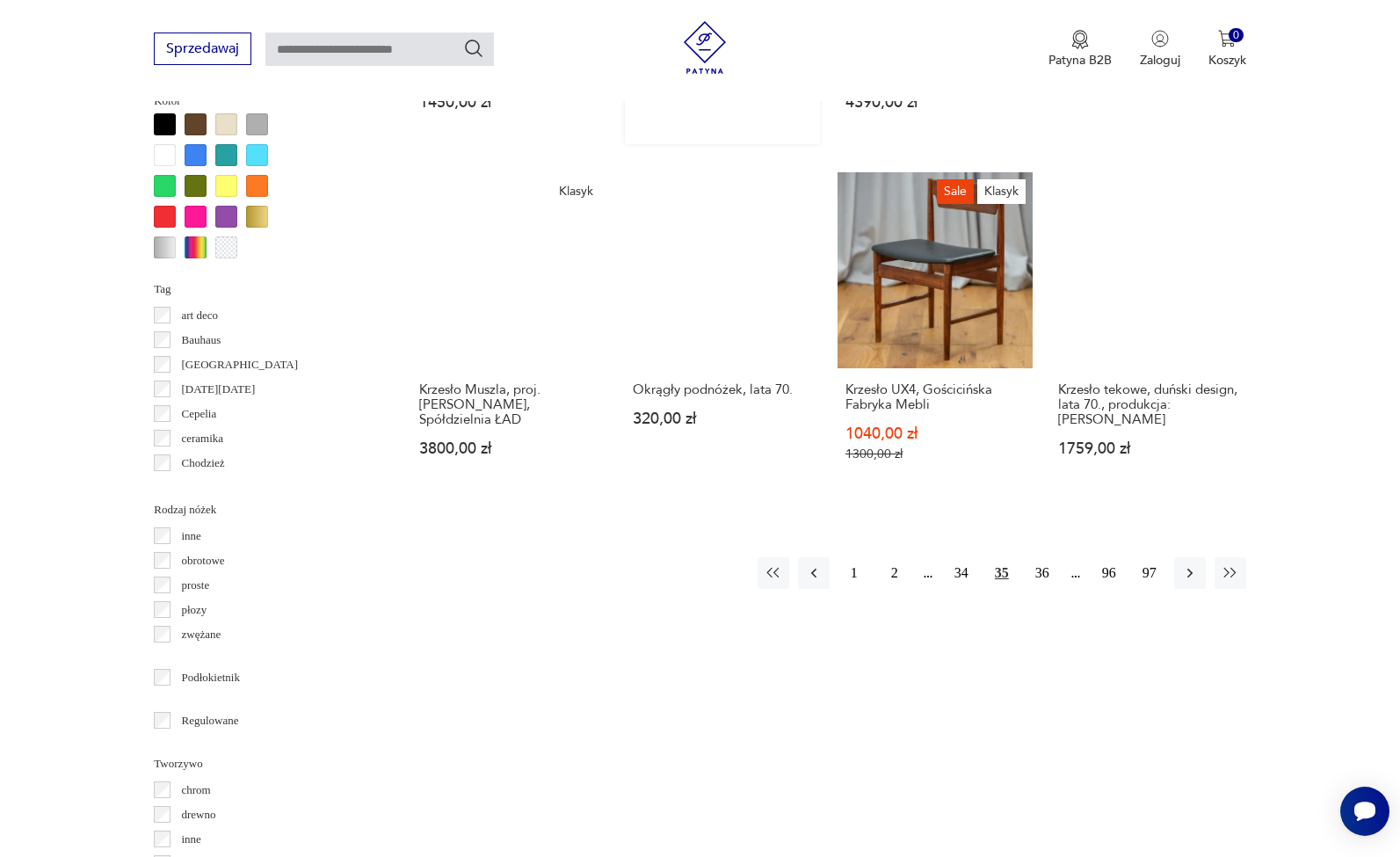
scroll to position [1726, 0]
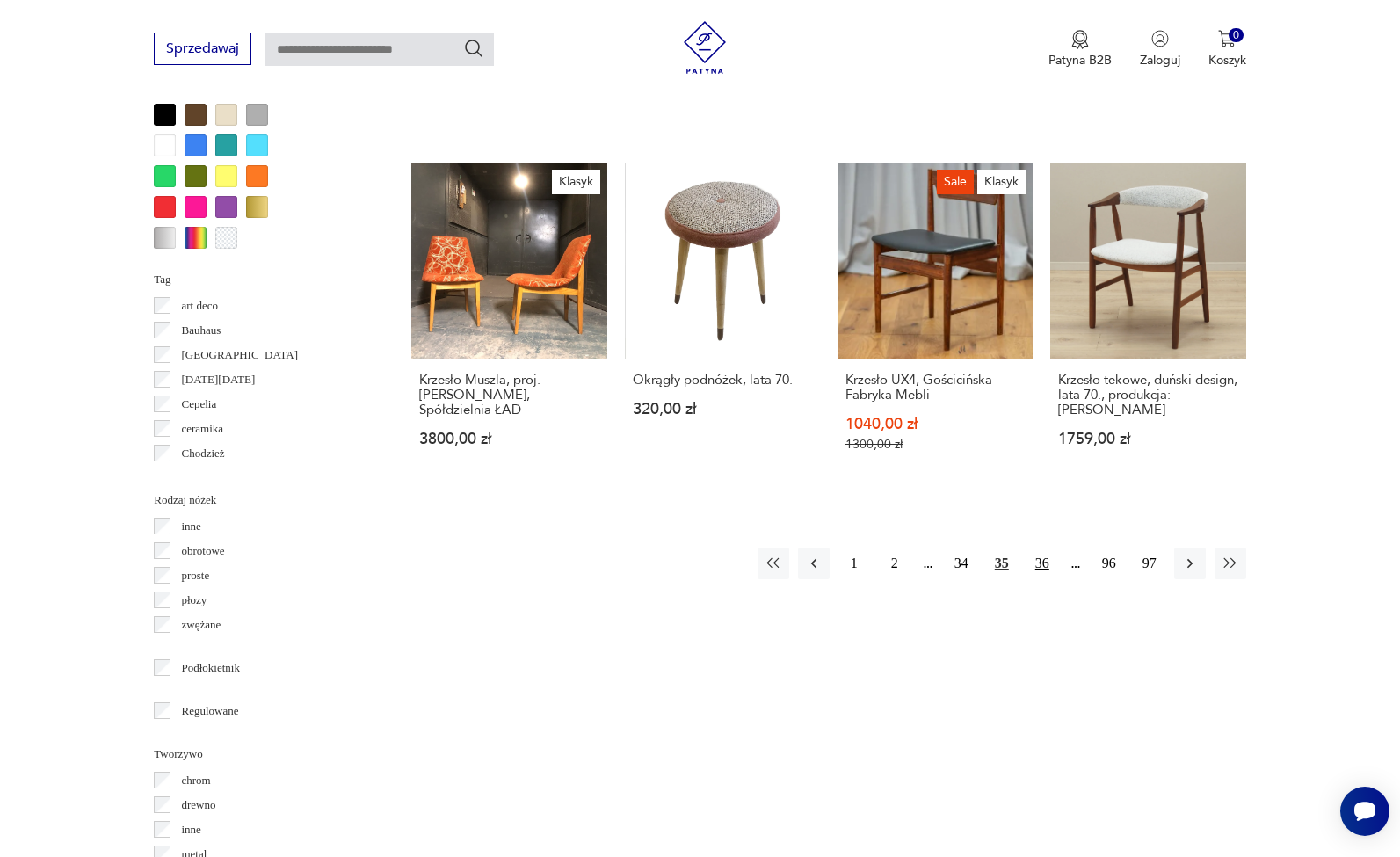
click at [1035, 548] on button "36" at bounding box center [1042, 563] width 31 height 31
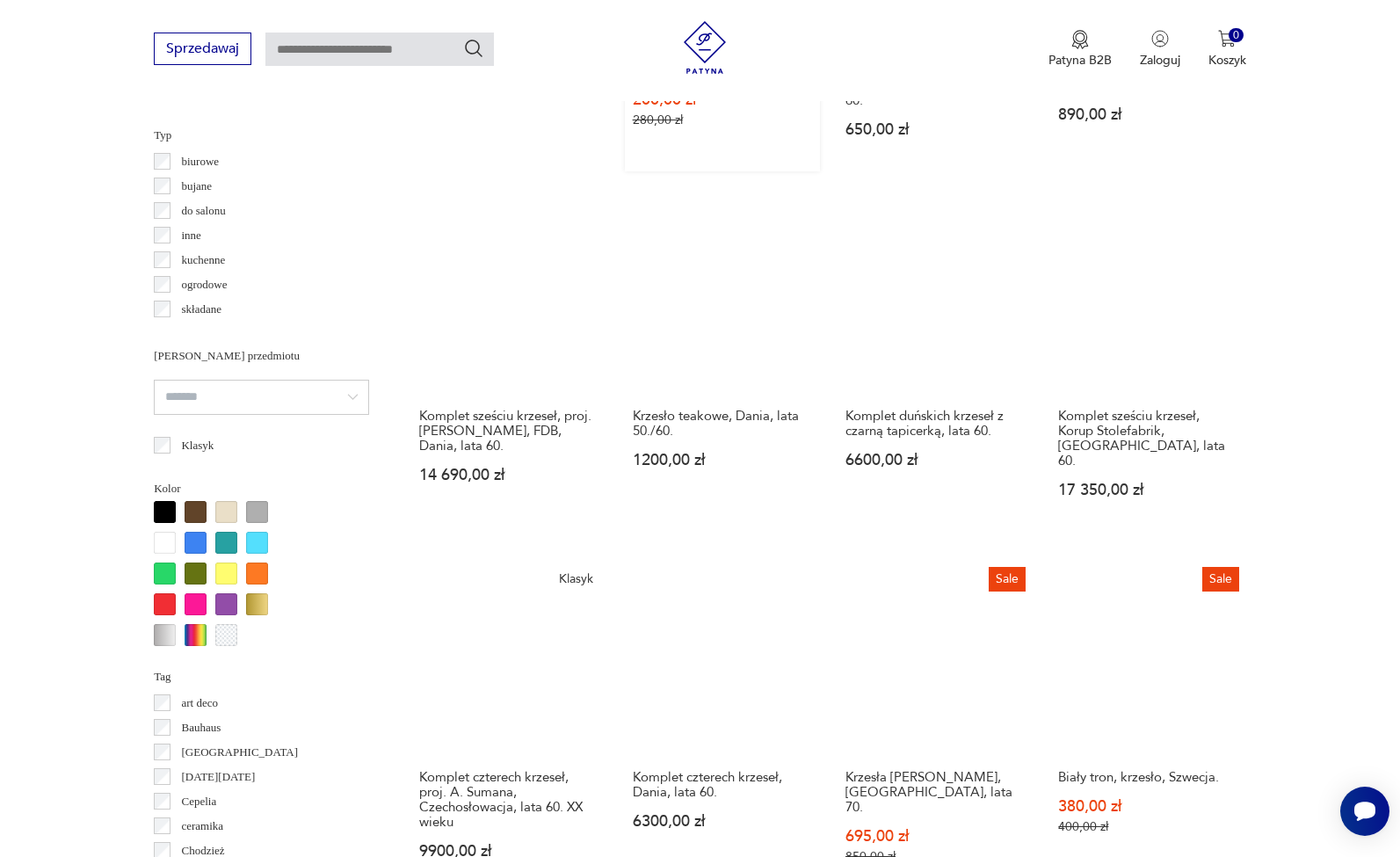
scroll to position [1457, 0]
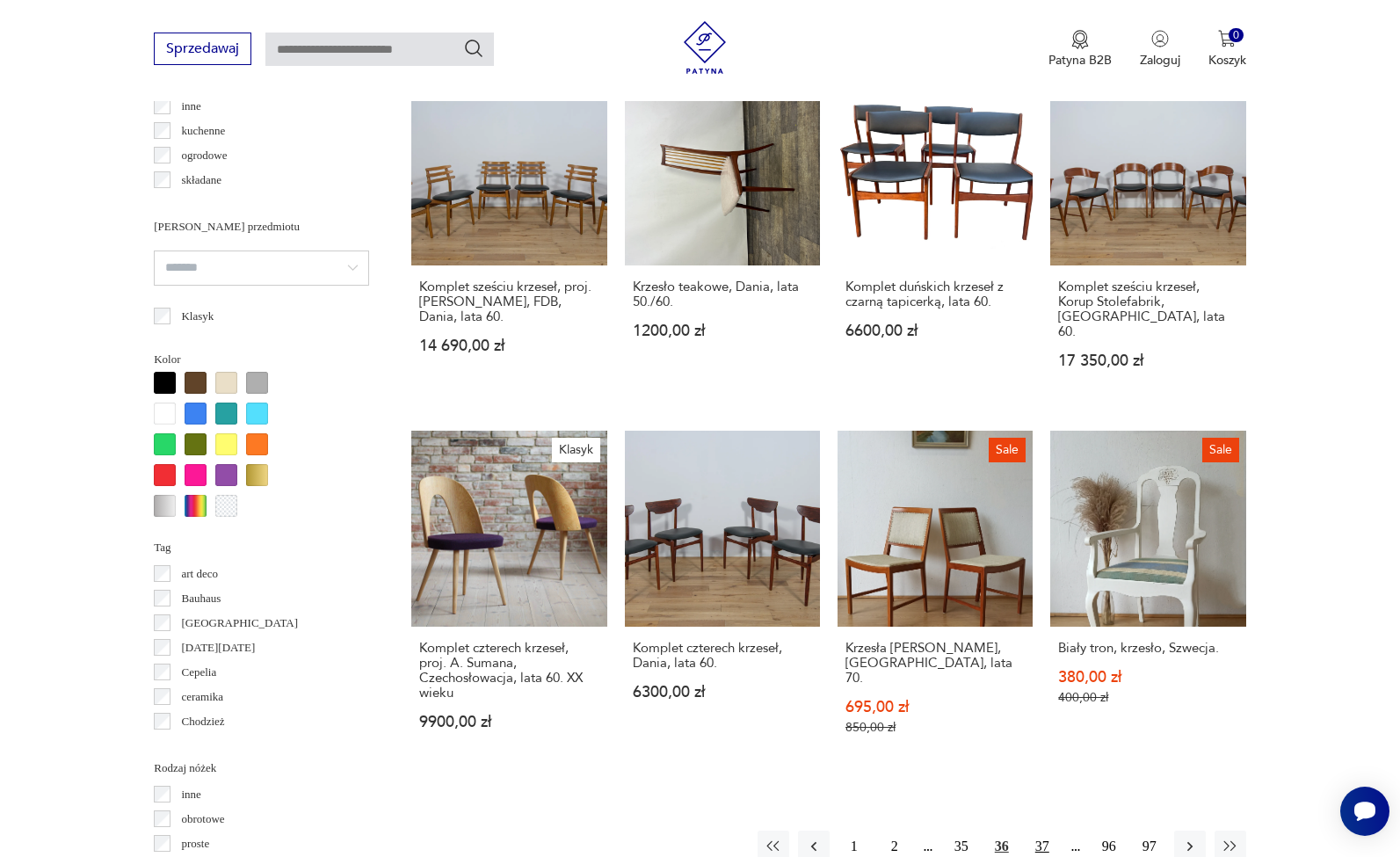
click at [1031, 831] on button "37" at bounding box center [1042, 846] width 31 height 31
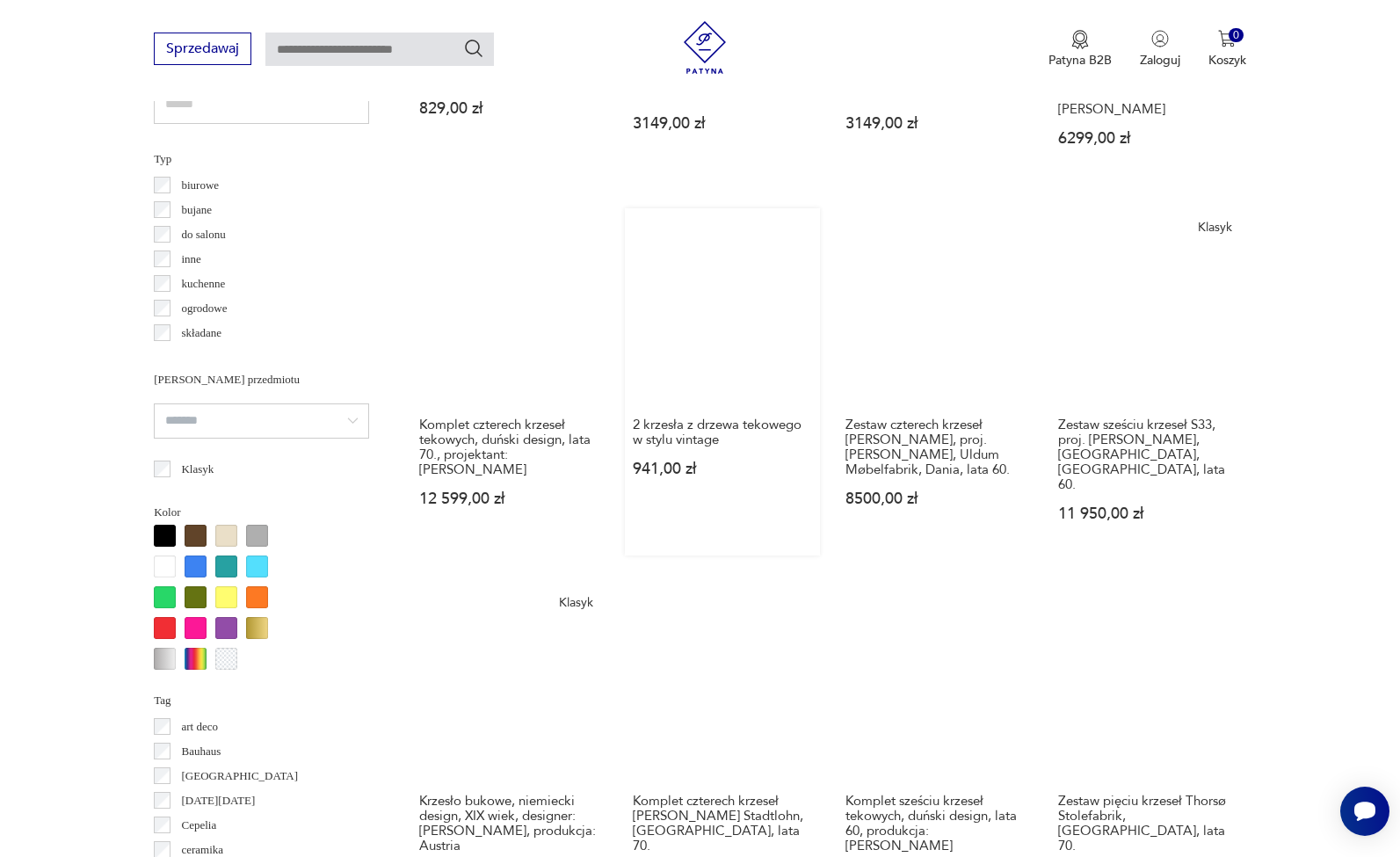
scroll to position [1737, 0]
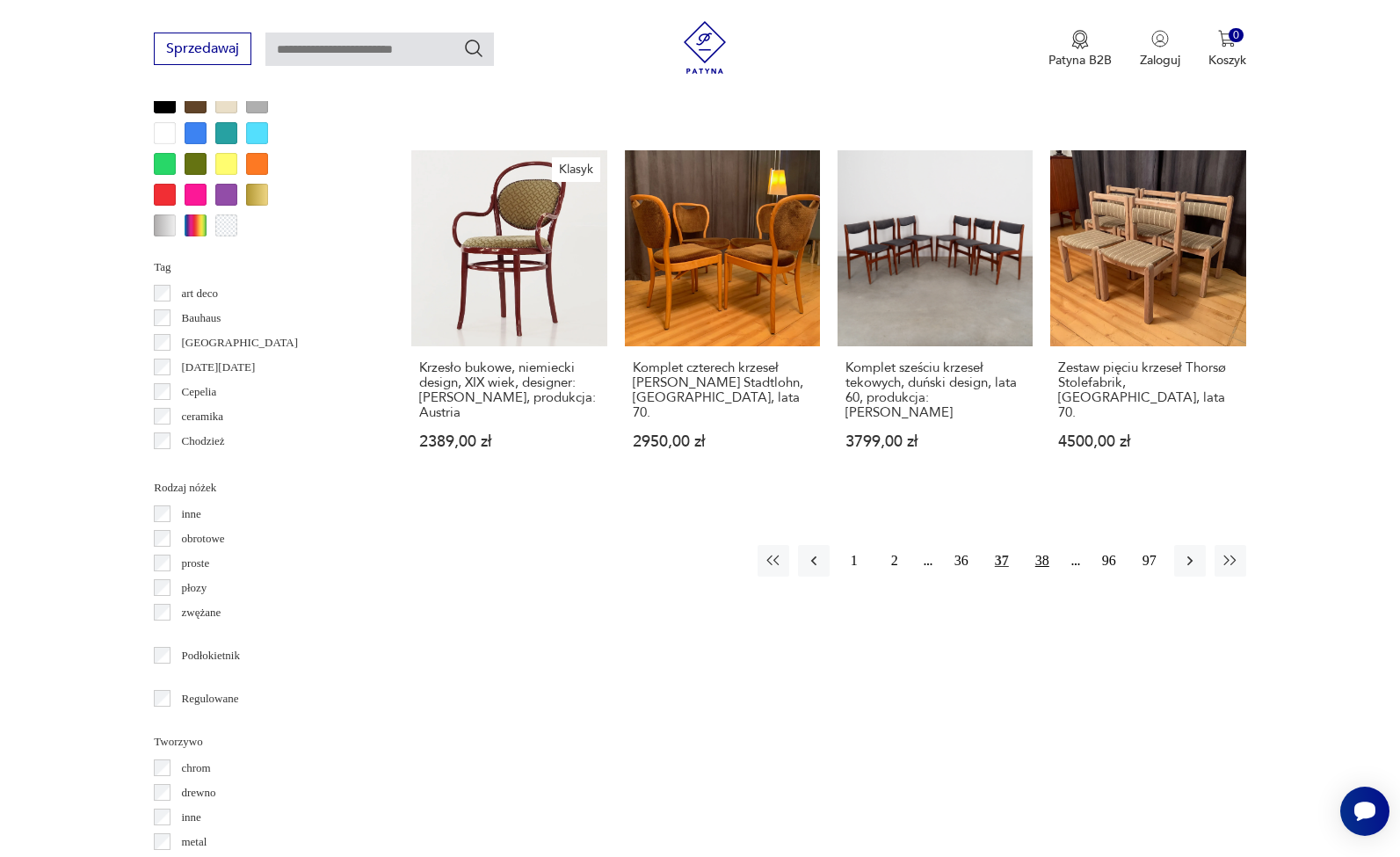
click at [1043, 568] on button "38" at bounding box center [1042, 561] width 31 height 31
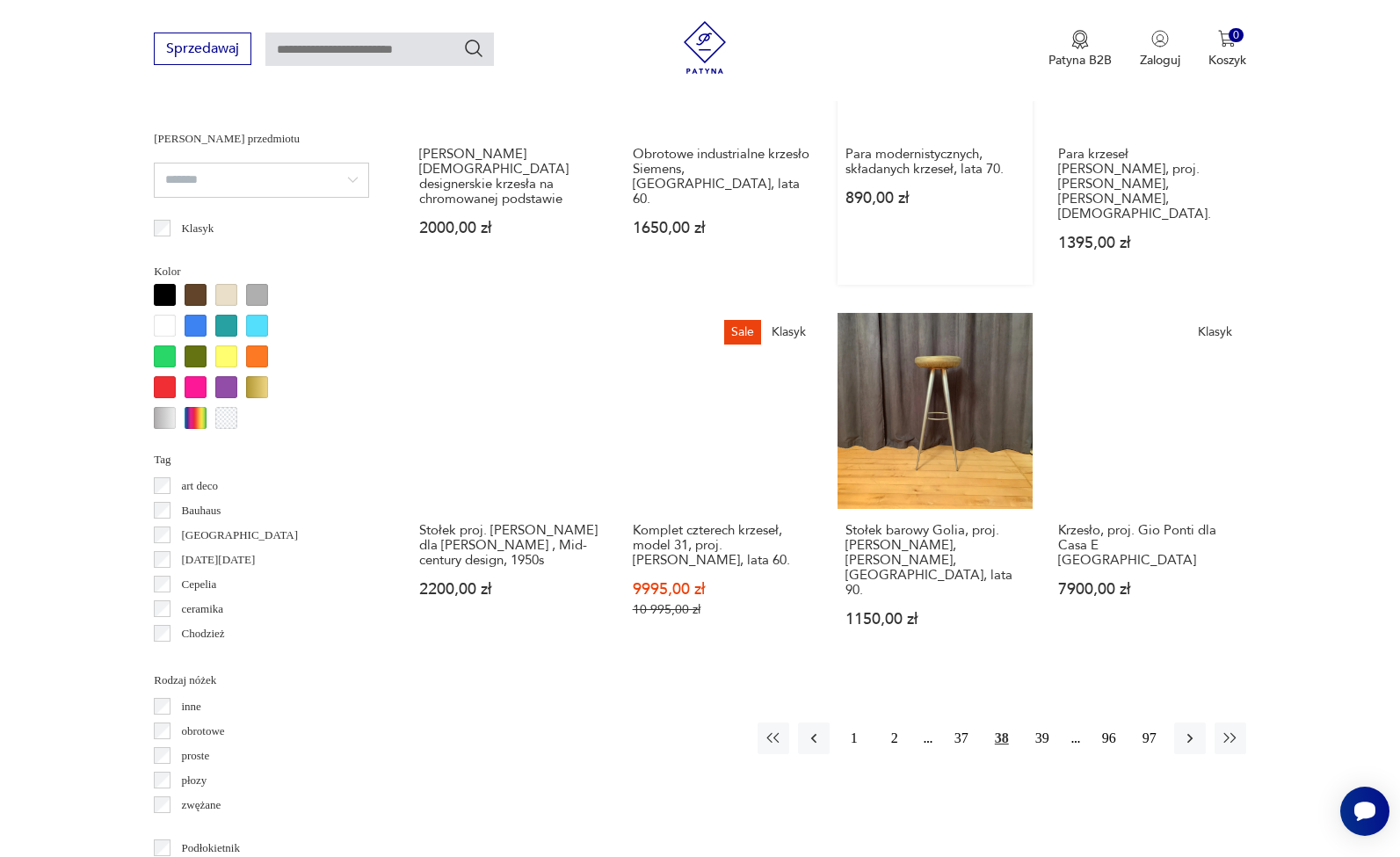
scroll to position [1886, 0]
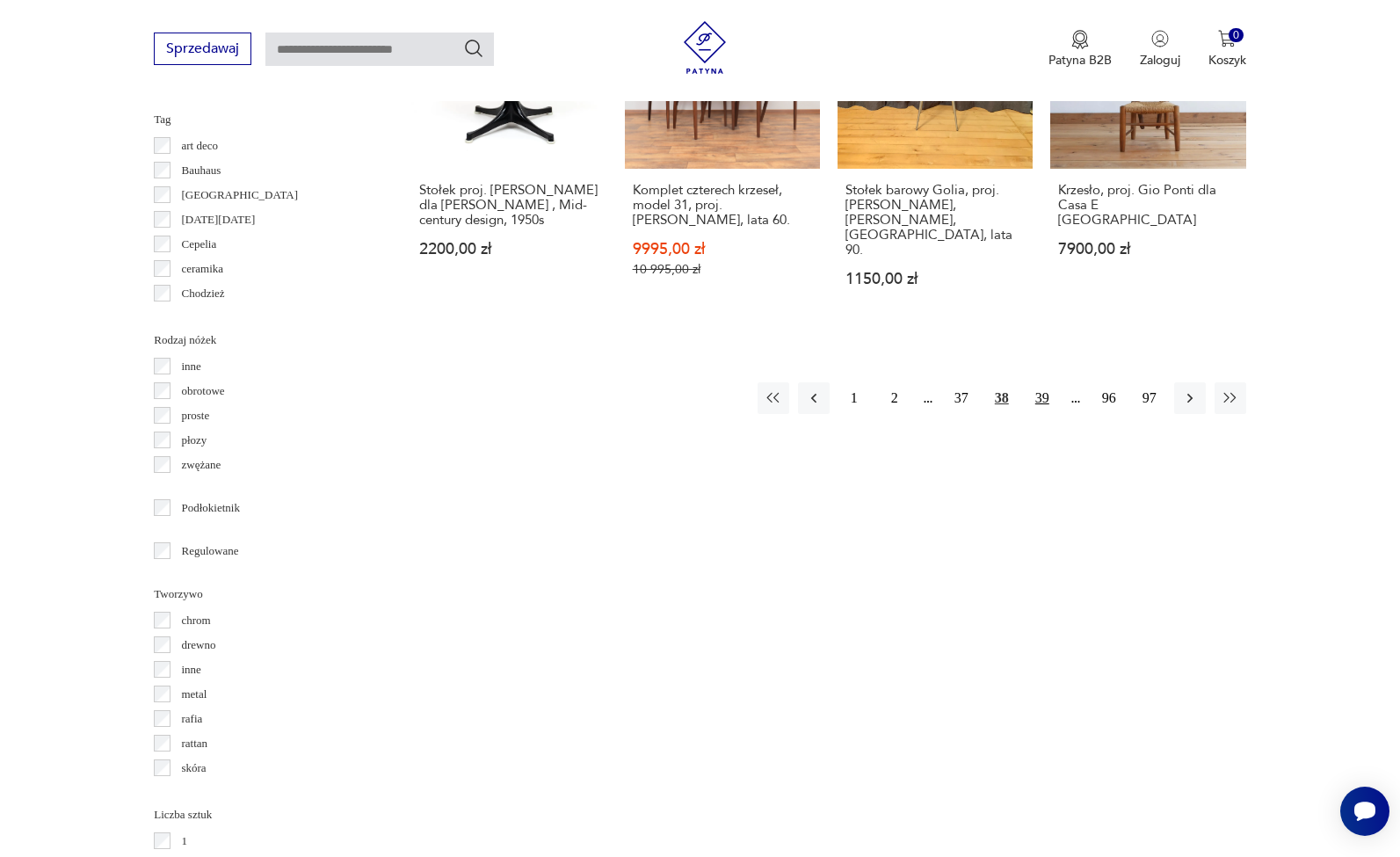
click at [1036, 383] on button "39" at bounding box center [1042, 398] width 31 height 31
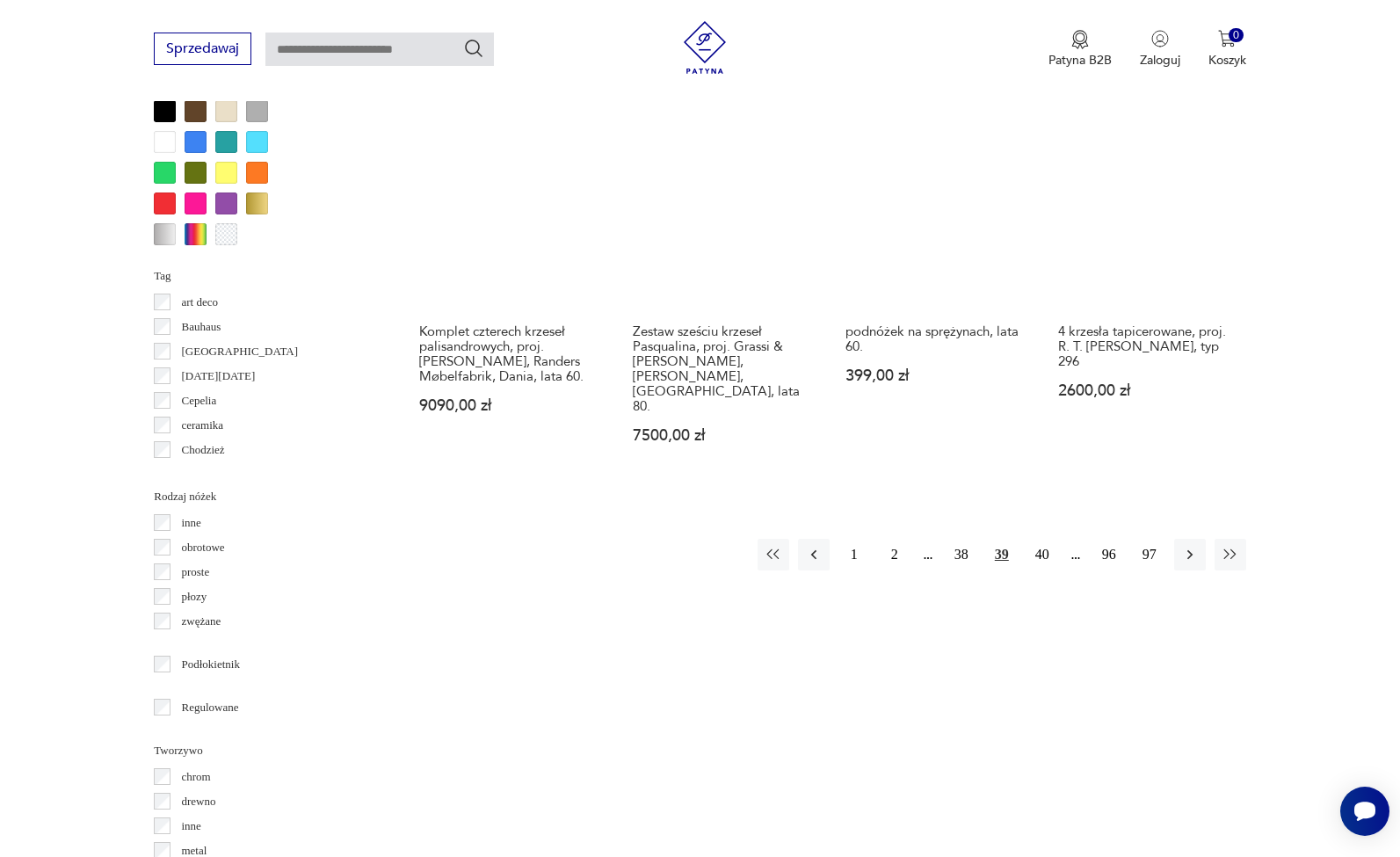
scroll to position [1731, 0]
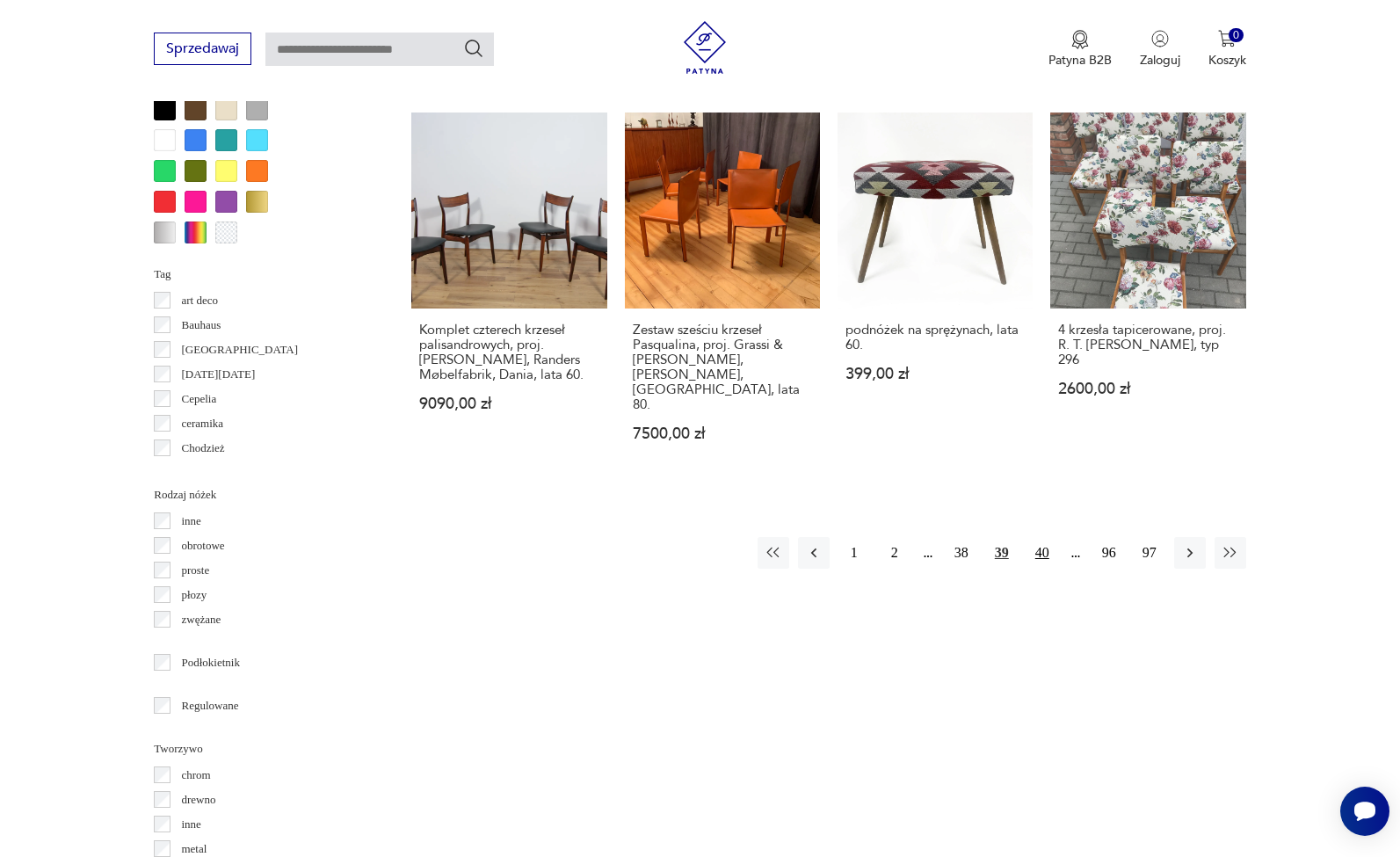
click at [1047, 552] on button "40" at bounding box center [1042, 552] width 31 height 31
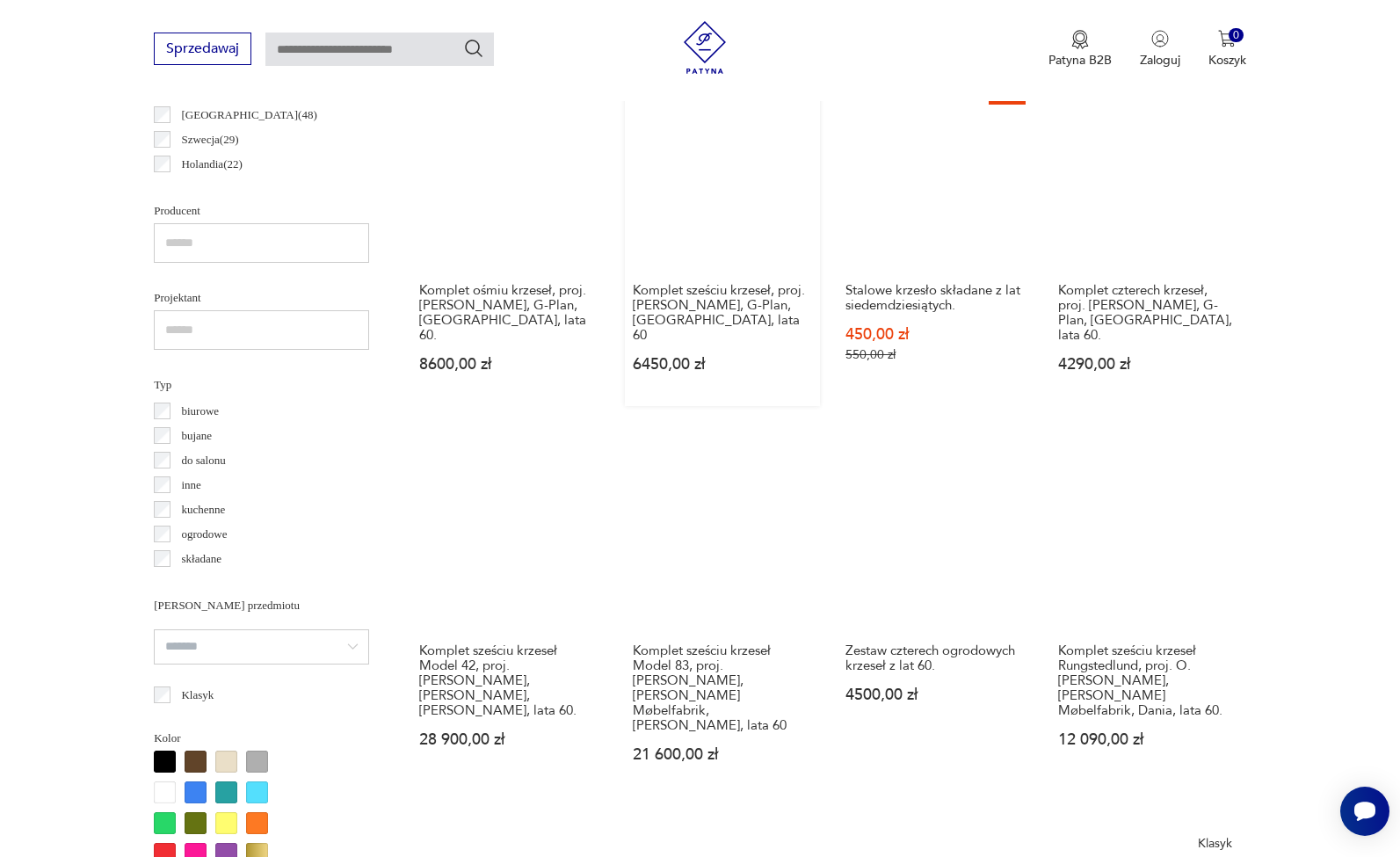
scroll to position [1499, 0]
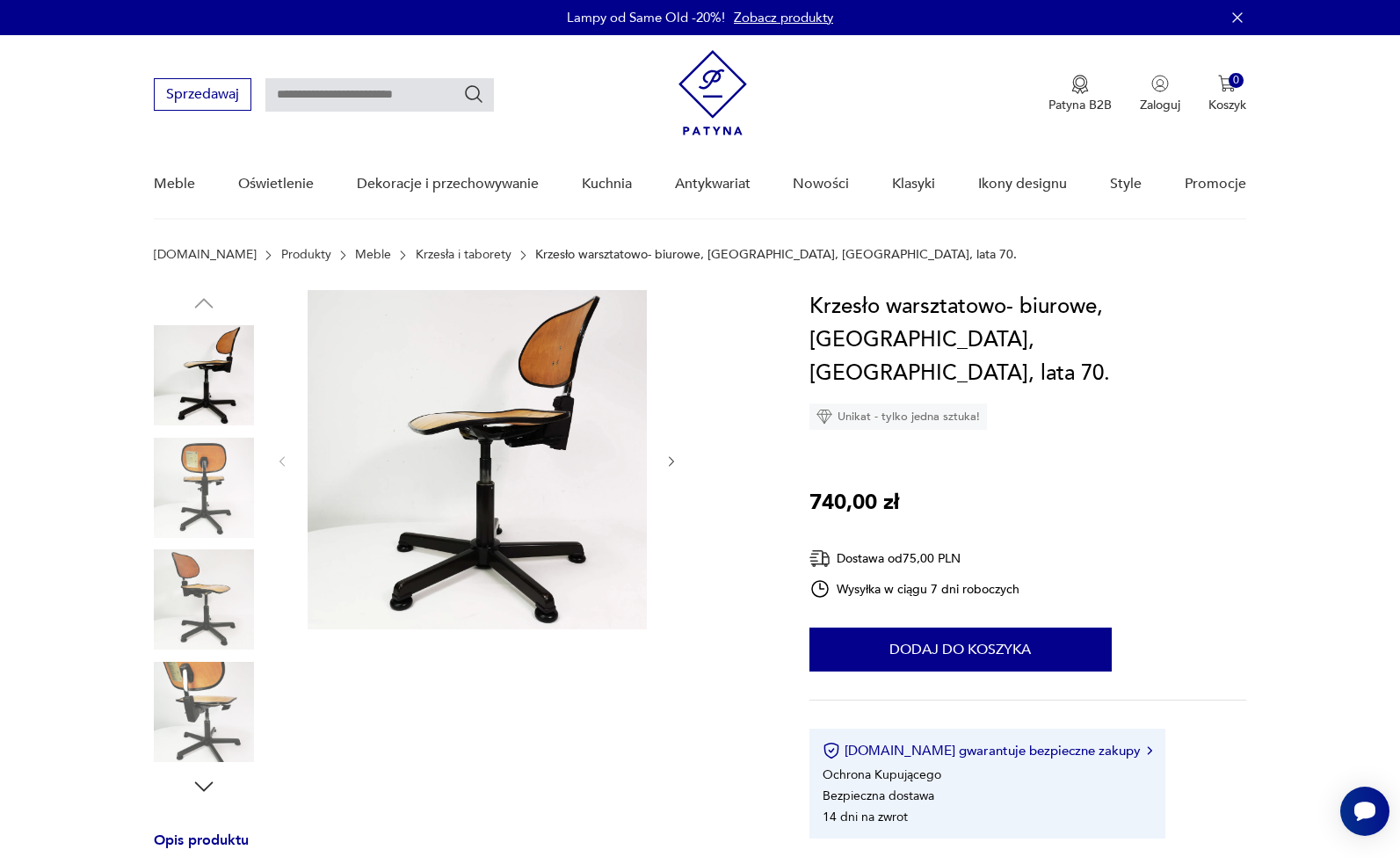
click at [207, 487] on img at bounding box center [204, 488] width 101 height 101
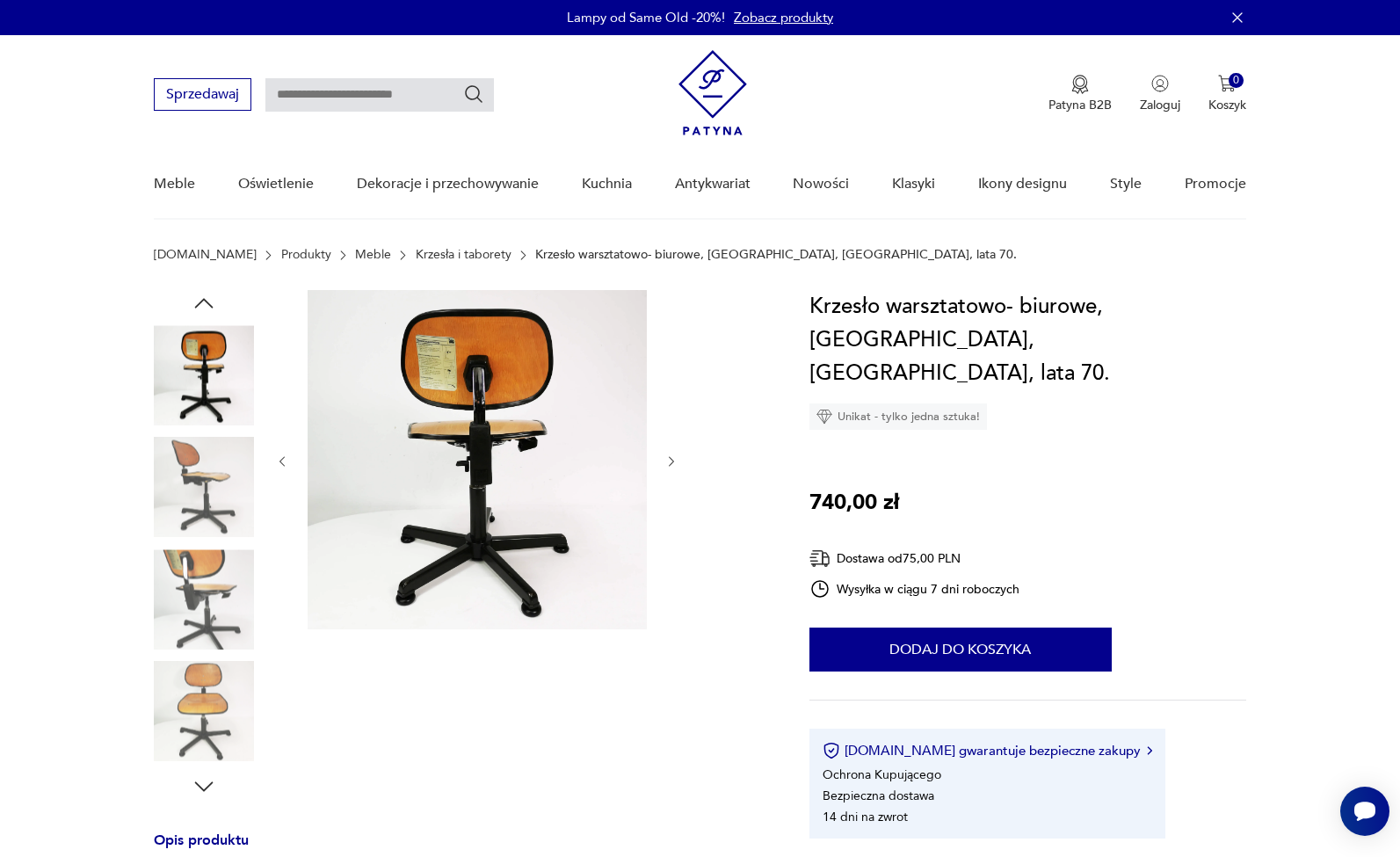
click at [211, 599] on img at bounding box center [204, 600] width 101 height 101
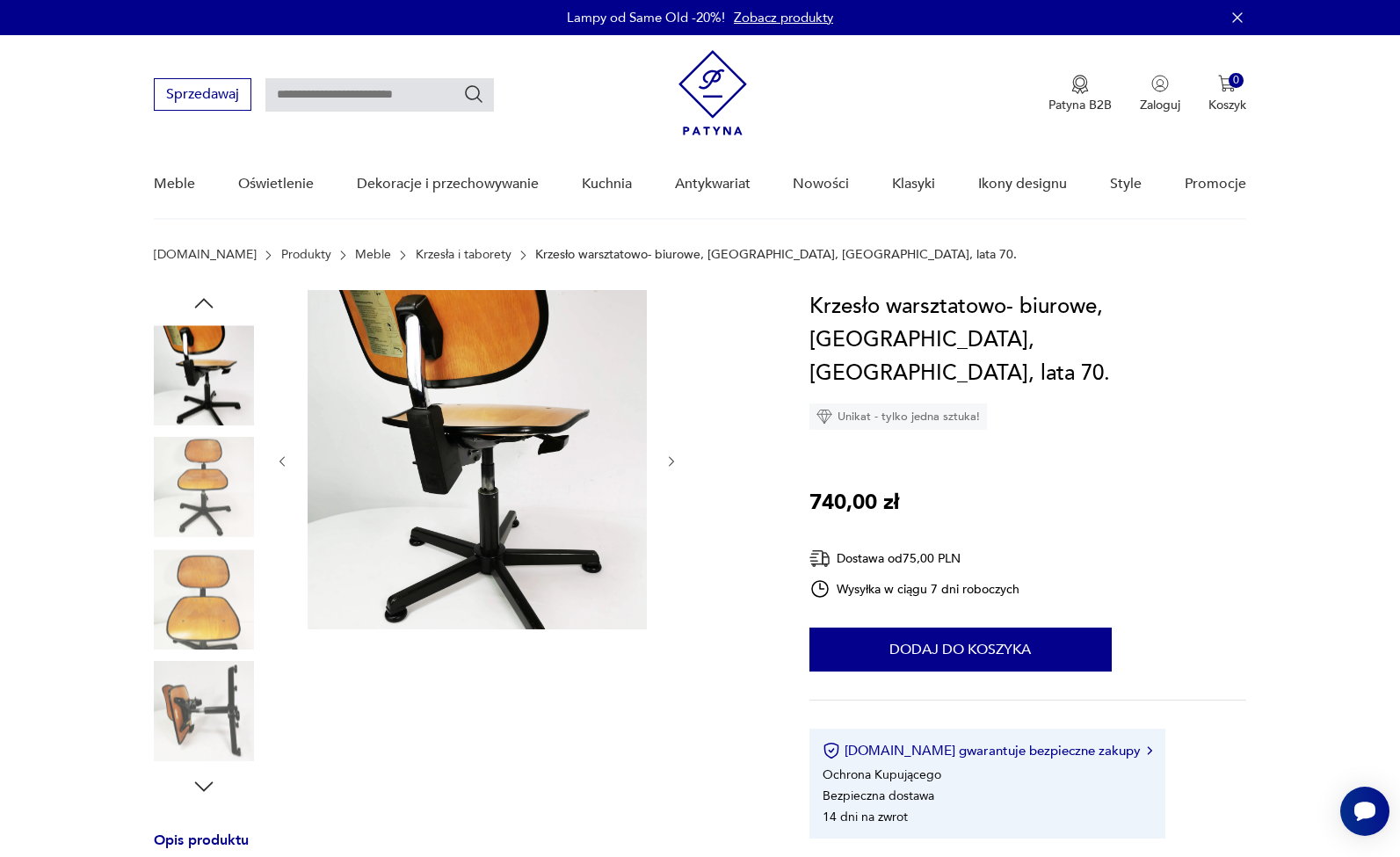
click at [215, 681] on img at bounding box center [204, 712] width 101 height 101
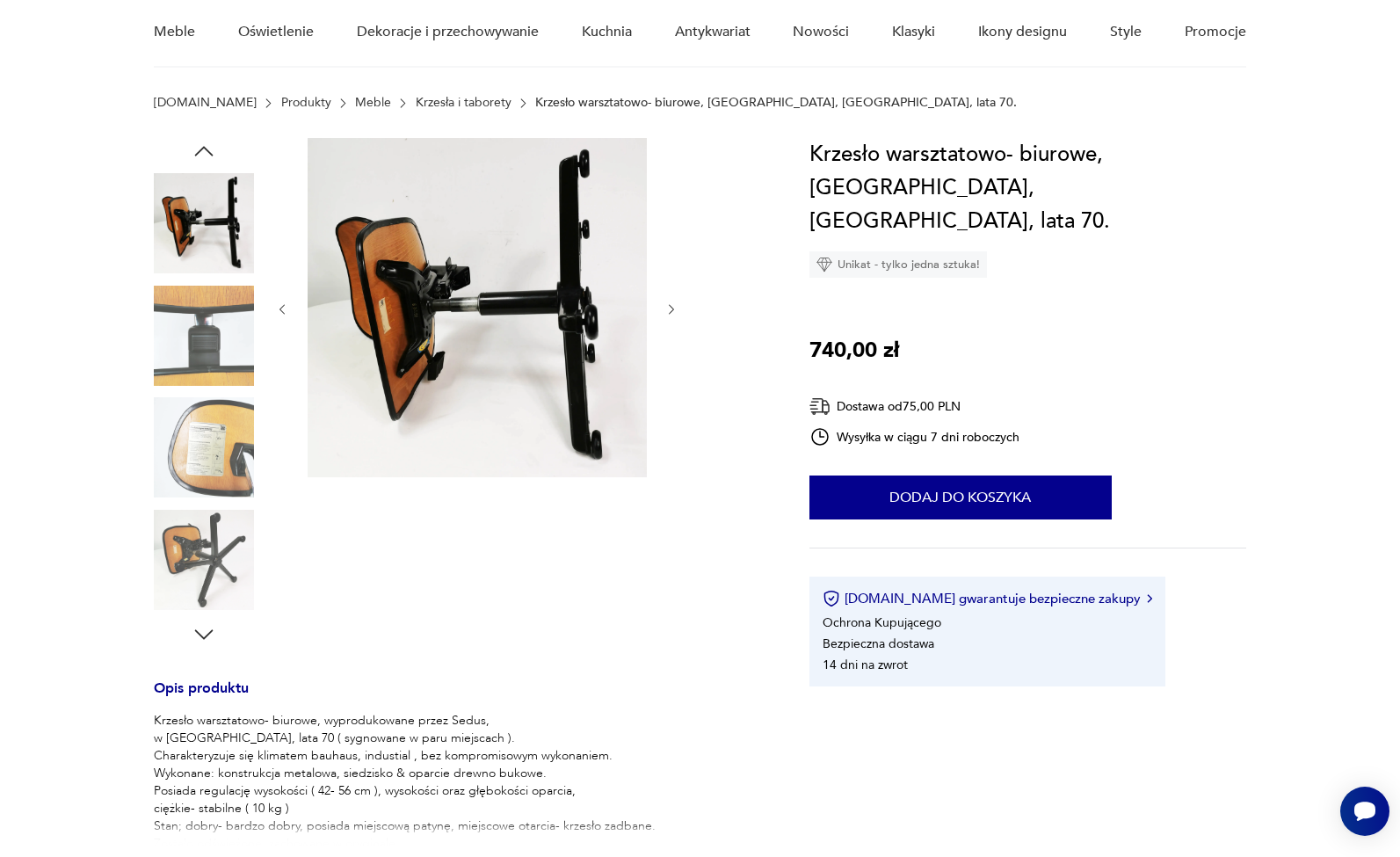
scroll to position [153, 0]
click at [204, 635] on icon "button" at bounding box center [203, 633] width 26 height 26
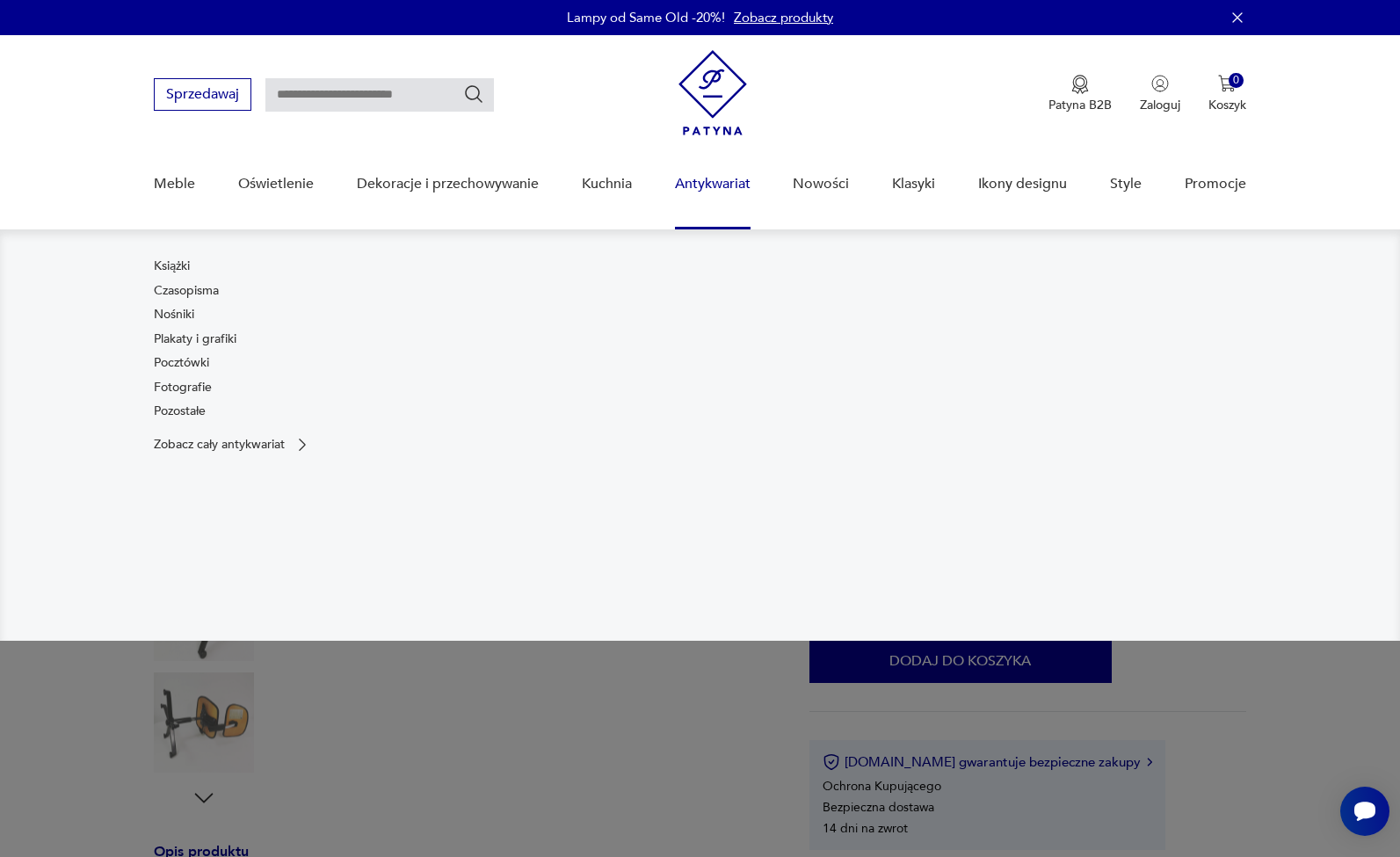
scroll to position [0, 0]
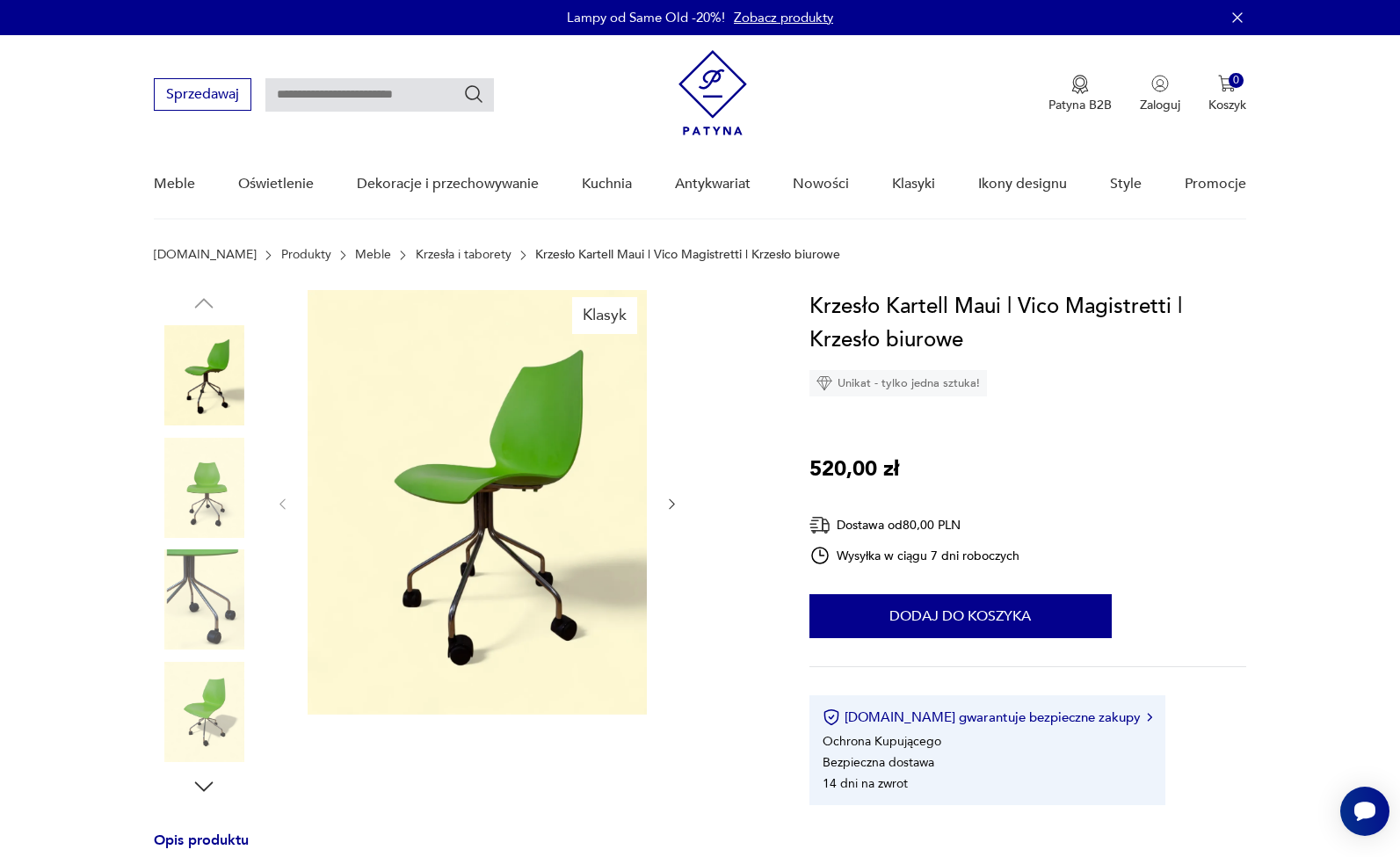
click at [195, 486] on img at bounding box center [204, 488] width 101 height 101
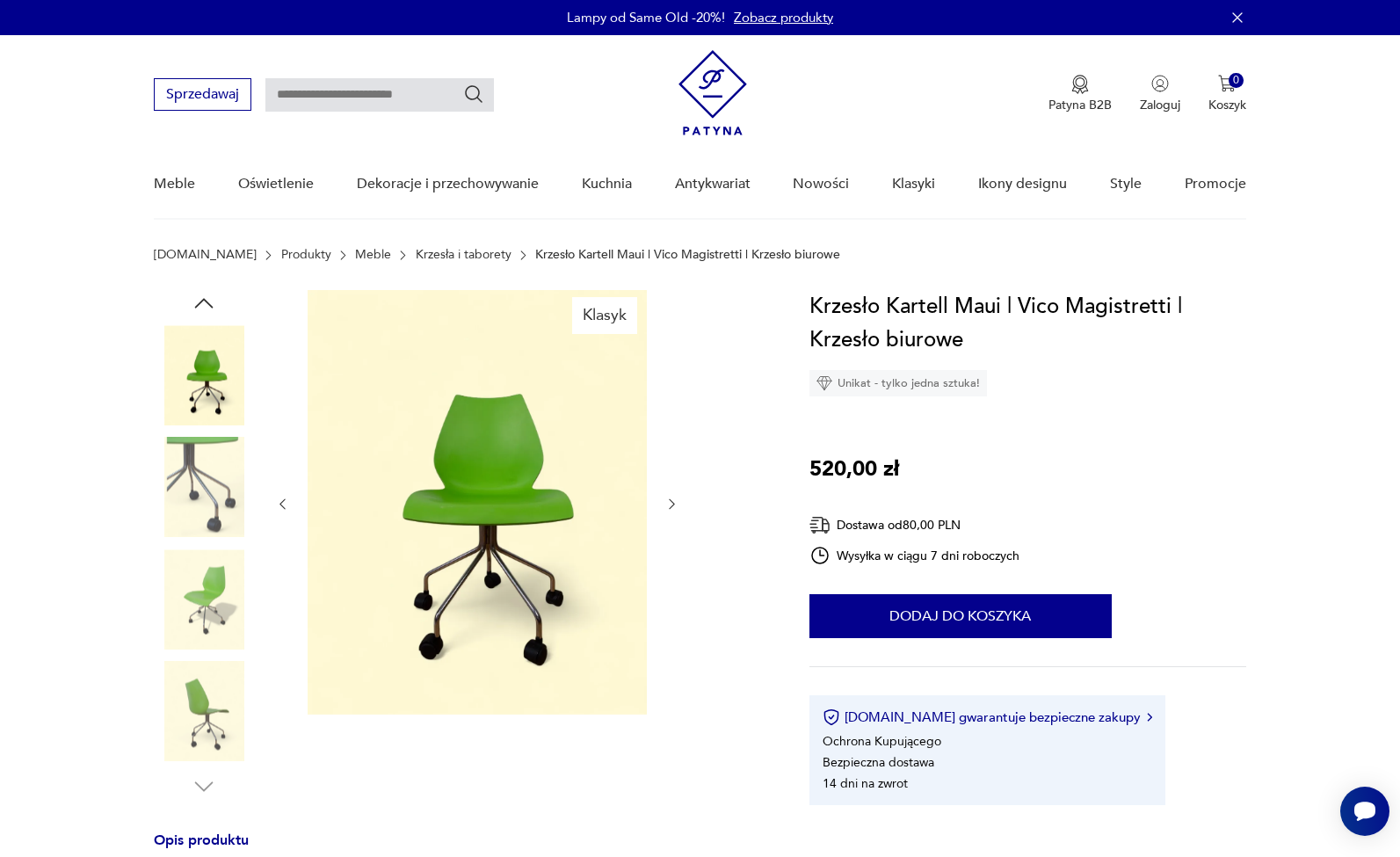
click at [195, 592] on img at bounding box center [204, 600] width 101 height 101
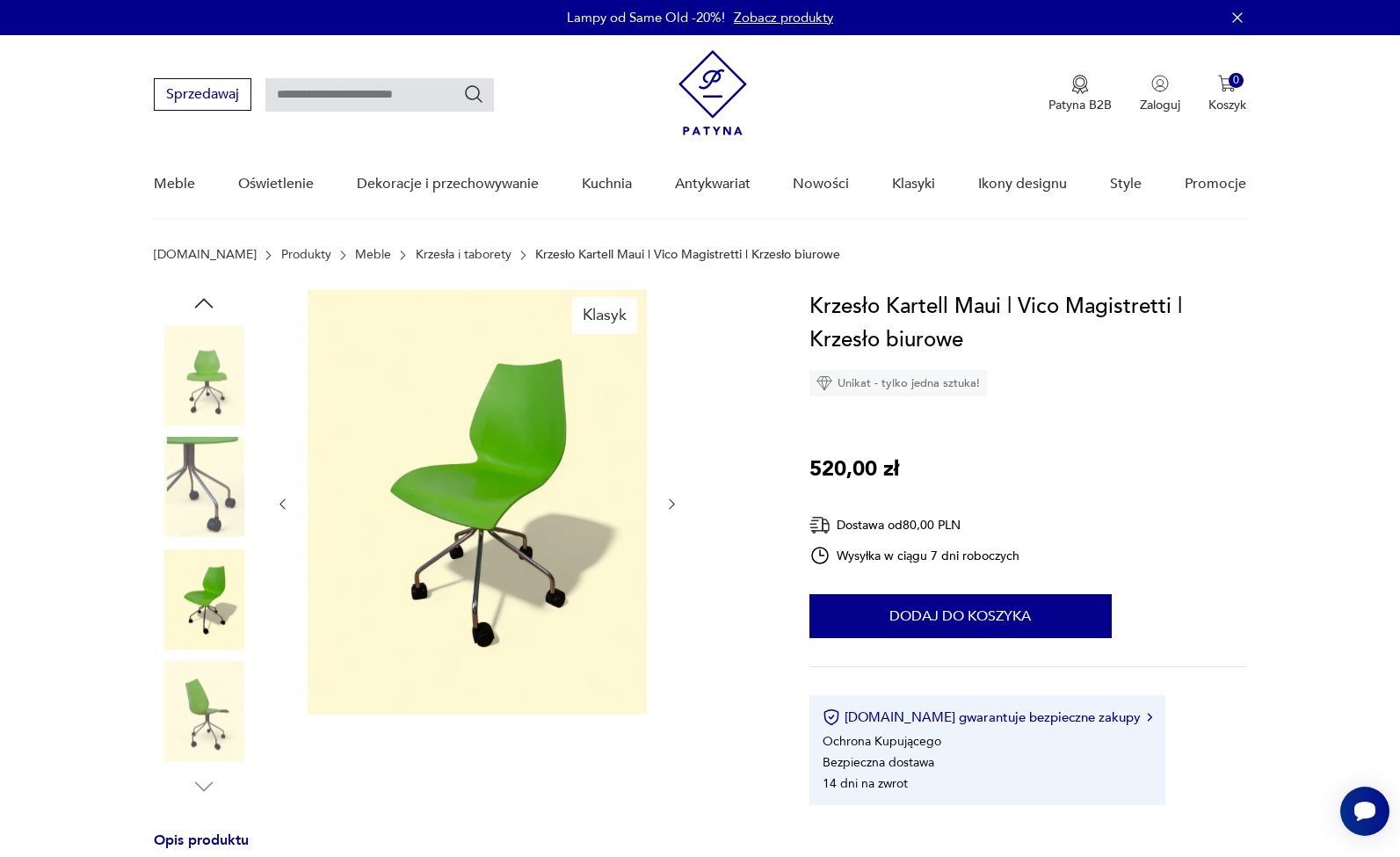
click at [192, 701] on img at bounding box center [204, 712] width 101 height 101
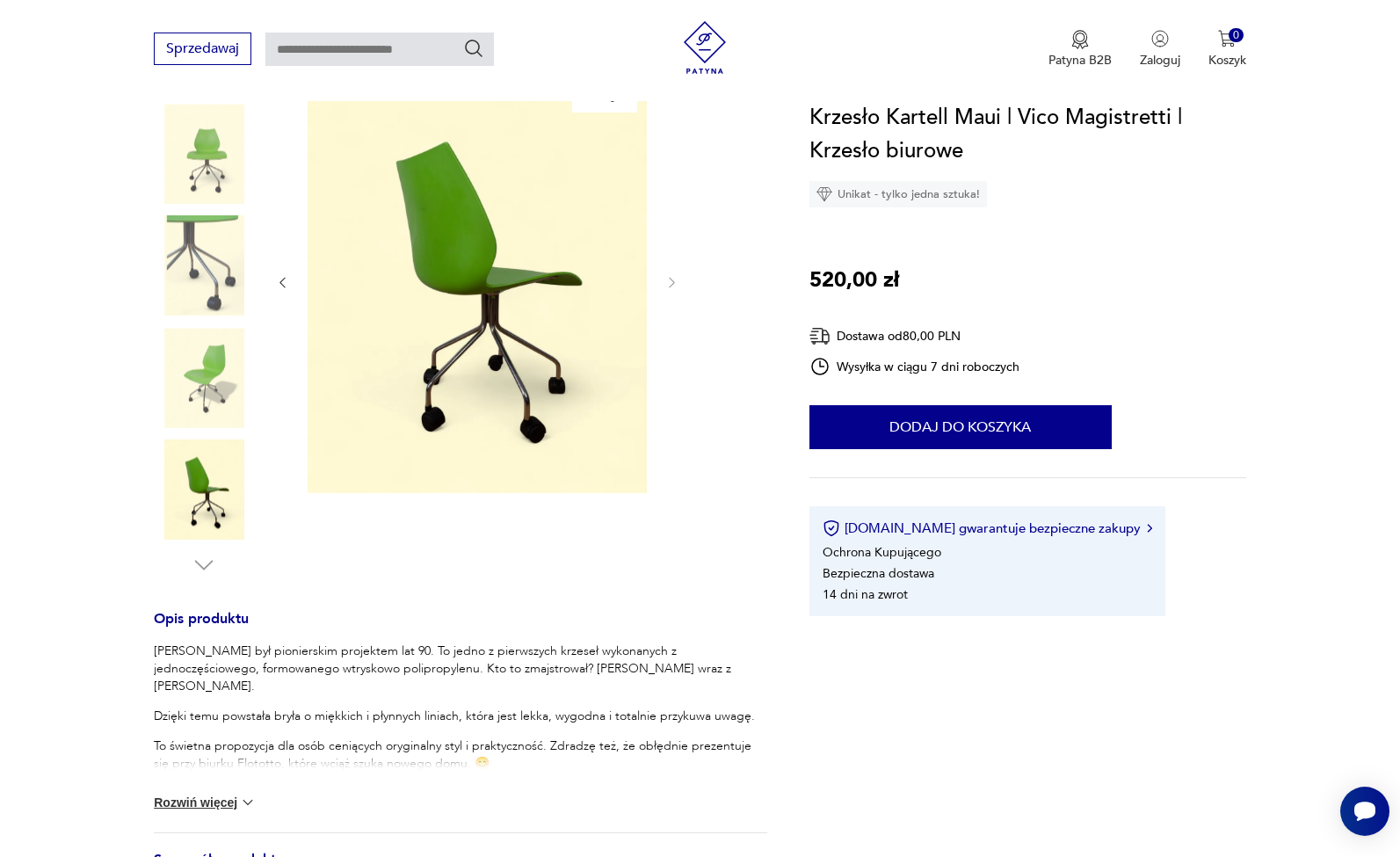
scroll to position [222, 0]
click at [213, 295] on img at bounding box center [204, 267] width 101 height 101
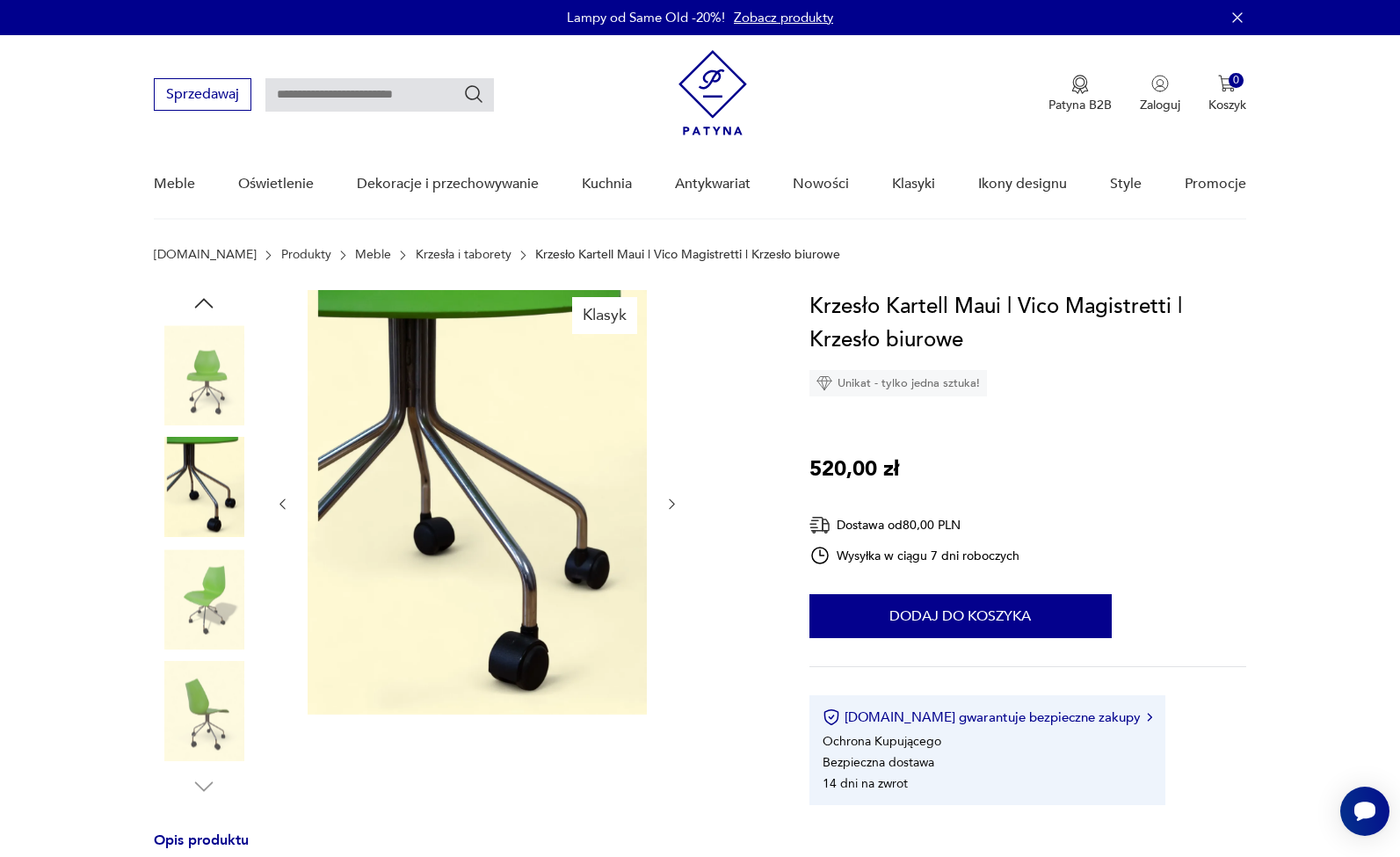
scroll to position [0, 0]
click at [202, 388] on img at bounding box center [204, 375] width 101 height 101
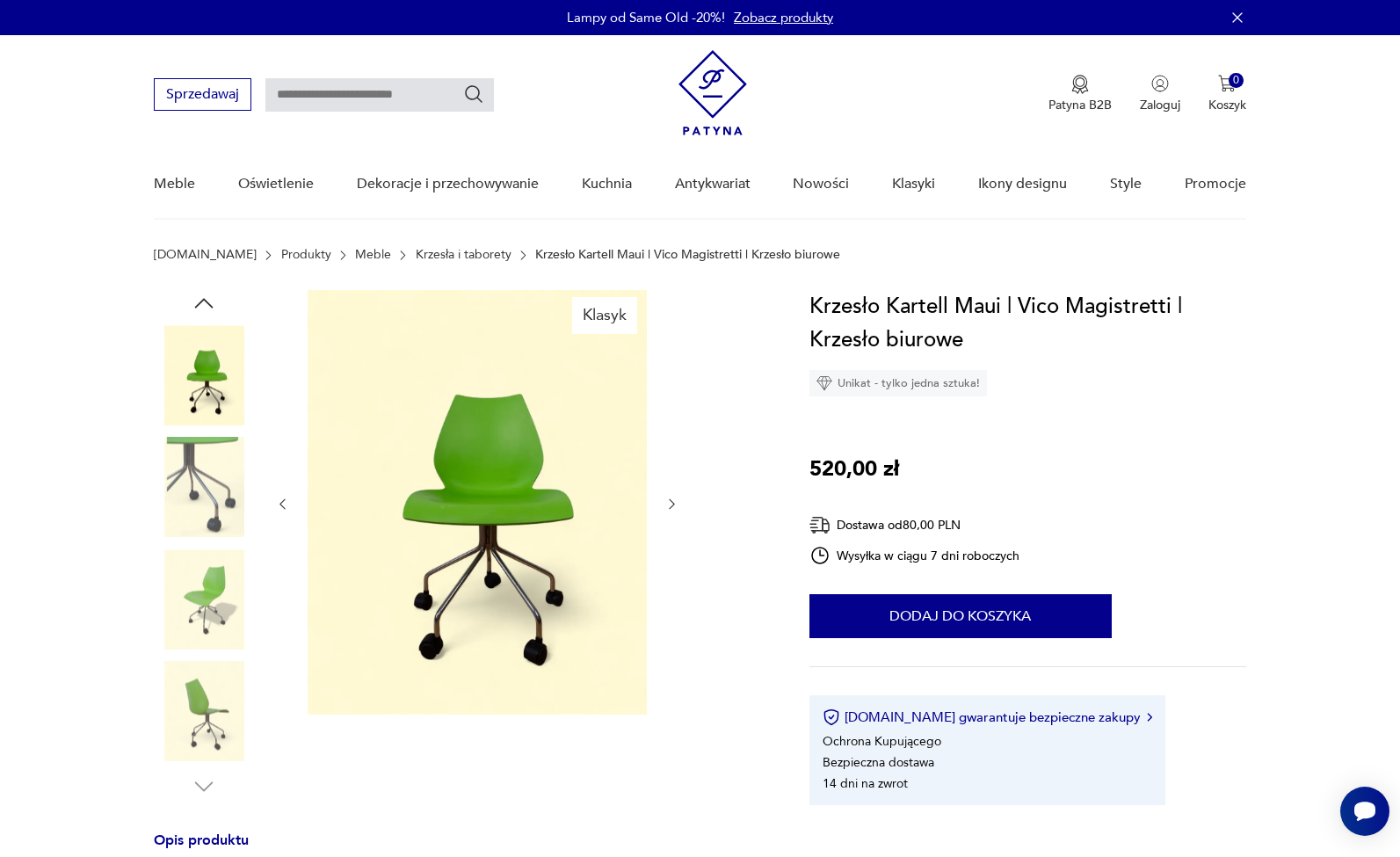
click at [209, 477] on img at bounding box center [204, 488] width 101 height 101
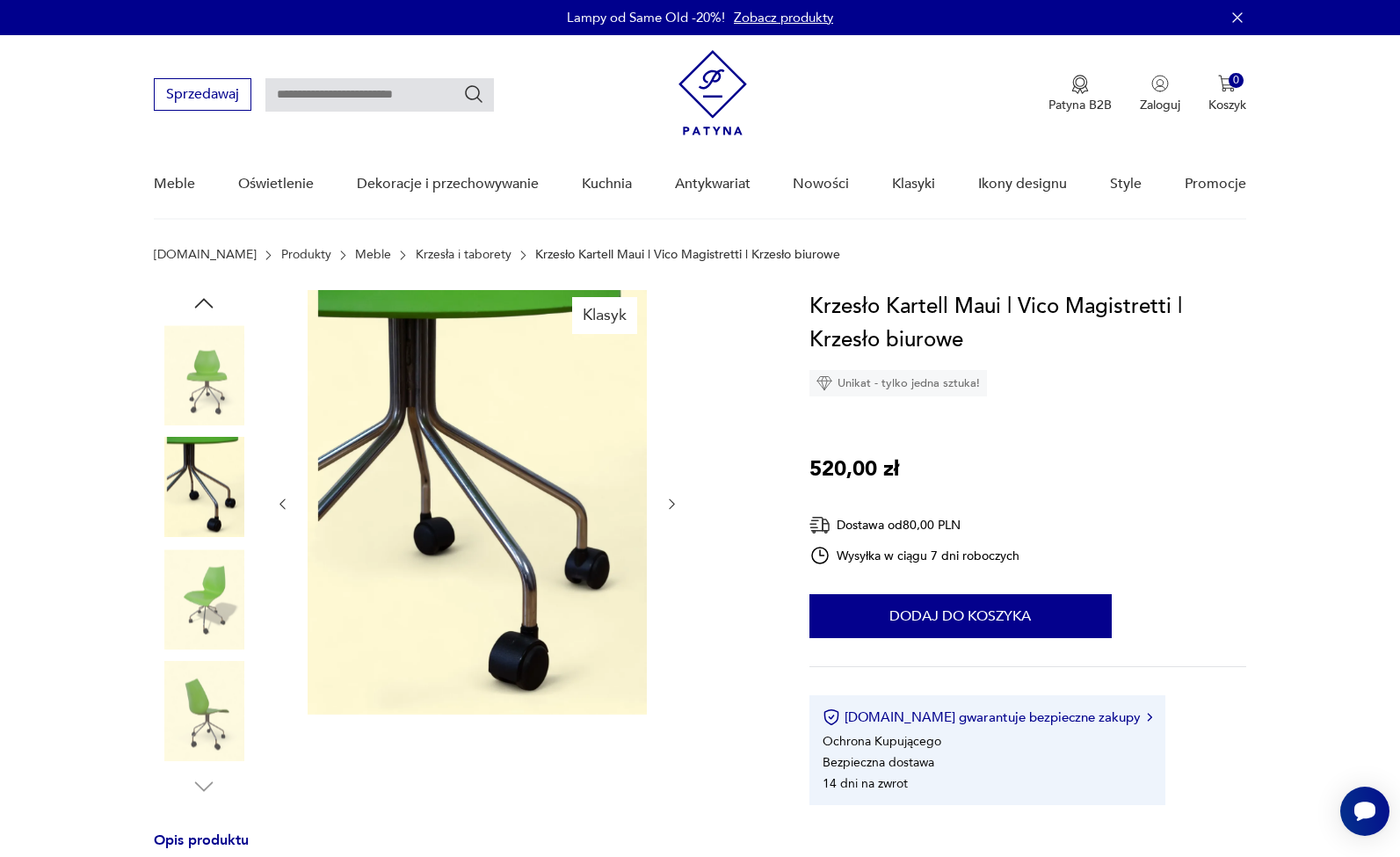
click at [212, 586] on img at bounding box center [204, 600] width 101 height 101
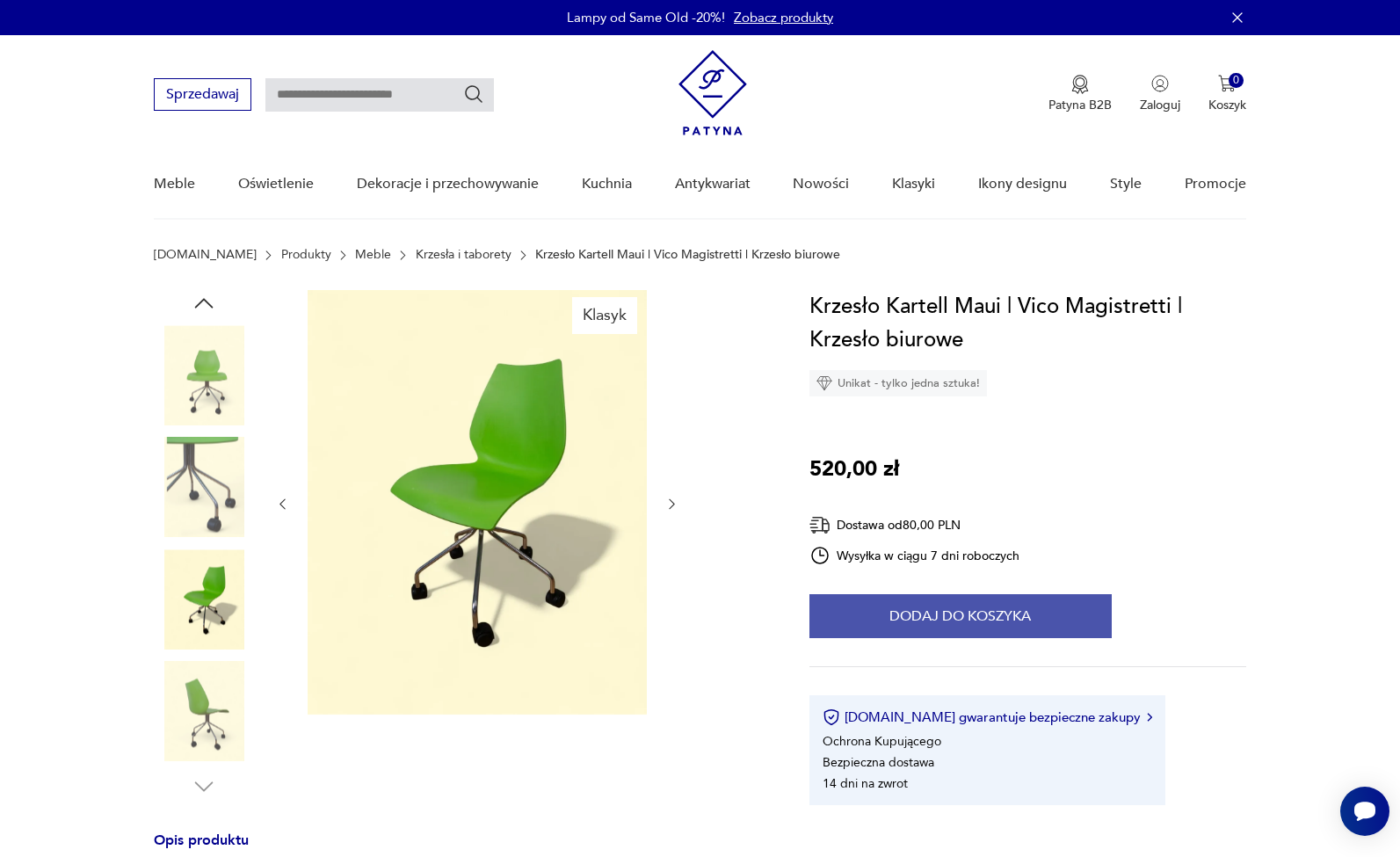
click at [957, 599] on button "Dodaj do koszyka" at bounding box center [960, 615] width 303 height 44
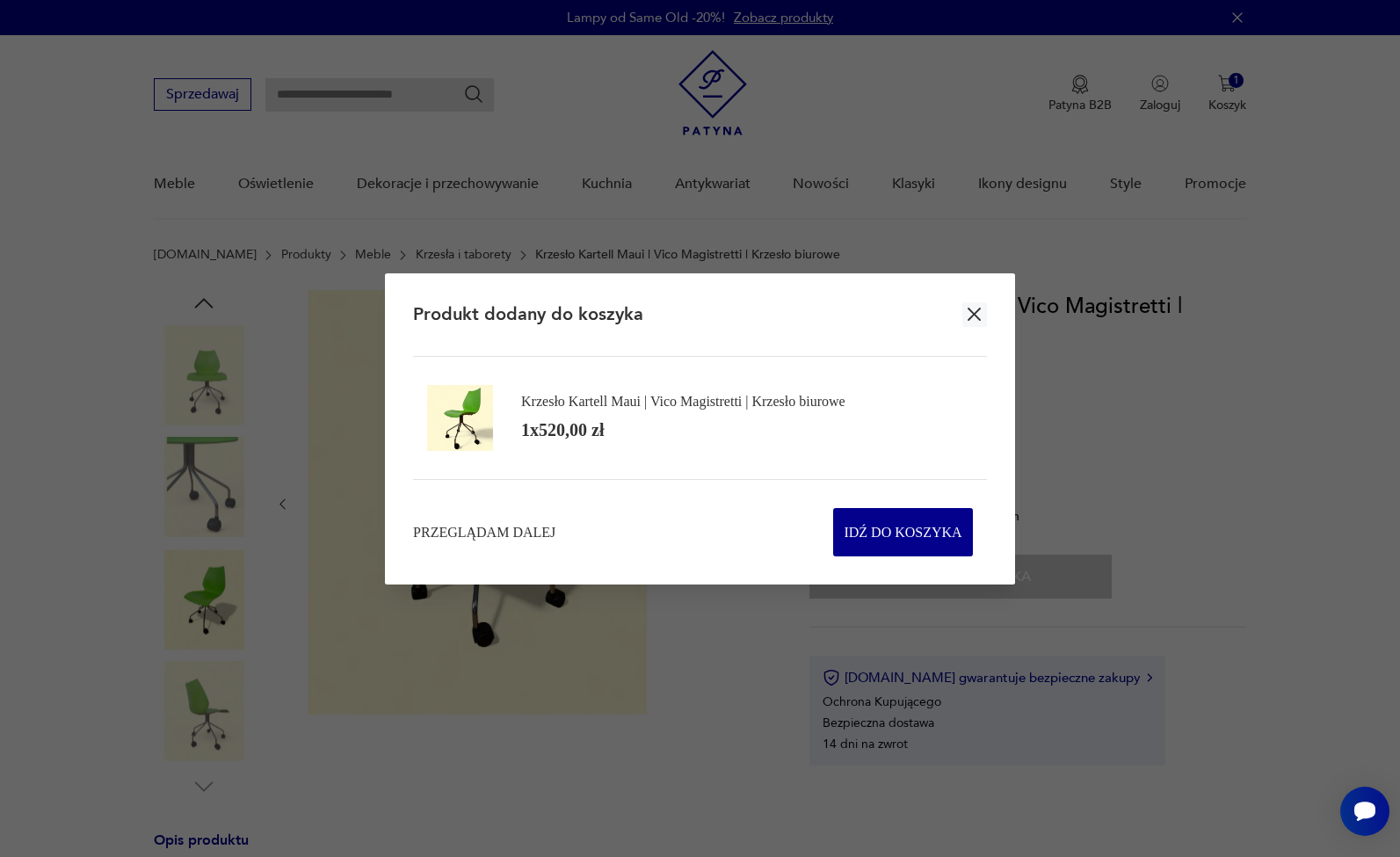
click at [988, 311] on section "Produkt dodany do koszyka Krzesło Kartell Maui | Vico Magistretti | Krzesło biu…" at bounding box center [700, 428] width 630 height 311
click at [975, 314] on icon "button" at bounding box center [974, 314] width 13 height 13
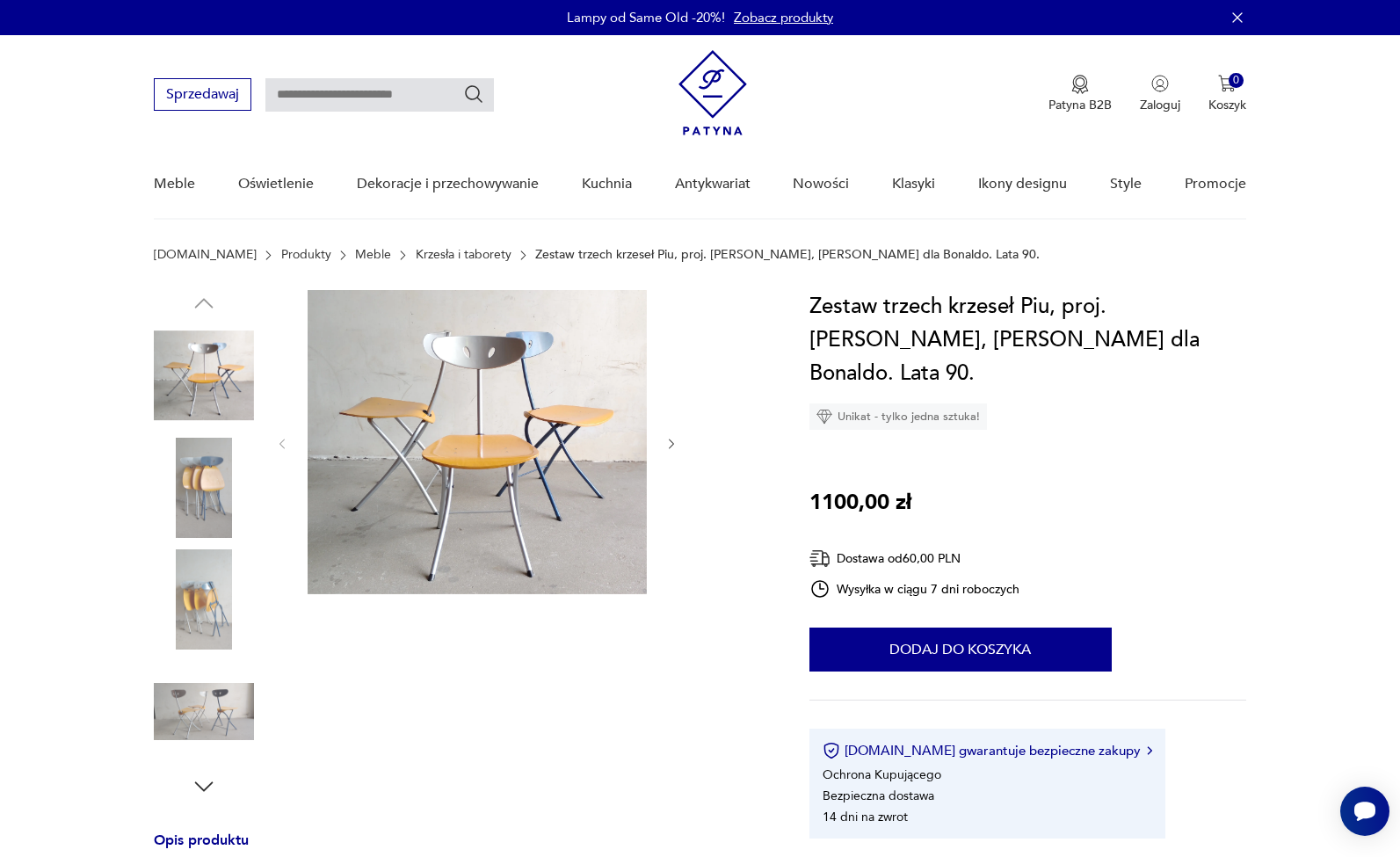
click at [189, 388] on img at bounding box center [204, 375] width 101 height 101
click at [197, 492] on img at bounding box center [204, 488] width 101 height 101
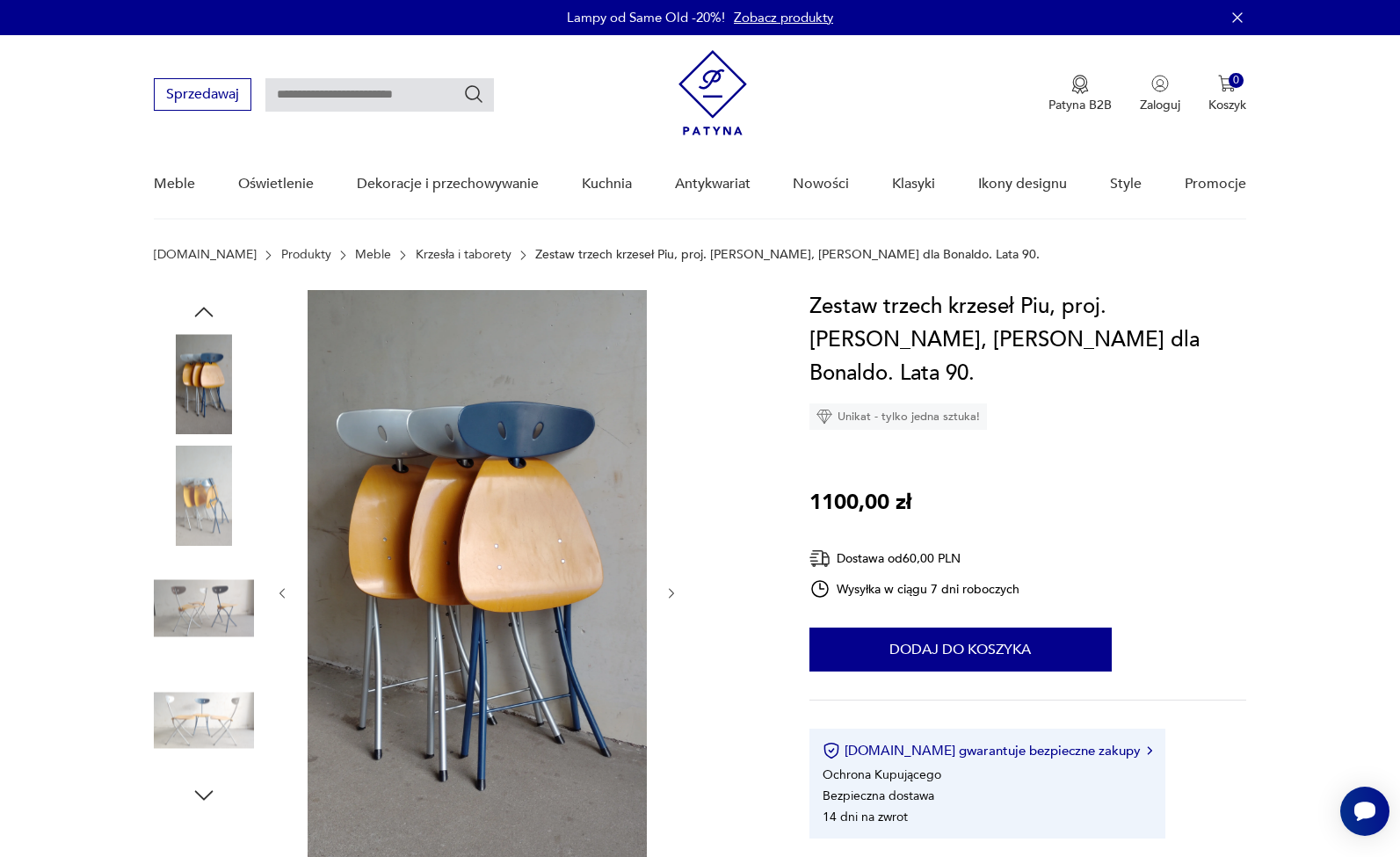
click at [200, 598] on img at bounding box center [204, 608] width 101 height 101
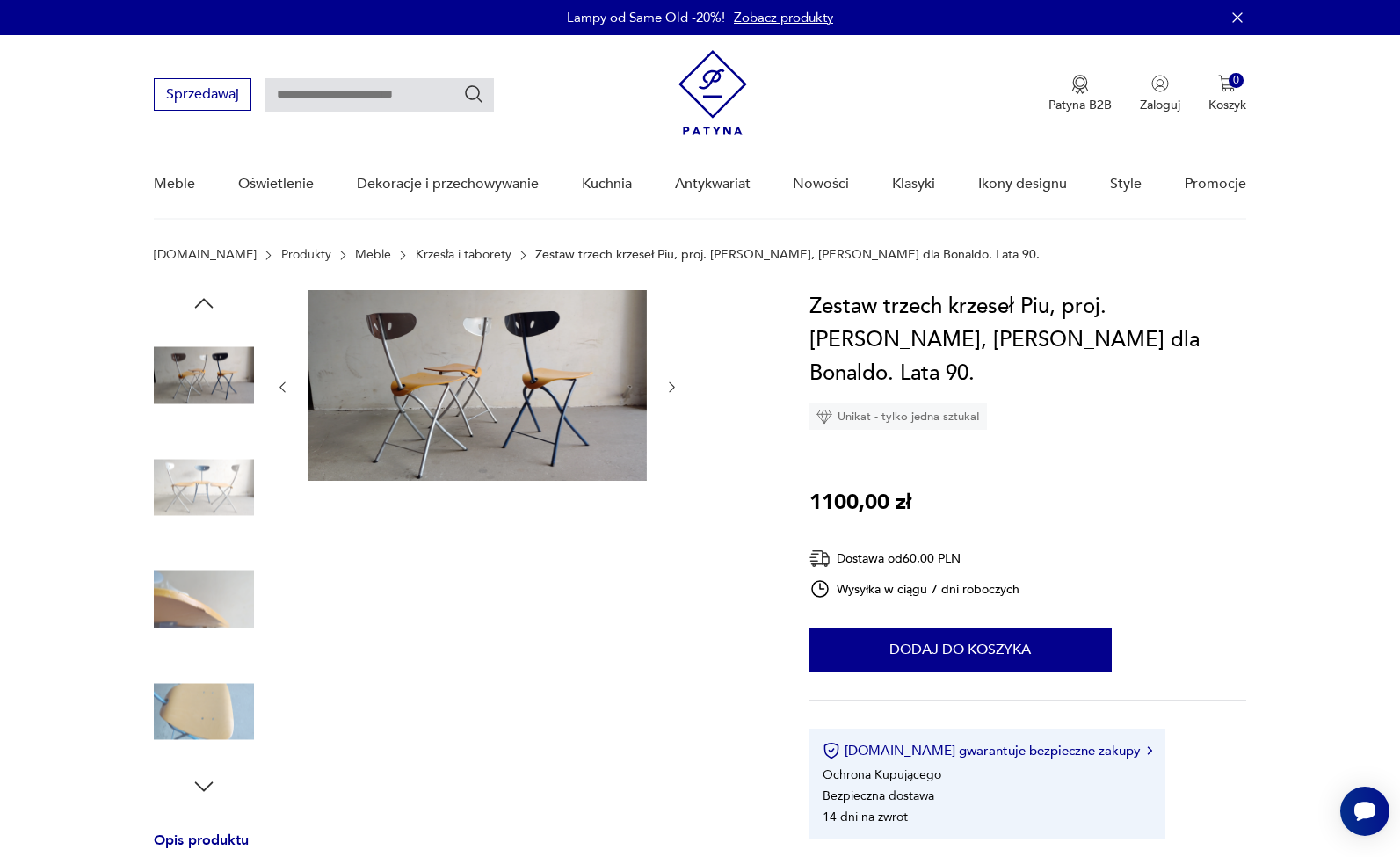
click at [224, 711] on img at bounding box center [204, 712] width 101 height 101
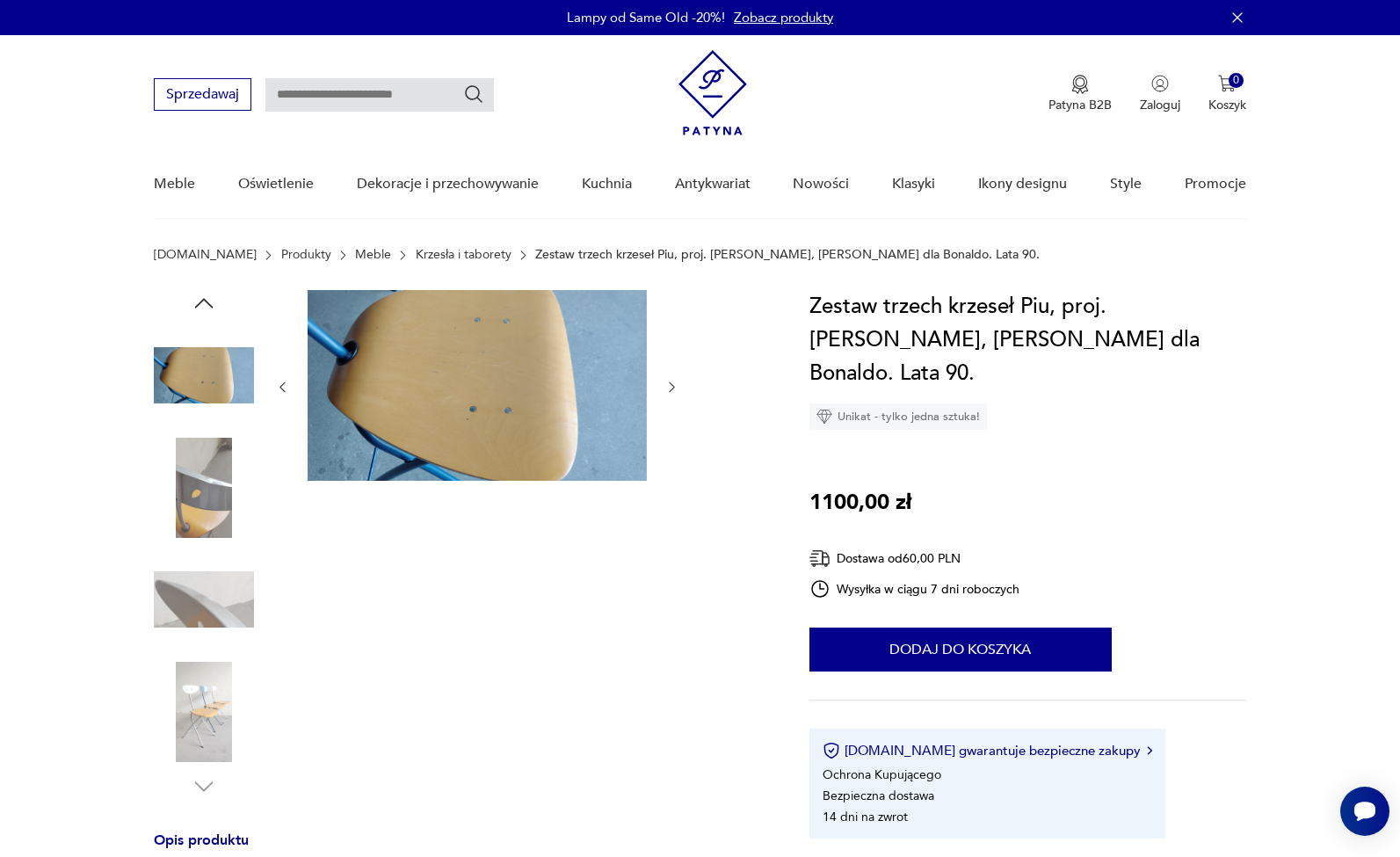
click at [189, 381] on img at bounding box center [204, 375] width 101 height 101
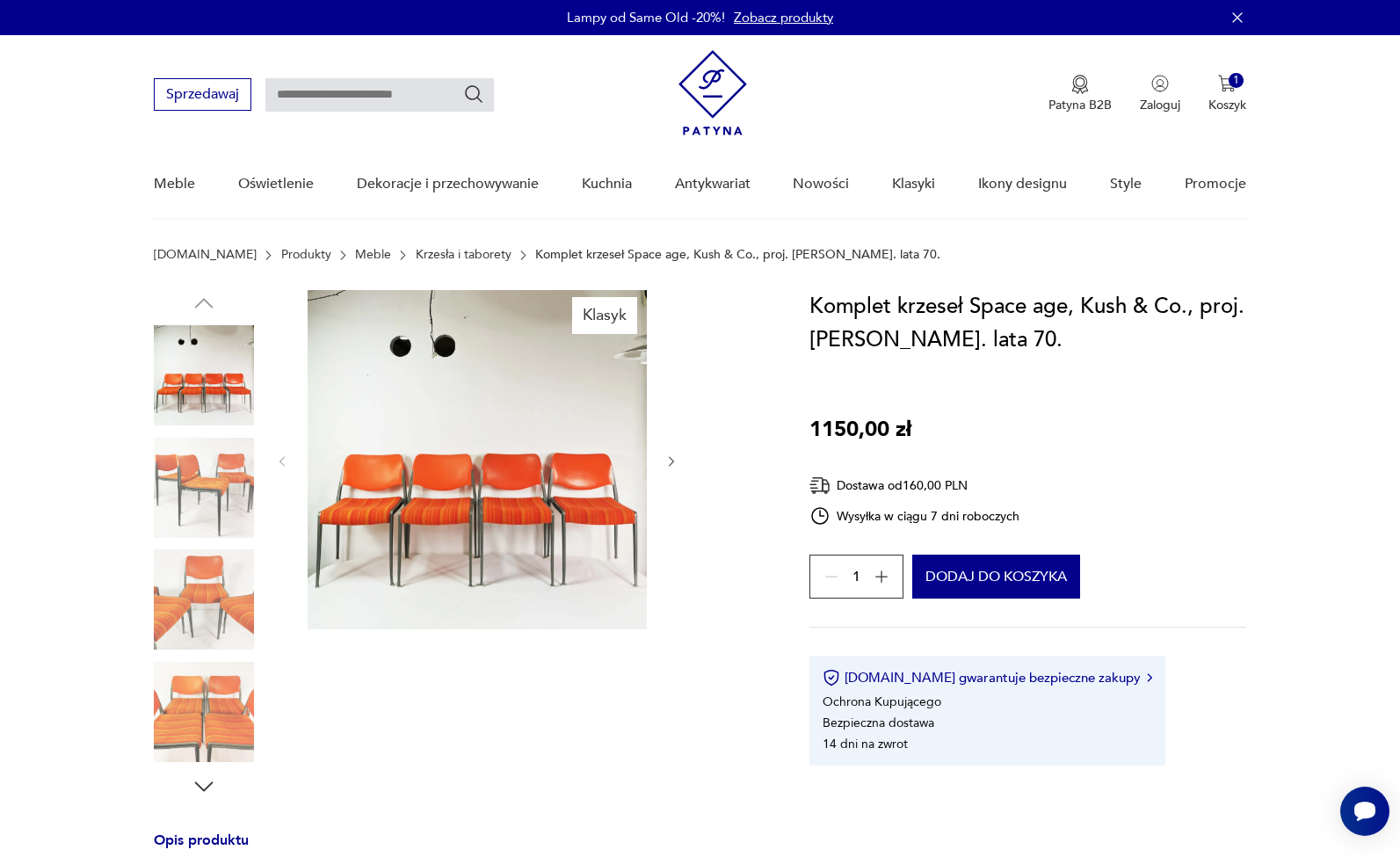
click at [198, 477] on img at bounding box center [204, 488] width 101 height 101
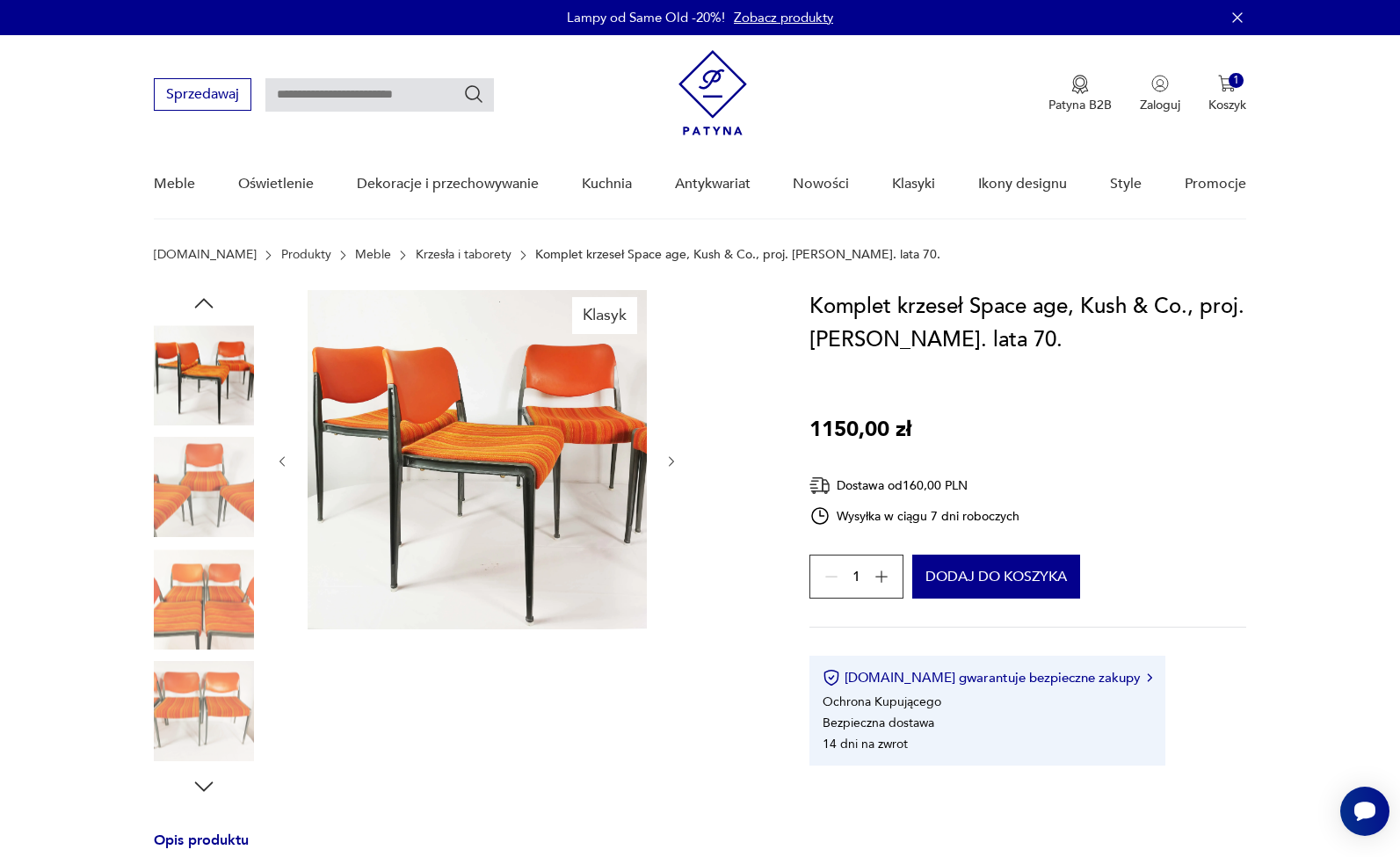
click at [474, 473] on img at bounding box center [477, 460] width 339 height 340
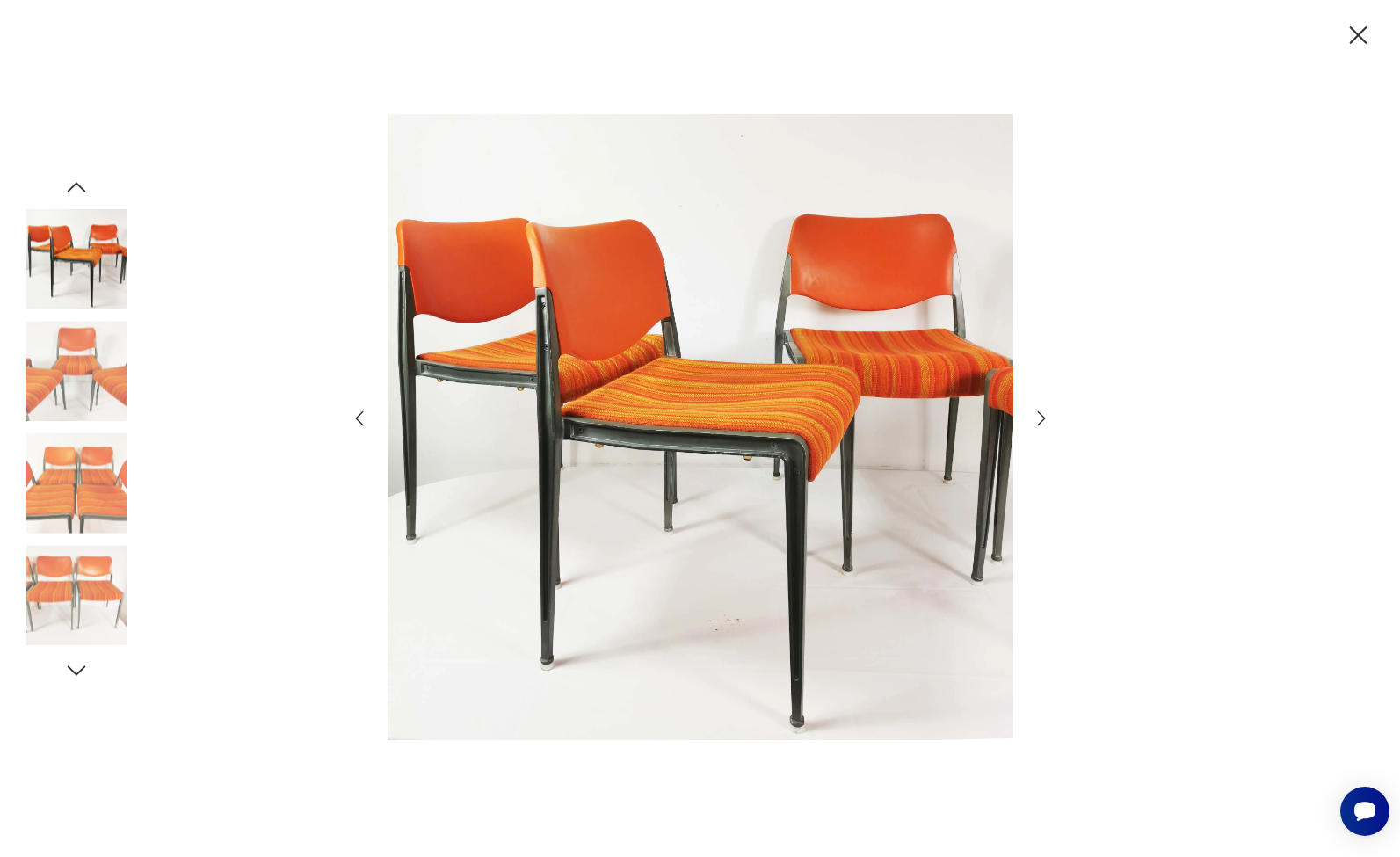
click at [657, 406] on img at bounding box center [700, 427] width 626 height 685
click at [86, 491] on img at bounding box center [76, 483] width 101 height 101
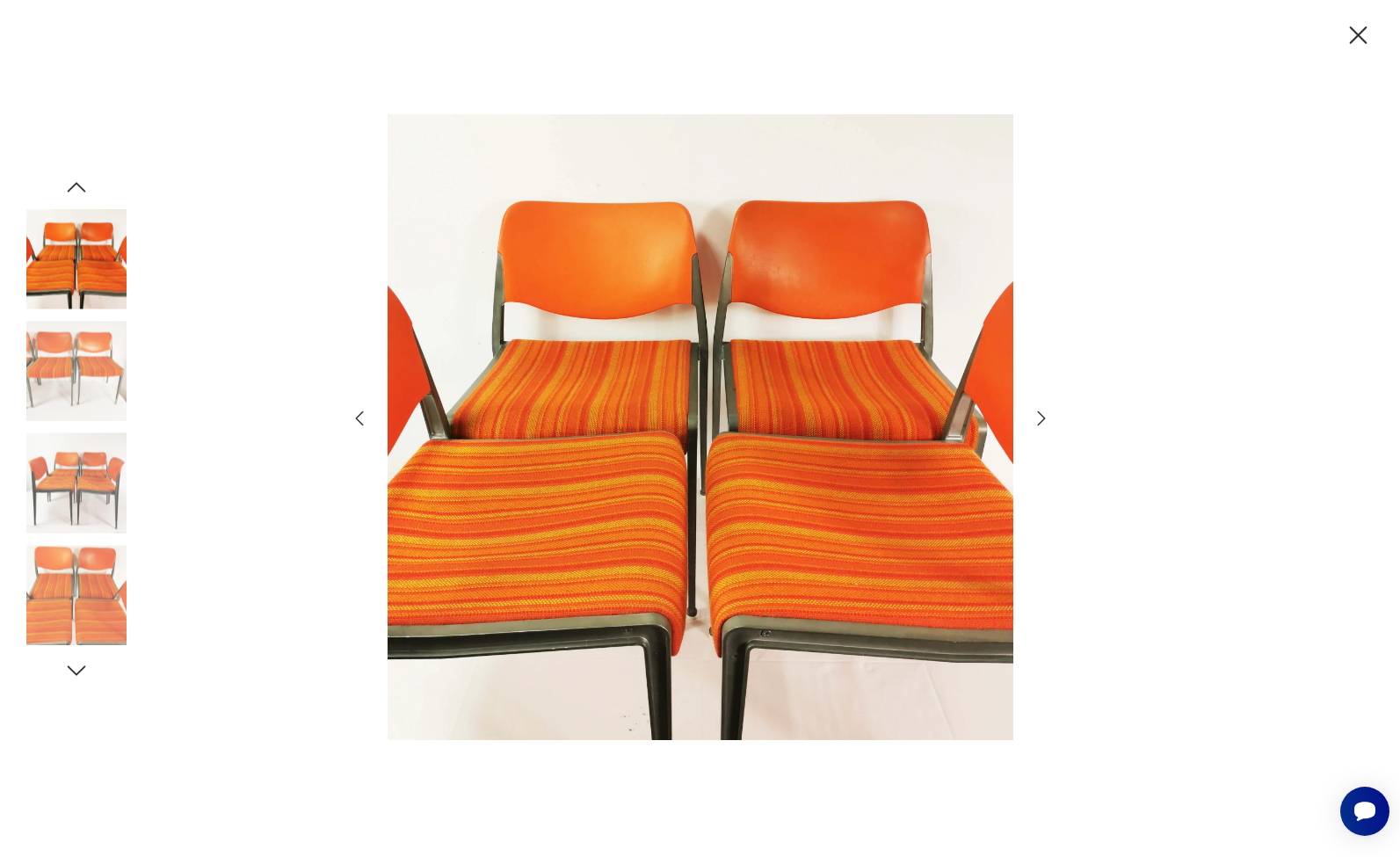
click at [87, 580] on img at bounding box center [76, 596] width 101 height 101
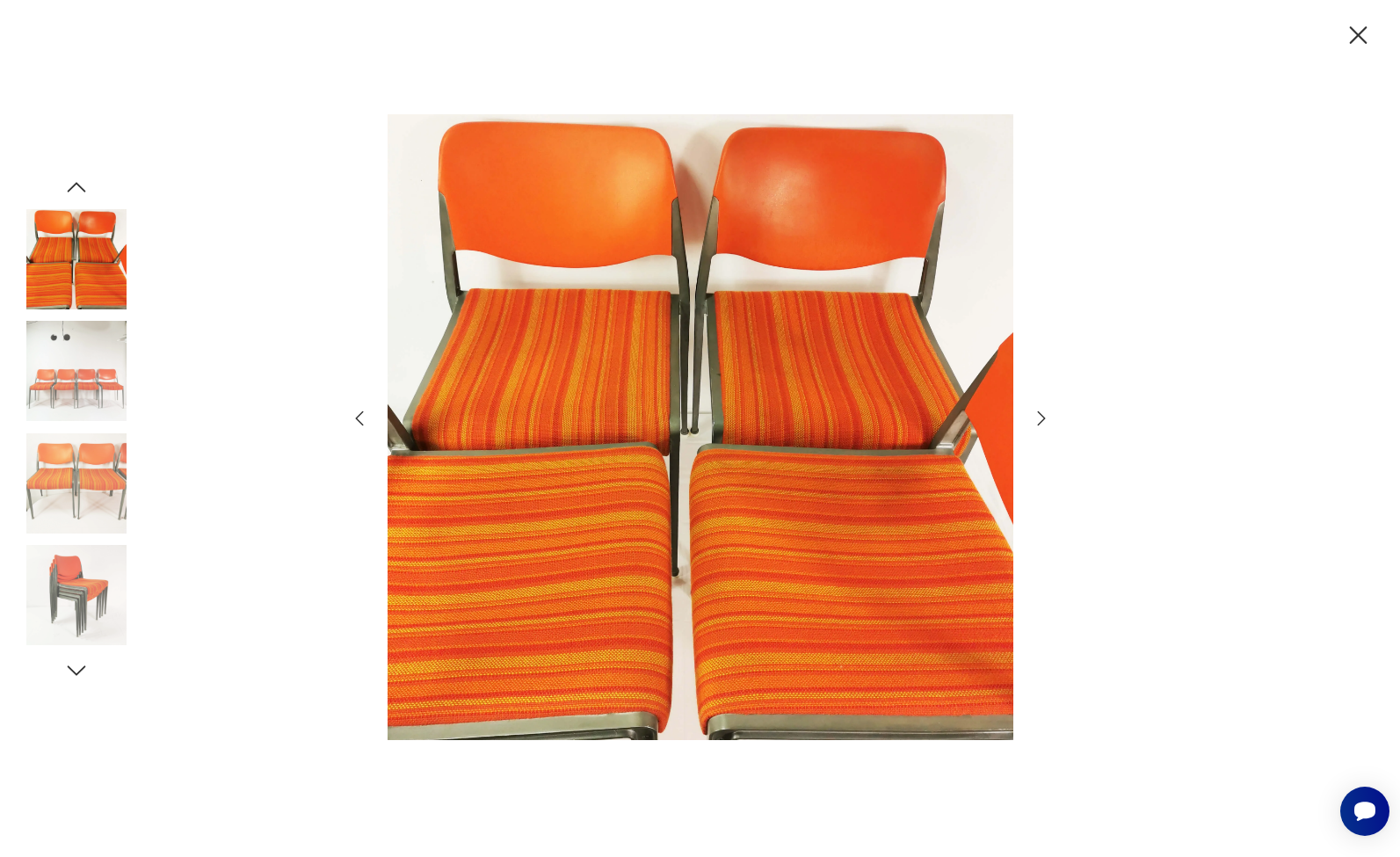
click at [1362, 39] on icon "button" at bounding box center [1359, 35] width 18 height 18
